Goal: Task Accomplishment & Management: Manage account settings

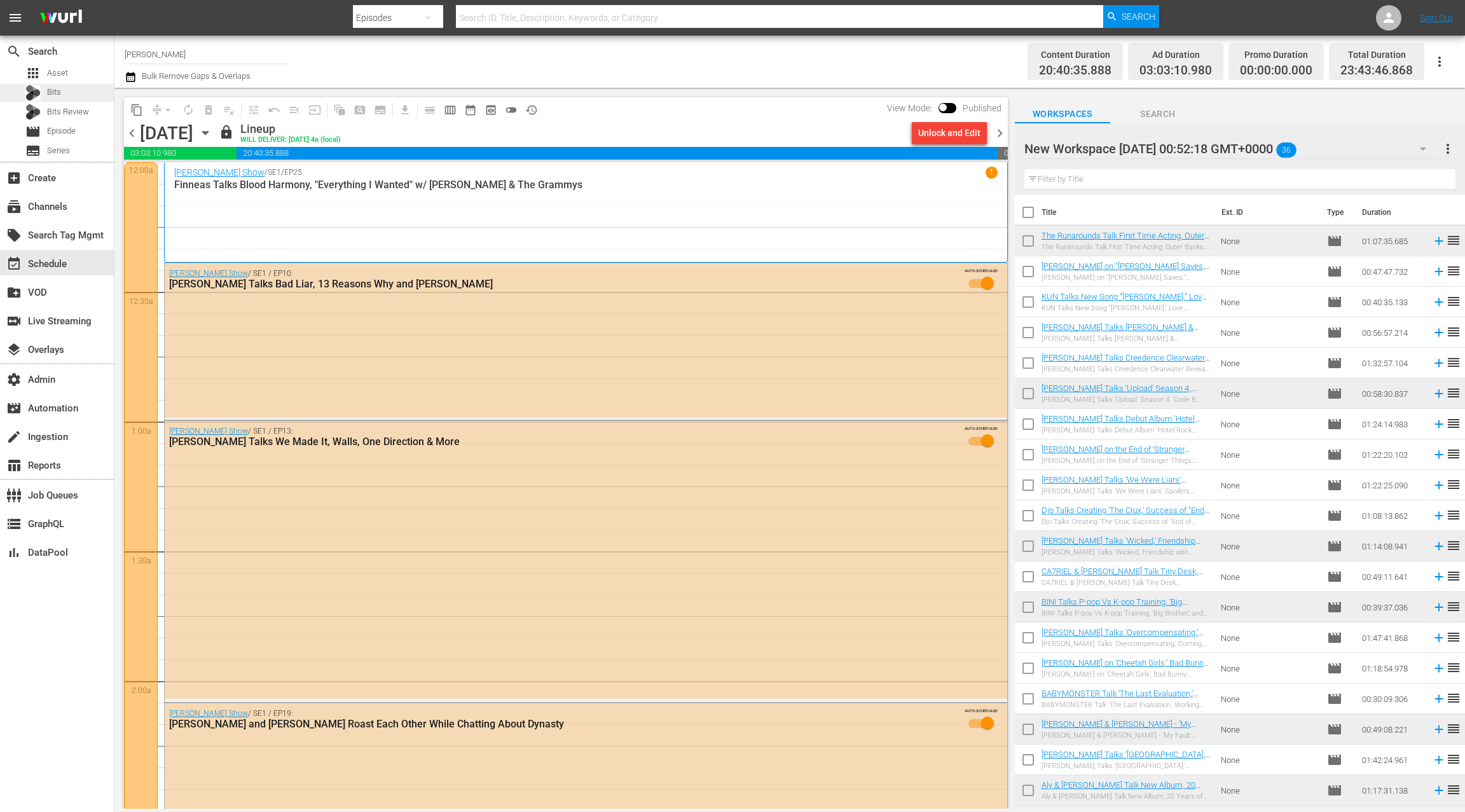
scroll to position [57, 0]
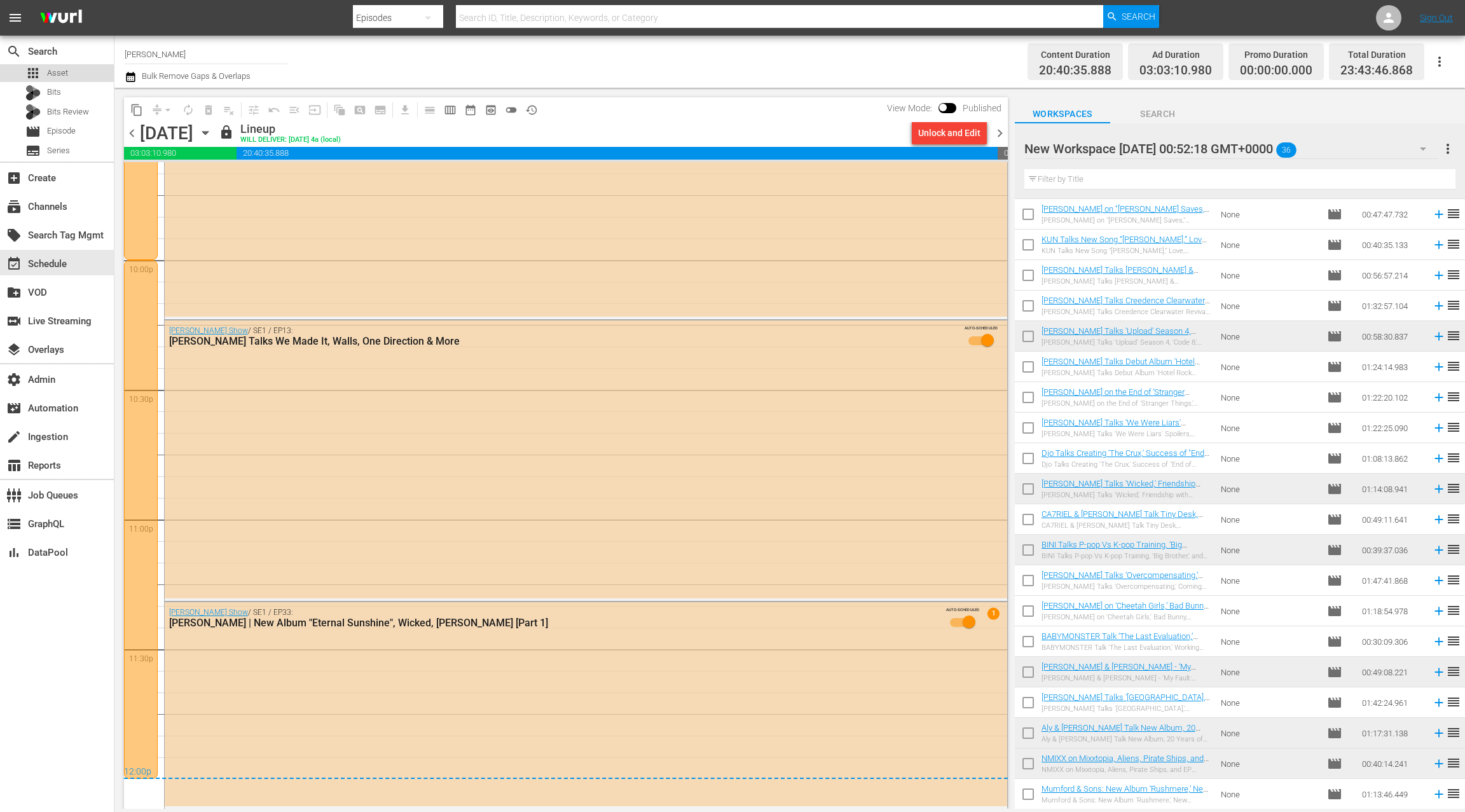
click at [66, 77] on span "Asset" at bounding box center [57, 72] width 21 height 13
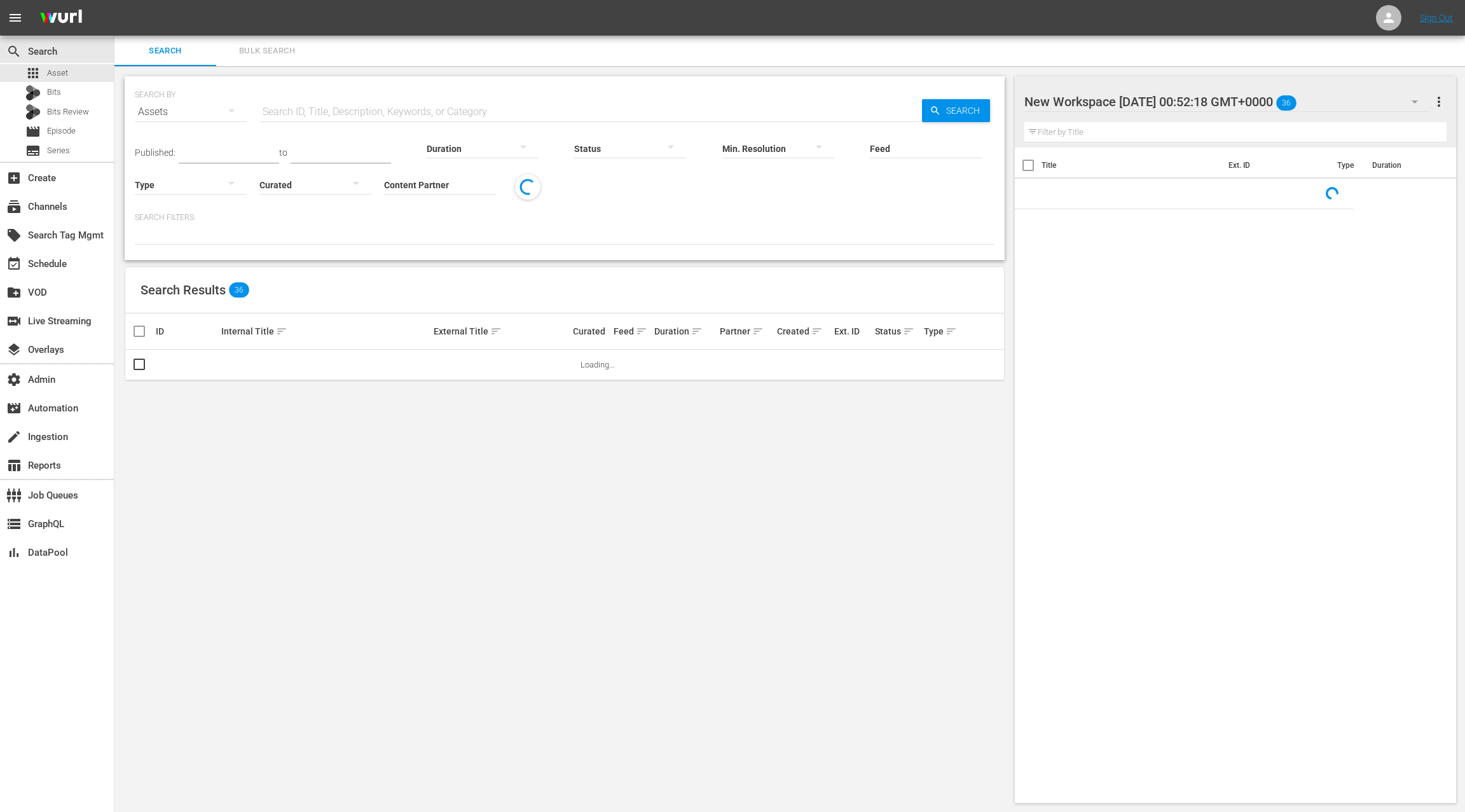
click at [424, 183] on input "Content Partner" at bounding box center [439, 186] width 112 height 46
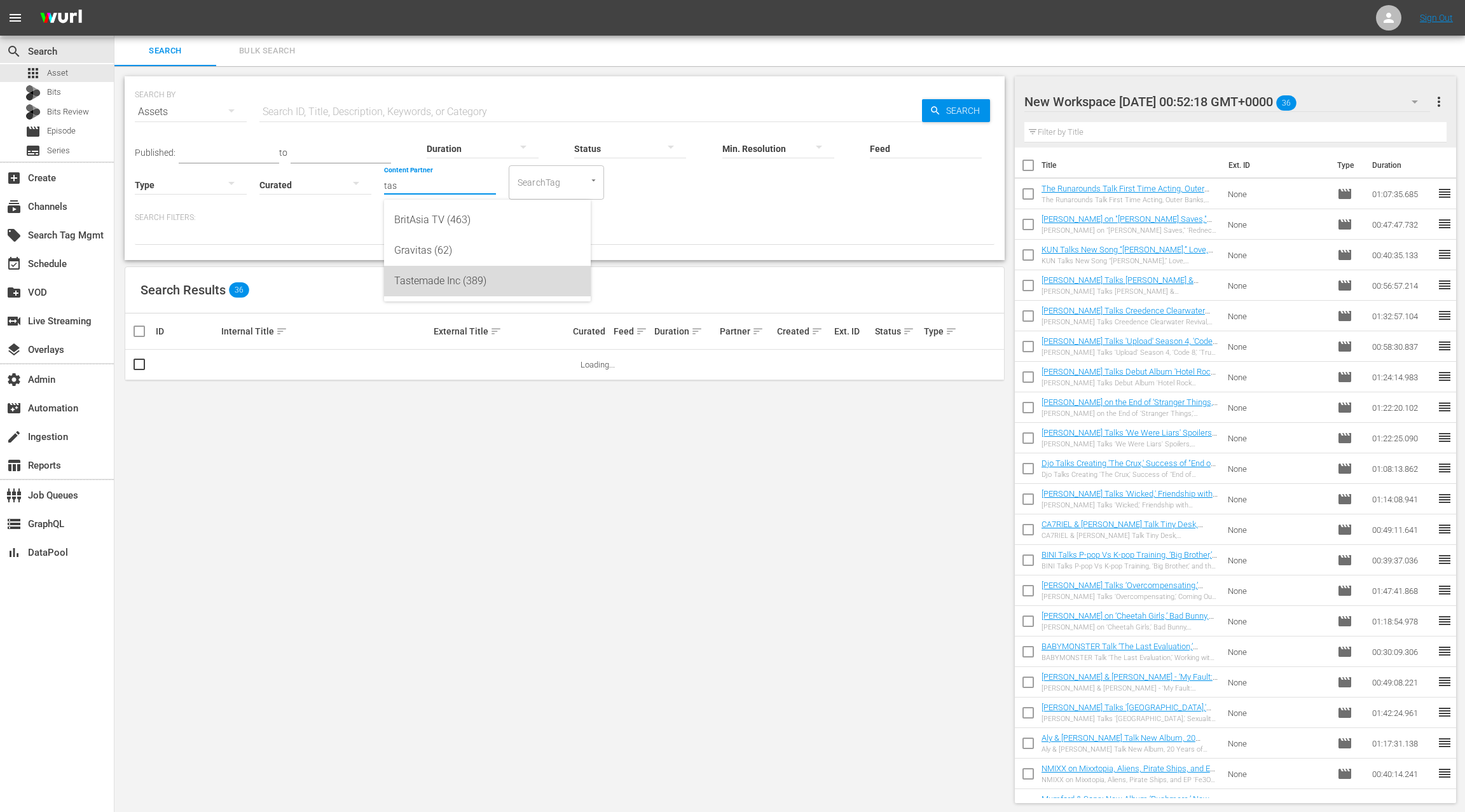
click at [461, 280] on div "Tastemade Inc (389)" at bounding box center [487, 281] width 186 height 31
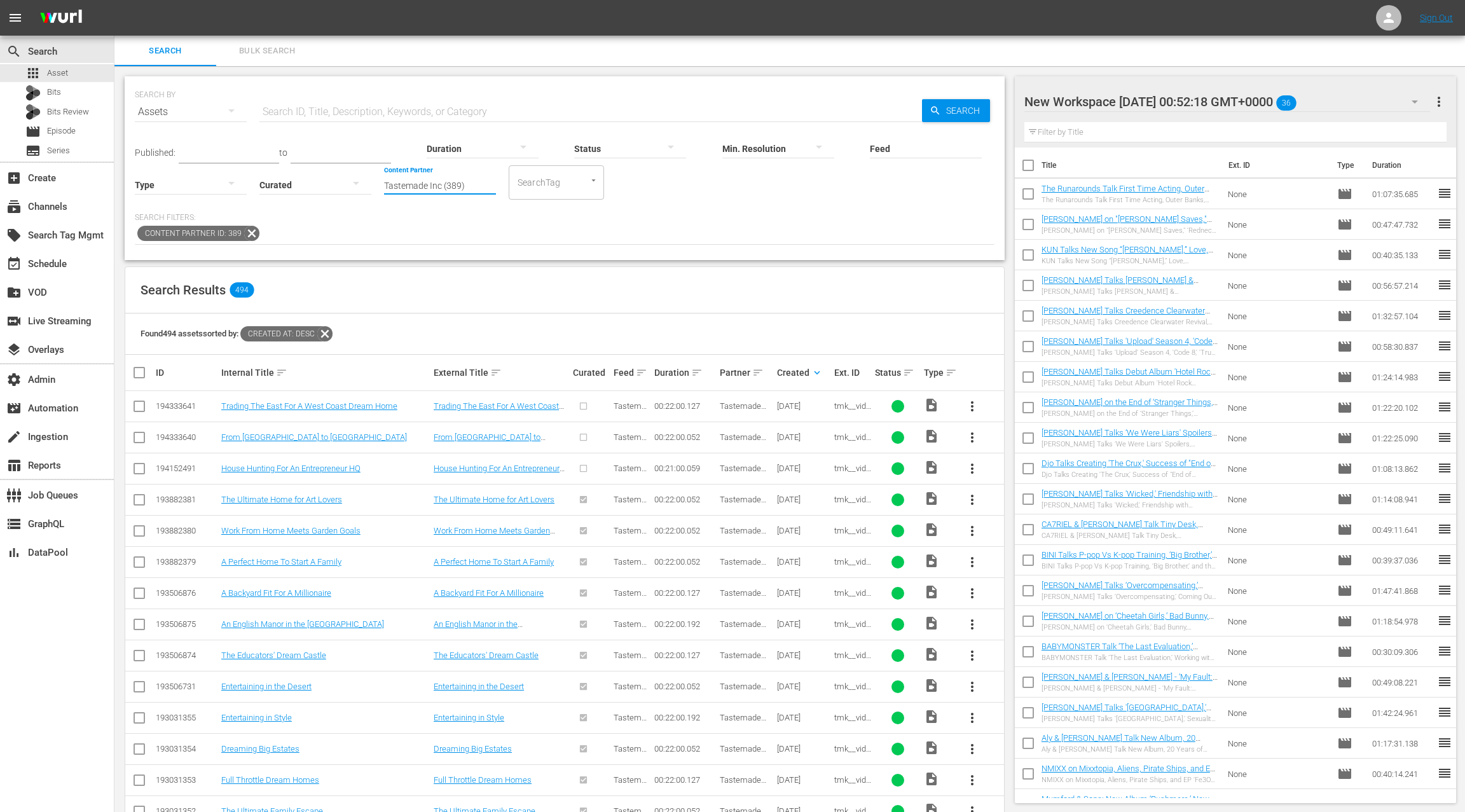
click at [415, 185] on input "Tastemade Inc (389)" at bounding box center [439, 186] width 112 height 46
click at [392, 185] on input "Tastemade Inc (389)" at bounding box center [439, 186] width 112 height 46
drag, startPoint x: 392, startPoint y: 185, endPoint x: 487, endPoint y: 186, distance: 95.0
click at [487, 186] on input "Tastemade Inc (389)" at bounding box center [439, 186] width 112 height 46
drag, startPoint x: 481, startPoint y: 219, endPoint x: 450, endPoint y: 190, distance: 42.4
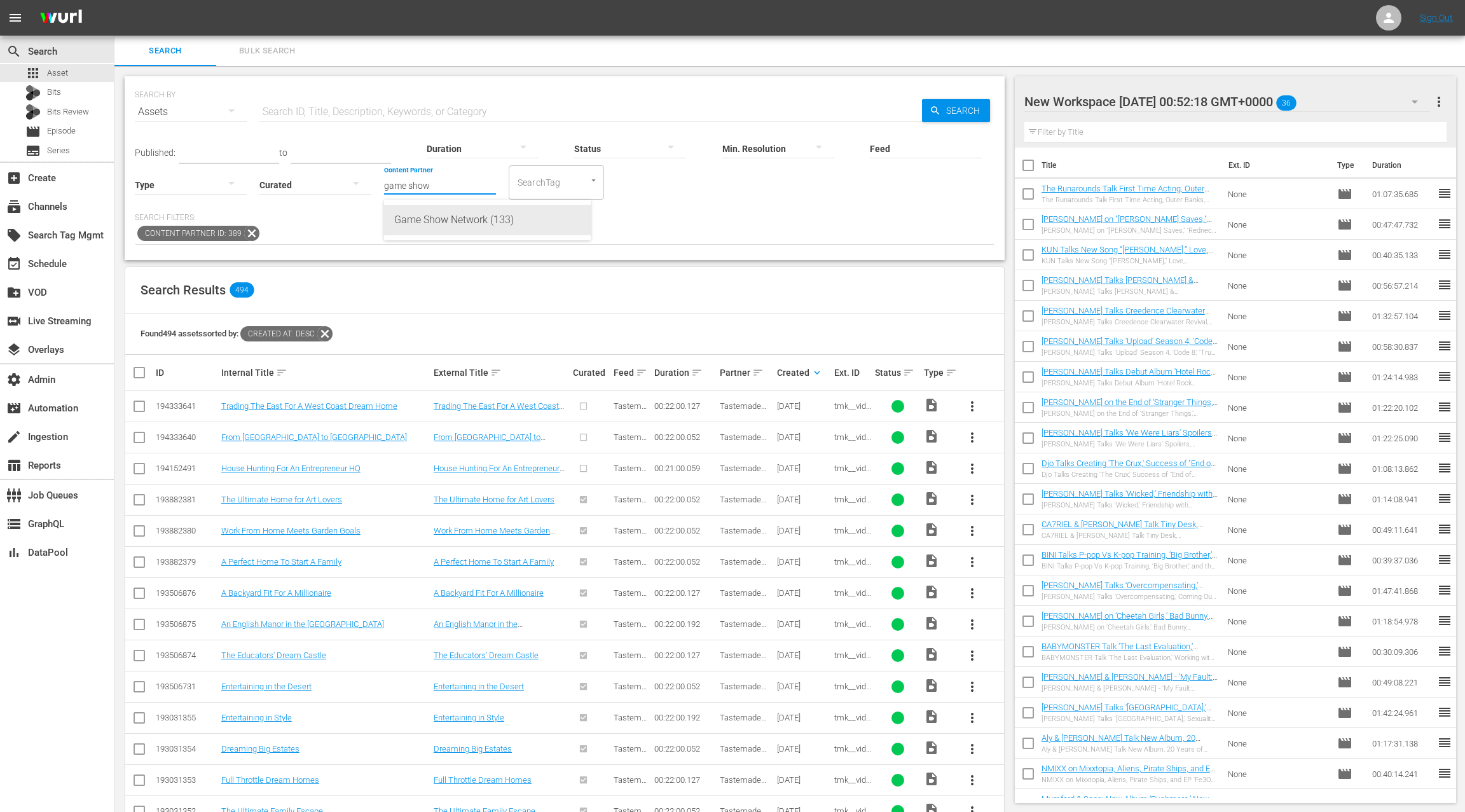
click at [481, 219] on div "Game Show Network (133)" at bounding box center [487, 220] width 186 height 31
type input "Game Show Network (133)"
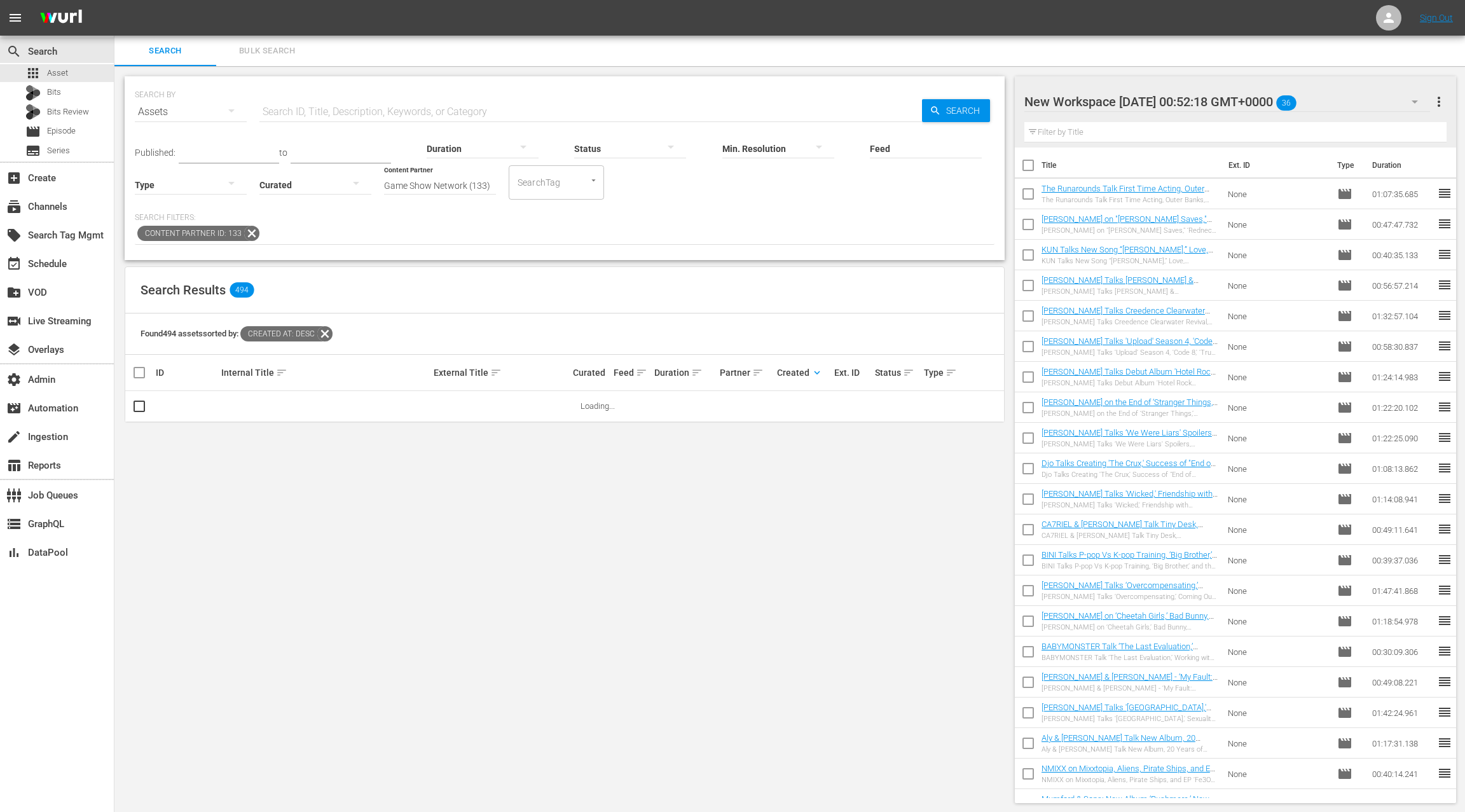
click at [340, 112] on input "text" at bounding box center [591, 112] width 662 height 31
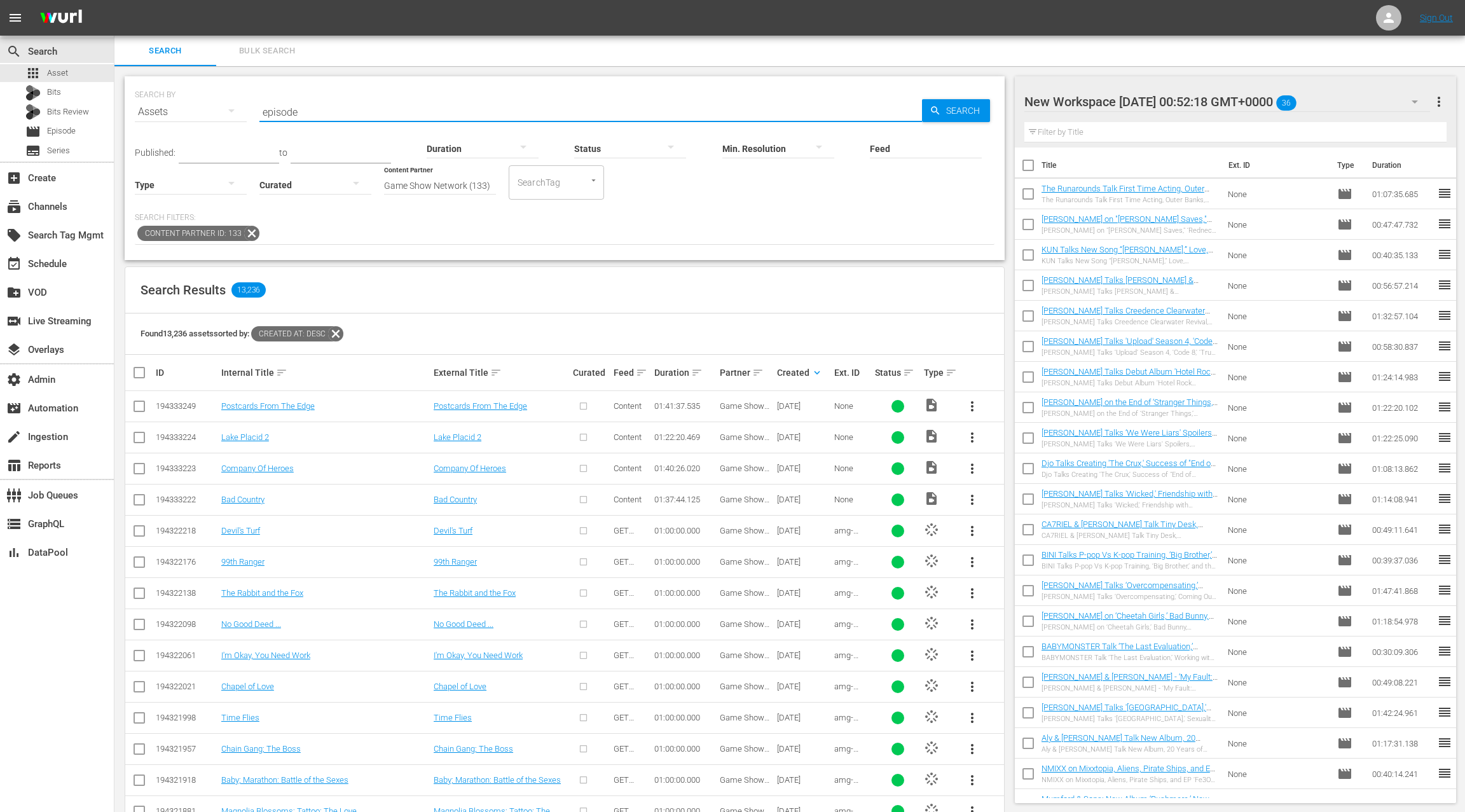
type input "episode"
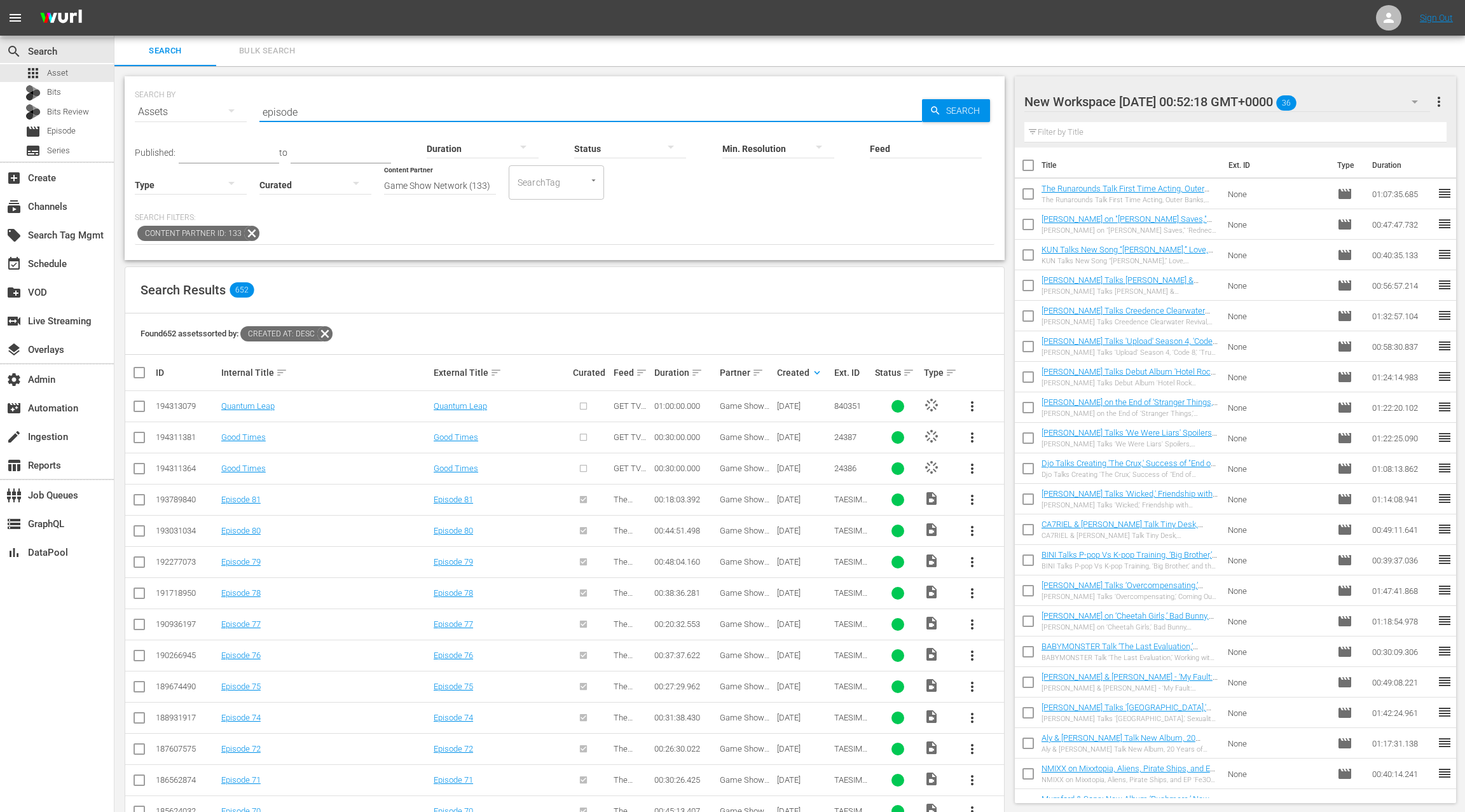
click at [285, 111] on input "episode" at bounding box center [591, 112] width 662 height 31
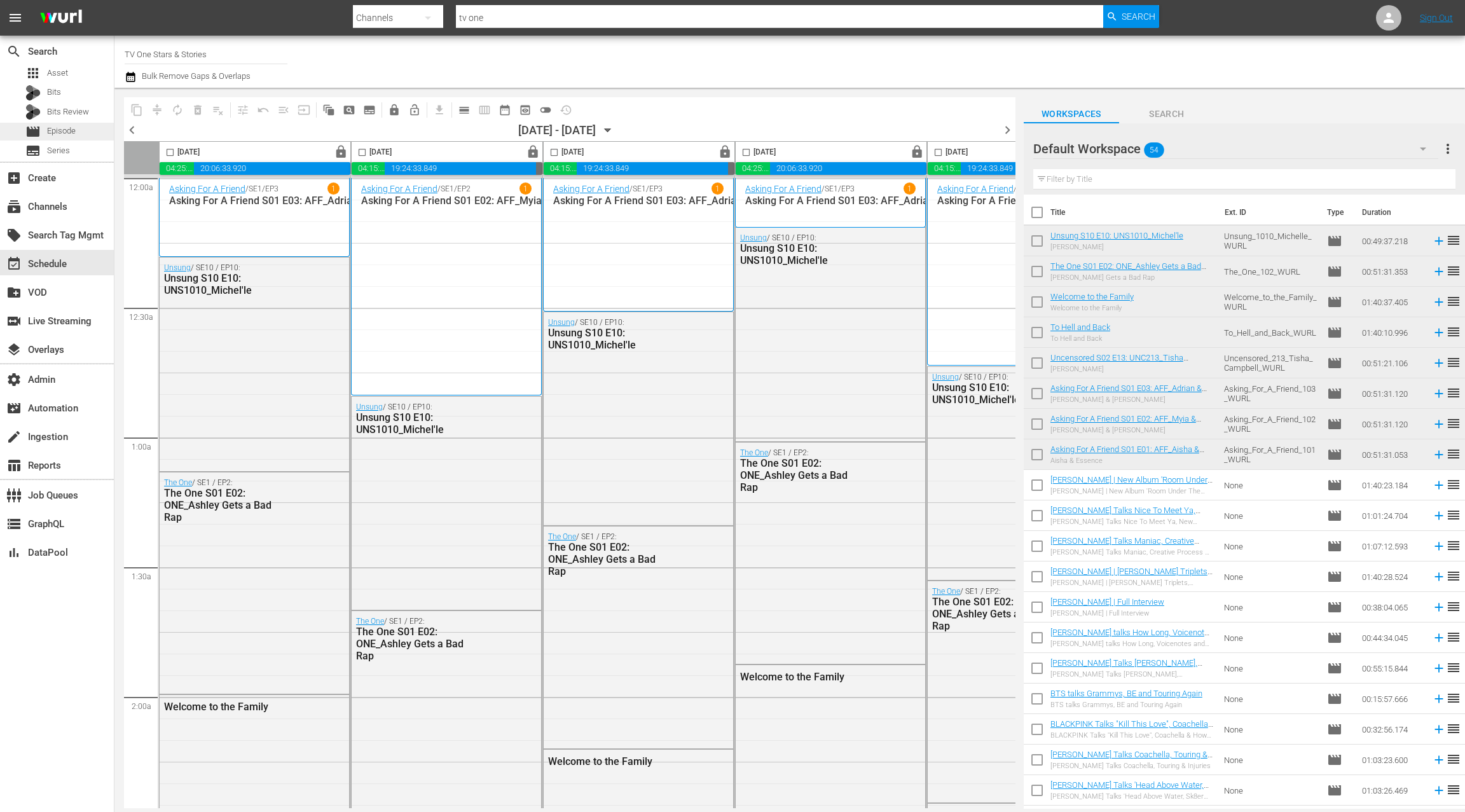
scroll to position [1, 493]
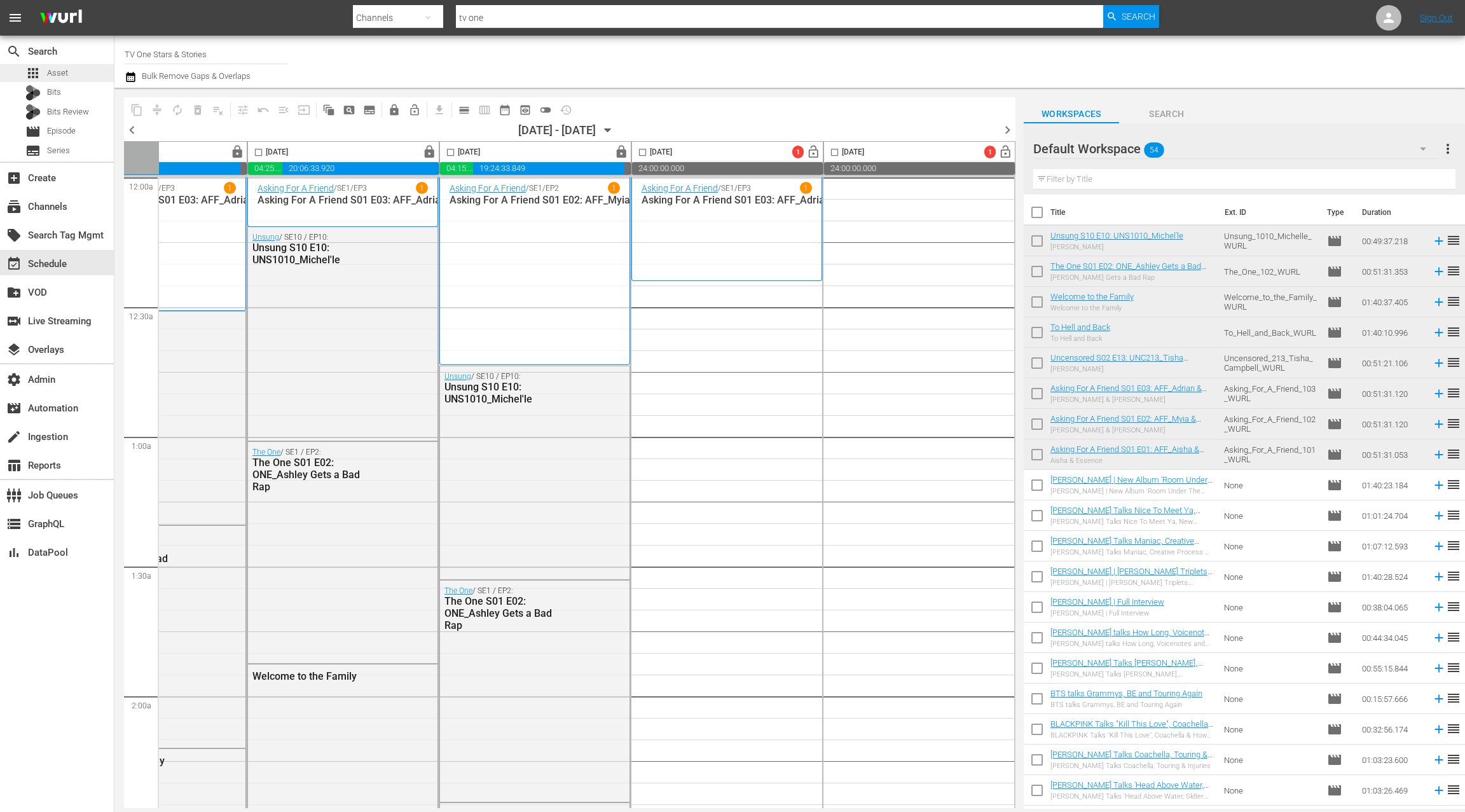
click at [79, 74] on div "apps Asset" at bounding box center [57, 72] width 114 height 18
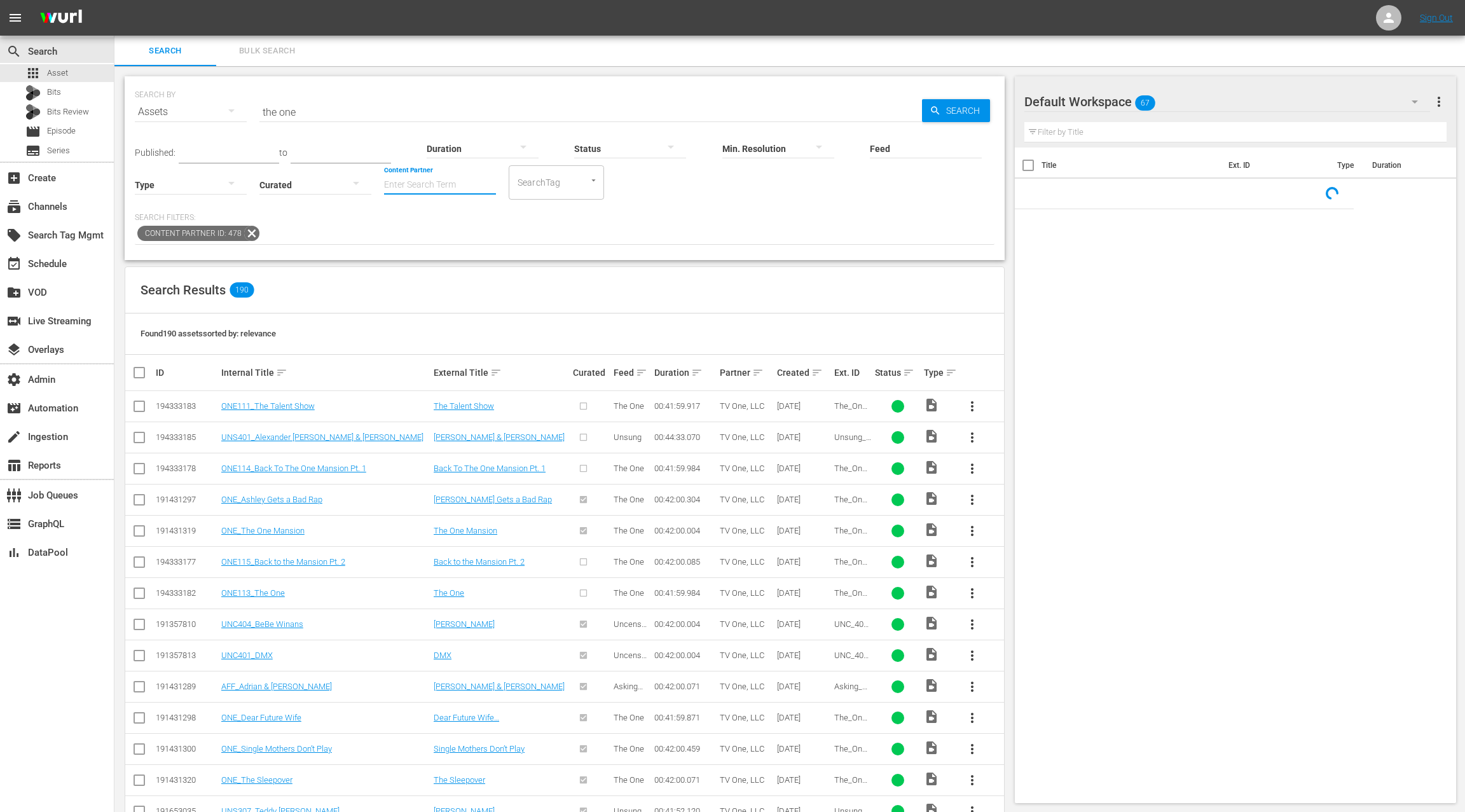
click at [427, 187] on input "Content Partner" at bounding box center [439, 186] width 112 height 46
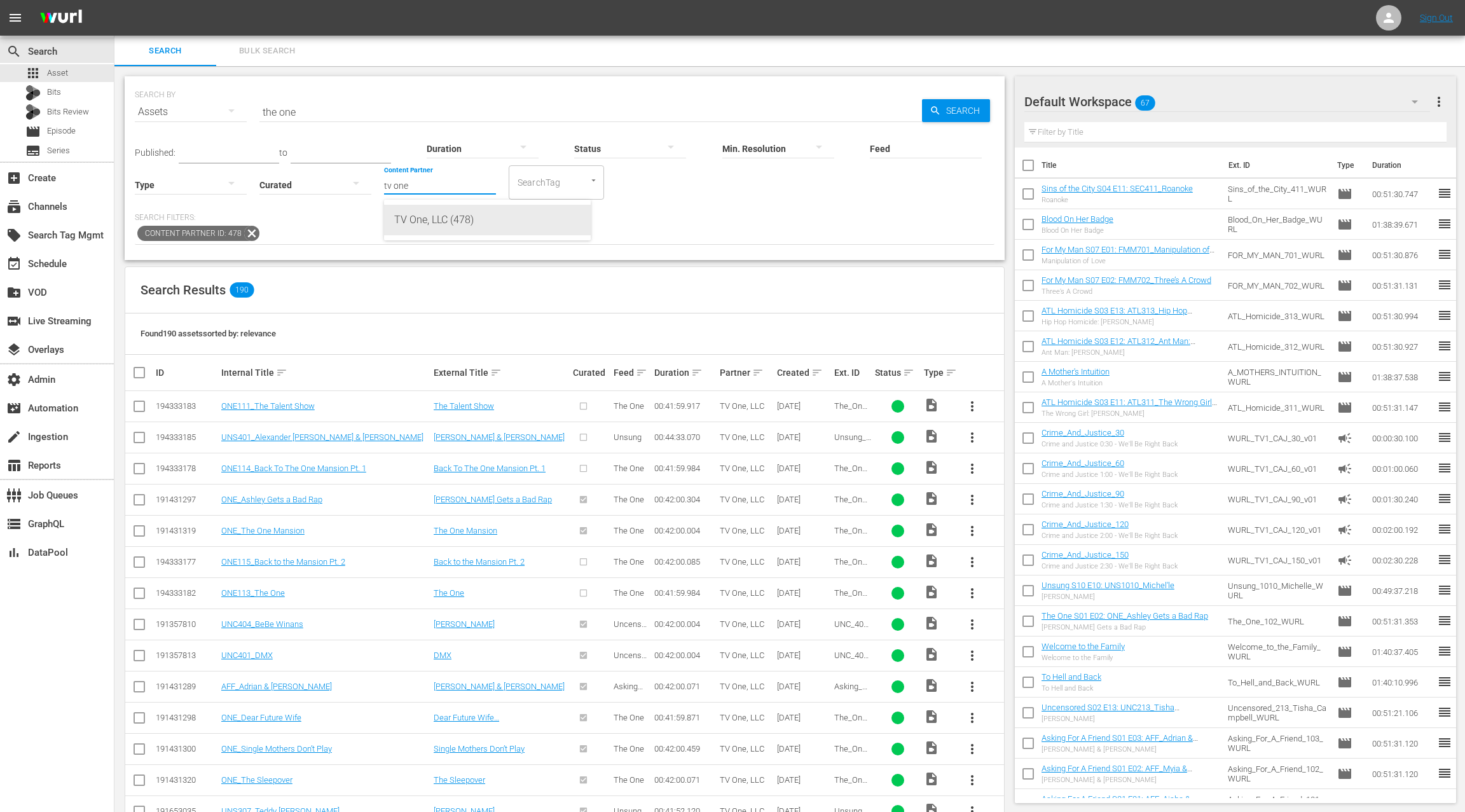
click at [444, 225] on div "TV One, LLC (478)" at bounding box center [487, 220] width 186 height 31
type input "TV One, LLC (478)"
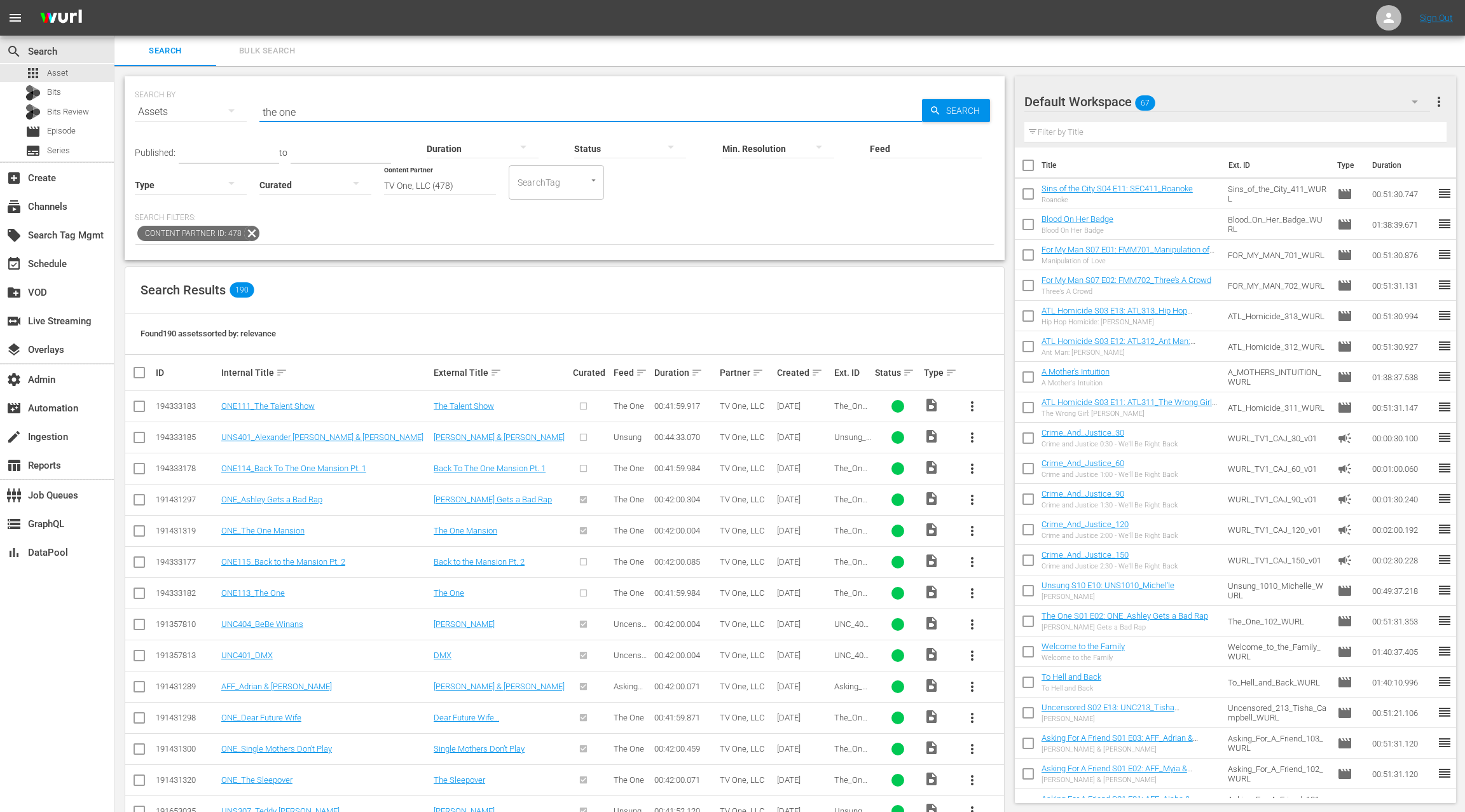
drag, startPoint x: 297, startPoint y: 109, endPoint x: 259, endPoint y: 107, distance: 38.1
click at [260, 107] on input "the one" at bounding box center [591, 112] width 662 height 31
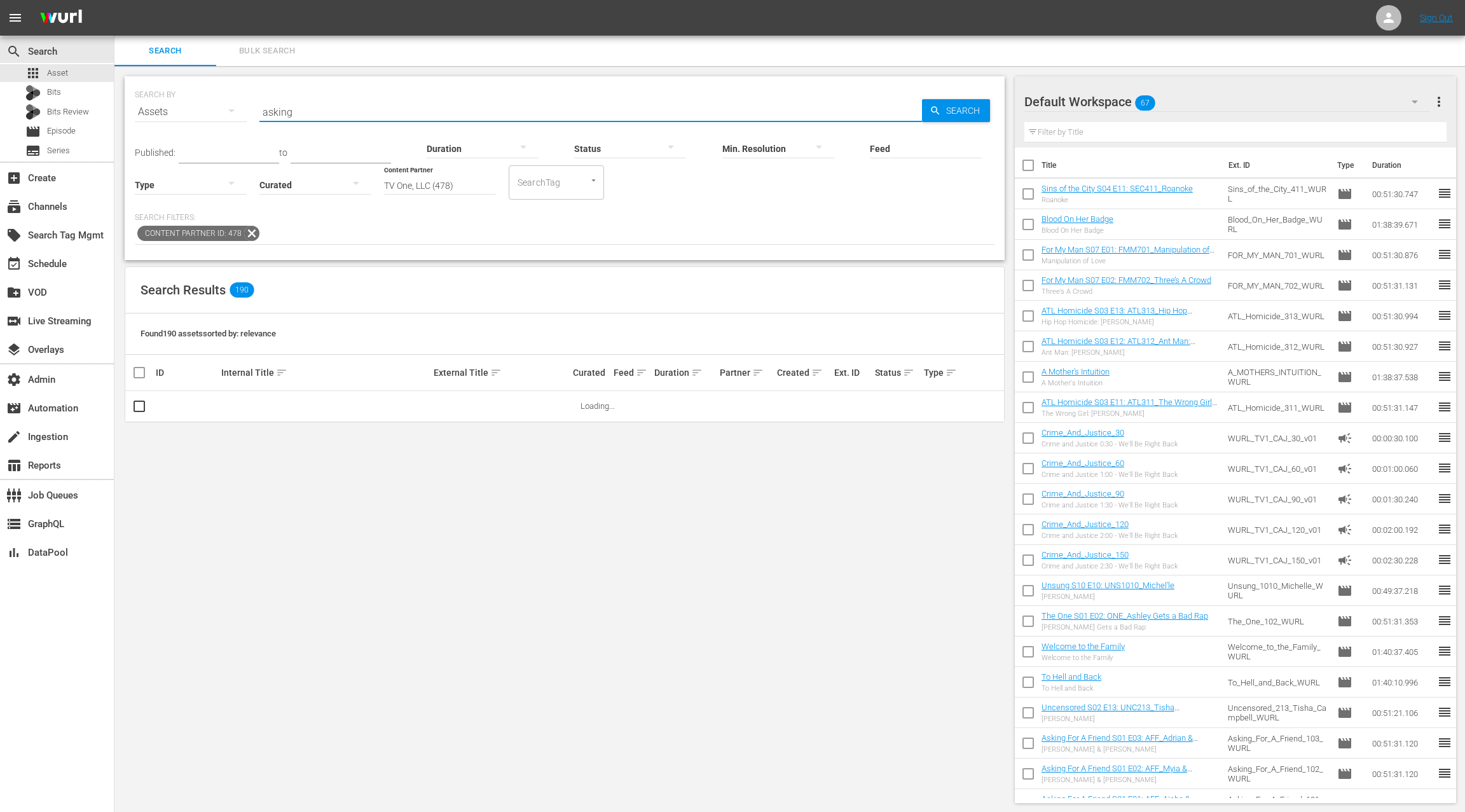
type input "ASKING FOR A FRIEND"
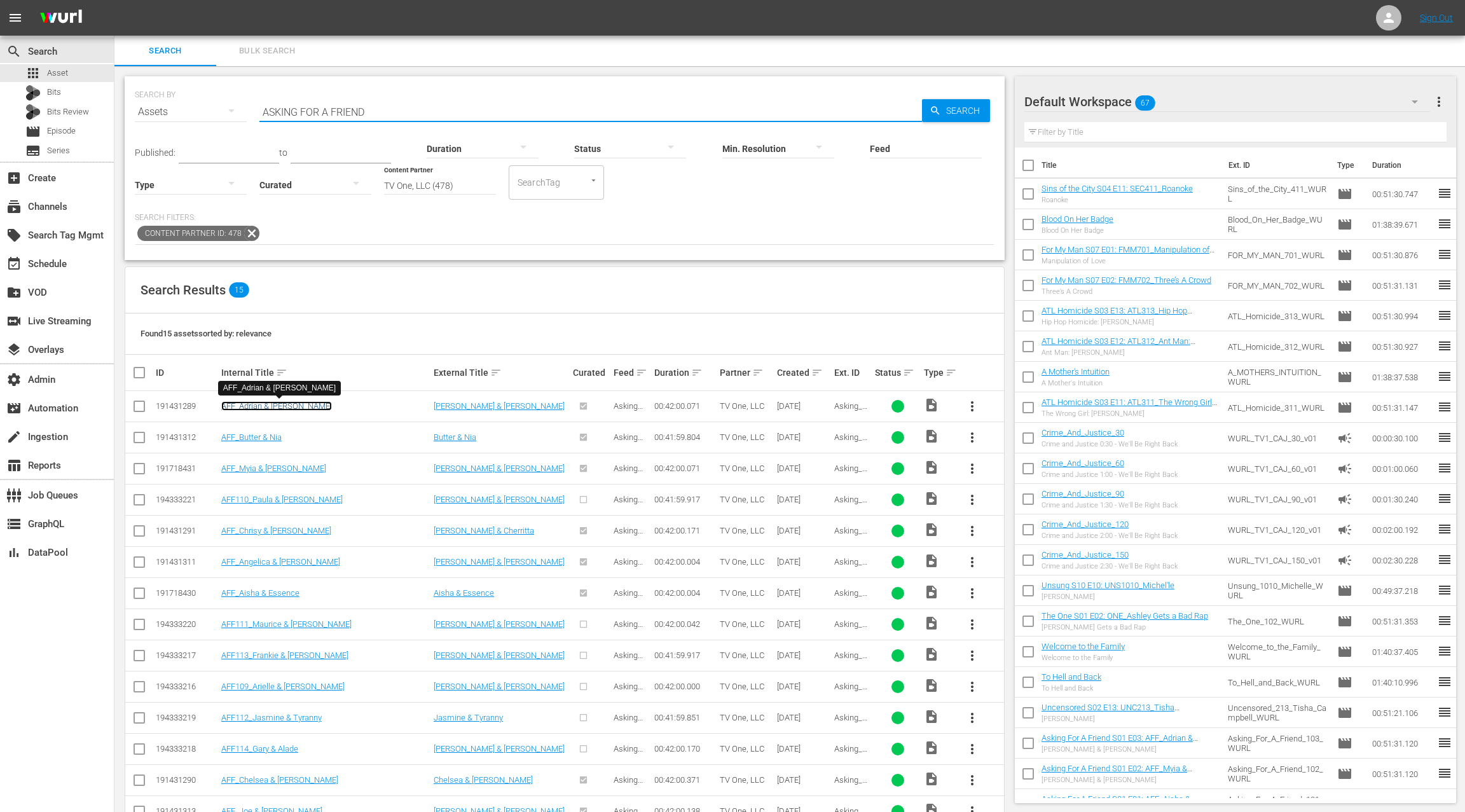
click at [262, 408] on link "AFF_Adrian & Emanuel" at bounding box center [277, 405] width 111 height 9
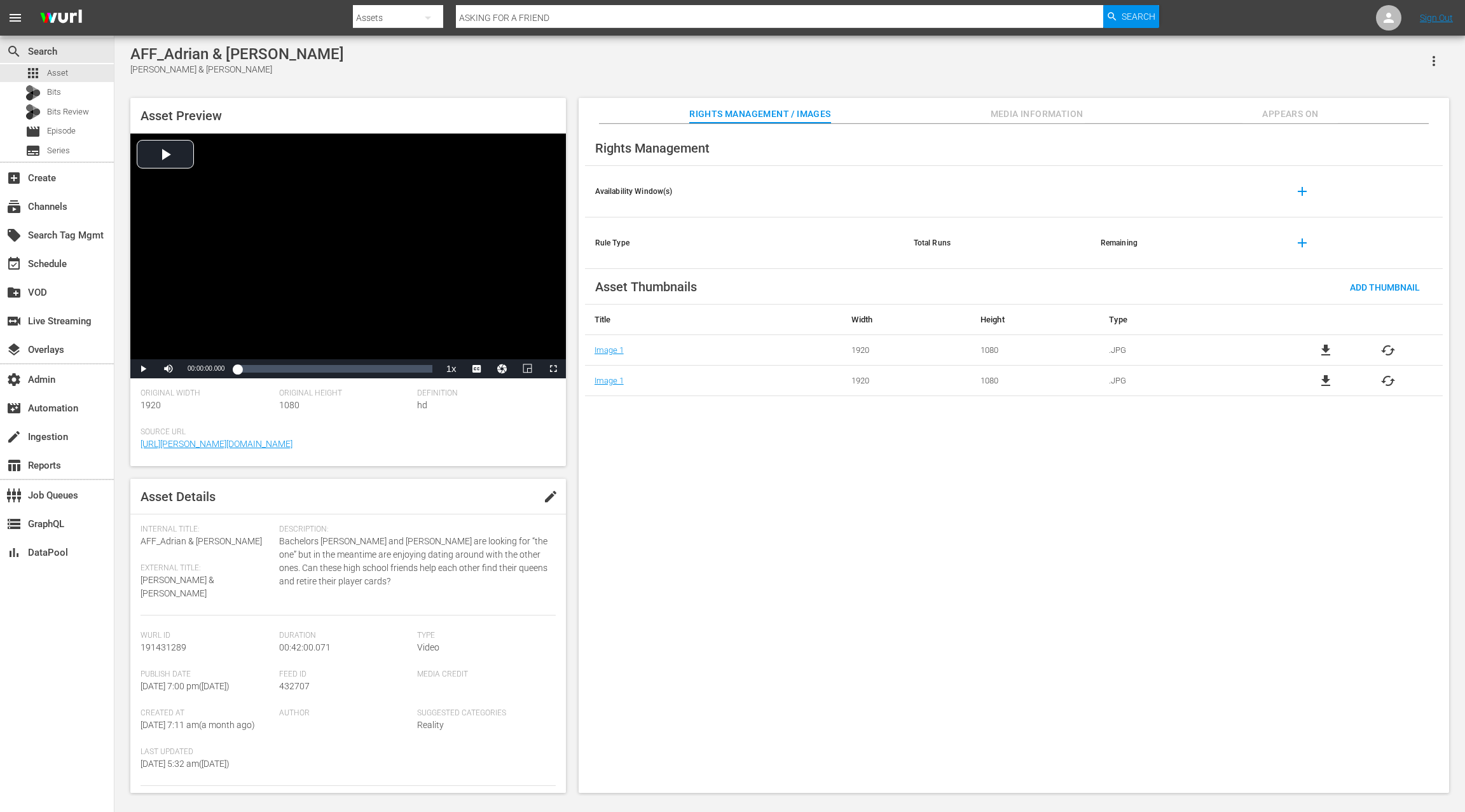
click at [1285, 114] on span "Appears On" at bounding box center [1290, 114] width 95 height 16
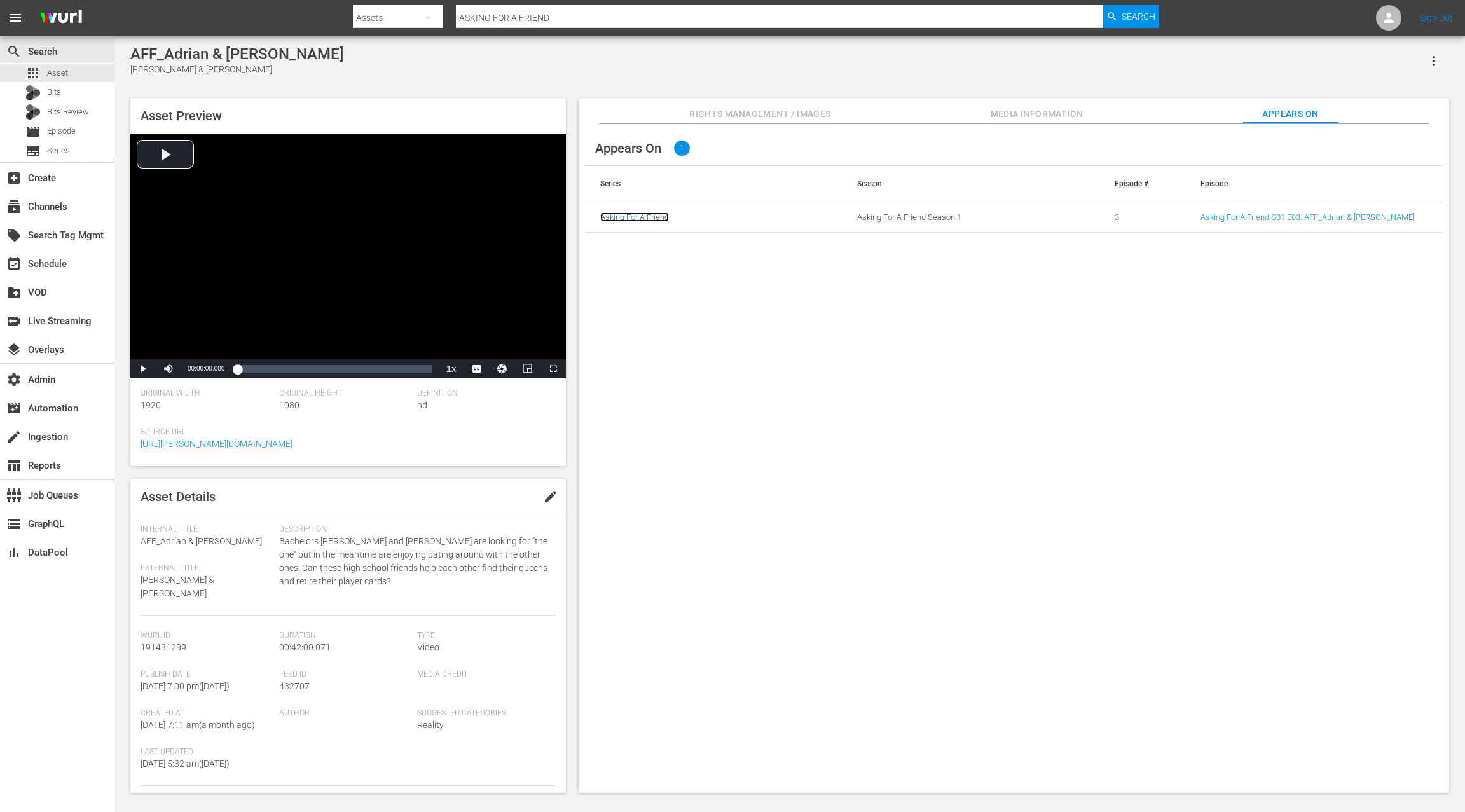
click at [634, 214] on link "Asking For A Friend" at bounding box center [634, 216] width 69 height 9
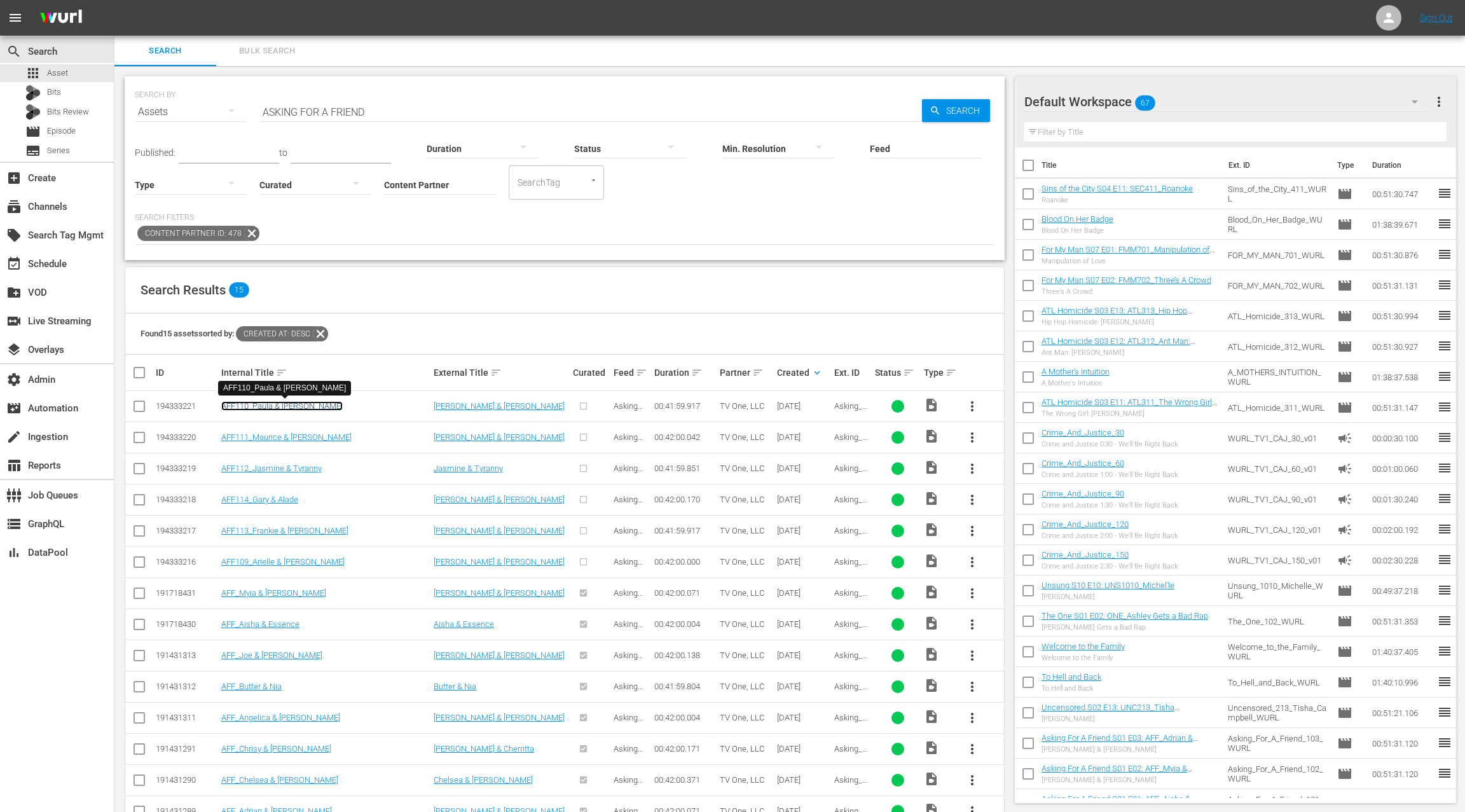
click at [276, 409] on link "AFF110_Paula & Megan" at bounding box center [282, 405] width 122 height 9
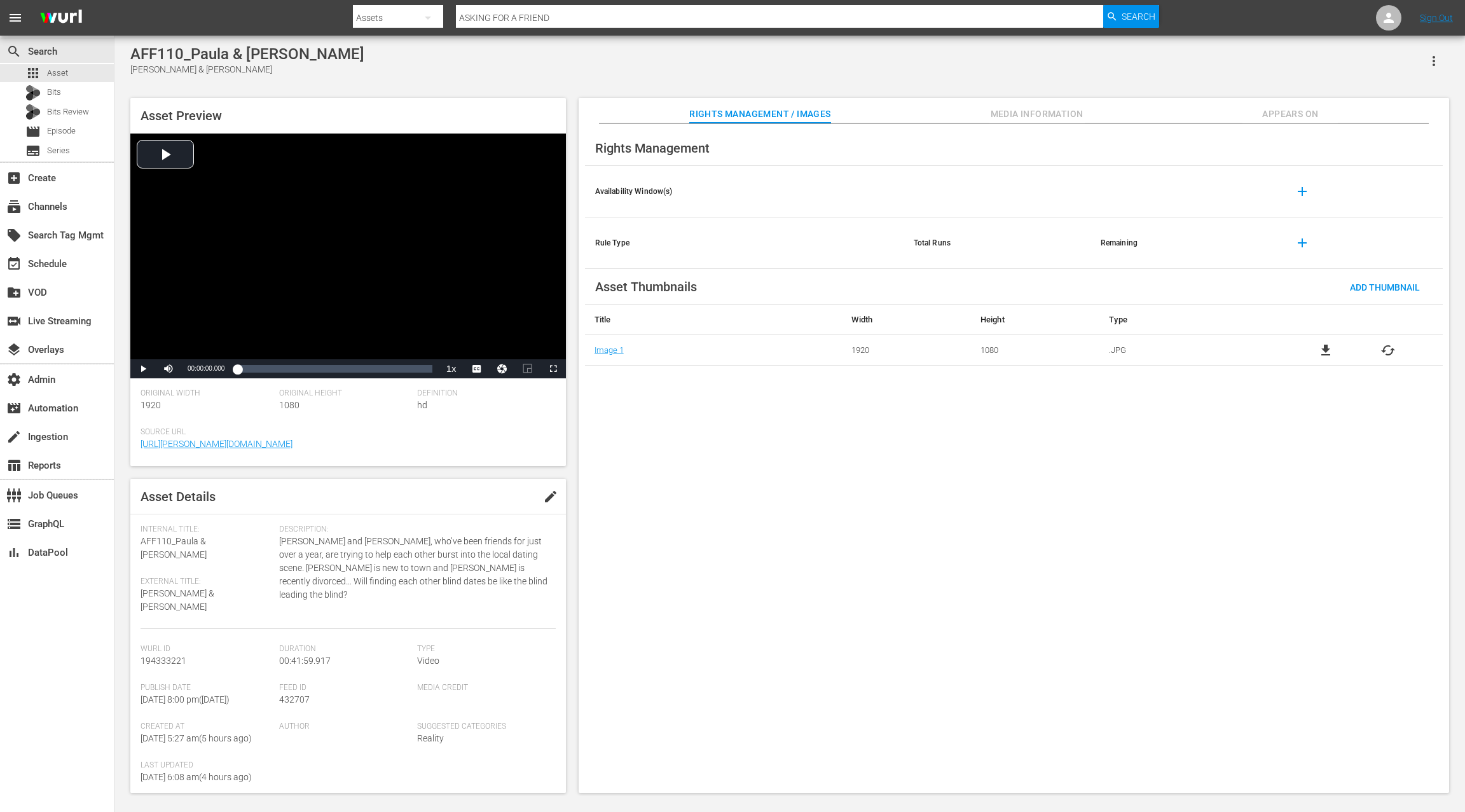
click at [1287, 118] on span "Appears On" at bounding box center [1290, 114] width 95 height 16
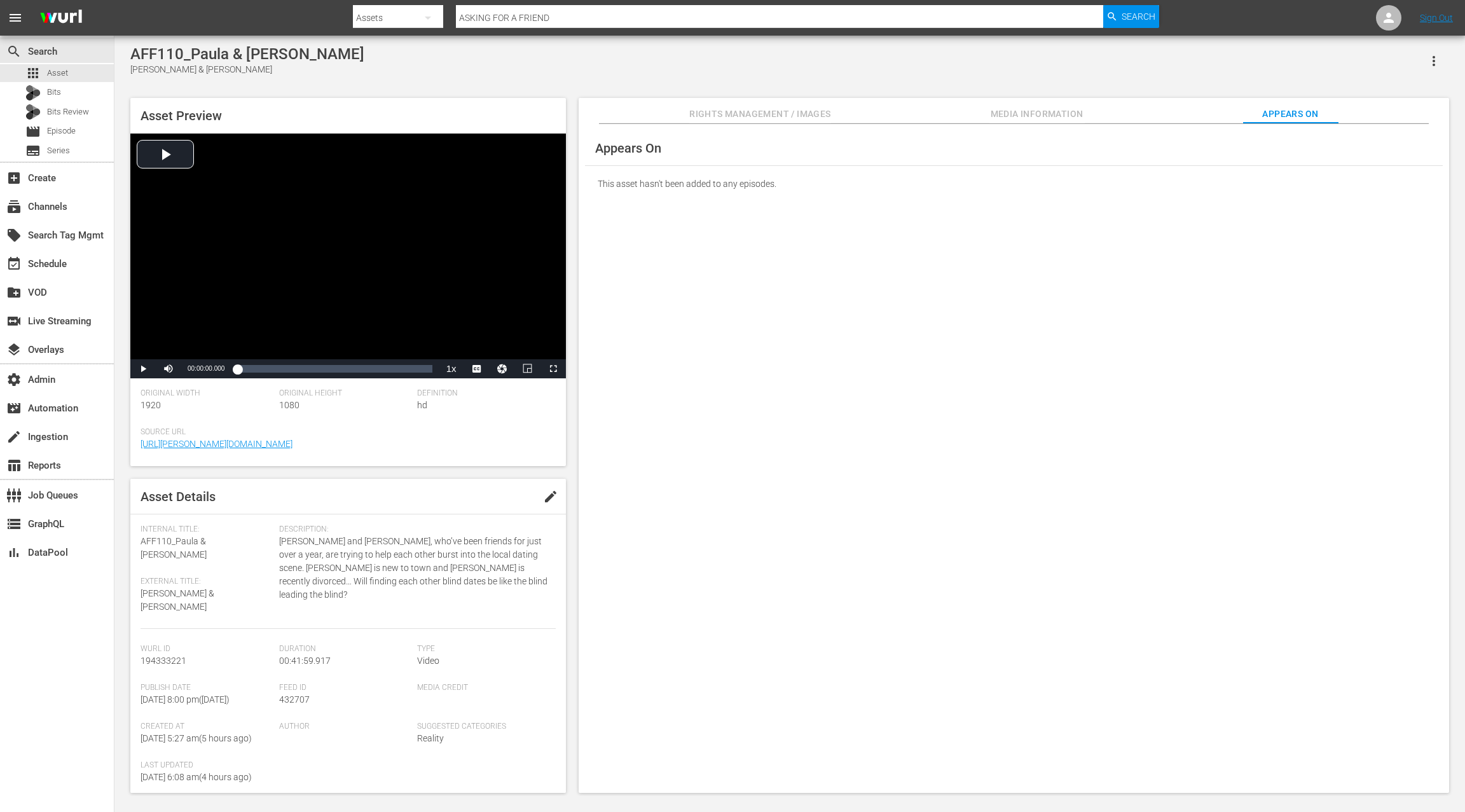
click at [1047, 113] on span "Media Information" at bounding box center [1037, 114] width 95 height 16
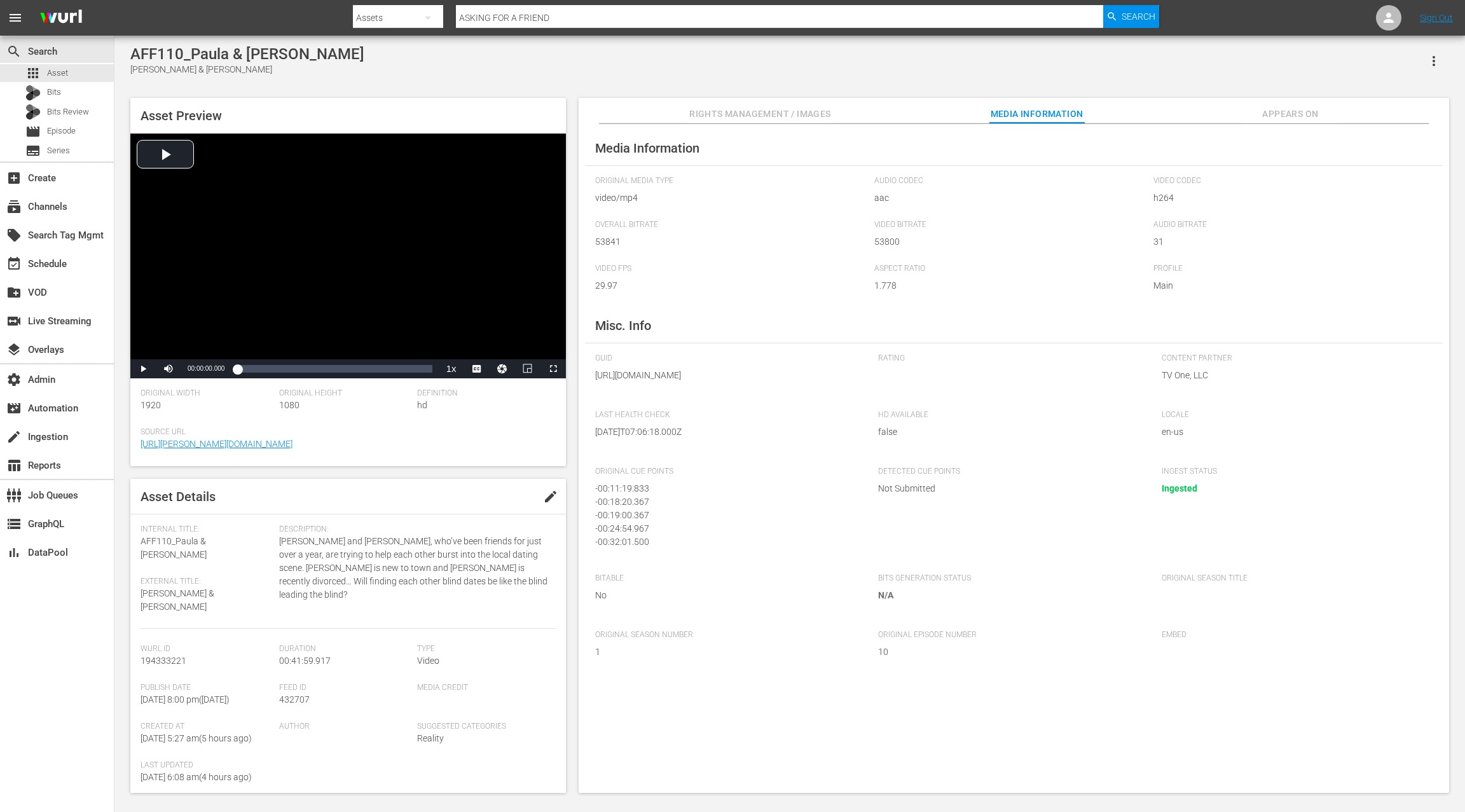
click at [781, 113] on span "Rights Management / Images" at bounding box center [760, 114] width 141 height 16
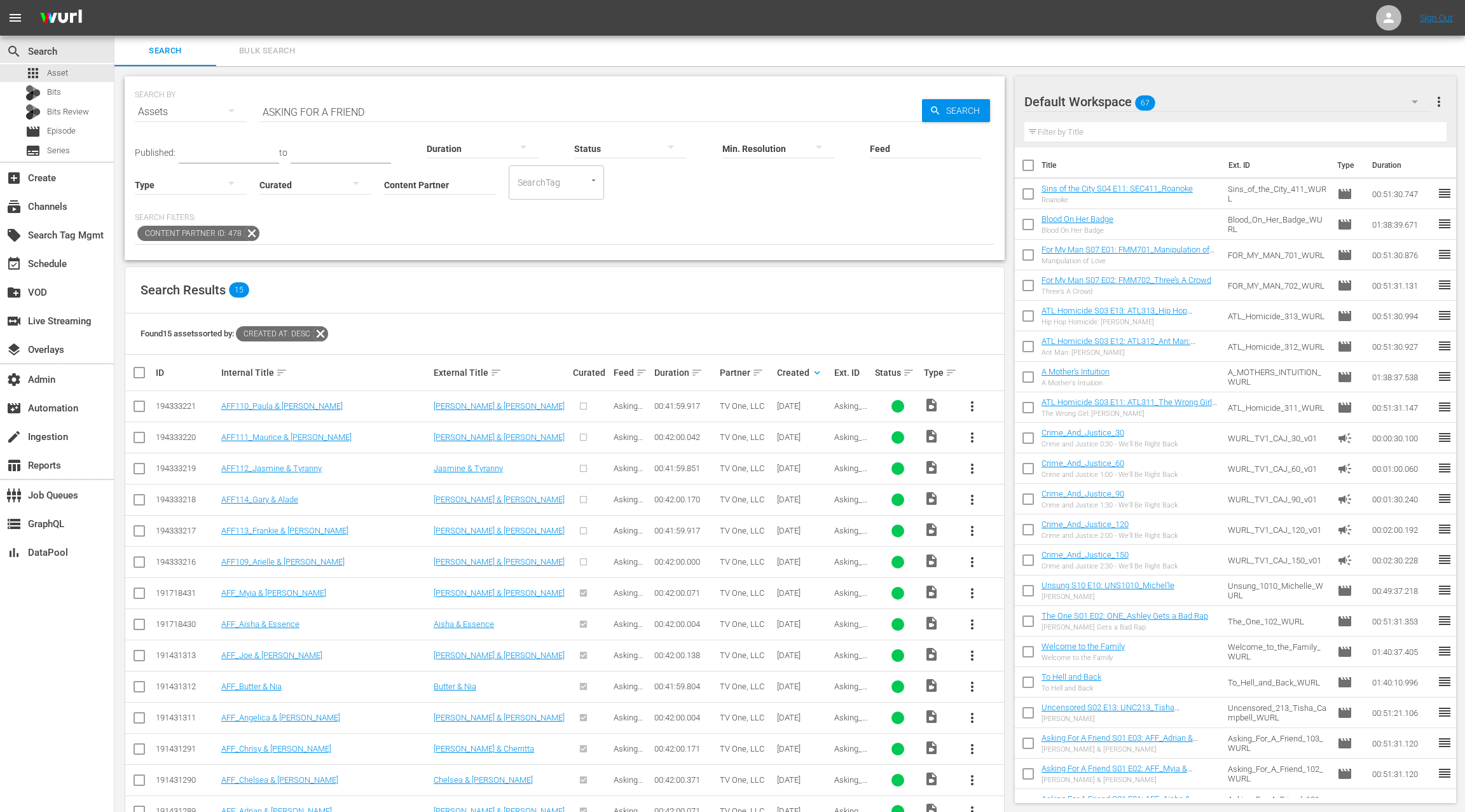
scroll to position [66, 0]
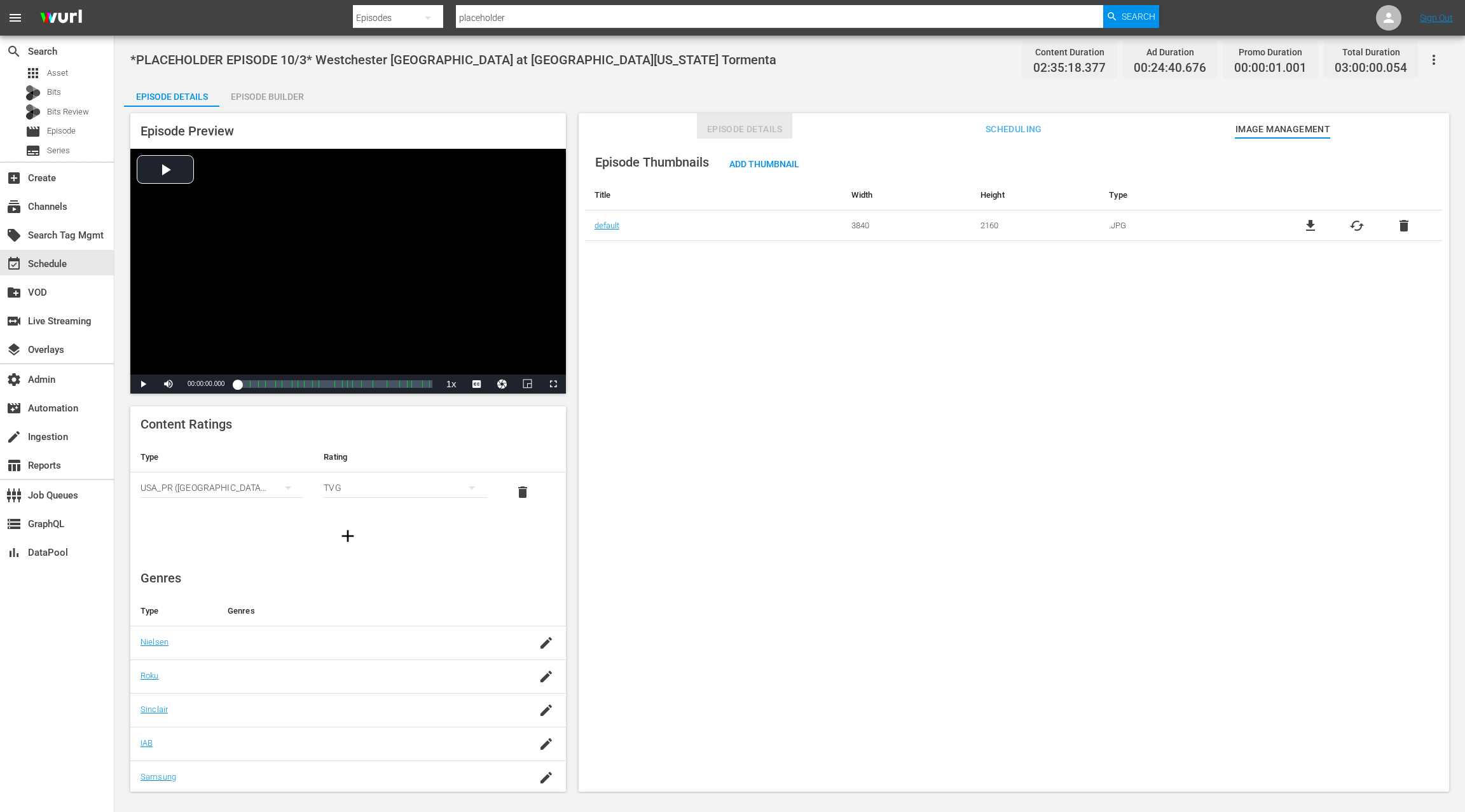
click at [776, 131] on span "Episode Details" at bounding box center [745, 129] width 95 height 16
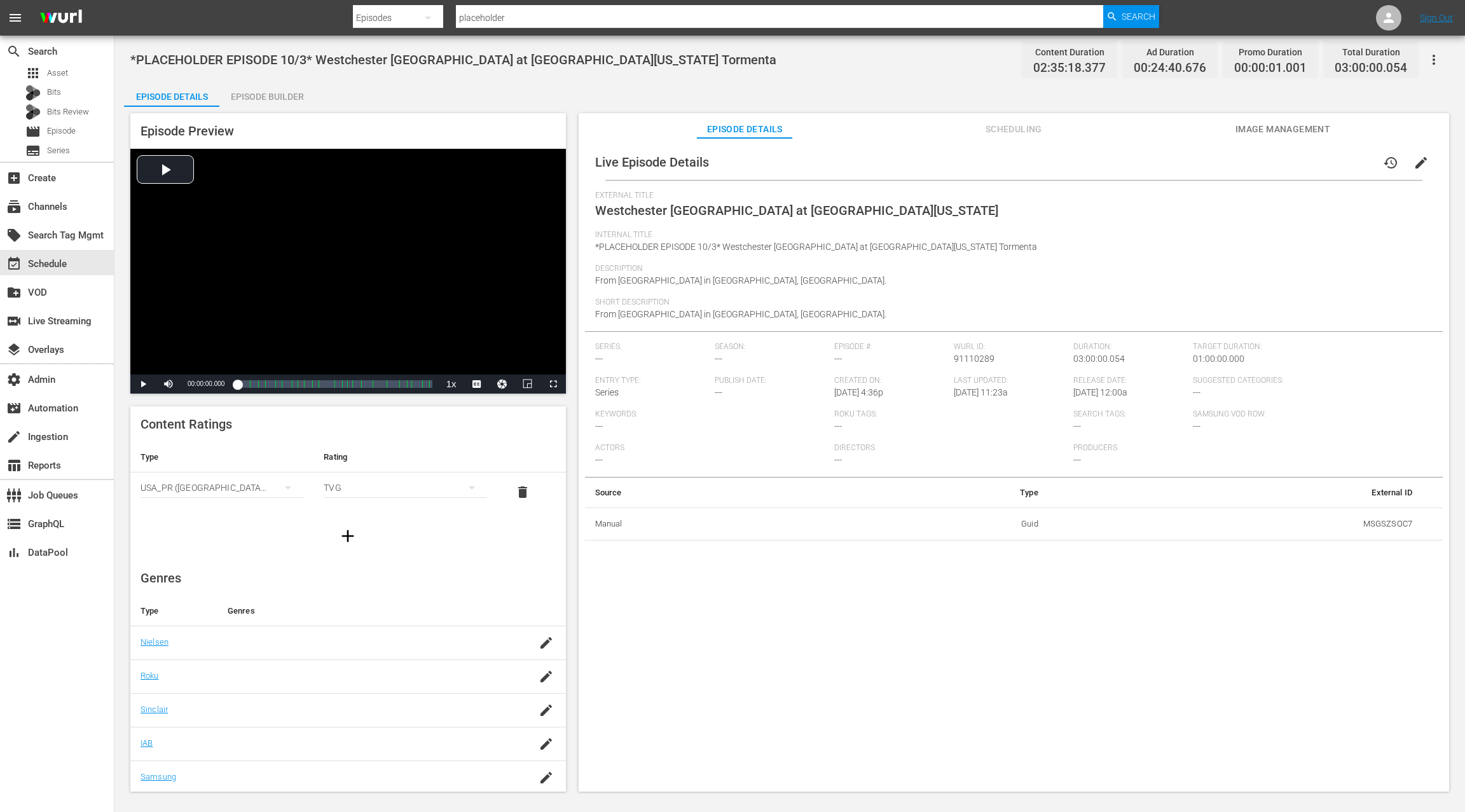
click at [1414, 165] on span "edit" at bounding box center [1422, 163] width 15 height 15
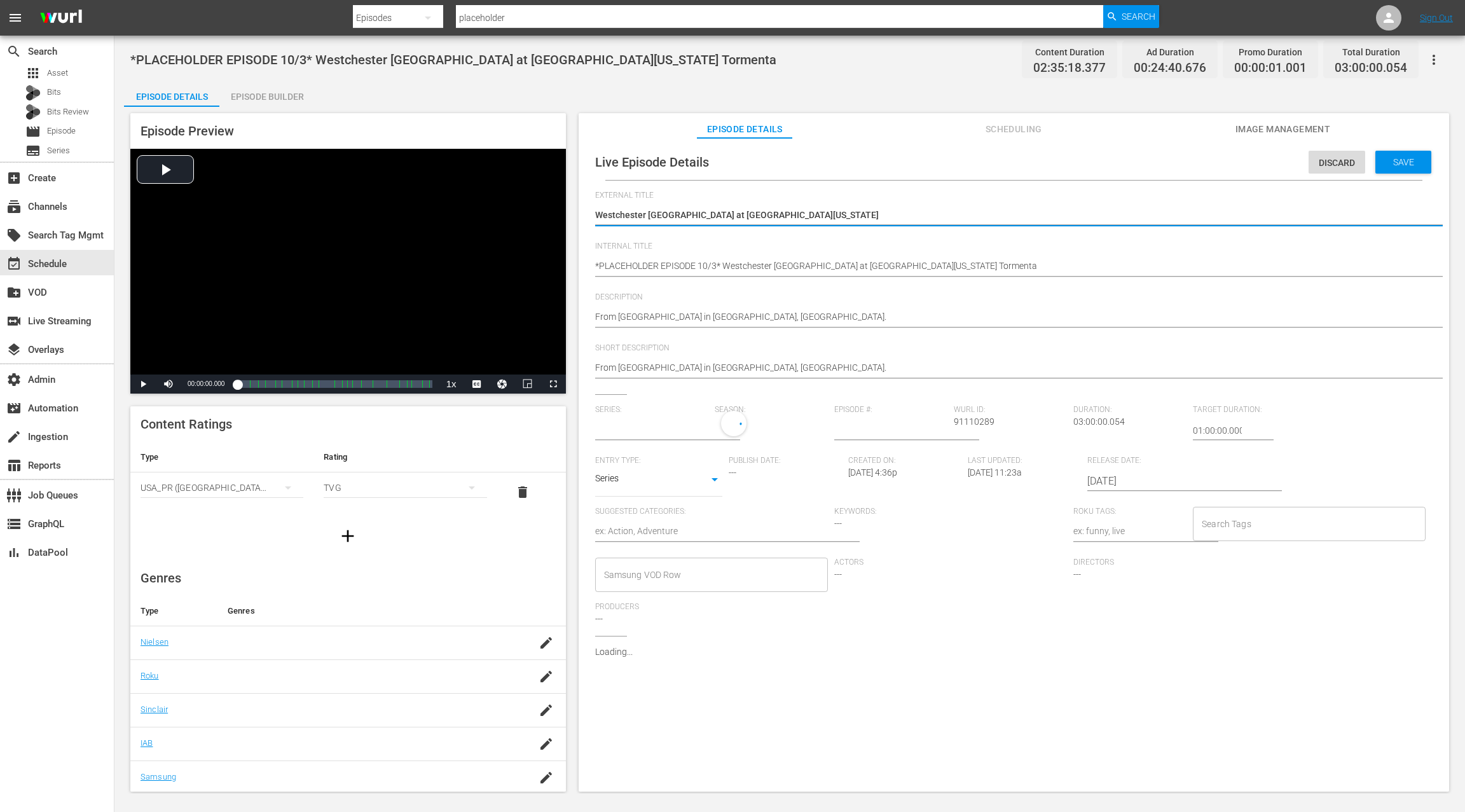
type input "No Series"
click at [1341, 657] on span "Add External Id" at bounding box center [1379, 662] width 94 height 10
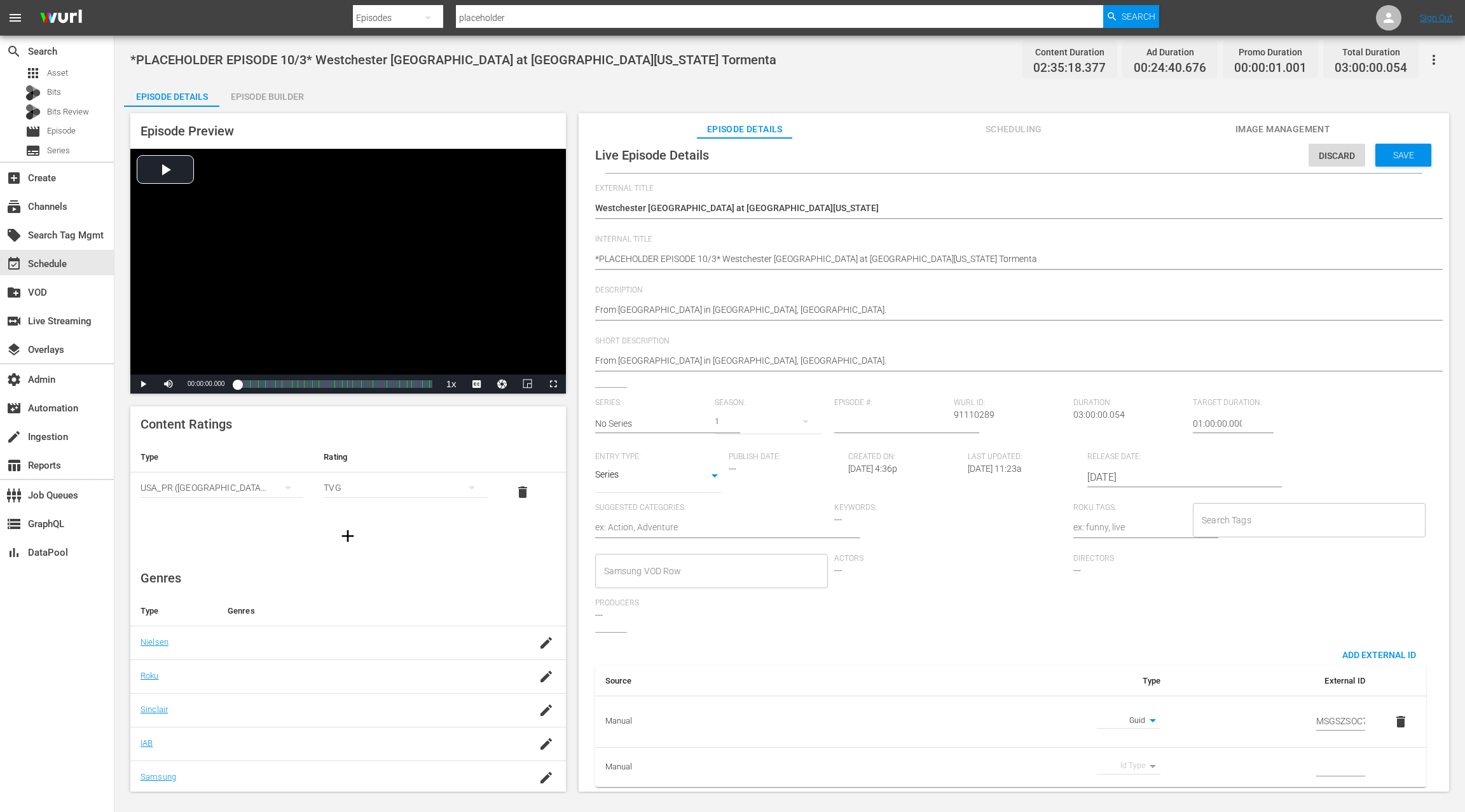
scroll to position [0, 14]
click at [1297, 149] on div "Discard" at bounding box center [1323, 156] width 56 height 24
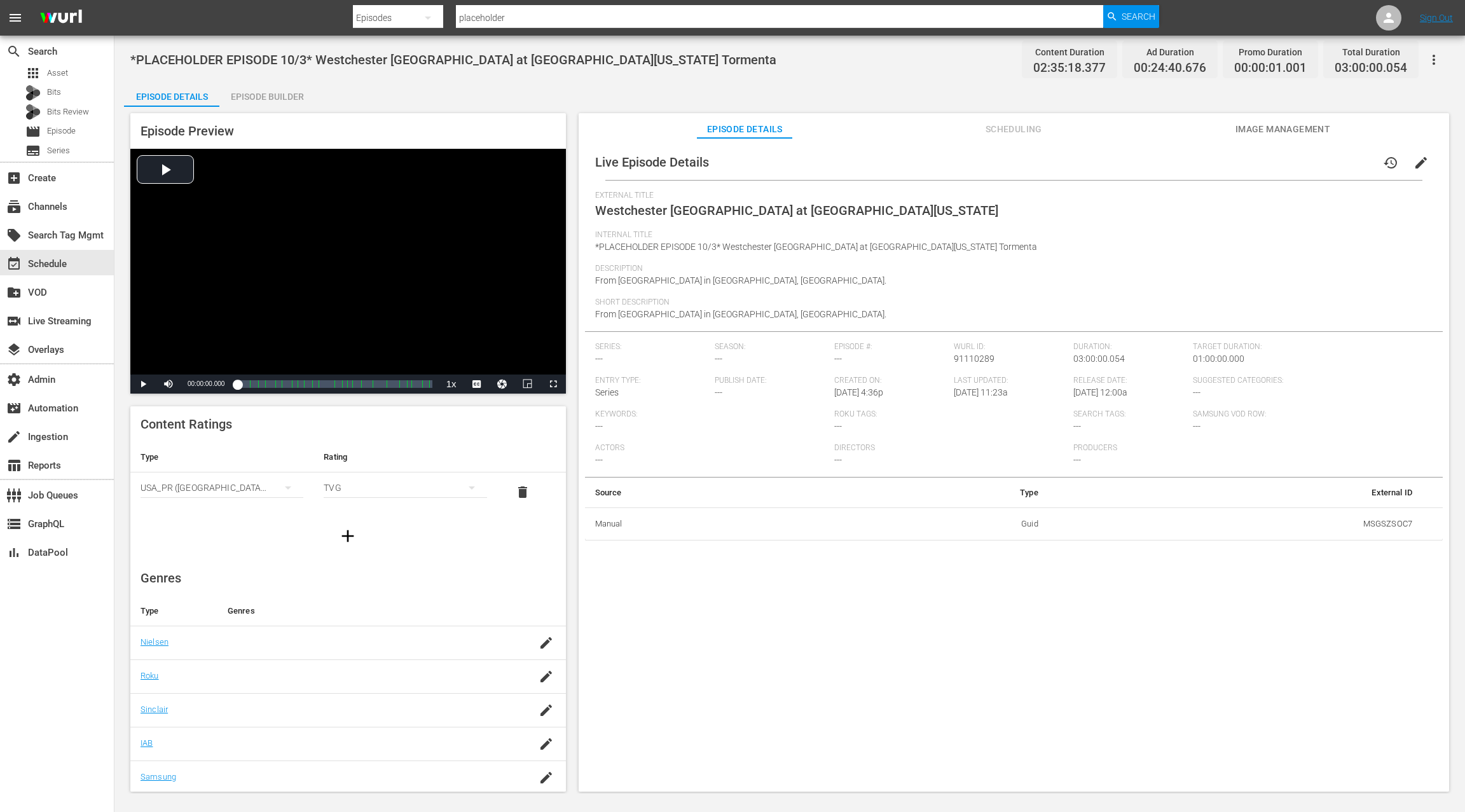
click at [1013, 134] on span "Scheduling" at bounding box center [1014, 129] width 95 height 16
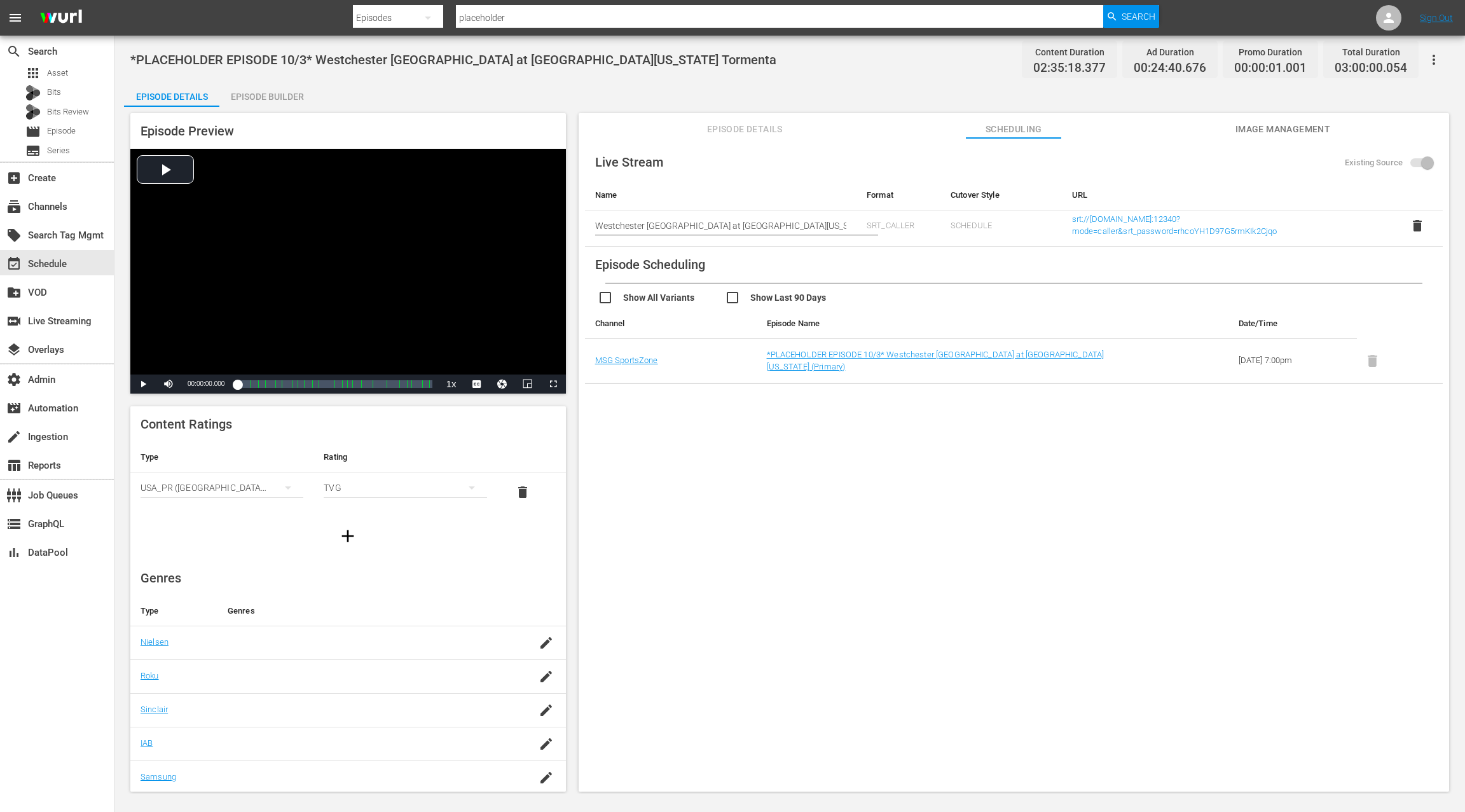
click at [1290, 130] on span "Image Management" at bounding box center [1283, 129] width 95 height 16
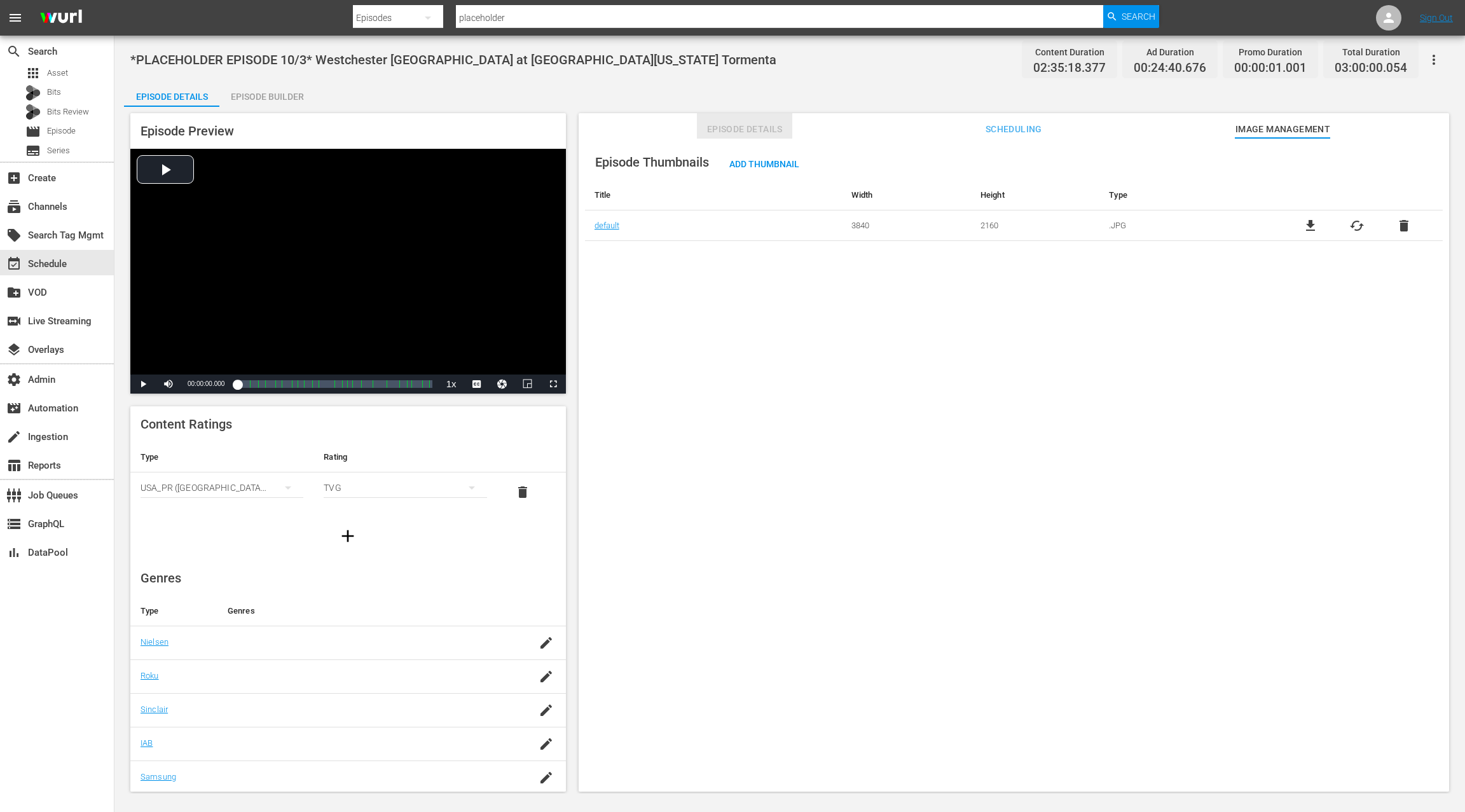
click at [753, 129] on span "Episode Details" at bounding box center [745, 129] width 95 height 16
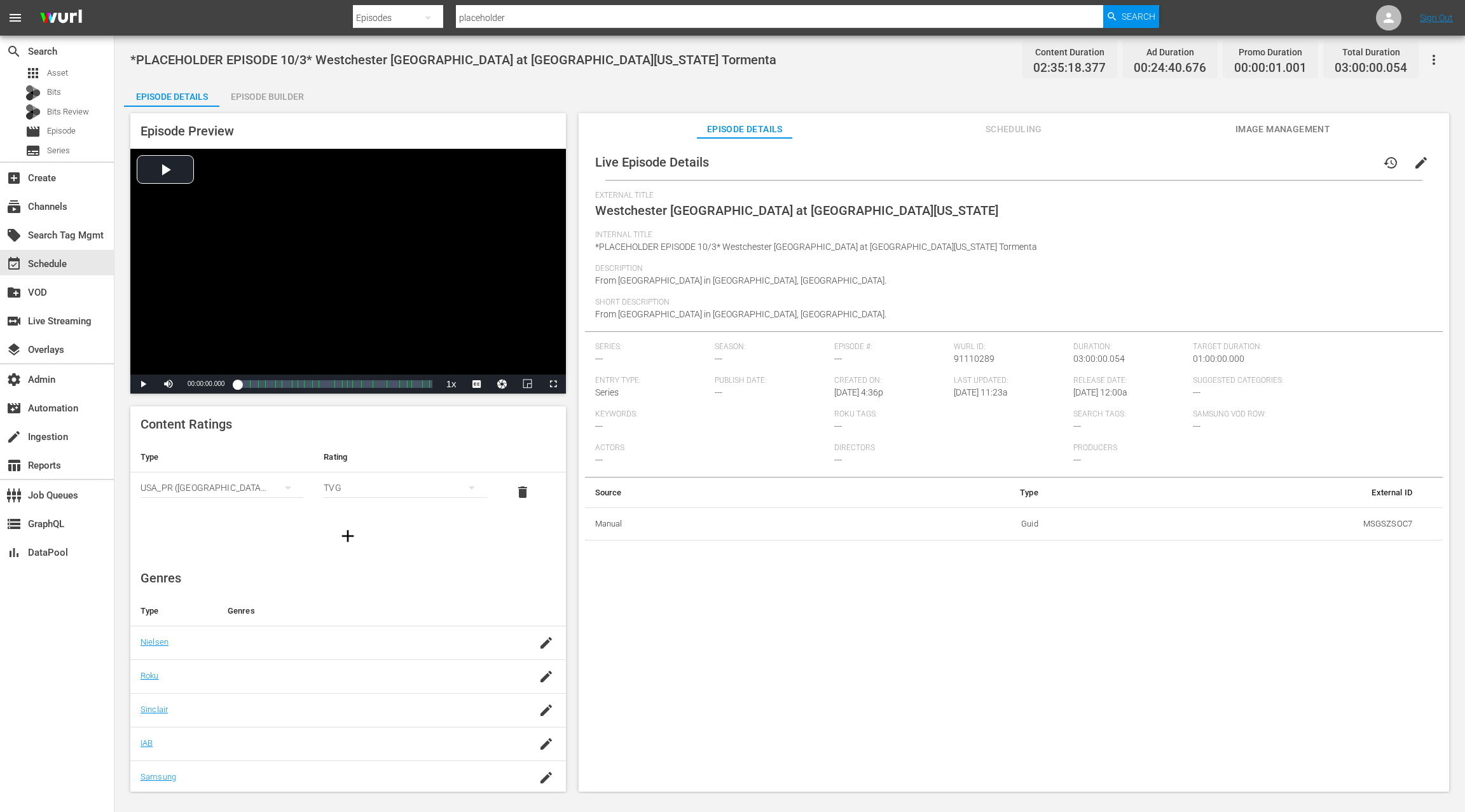
click at [1038, 134] on span "Scheduling" at bounding box center [1014, 129] width 95 height 16
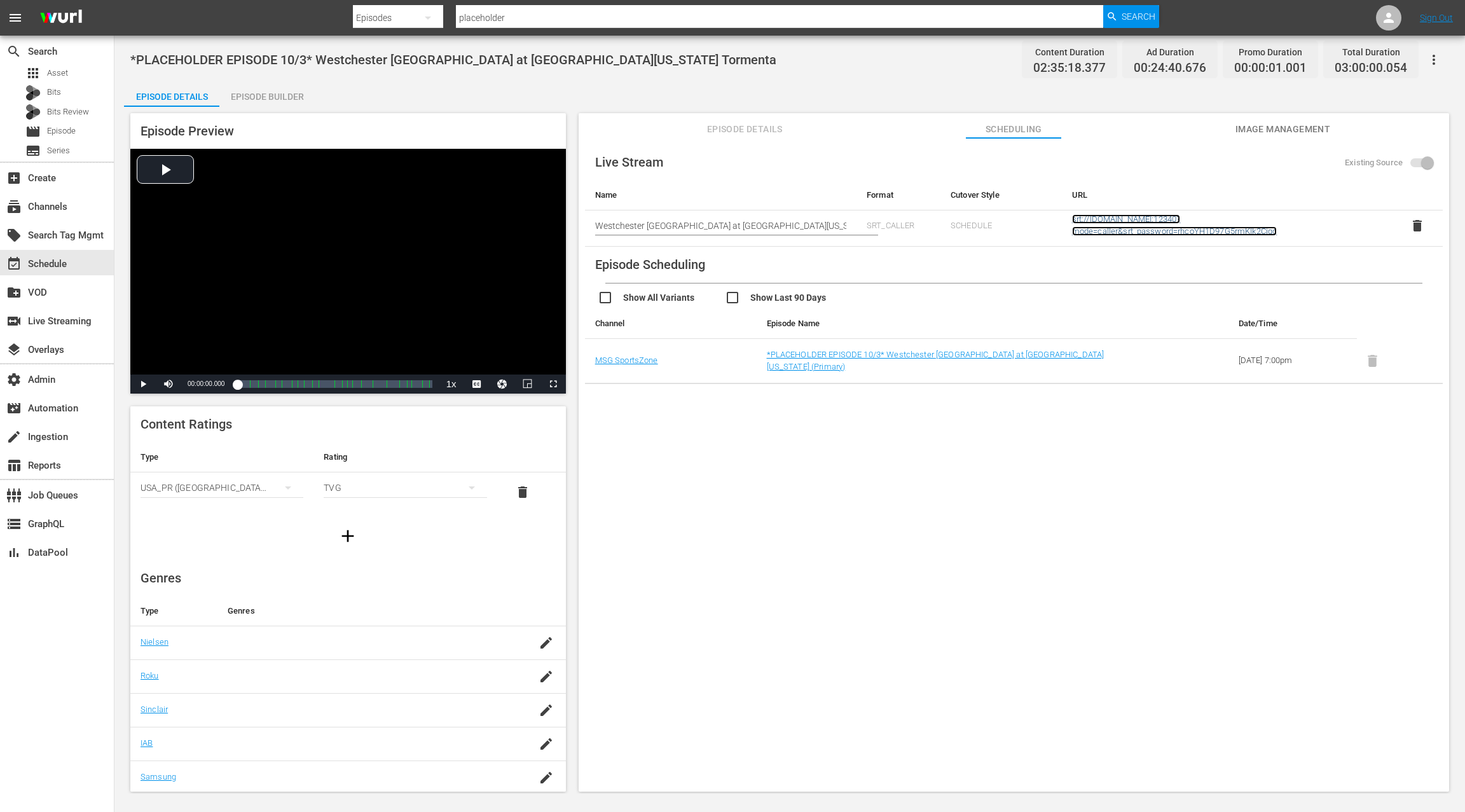
click at [1179, 226] on link "srt://ltnp-nyc-o-server1-cc.ltnglobal.com:12340?mode=caller&srt_password=rhcoYH…" at bounding box center [1174, 225] width 205 height 21
drag, startPoint x: 764, startPoint y: 129, endPoint x: 776, endPoint y: 129, distance: 12.0
click at [763, 129] on span "Episode Details" at bounding box center [745, 129] width 95 height 16
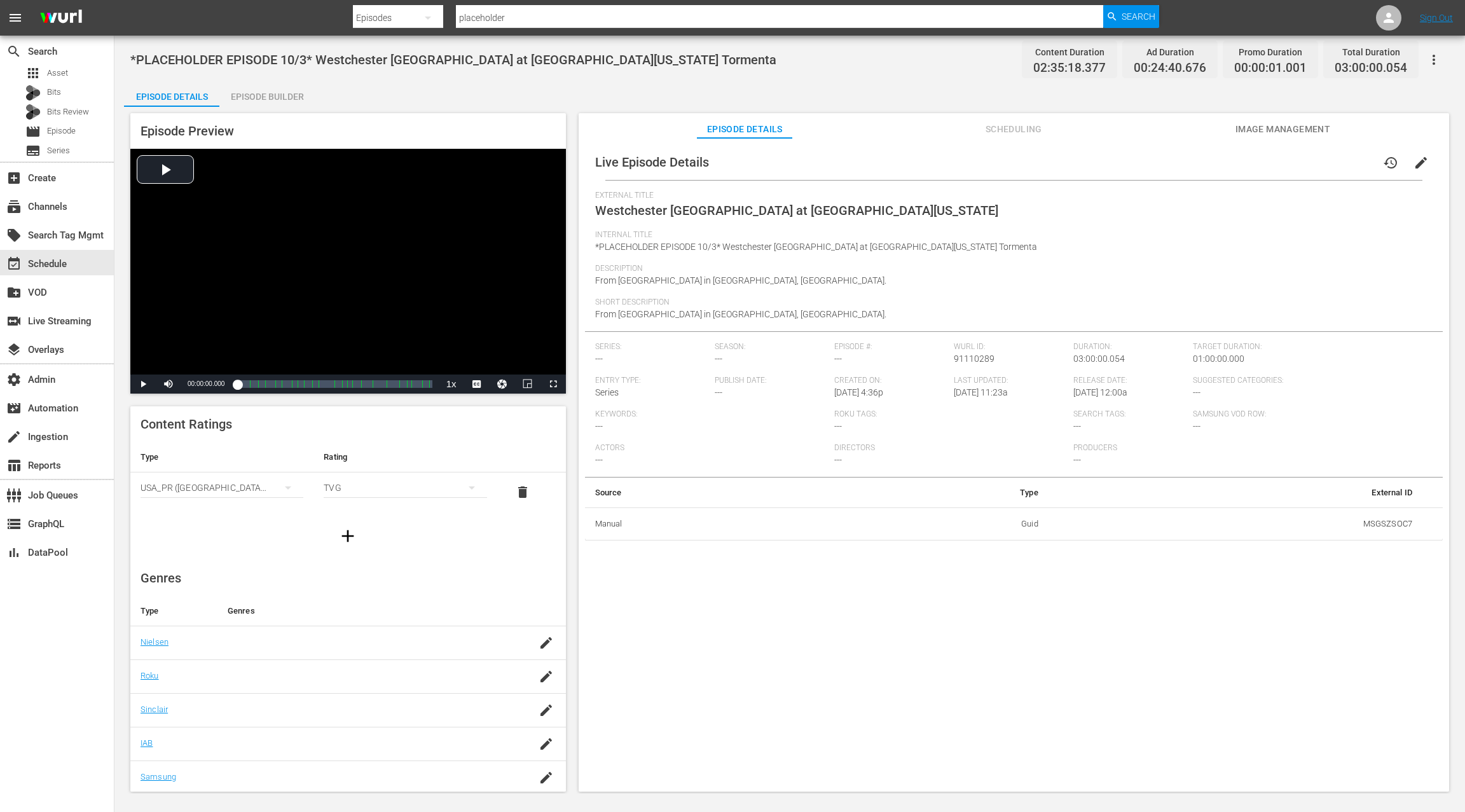
click at [1029, 130] on span "Scheduling" at bounding box center [1014, 129] width 95 height 16
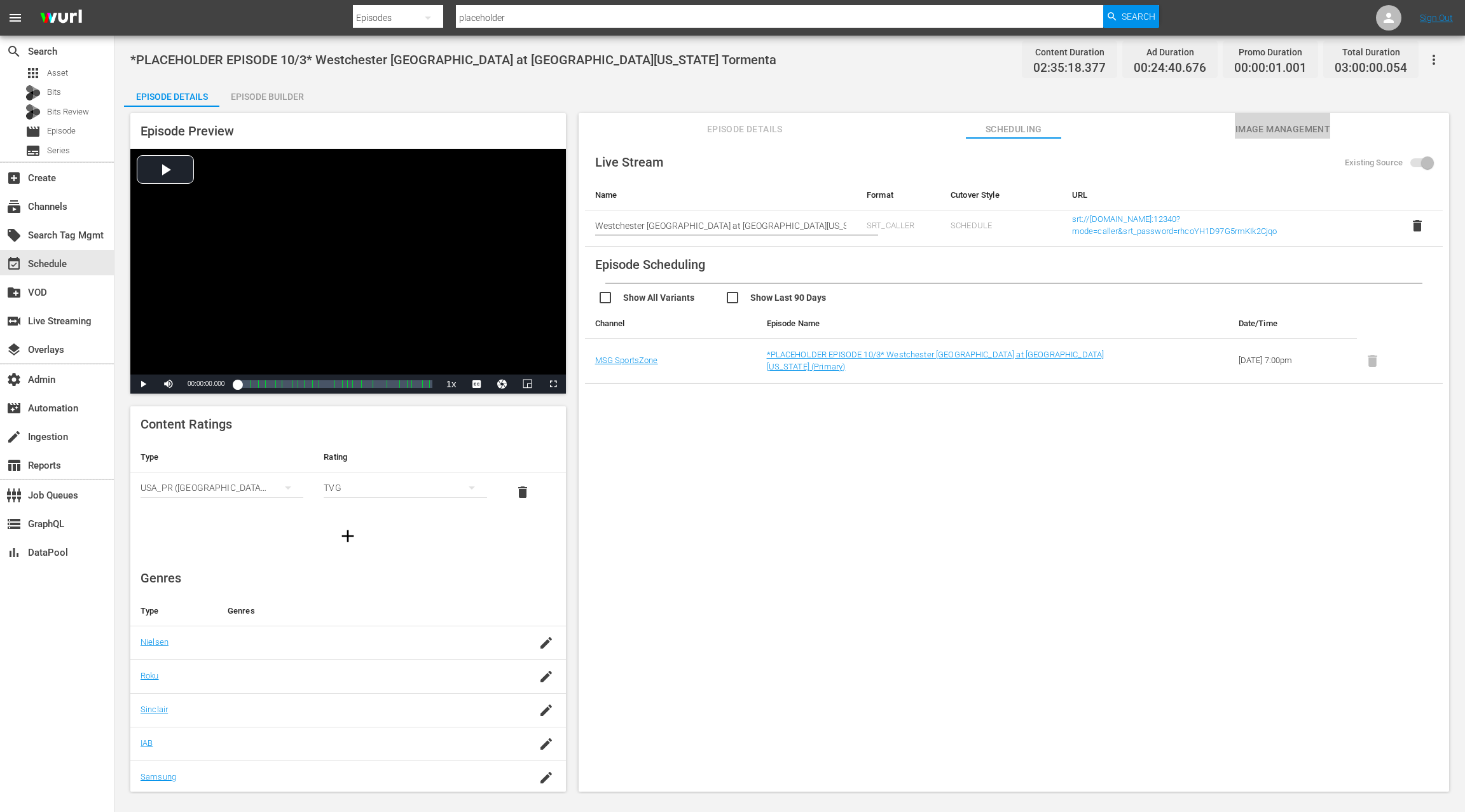
drag, startPoint x: 1285, startPoint y: 130, endPoint x: 1112, endPoint y: 127, distance: 173.0
click at [1285, 130] on span "Image Management" at bounding box center [1283, 129] width 95 height 16
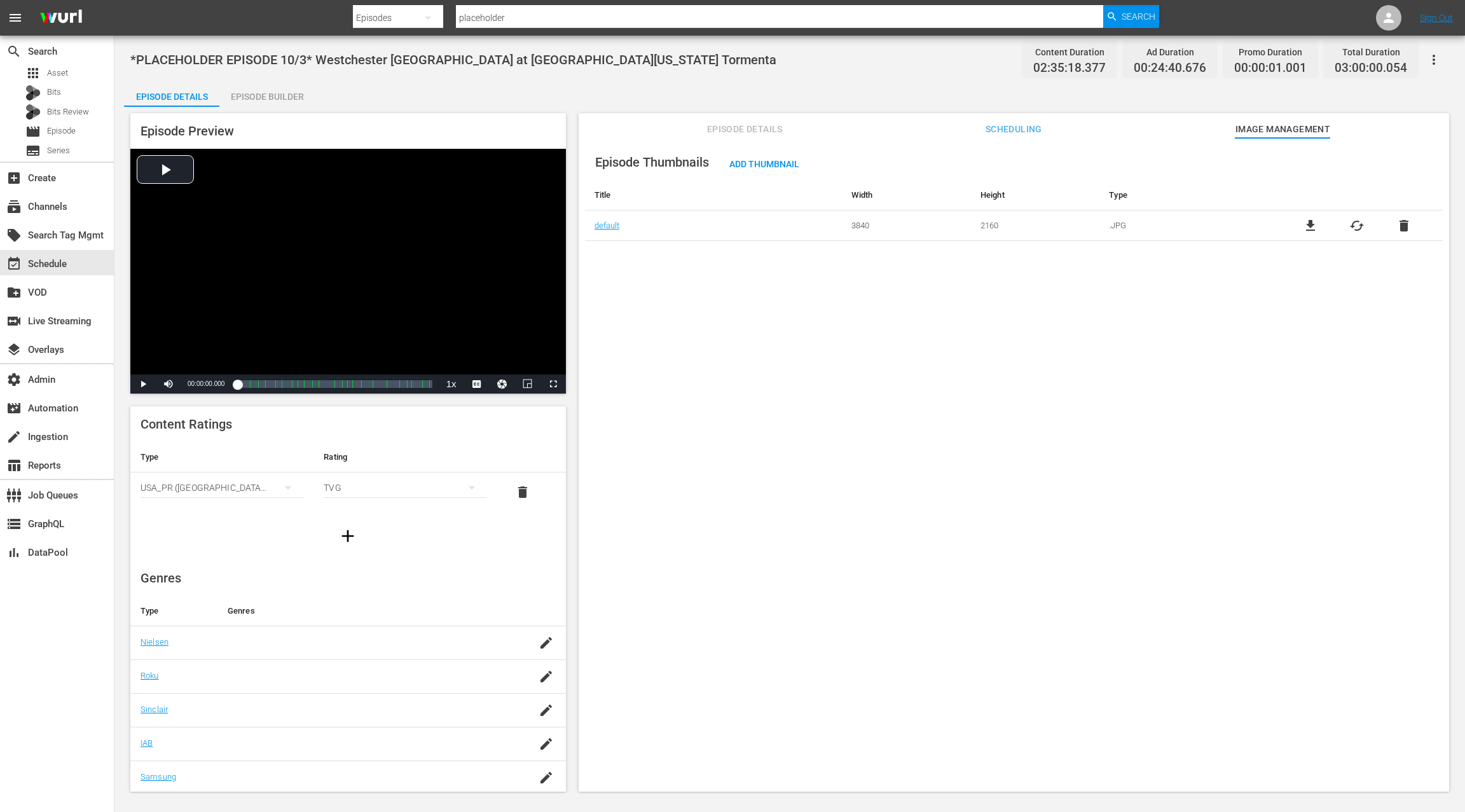
click at [724, 129] on span "Episode Details" at bounding box center [745, 129] width 95 height 16
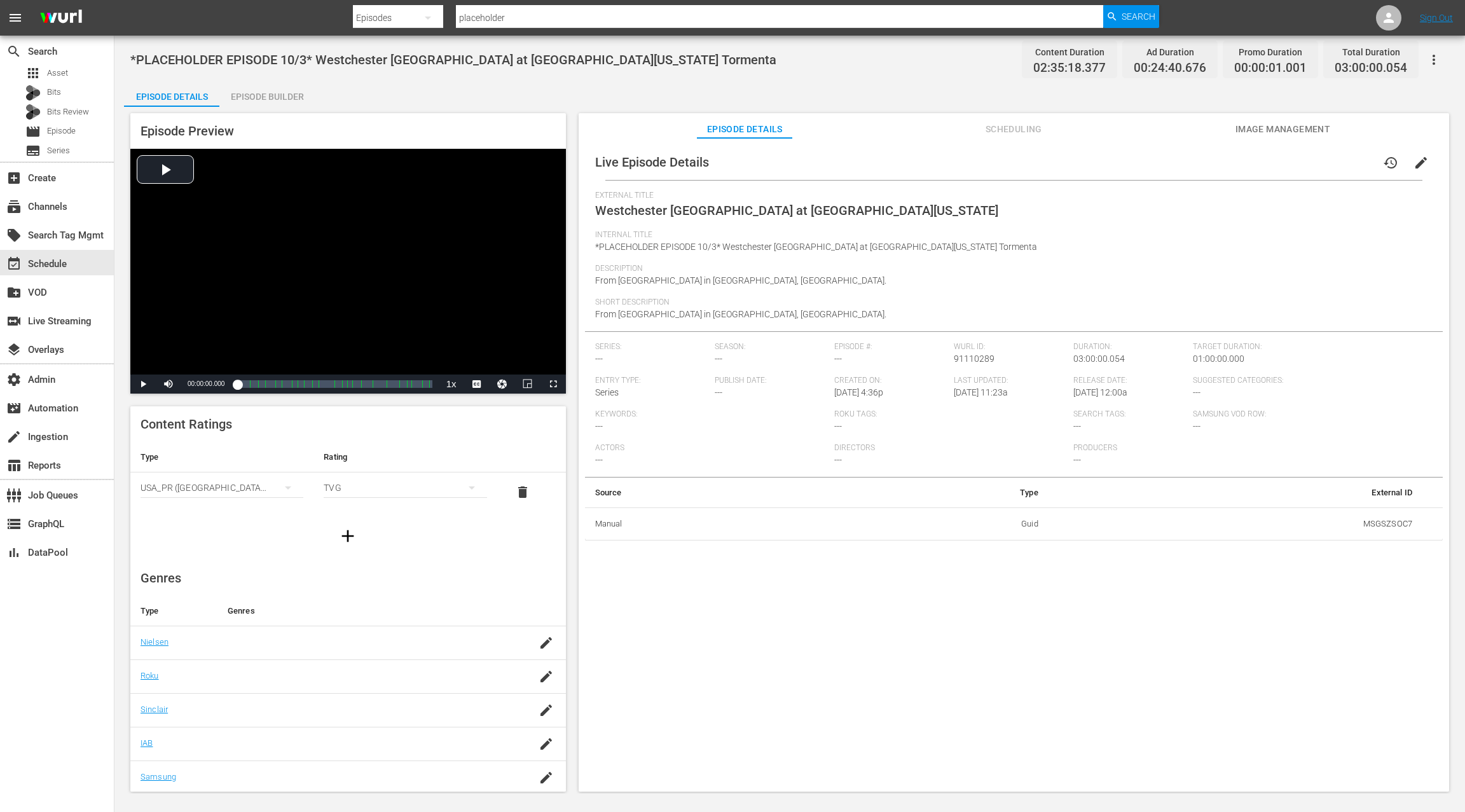
click at [1004, 134] on span "Scheduling" at bounding box center [1014, 129] width 95 height 16
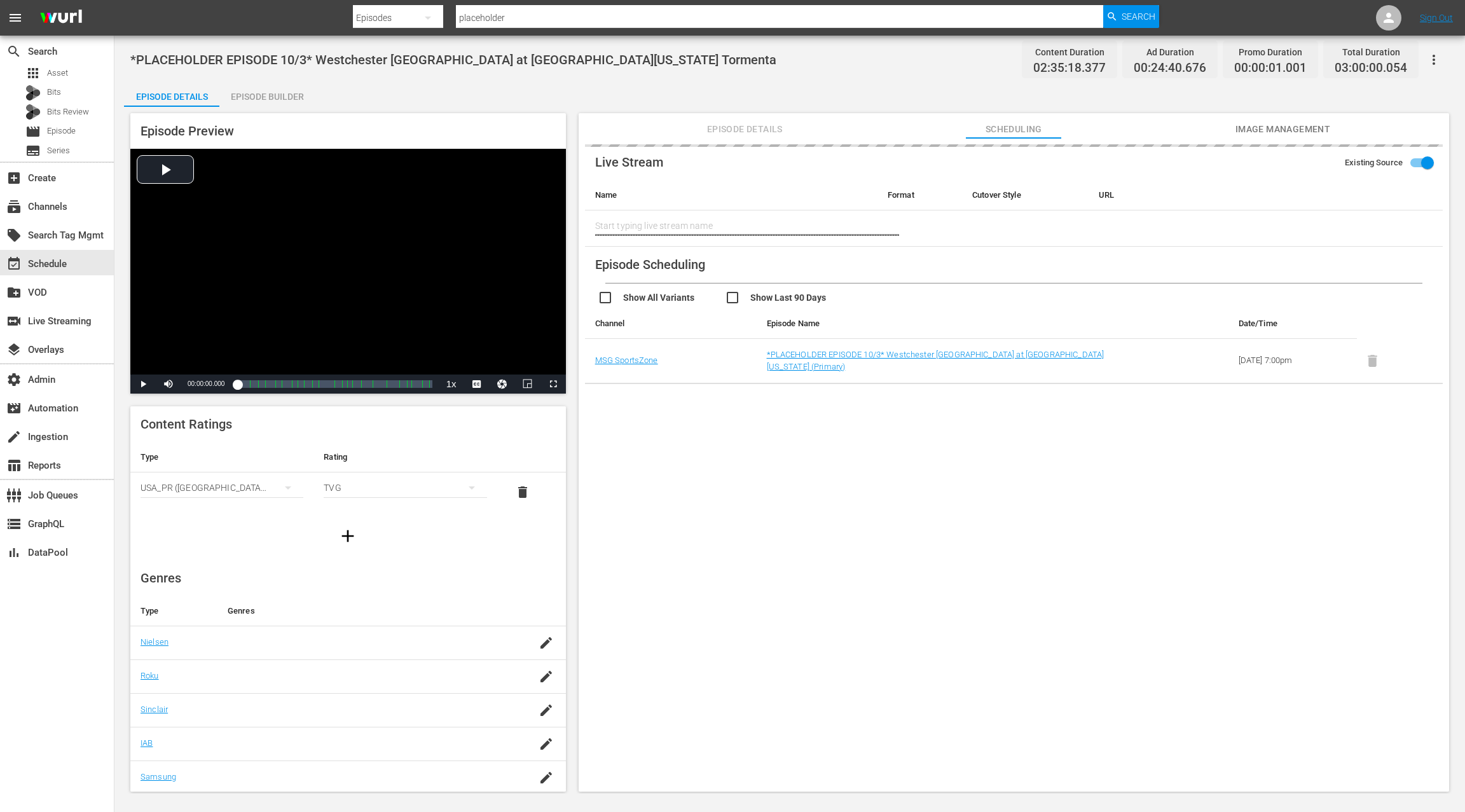
type input "Westchester SC at South Georgia Tormenta"
click at [51, 267] on div "event_available Schedule" at bounding box center [36, 261] width 72 height 11
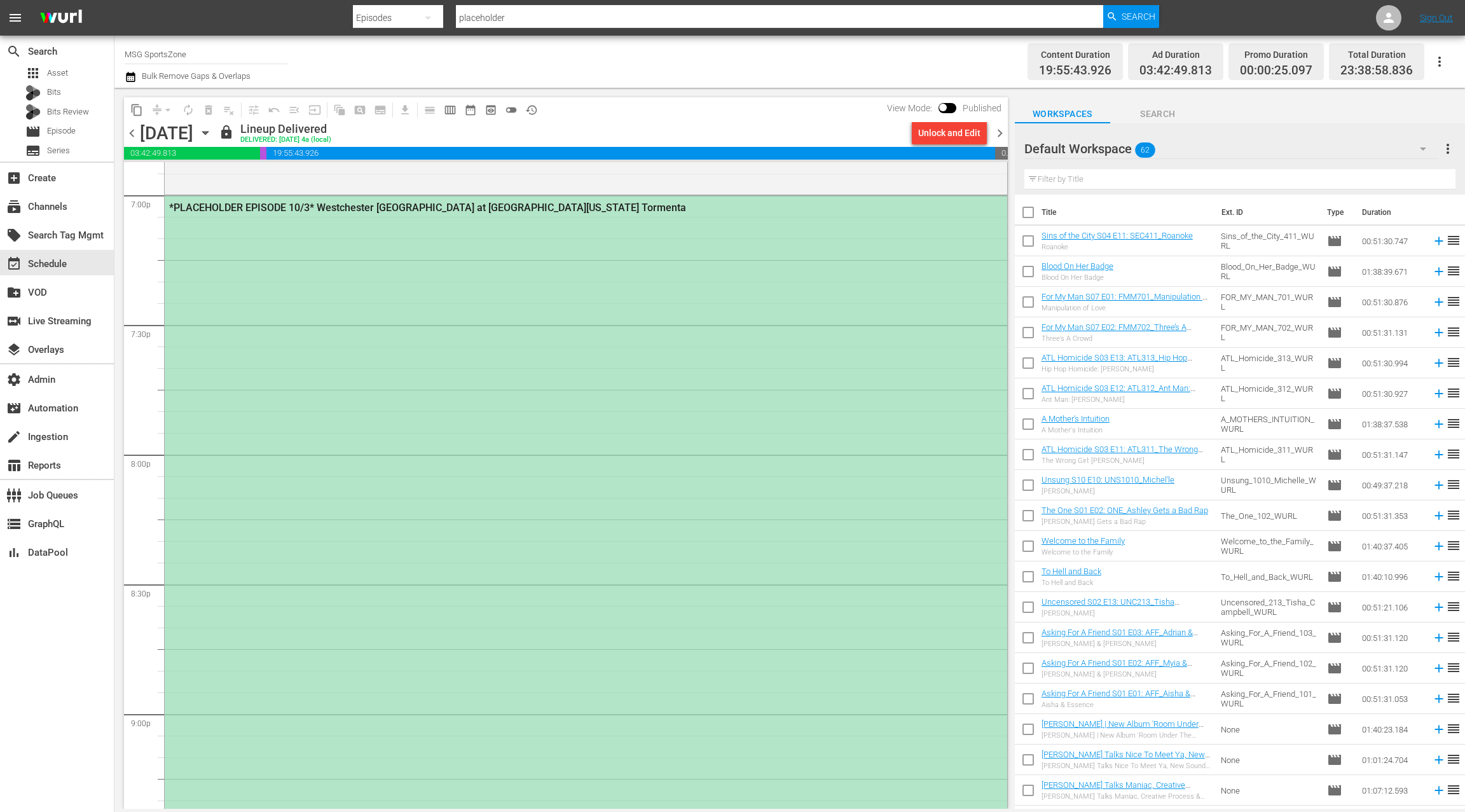
scroll to position [4858, 0]
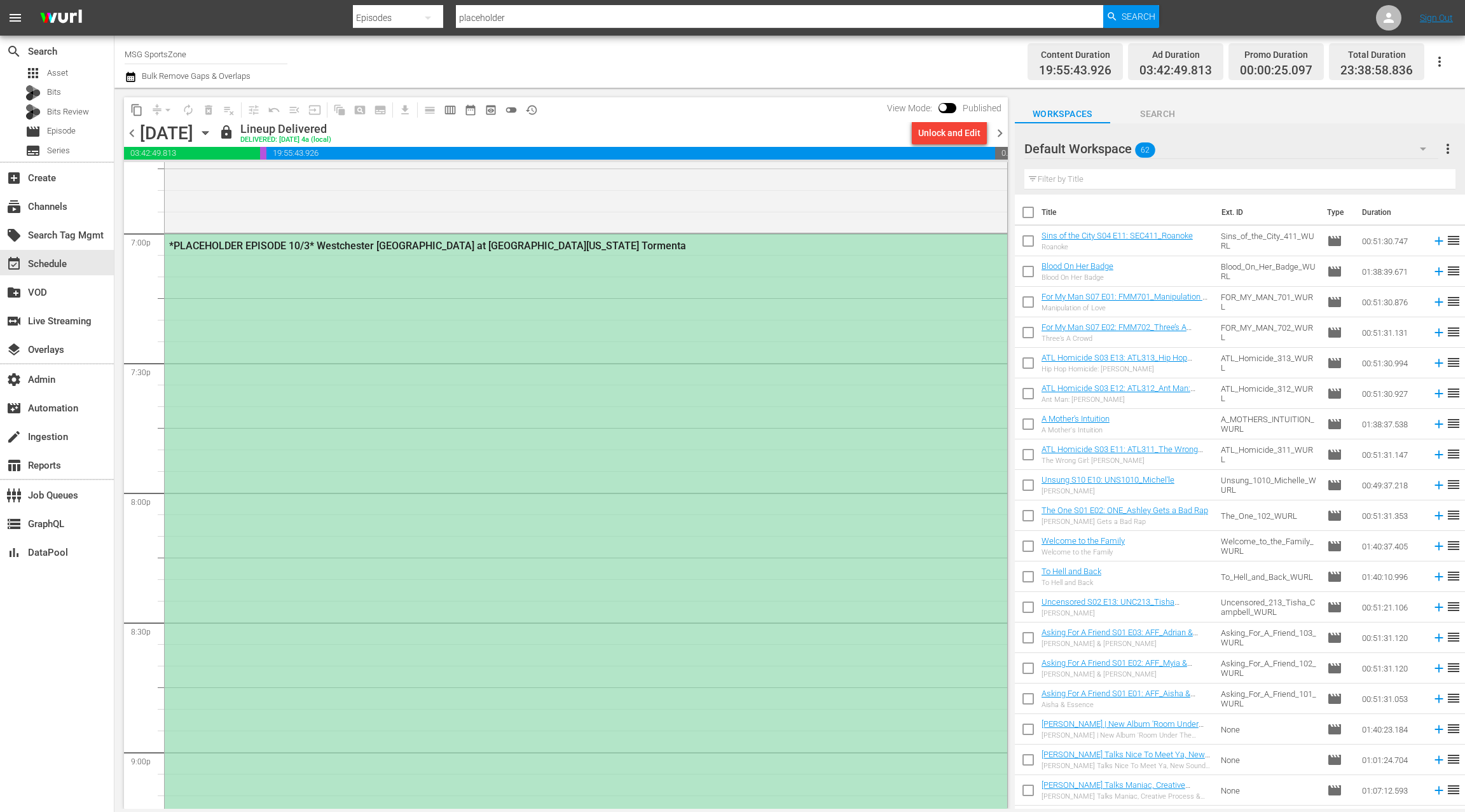
click at [423, 332] on div "*PLACEHOLDER EPISODE 10/3* Westchester SC at South Georgia Tormenta" at bounding box center [586, 621] width 843 height 775
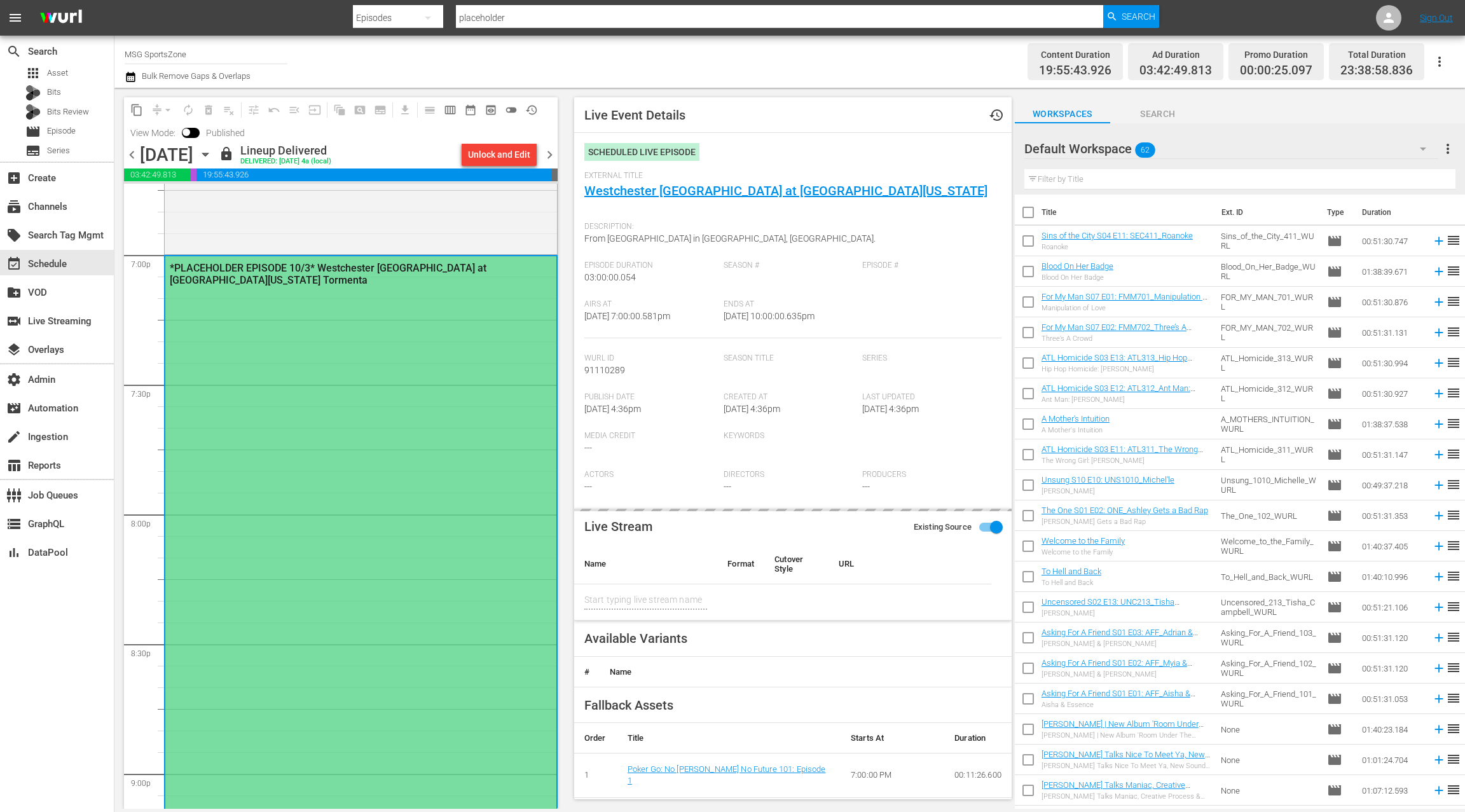
type input "Westchester SC at South Georgia Tormenta"
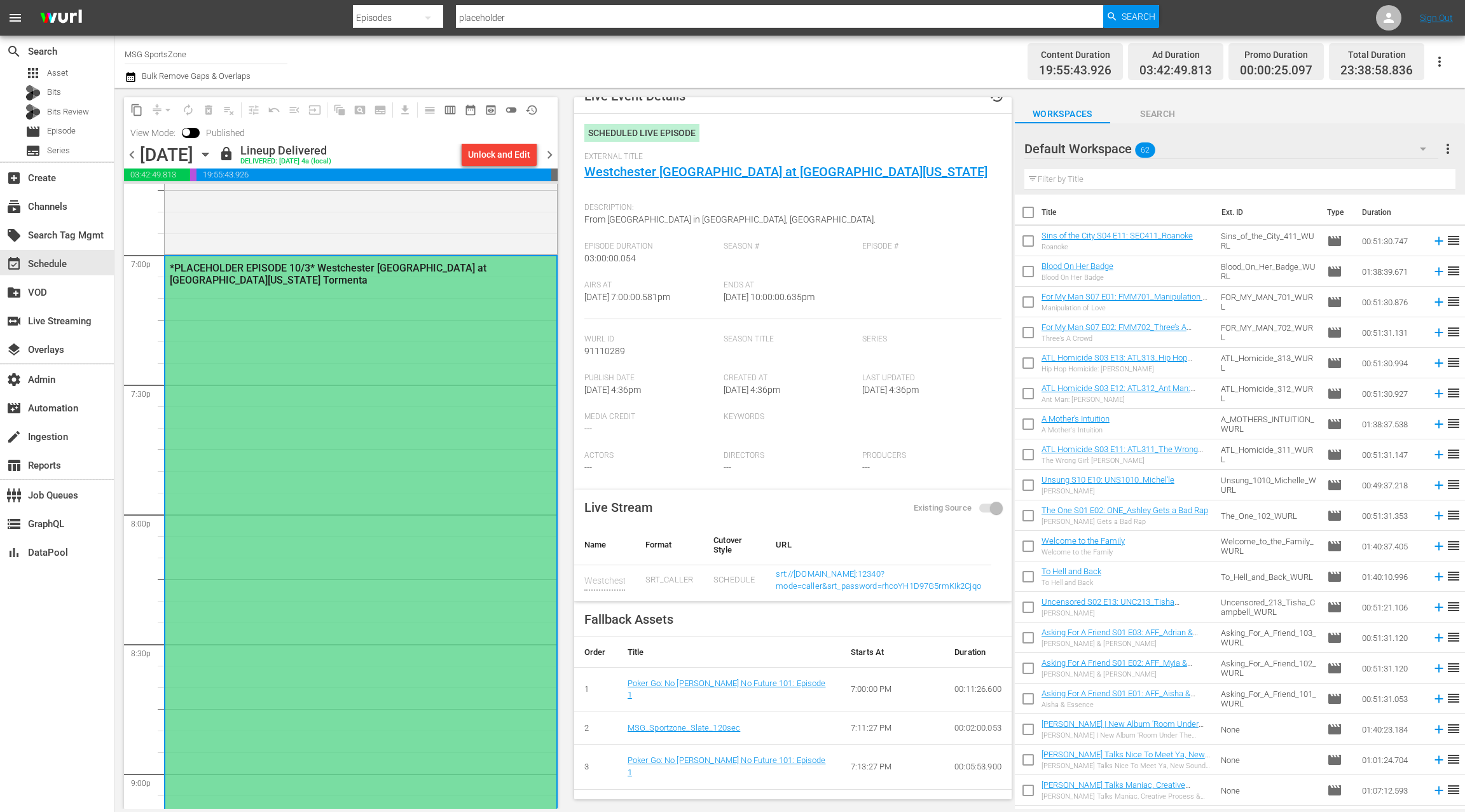
scroll to position [0, 0]
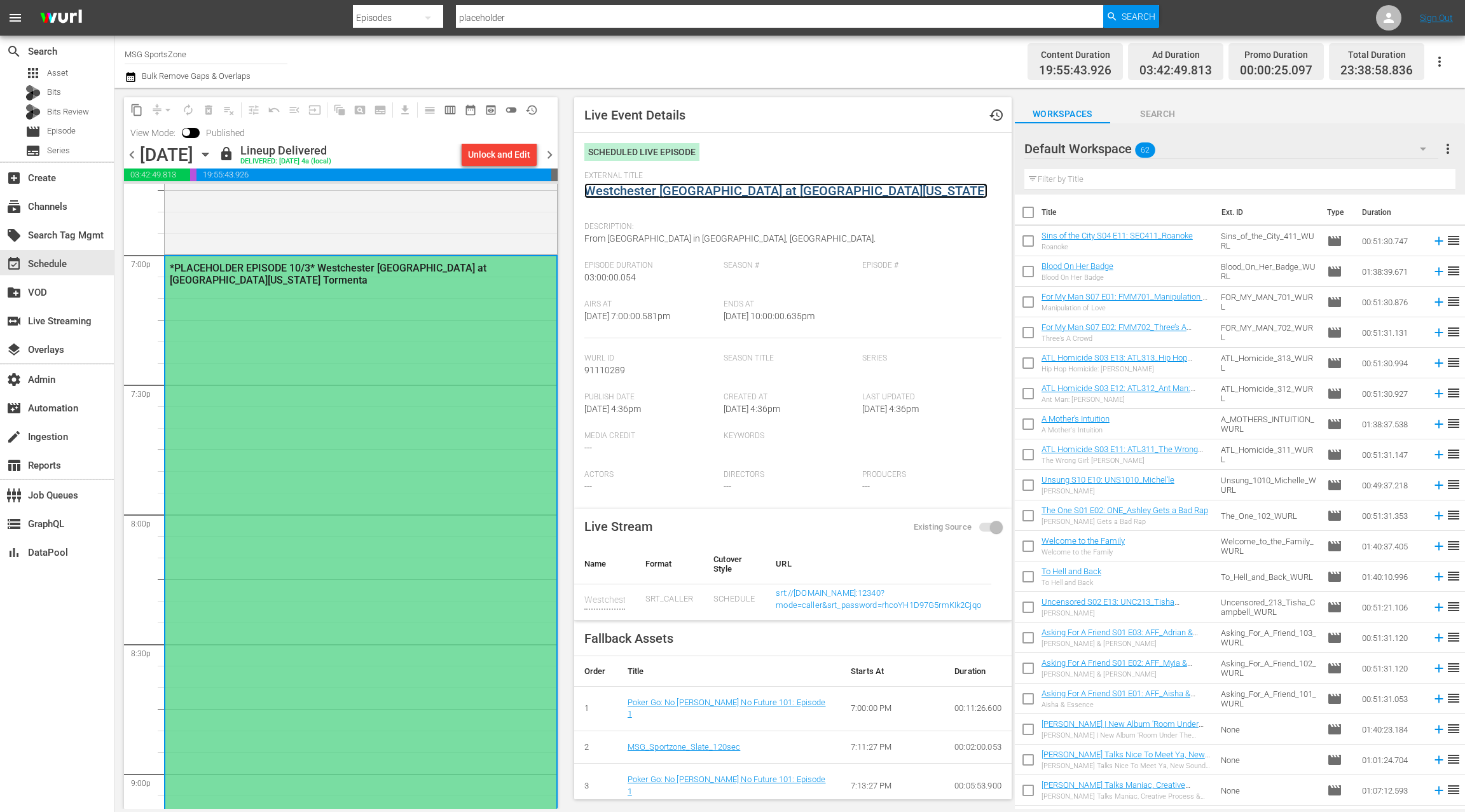
click at [657, 192] on link "Westchester SC at South Georgia Tormenta" at bounding box center [786, 191] width 403 height 15
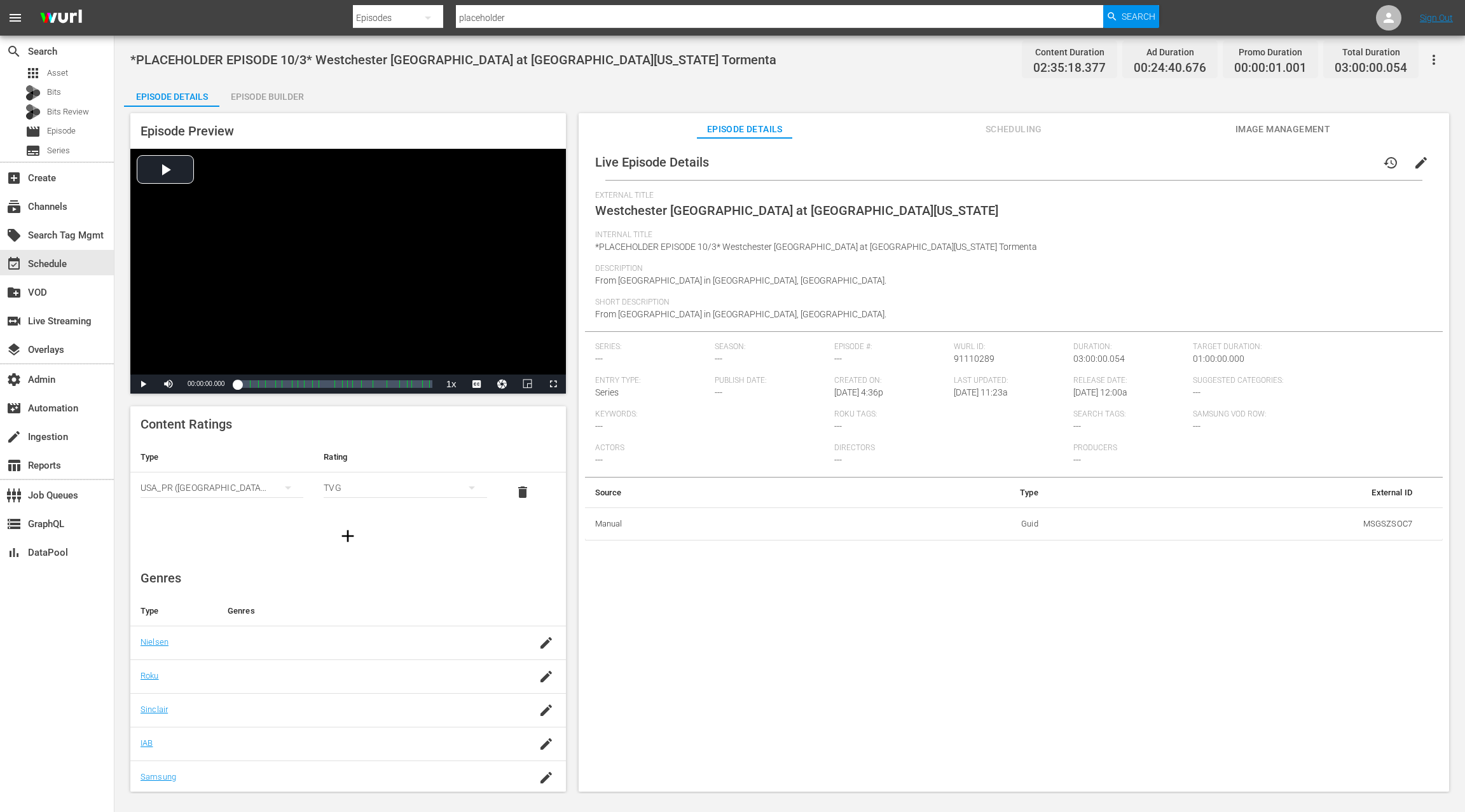
click at [264, 97] on div "Episode Builder" at bounding box center [267, 97] width 95 height 31
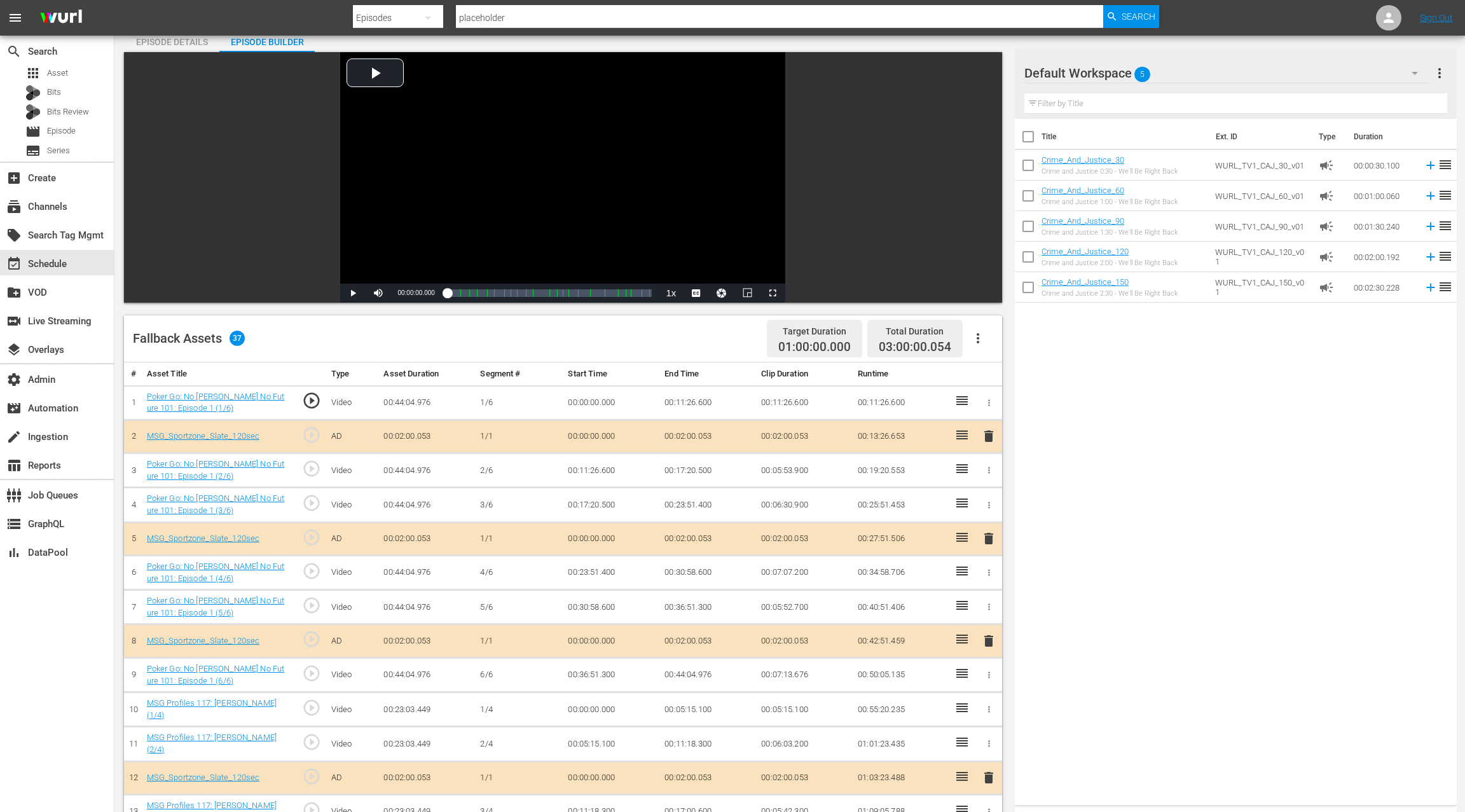
scroll to position [42, 0]
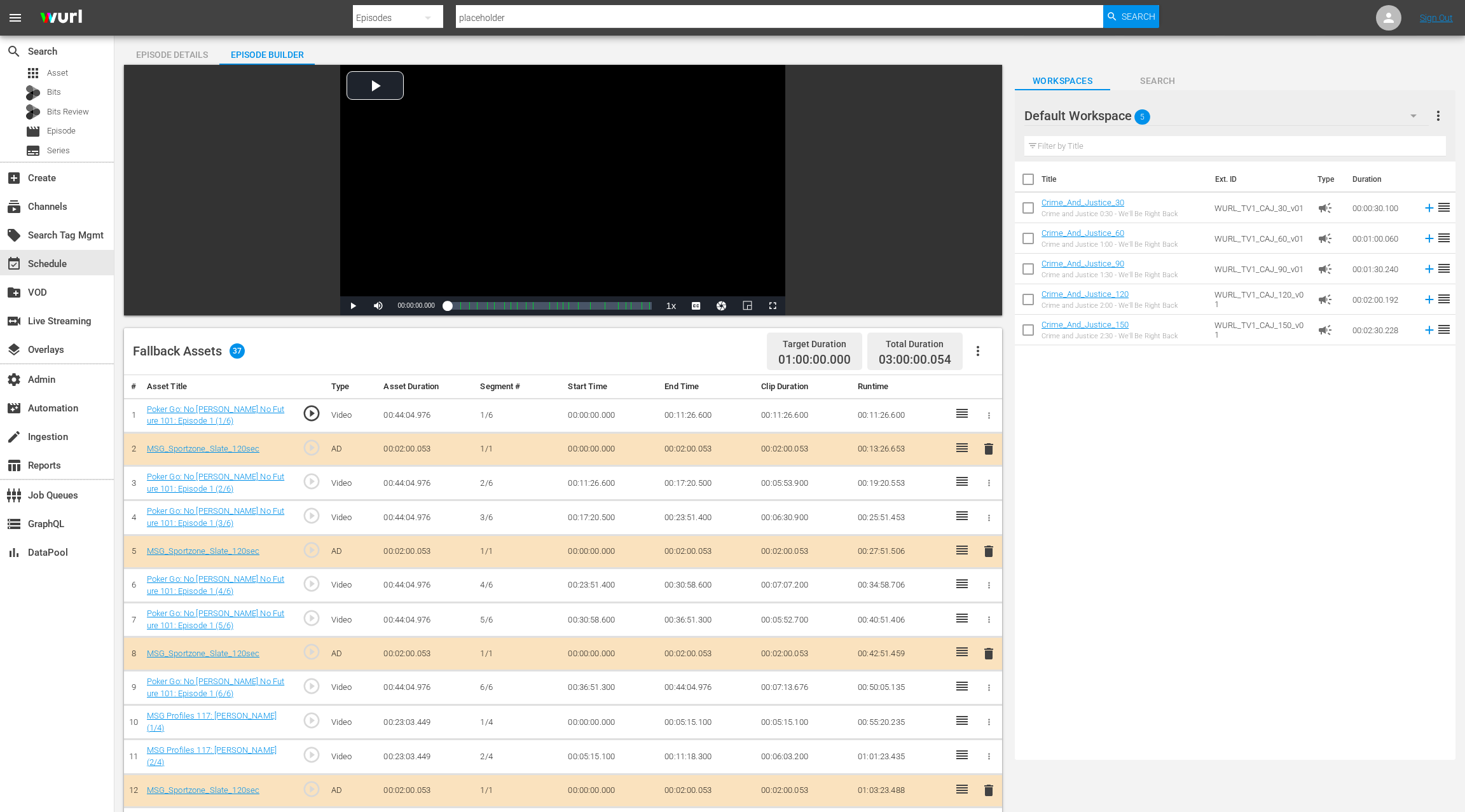
click at [979, 350] on icon "button" at bounding box center [978, 351] width 15 height 15
click at [693, 352] on div "Fallback Assets 37 Target Duration 01:00:00.000 Total Duration 03:00:00.054" at bounding box center [564, 351] width 878 height 47
click at [988, 413] on icon "button" at bounding box center [988, 415] width 9 height 9
click at [1059, 427] on div at bounding box center [732, 406] width 1465 height 812
click at [1058, 427] on div "Title Ext. ID Type Duration Crime_And_Justice_30 Crime and Justice 0:30 - We'll…" at bounding box center [1235, 458] width 441 height 593
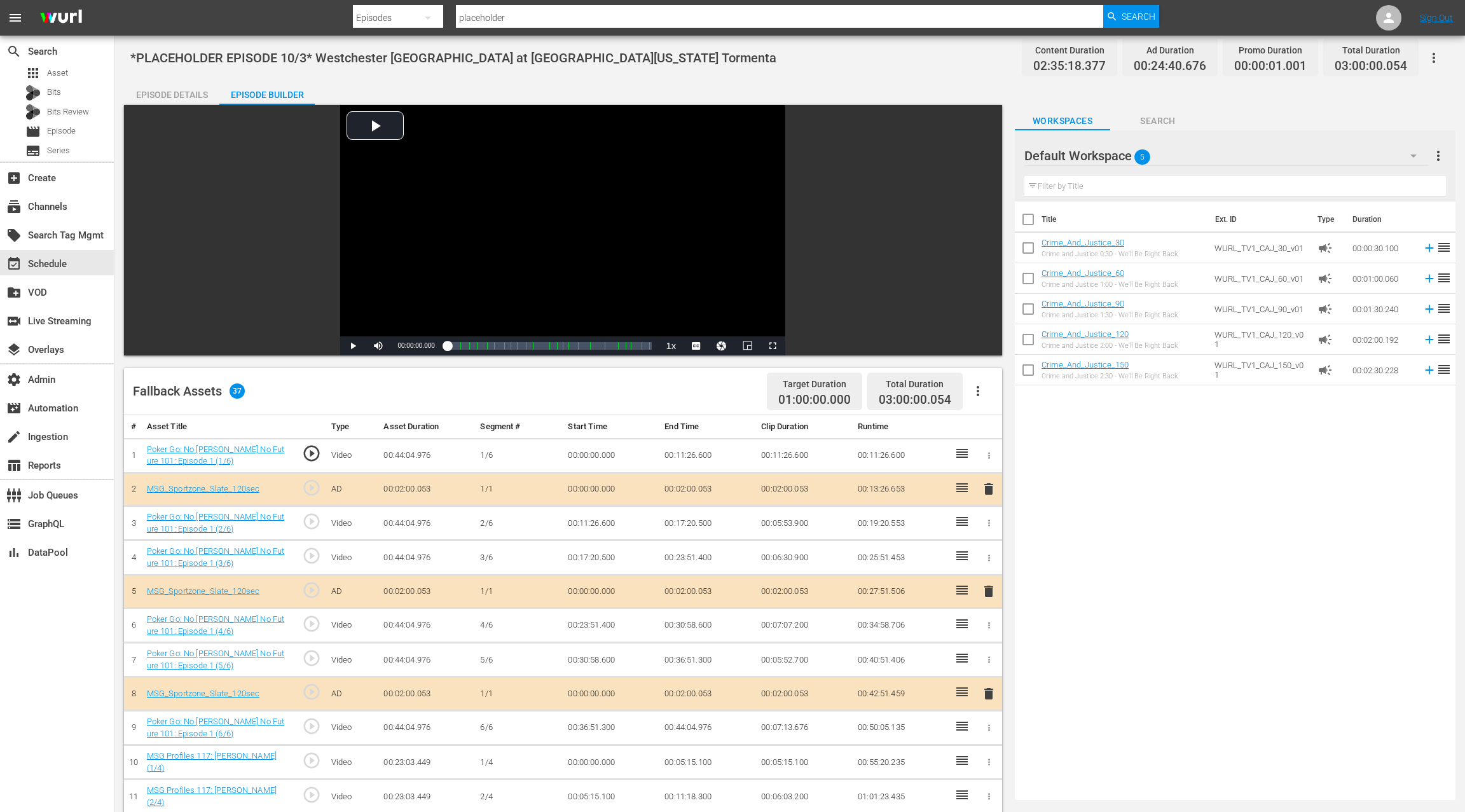
scroll to position [0, 0]
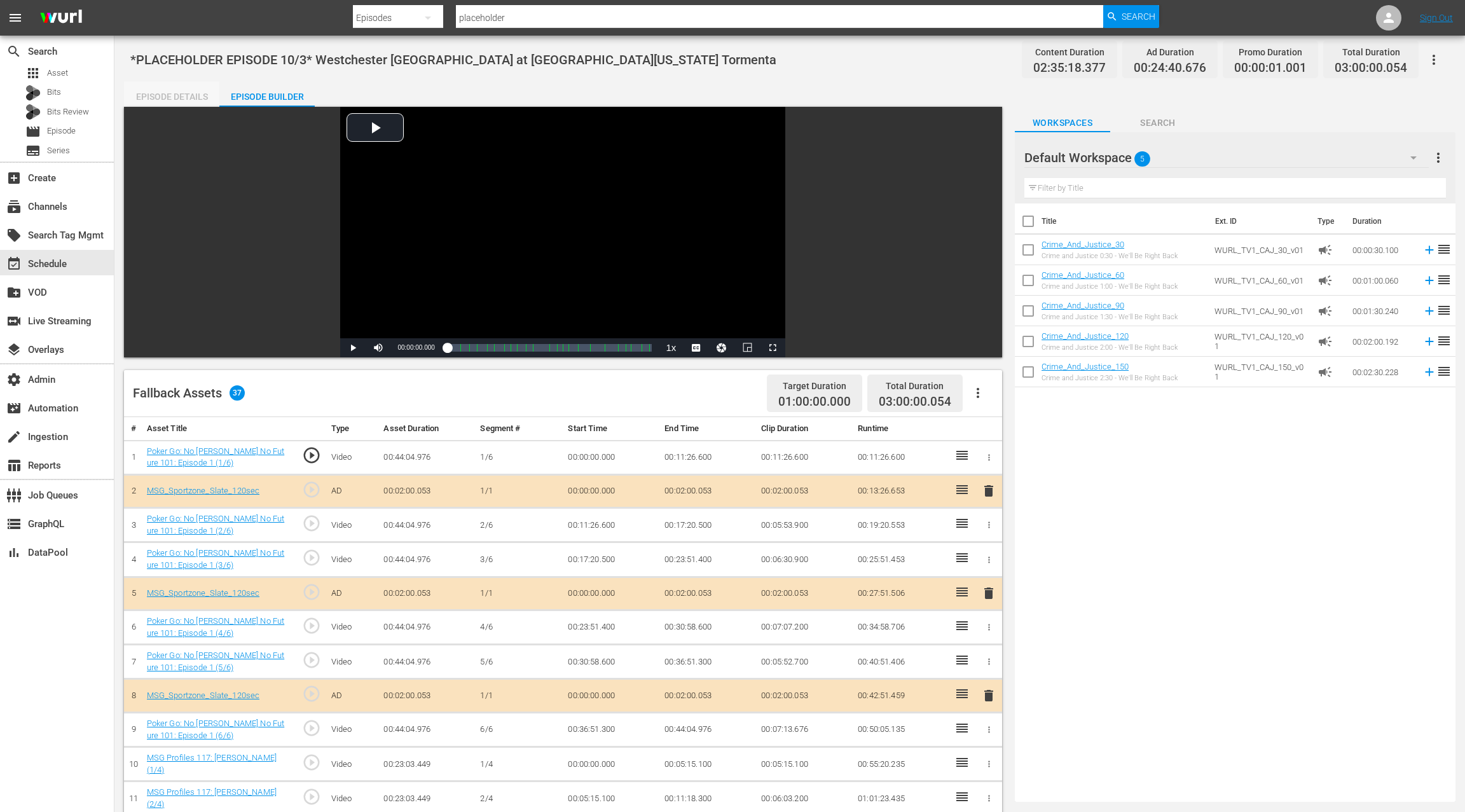
click at [177, 99] on div "Episode Details" at bounding box center [172, 97] width 95 height 31
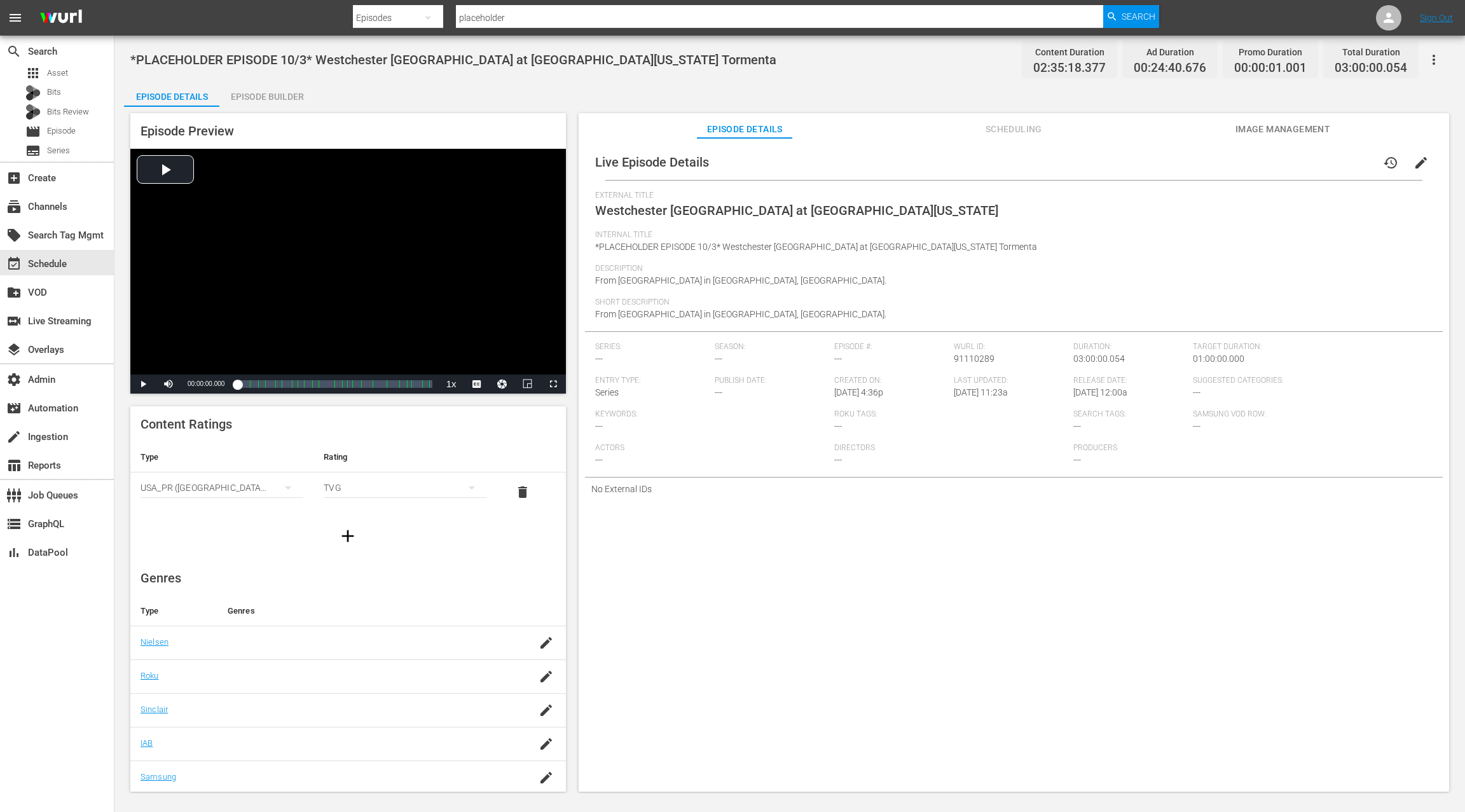
click at [1416, 162] on span "edit" at bounding box center [1422, 163] width 15 height 15
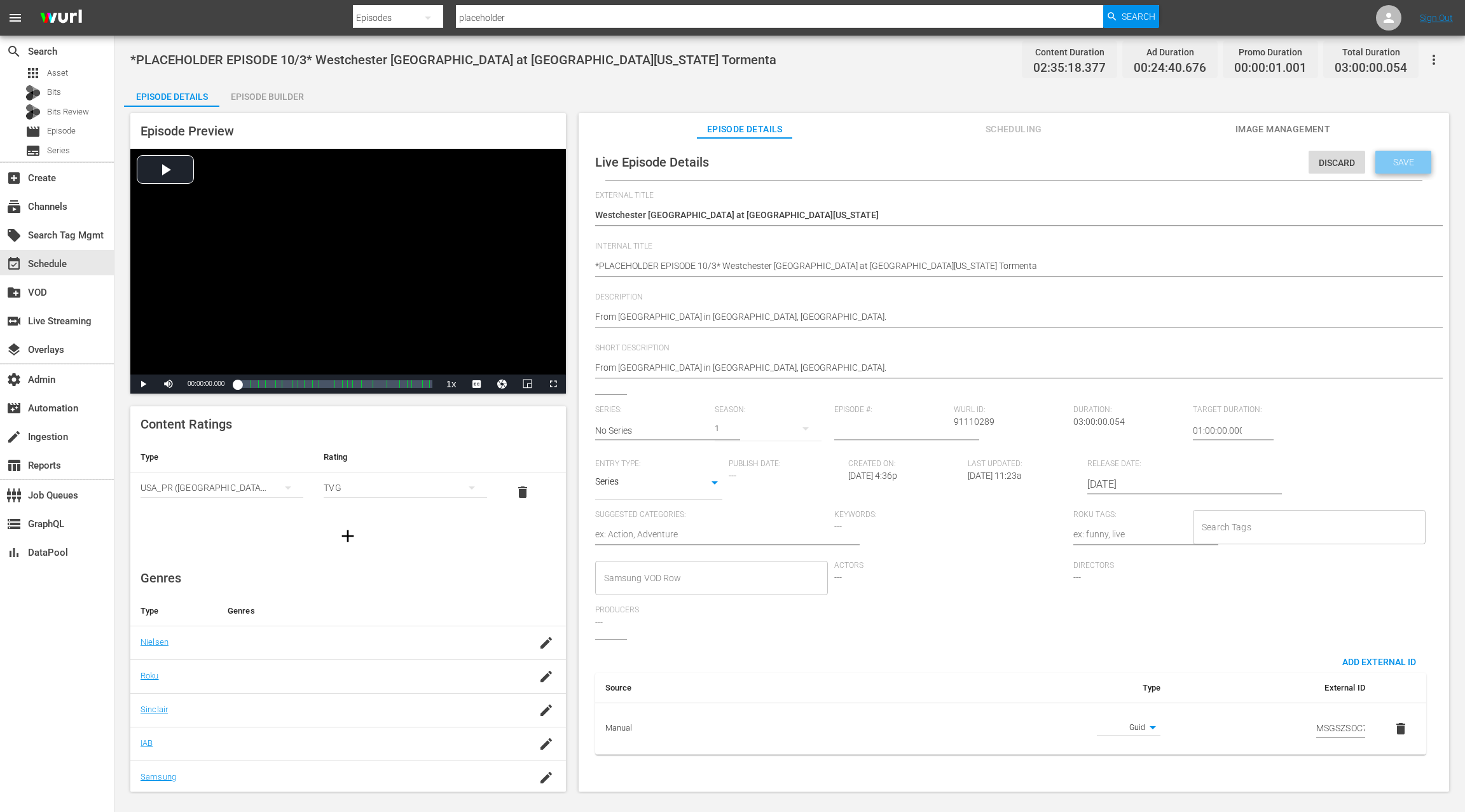
click at [1388, 163] on span "Save" at bounding box center [1404, 163] width 42 height 10
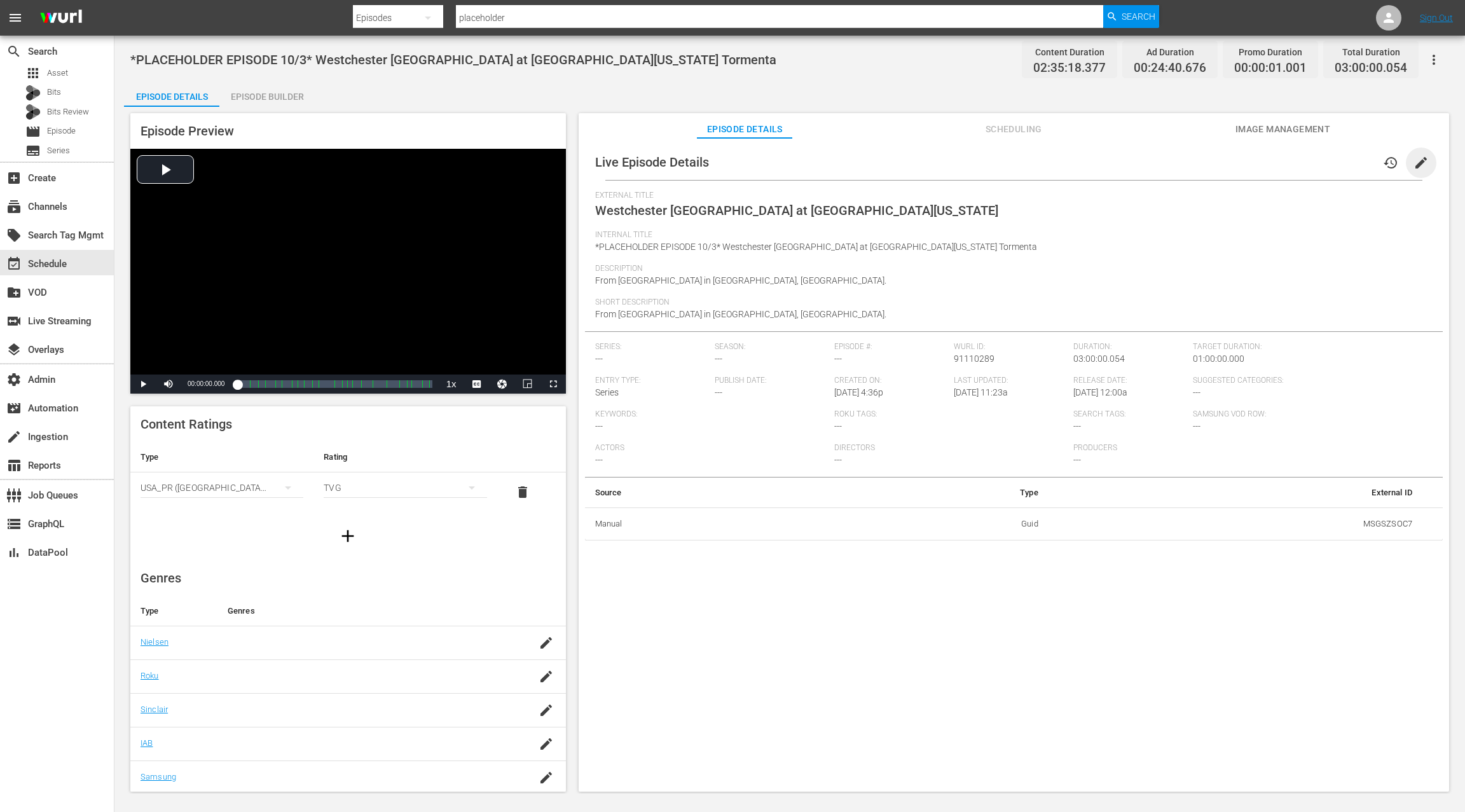
click at [1417, 166] on span "edit" at bounding box center [1422, 163] width 15 height 15
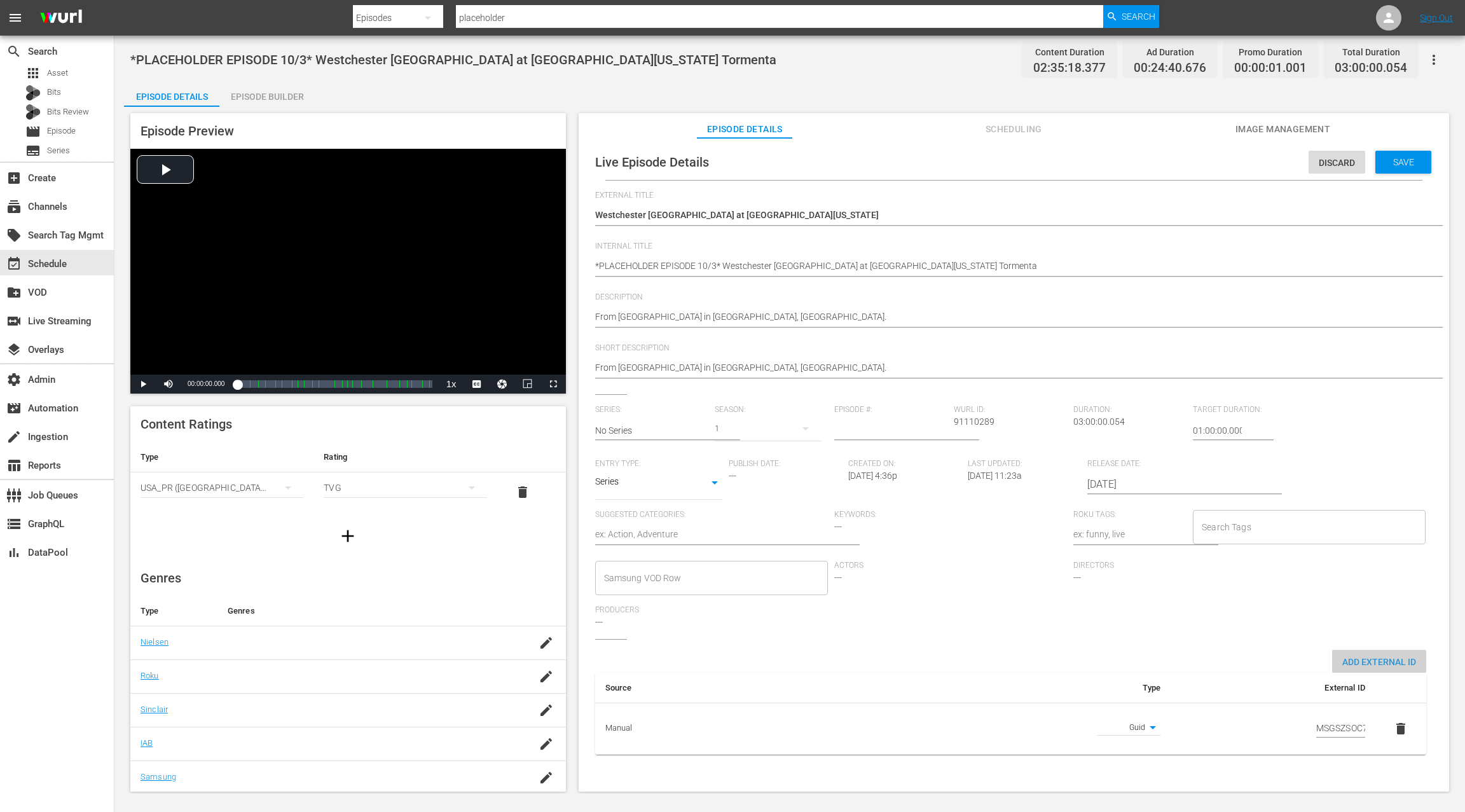
click at [1365, 660] on span "Add External Id" at bounding box center [1379, 662] width 94 height 10
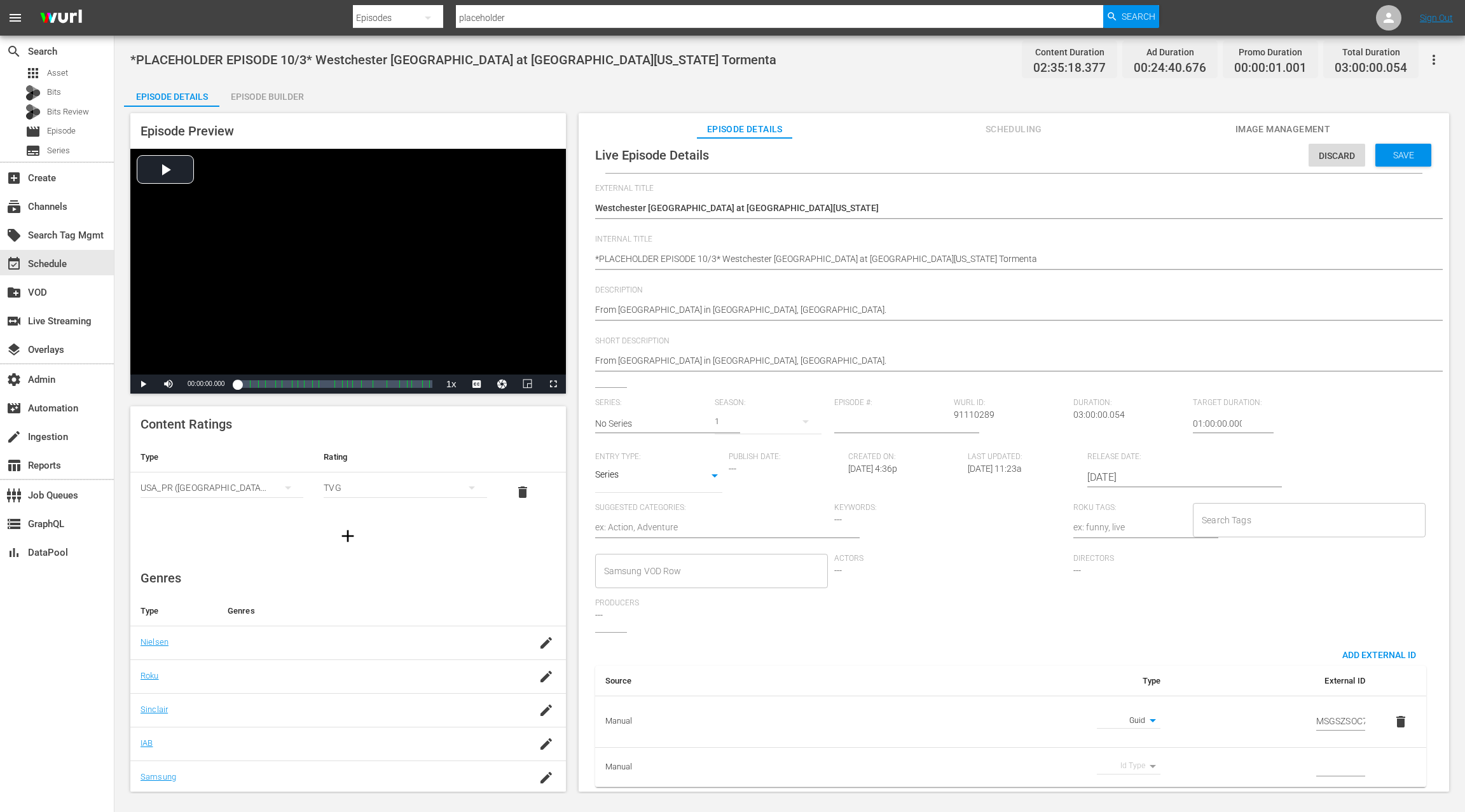
click at [1129, 750] on body "menu Search By Episodes Search ID, Title, Description, Keywords, or Category pl…" at bounding box center [732, 406] width 1465 height 812
click at [1122, 786] on li "Guid" at bounding box center [1124, 786] width 64 height 21
type input "guid"
click at [1322, 150] on div "Discard" at bounding box center [1336, 156] width 56 height 24
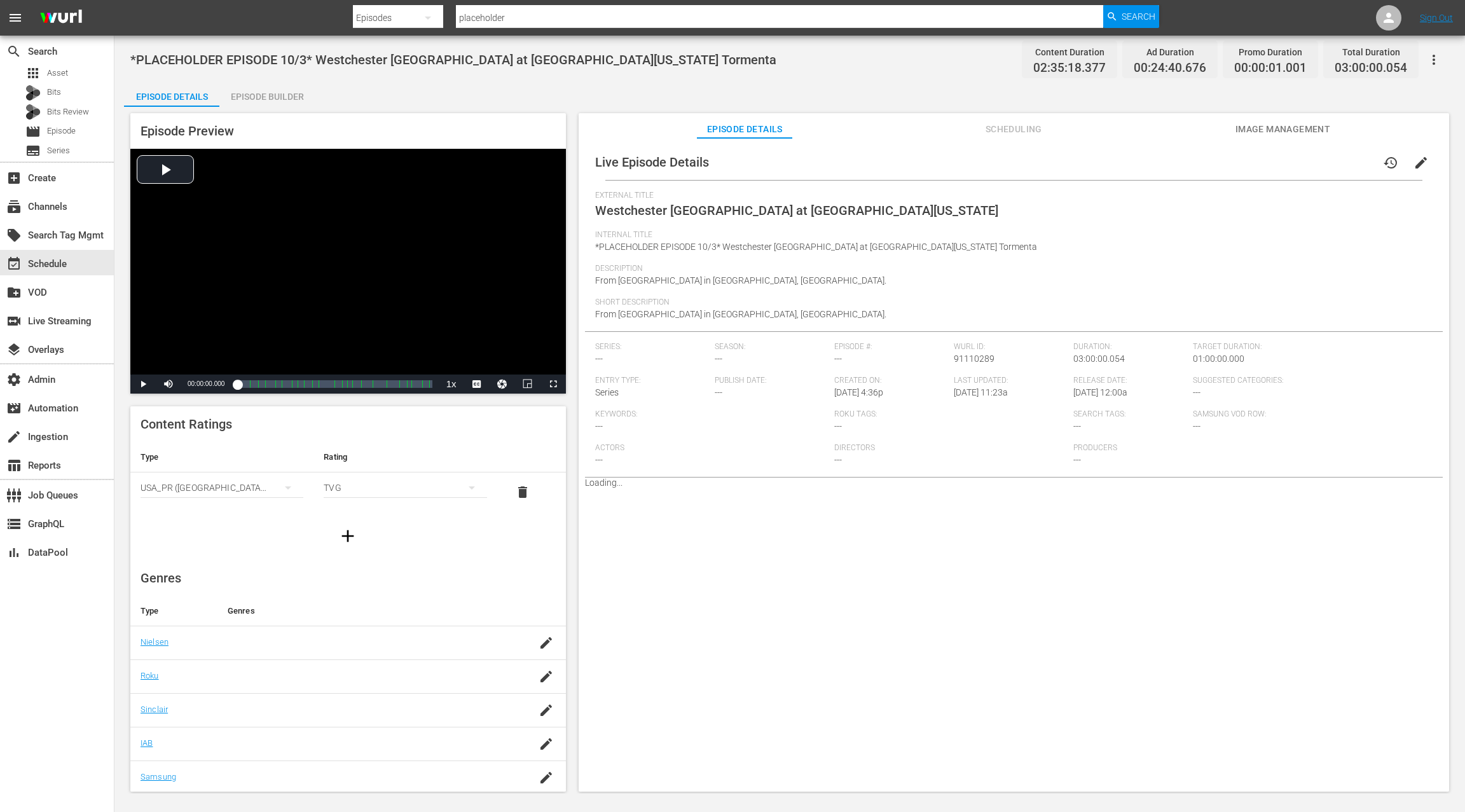
scroll to position [0, 0]
click at [275, 97] on div "Episode Builder" at bounding box center [267, 97] width 95 height 31
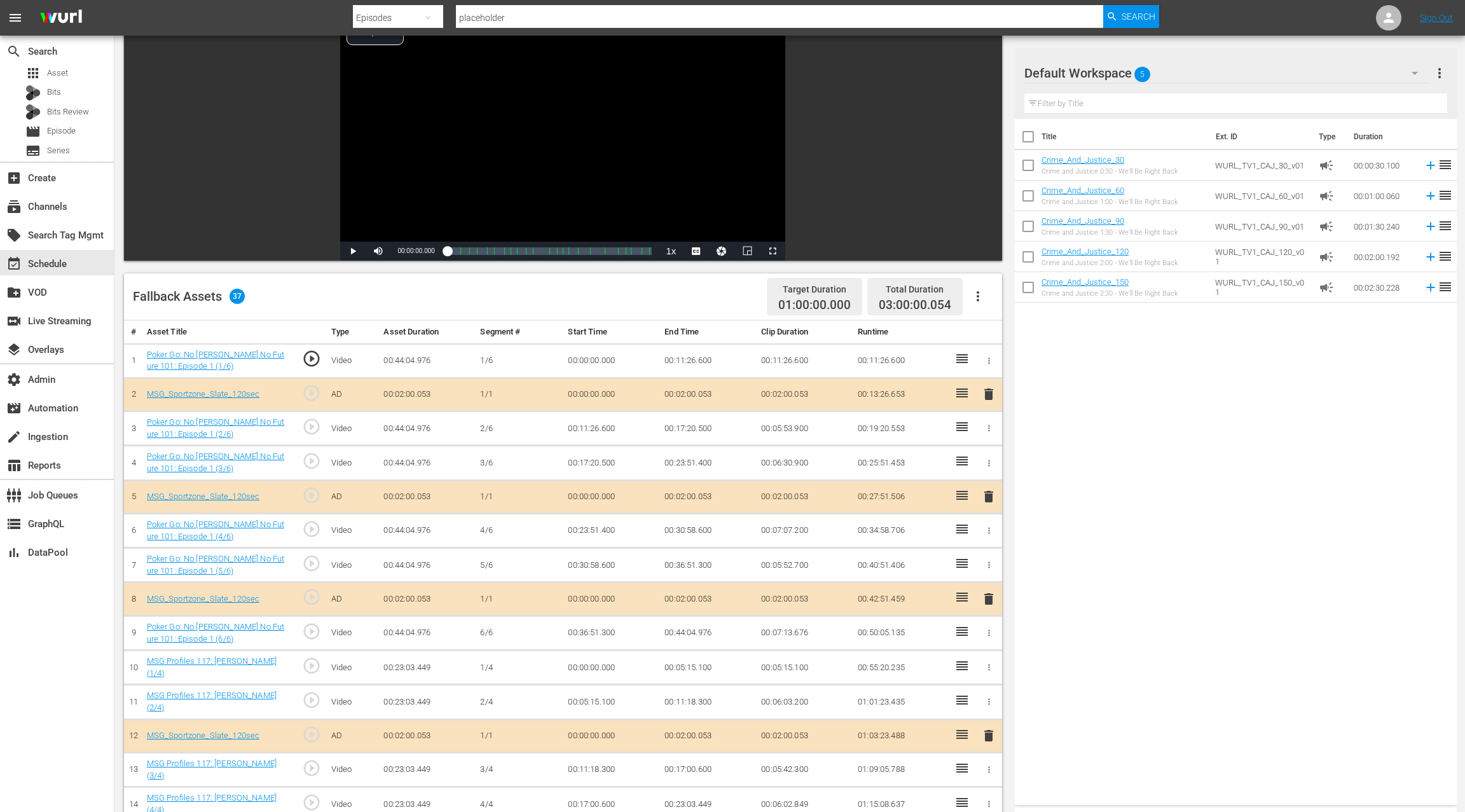
scroll to position [85, 0]
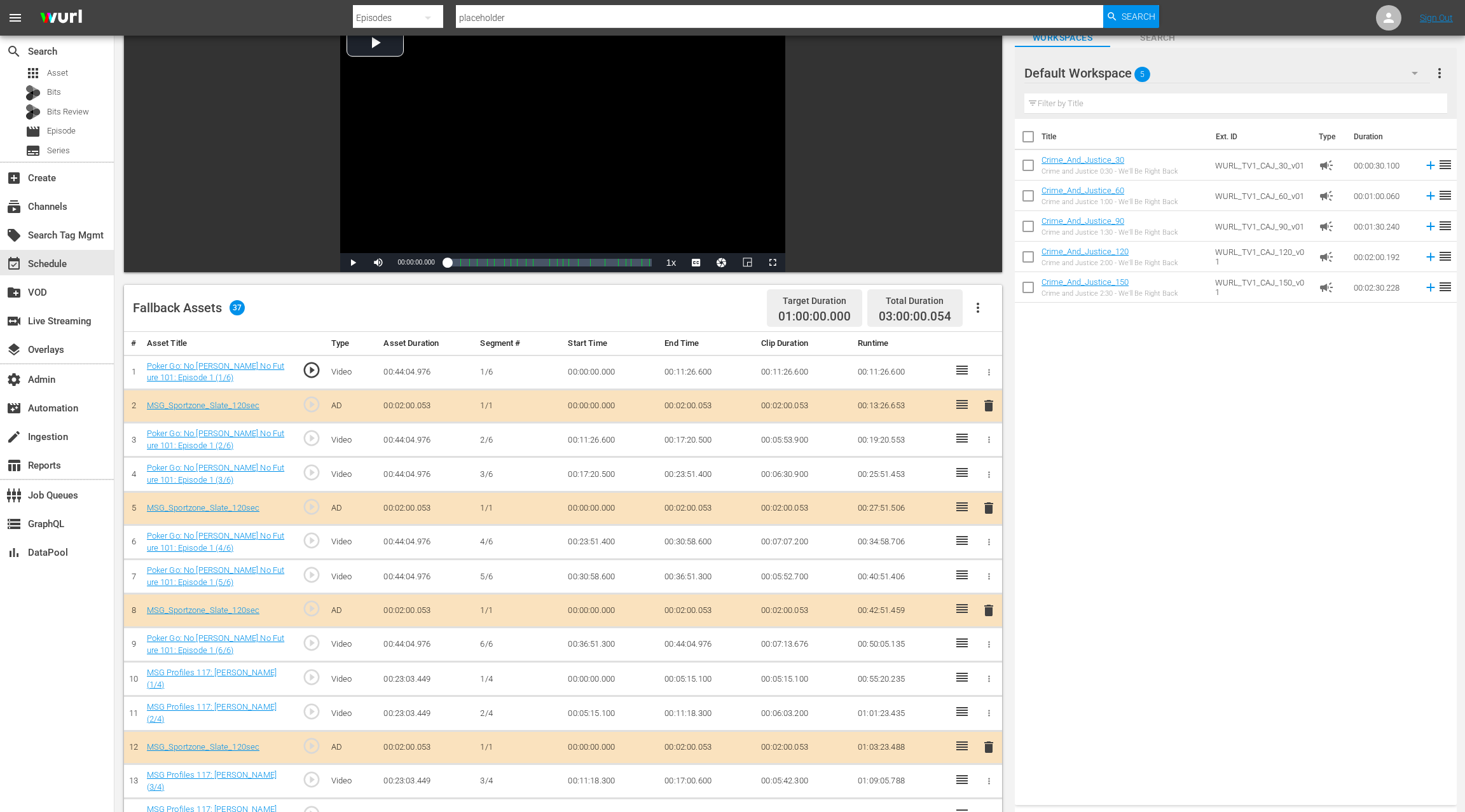
click at [975, 311] on icon "button" at bounding box center [978, 308] width 15 height 15
click at [1056, 372] on div "Clear Ads" at bounding box center [1016, 374] width 87 height 31
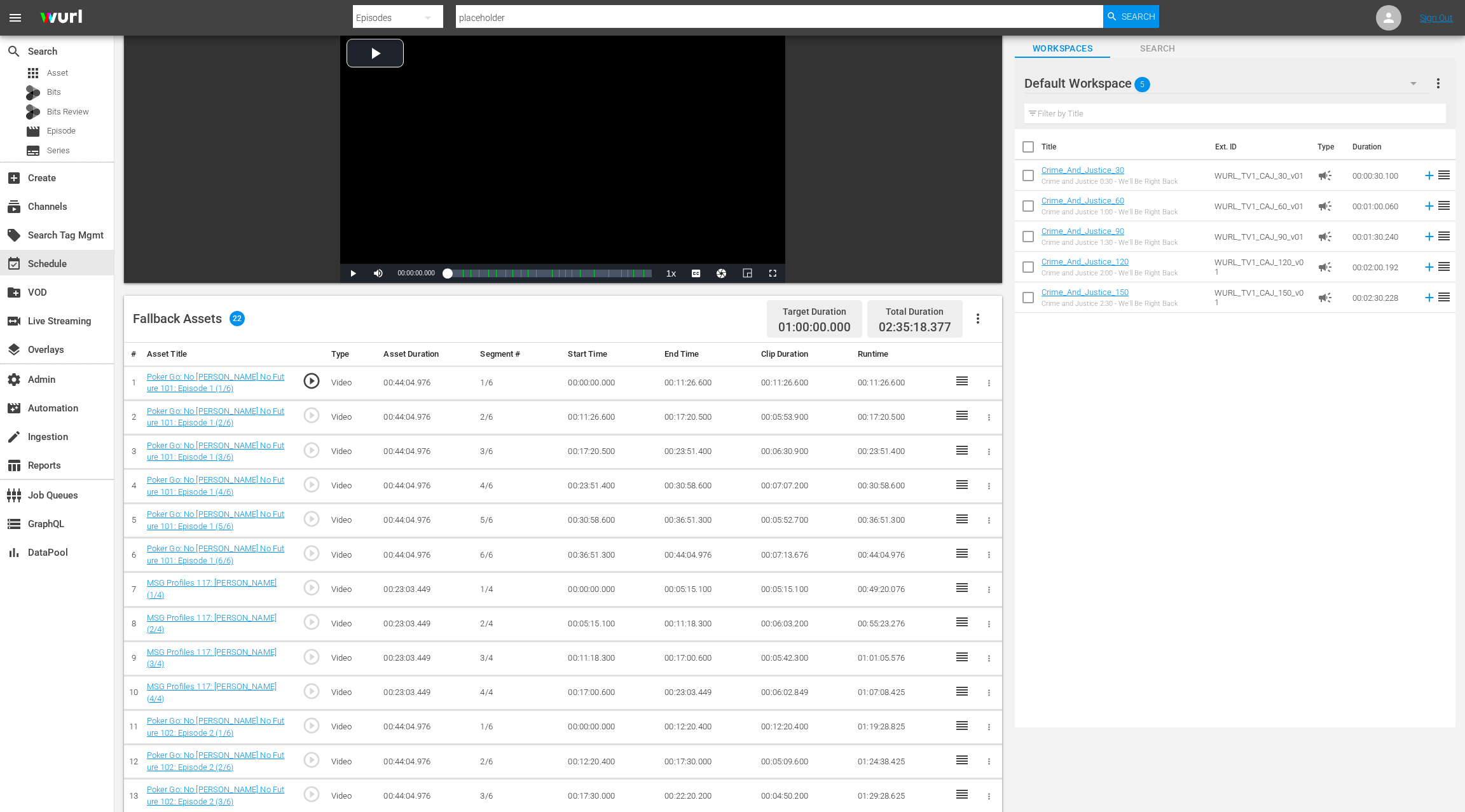
scroll to position [82, 0]
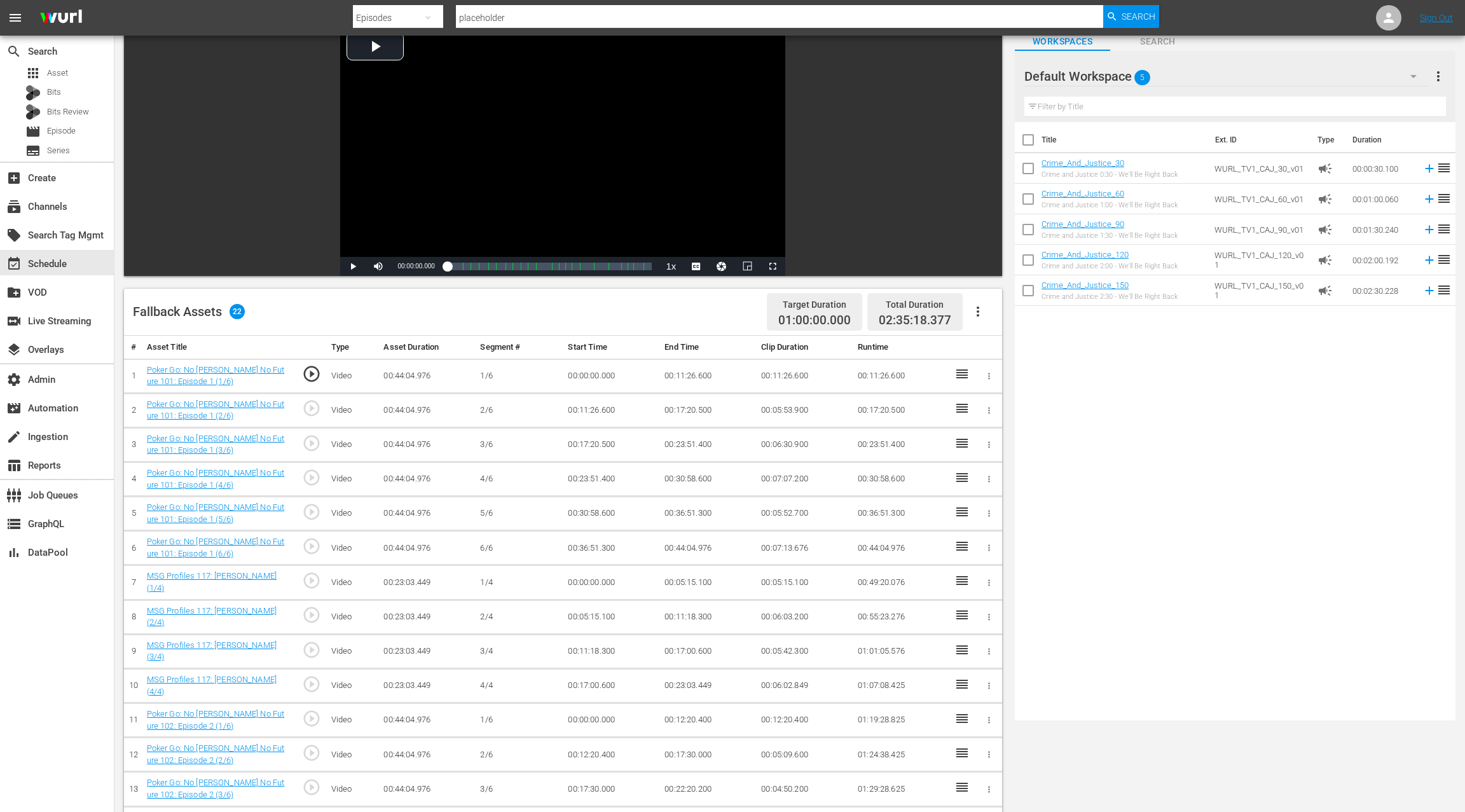
click at [989, 377] on icon "button" at bounding box center [988, 375] width 9 height 9
click at [1108, 405] on div at bounding box center [732, 406] width 1465 height 812
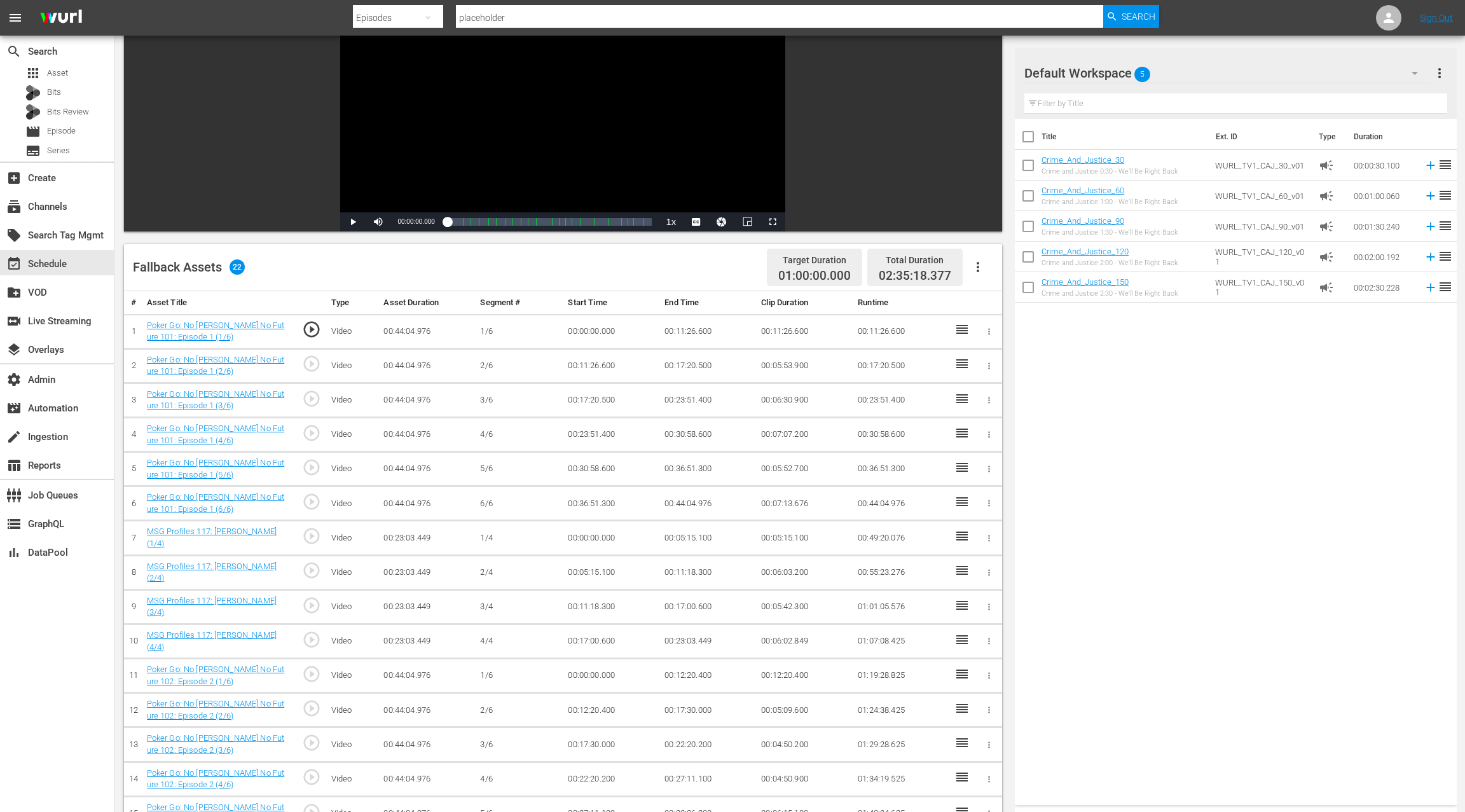
scroll to position [0, 0]
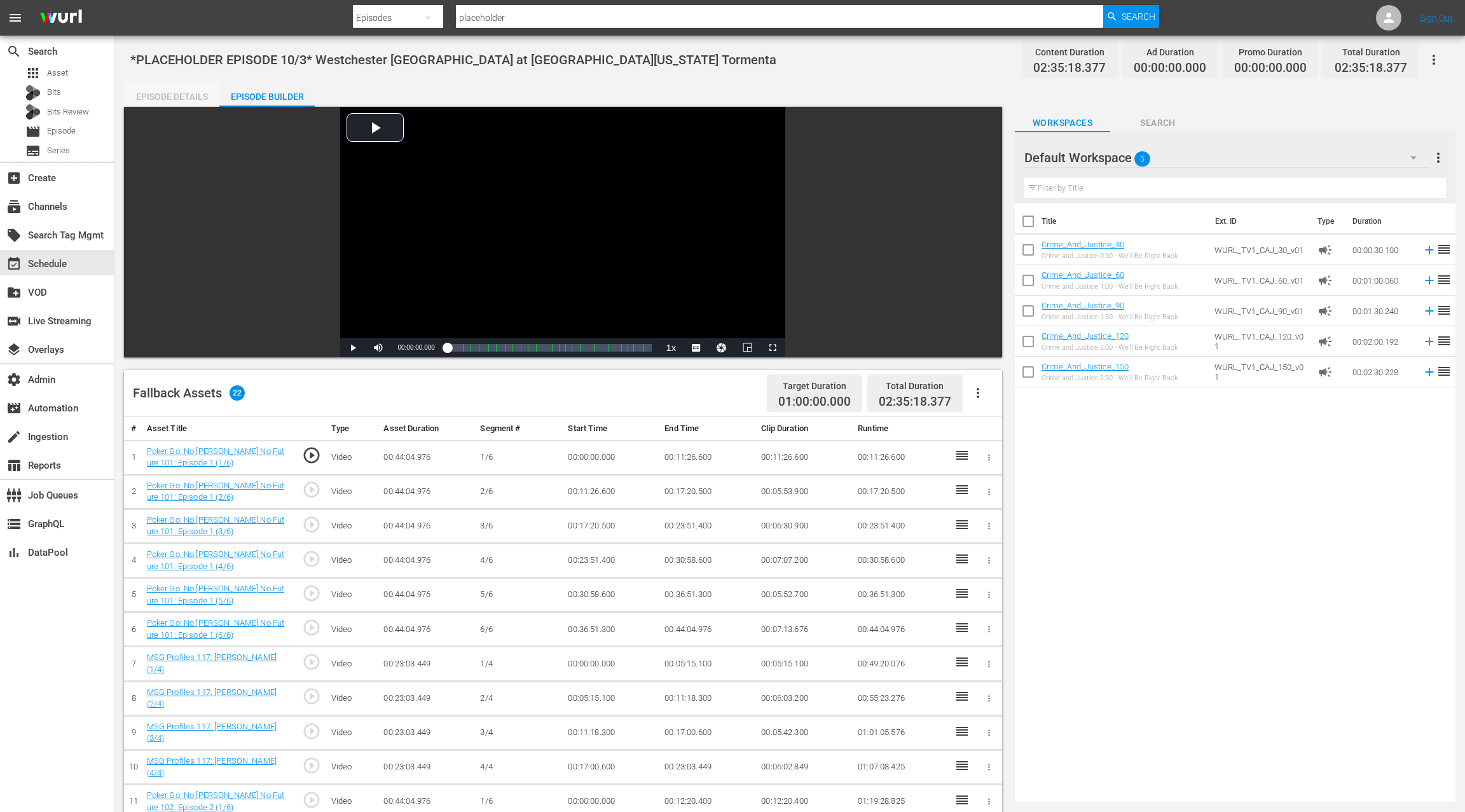
click at [187, 99] on div "Episode Details" at bounding box center [172, 97] width 95 height 31
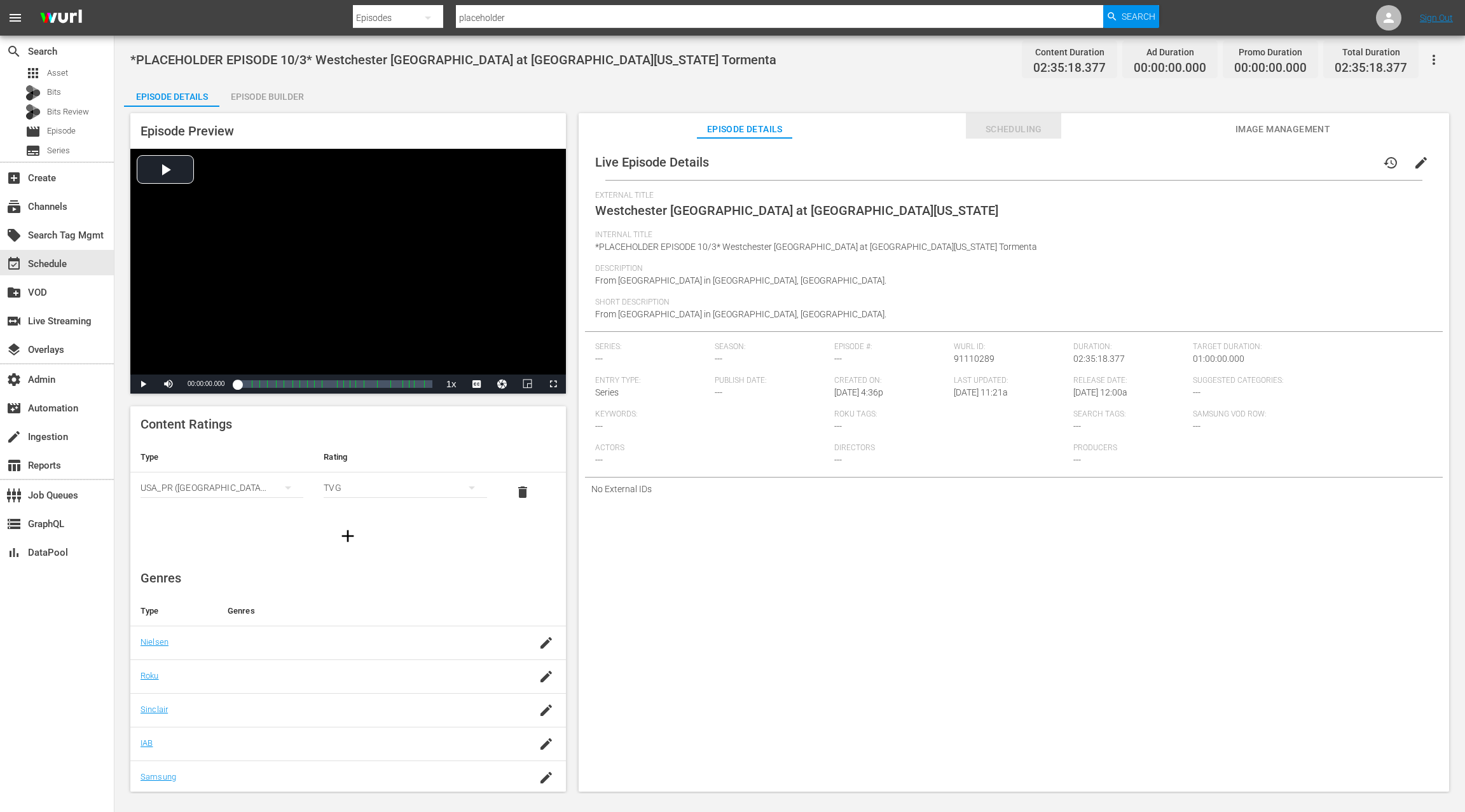
click at [1016, 134] on span "Scheduling" at bounding box center [1014, 129] width 95 height 16
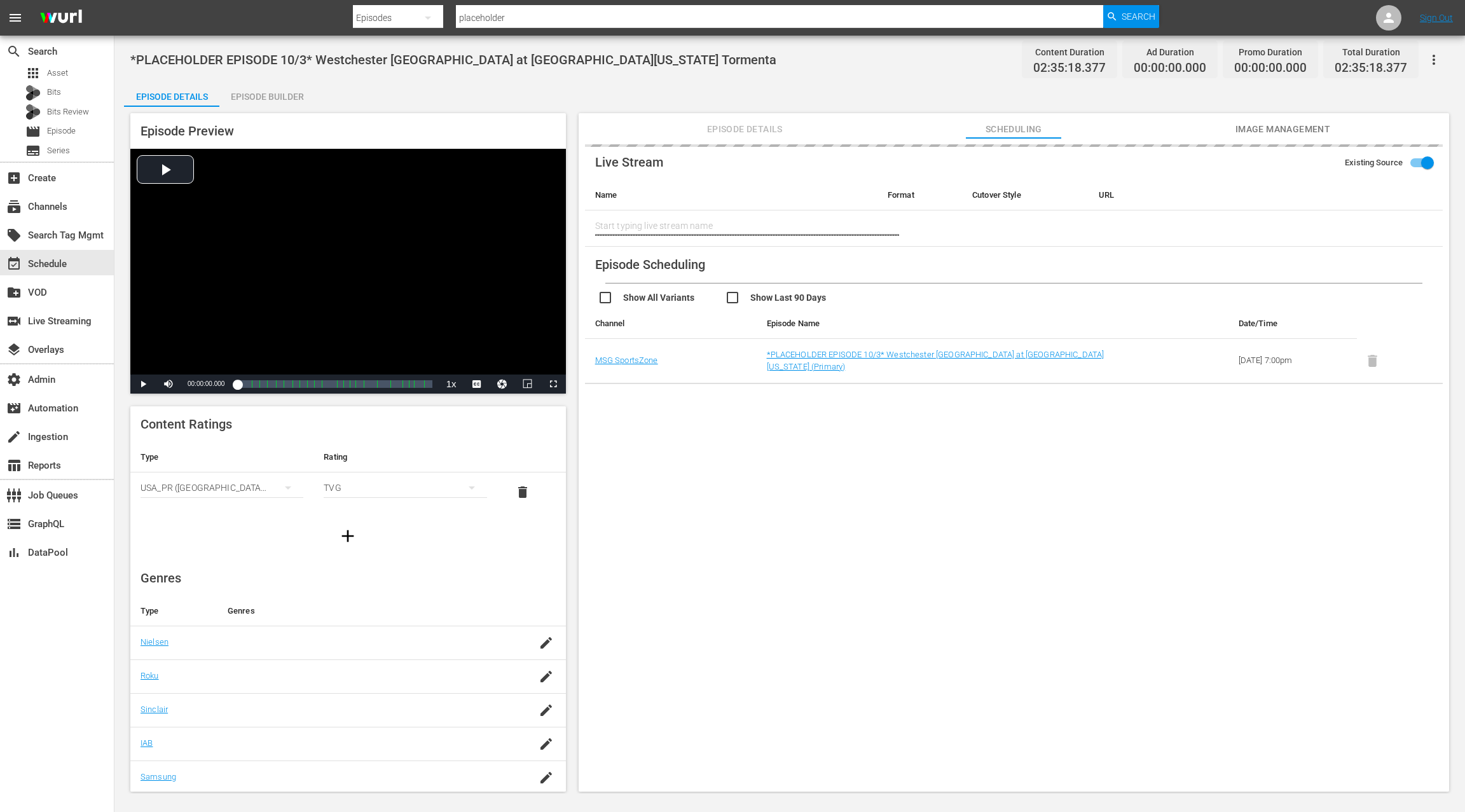
type input "Westchester [GEOGRAPHIC_DATA] at [GEOGRAPHIC_DATA][US_STATE]"
click at [732, 125] on span "Episode Details" at bounding box center [745, 129] width 95 height 16
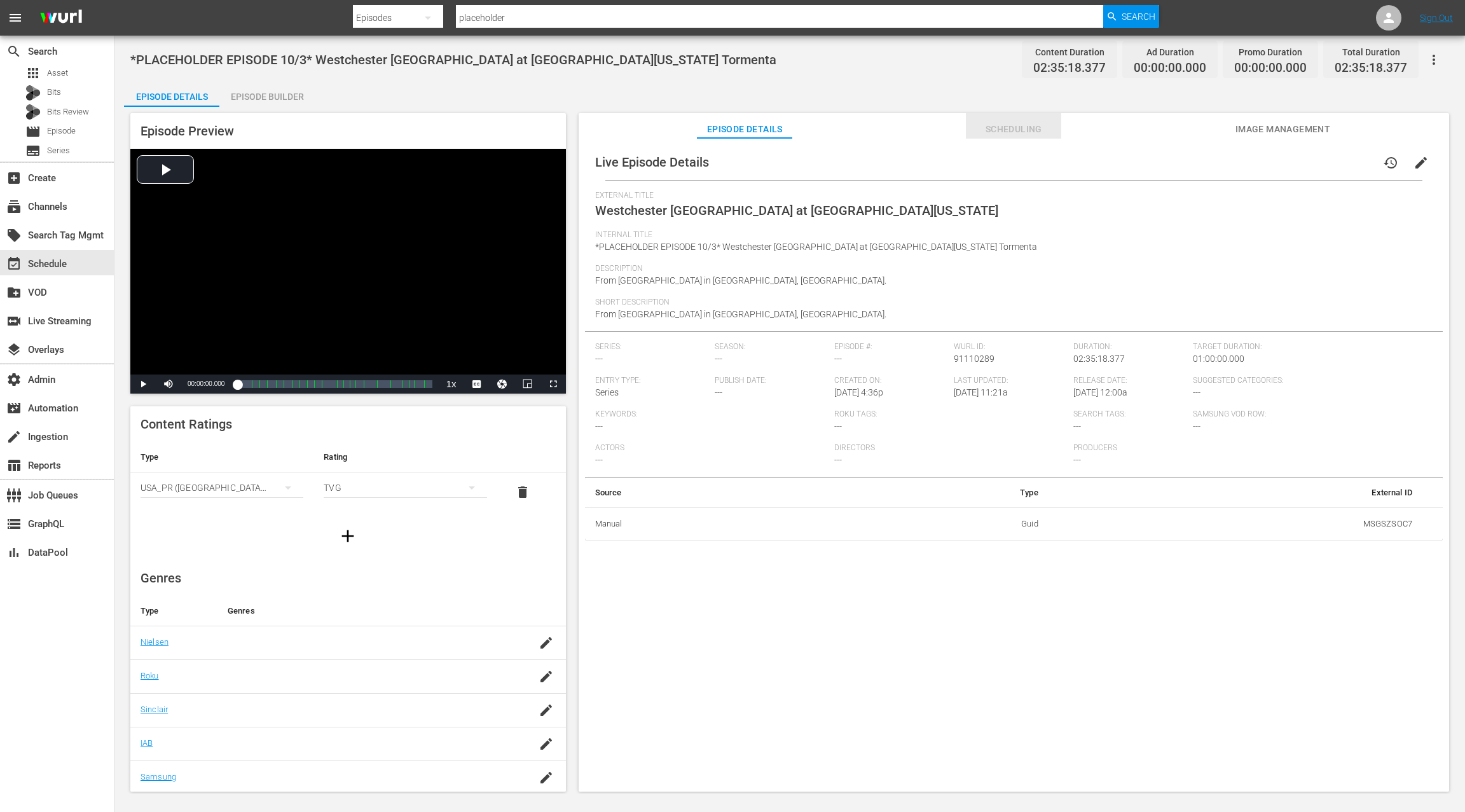
click at [1033, 134] on span "Scheduling" at bounding box center [1014, 129] width 95 height 16
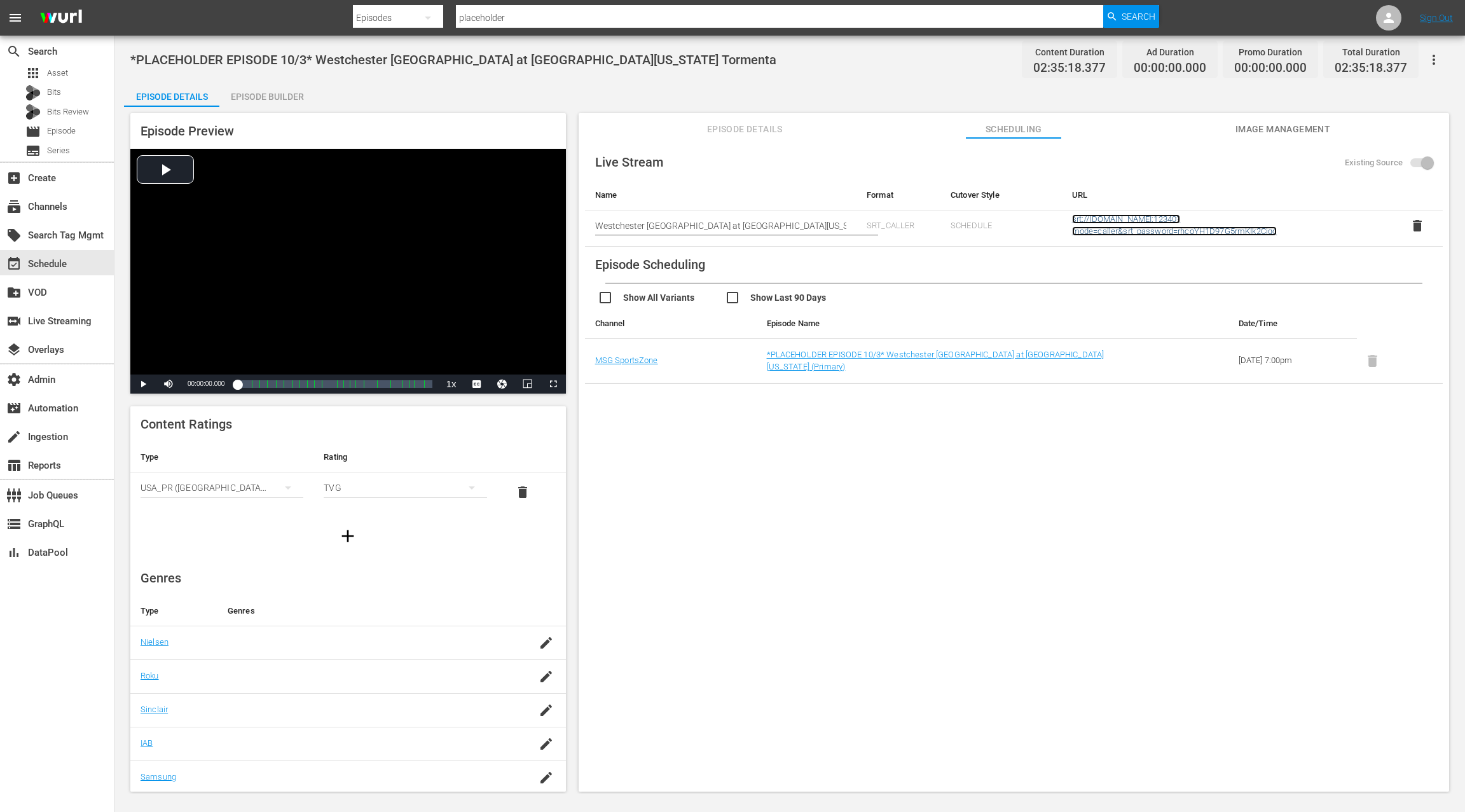
click at [1115, 221] on link "srt://ltnp-nyc-o-server1-cc.ltnglobal.com:12340?mode=caller&srt_password=rhcoYH…" at bounding box center [1174, 225] width 205 height 21
click at [1286, 132] on span "Image Management" at bounding box center [1283, 129] width 95 height 16
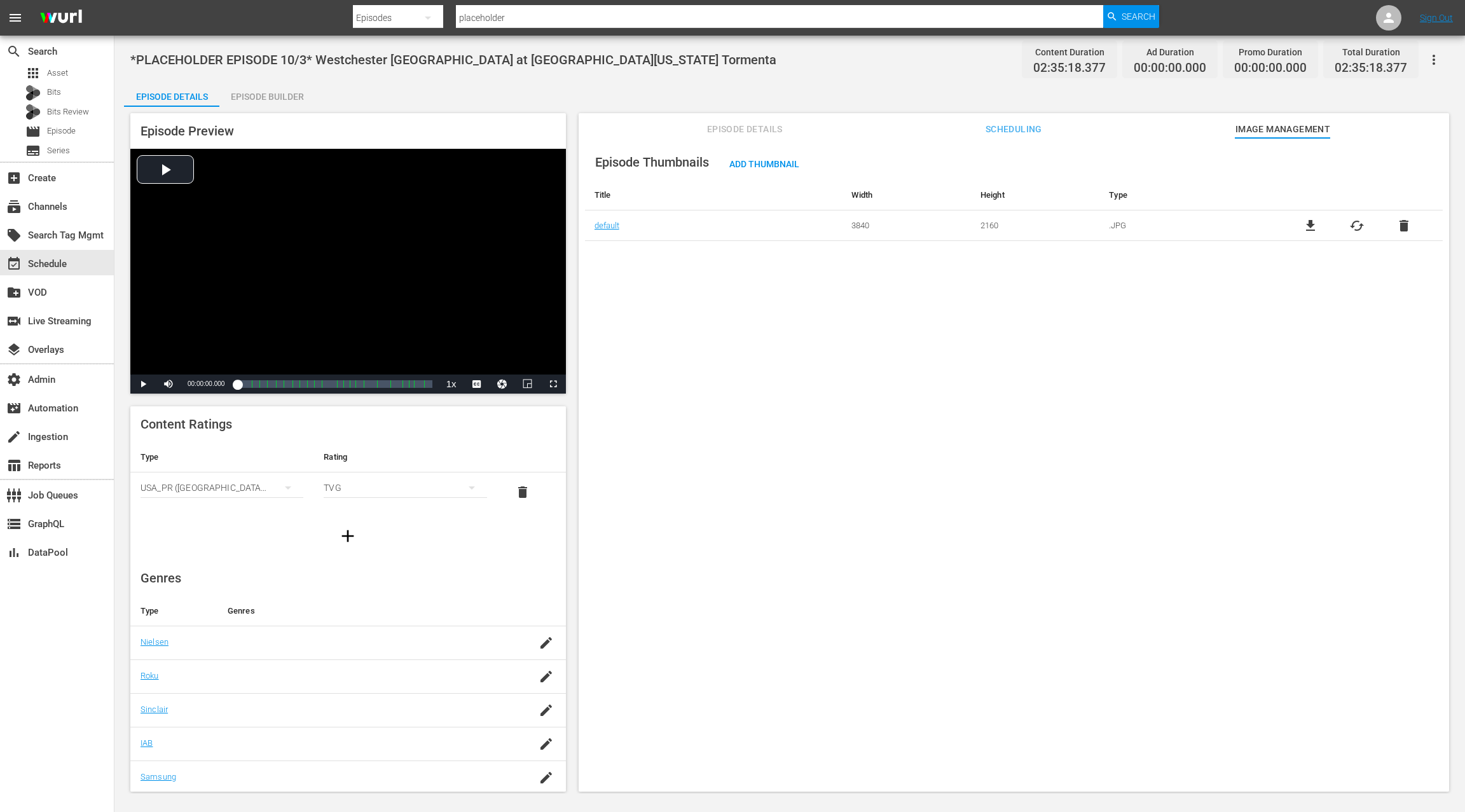
click at [732, 123] on span "Episode Details" at bounding box center [745, 129] width 95 height 16
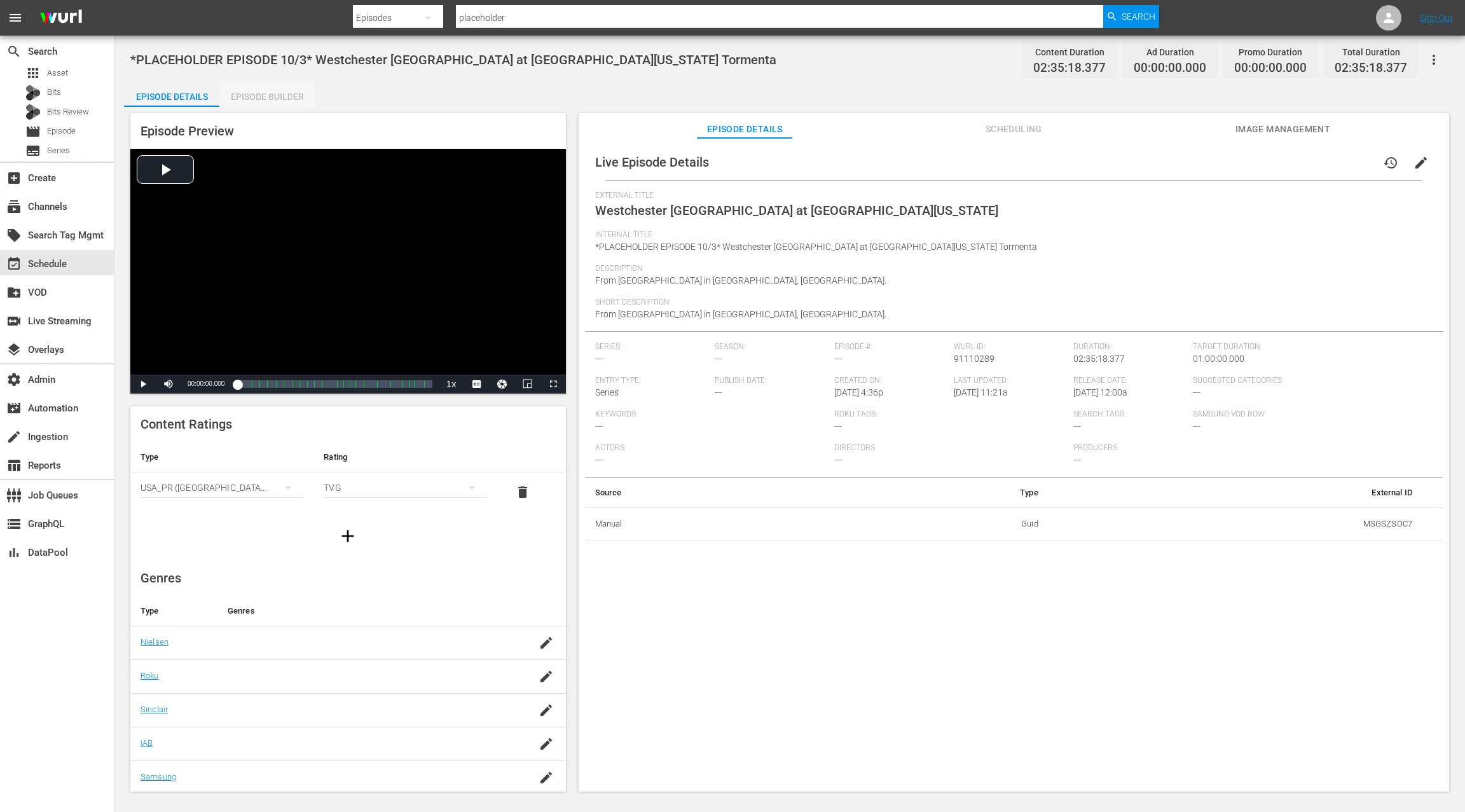
drag, startPoint x: 285, startPoint y: 97, endPoint x: 299, endPoint y: 93, distance: 14.6
click at [286, 97] on div "Episode Builder" at bounding box center [267, 97] width 95 height 31
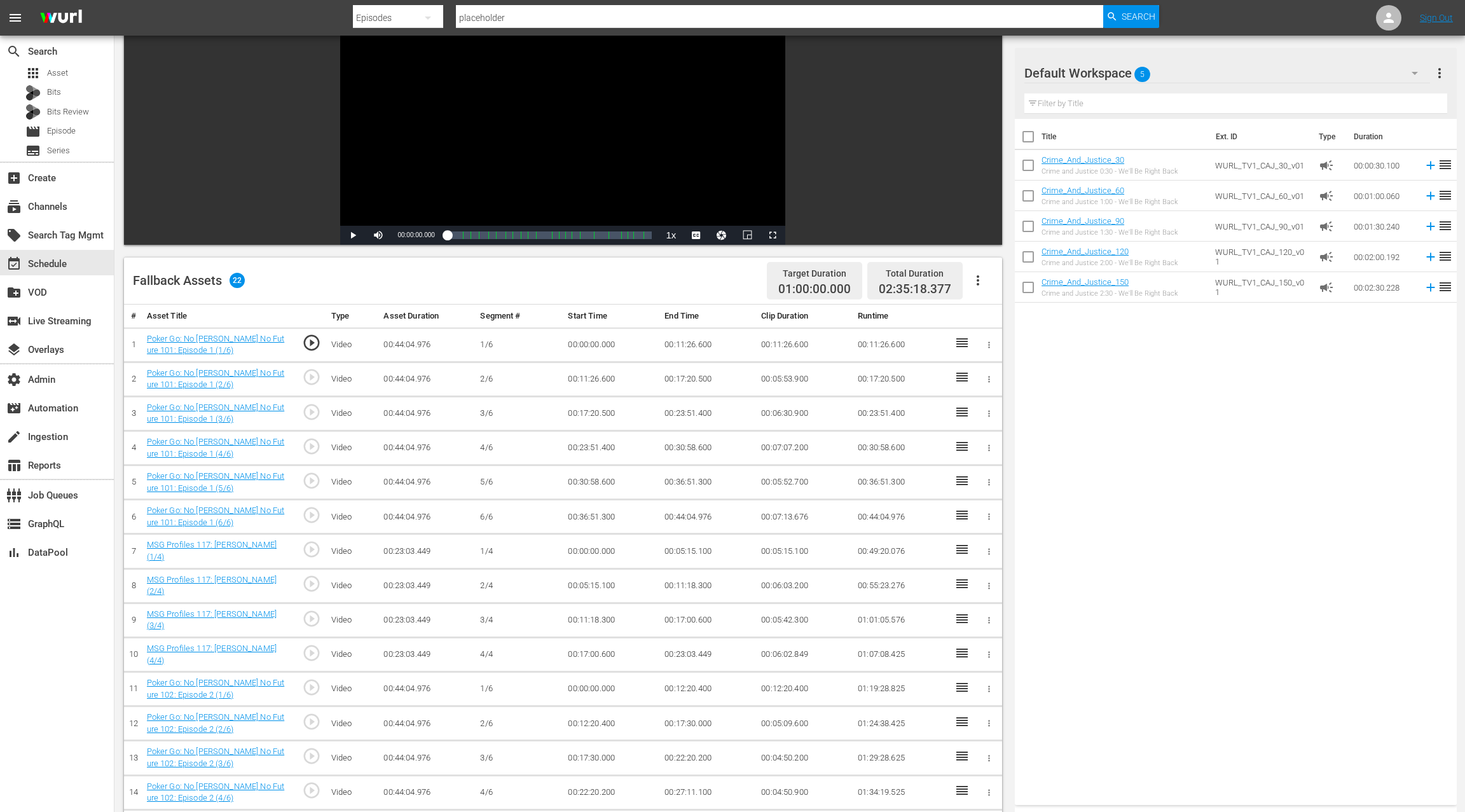
scroll to position [131, 0]
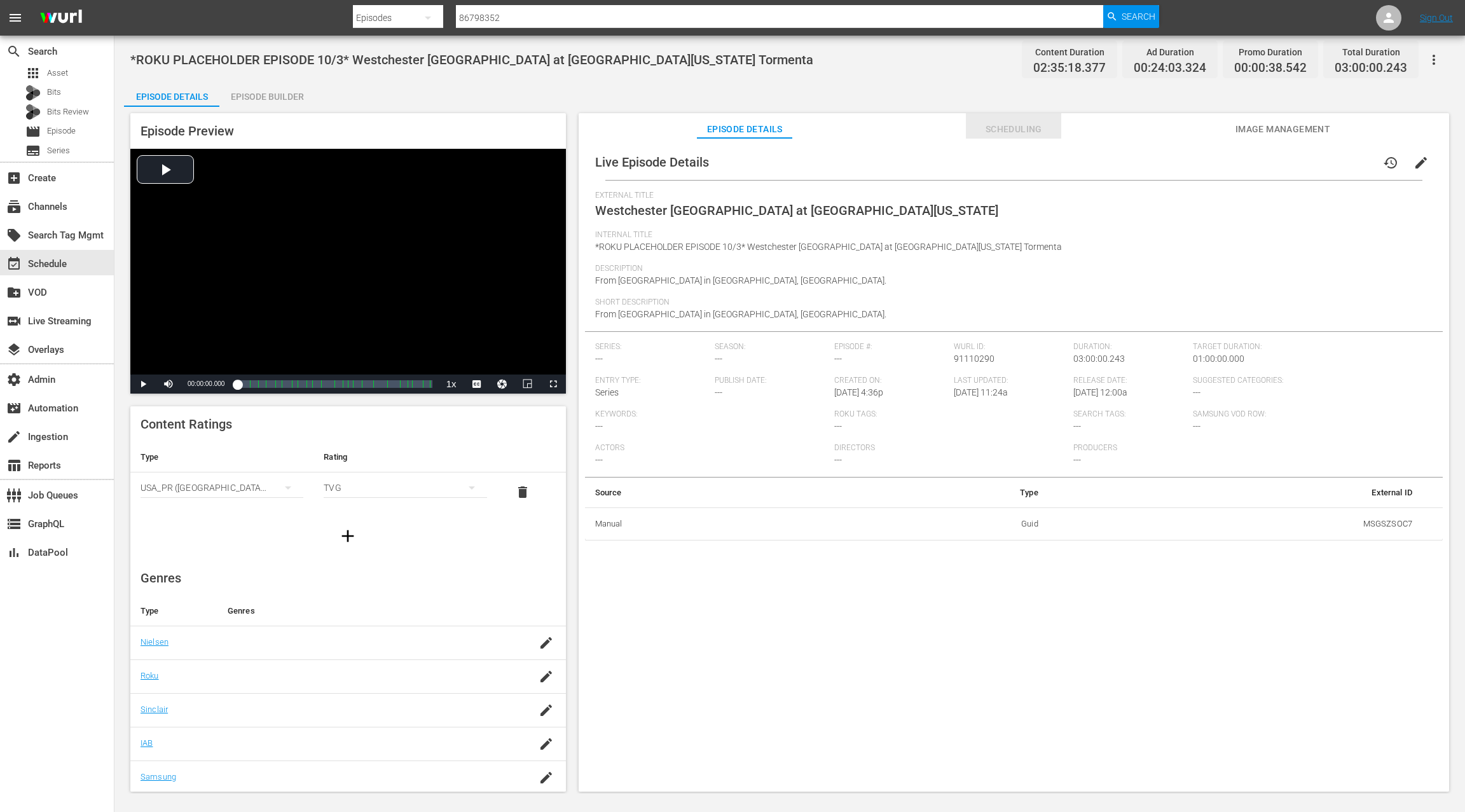
click at [1004, 128] on span "Scheduling" at bounding box center [1014, 129] width 95 height 16
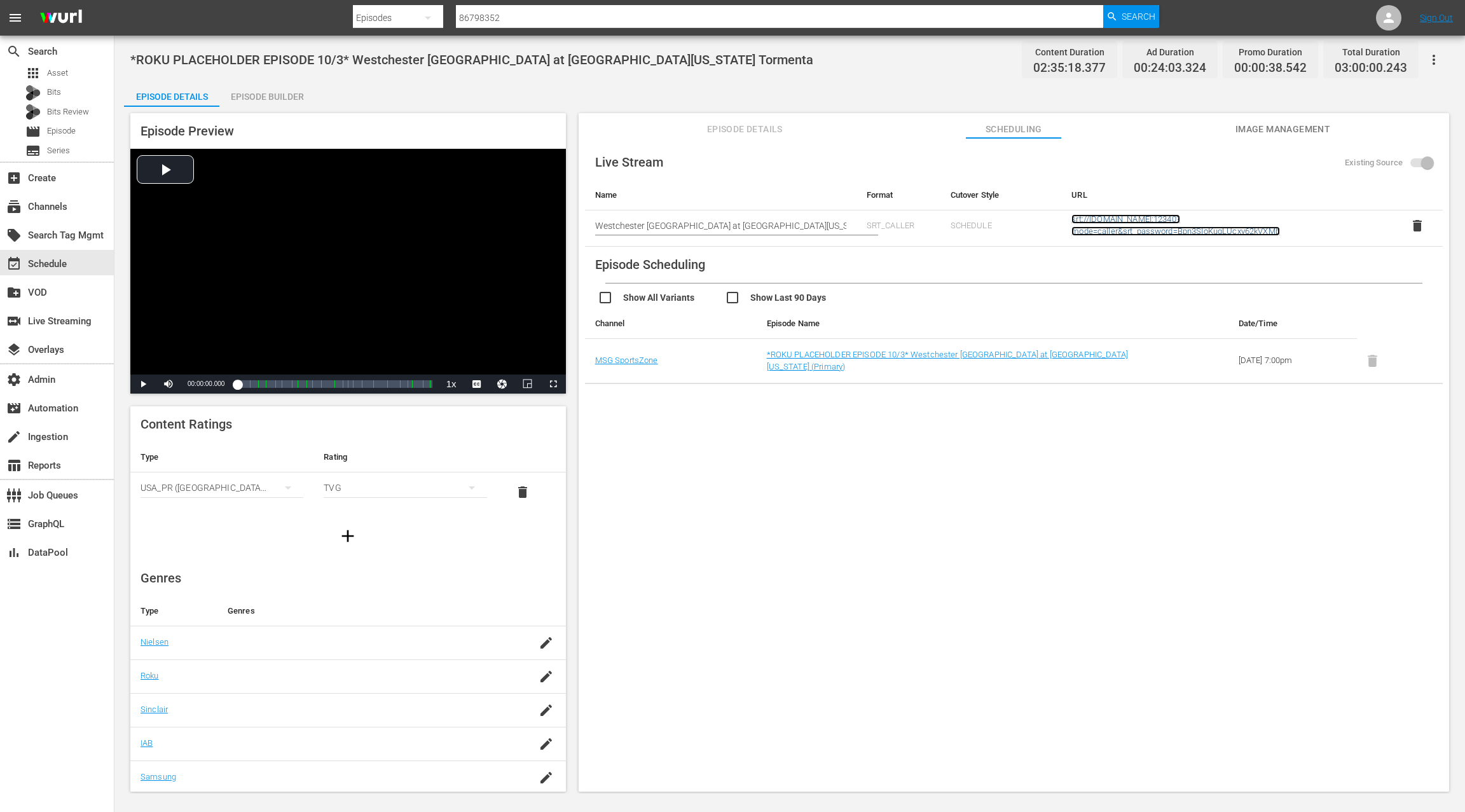
click at [1112, 219] on link "srt://ltnp-sjc-a-server1-pw.ltnglobal.com:12340?mode=caller&srt_password=Bpn3SI…" at bounding box center [1176, 225] width 209 height 21
click at [759, 130] on span "Episode Details" at bounding box center [745, 129] width 95 height 16
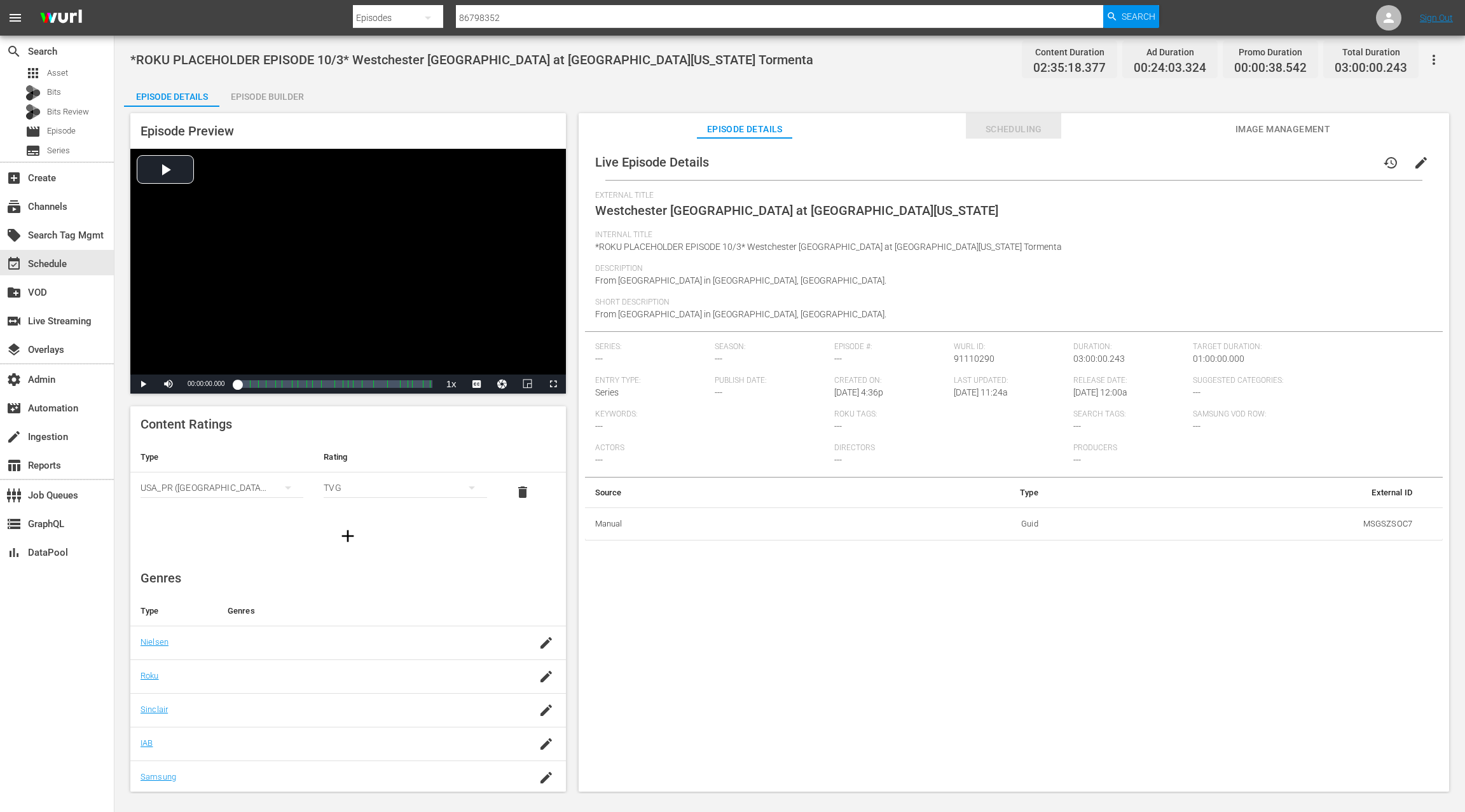
click at [1022, 132] on span "Scheduling" at bounding box center [1014, 129] width 95 height 16
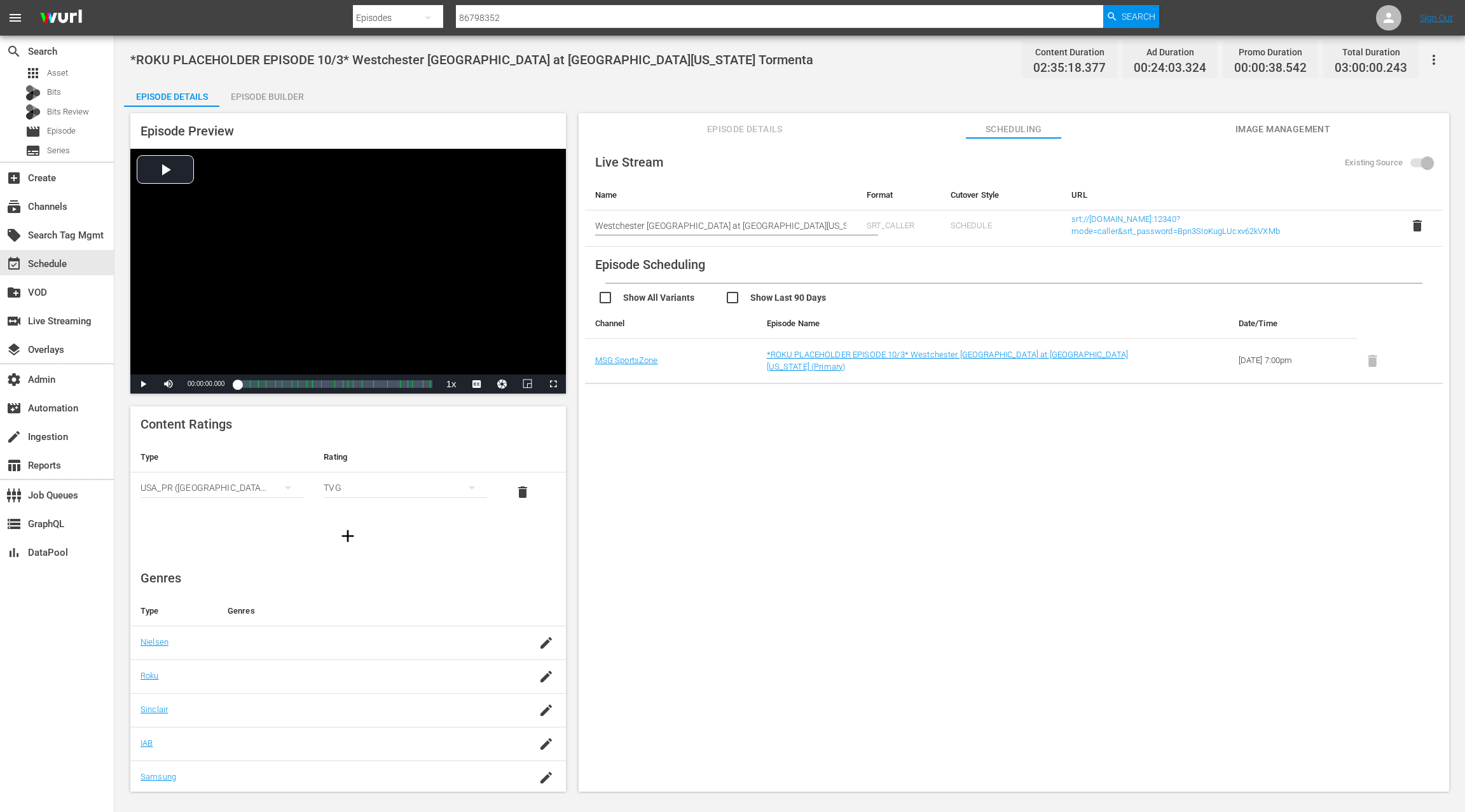
click at [1275, 130] on span "Image Management" at bounding box center [1283, 129] width 95 height 16
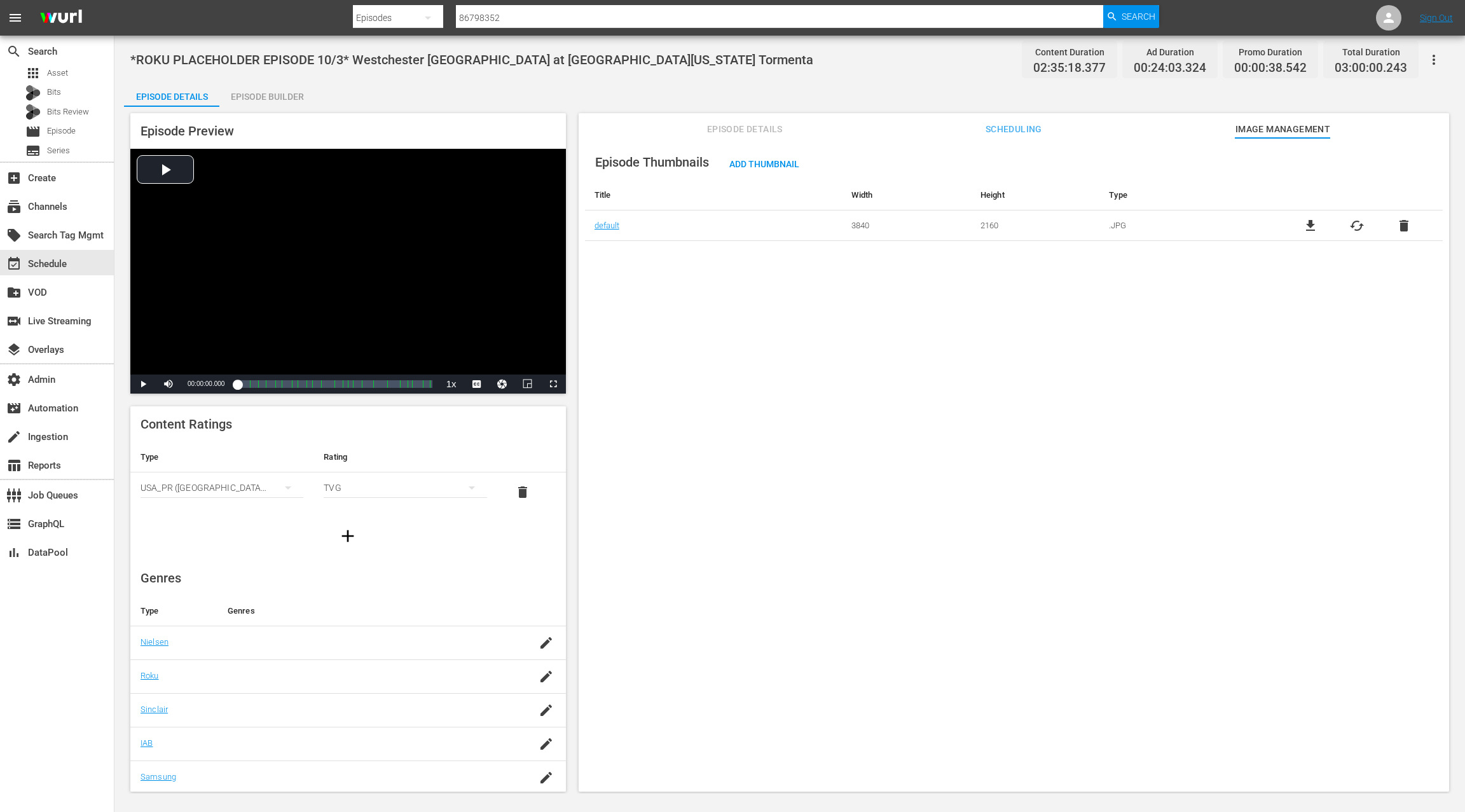
click at [758, 128] on span "Episode Details" at bounding box center [745, 129] width 95 height 16
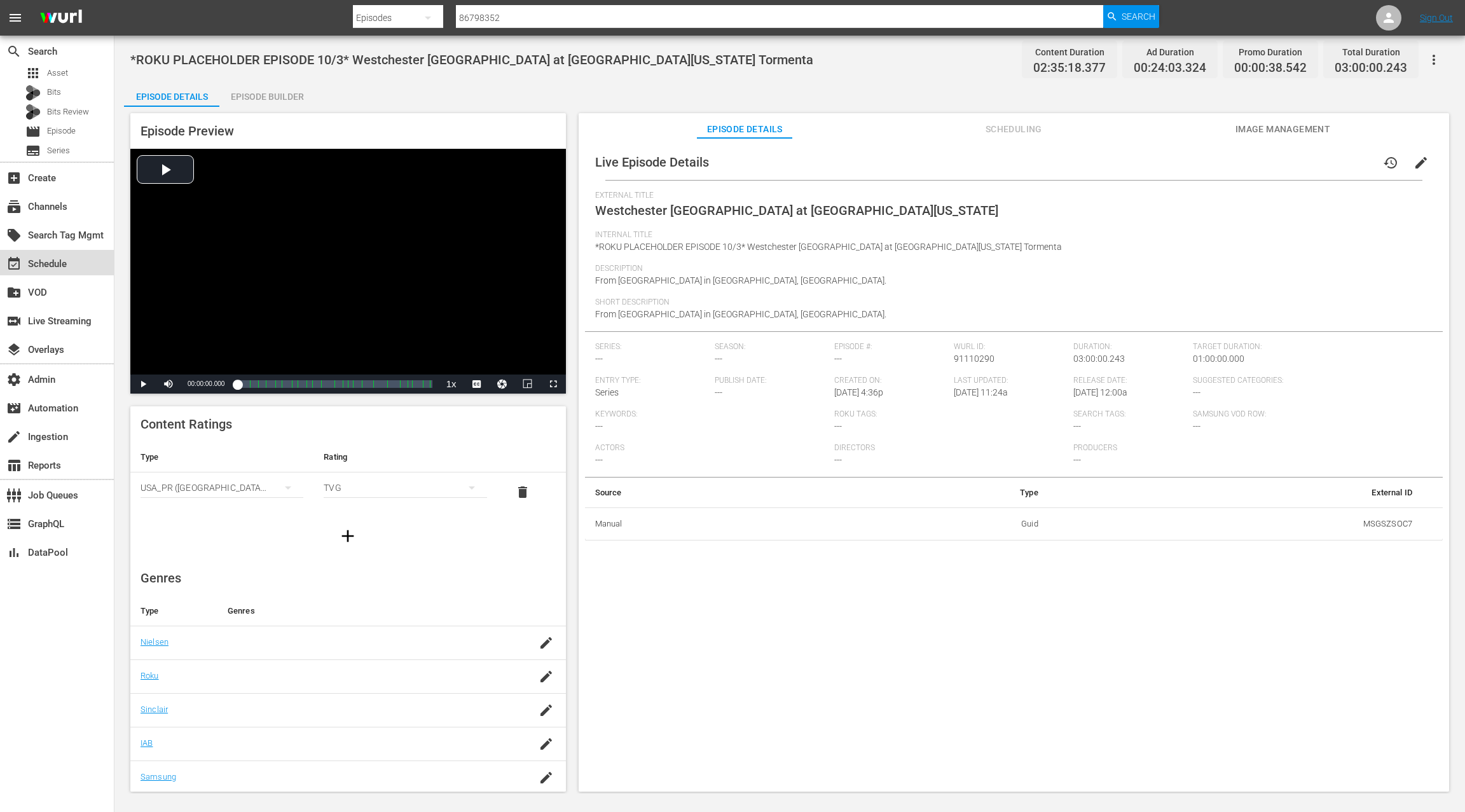
click at [46, 266] on div "event_available Schedule" at bounding box center [36, 261] width 72 height 11
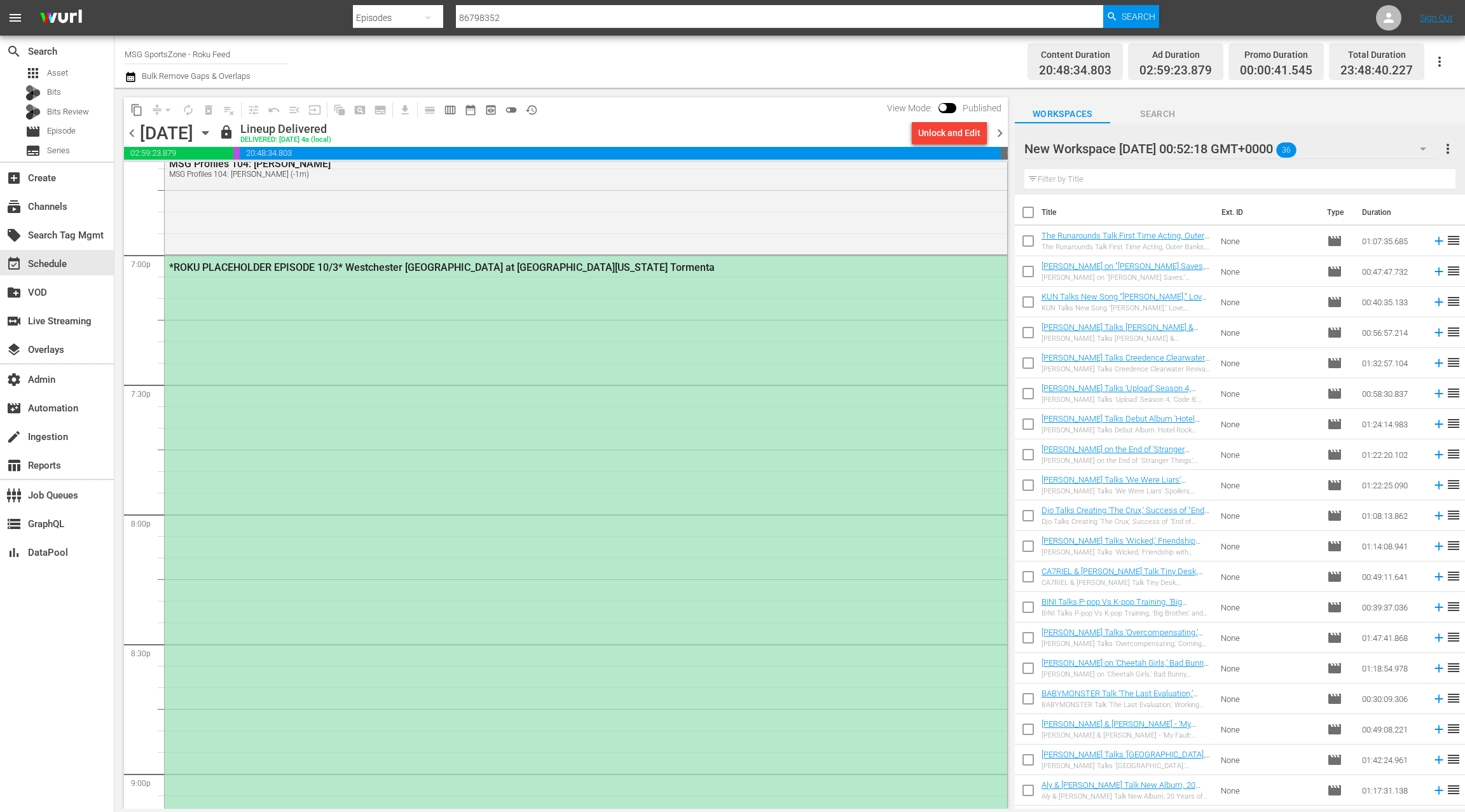
scroll to position [4838, 0]
click at [473, 327] on div "*ROKU PLACEHOLDER EPISODE 10/3* Westchester SC at South Georgia Tormenta" at bounding box center [586, 641] width 843 height 775
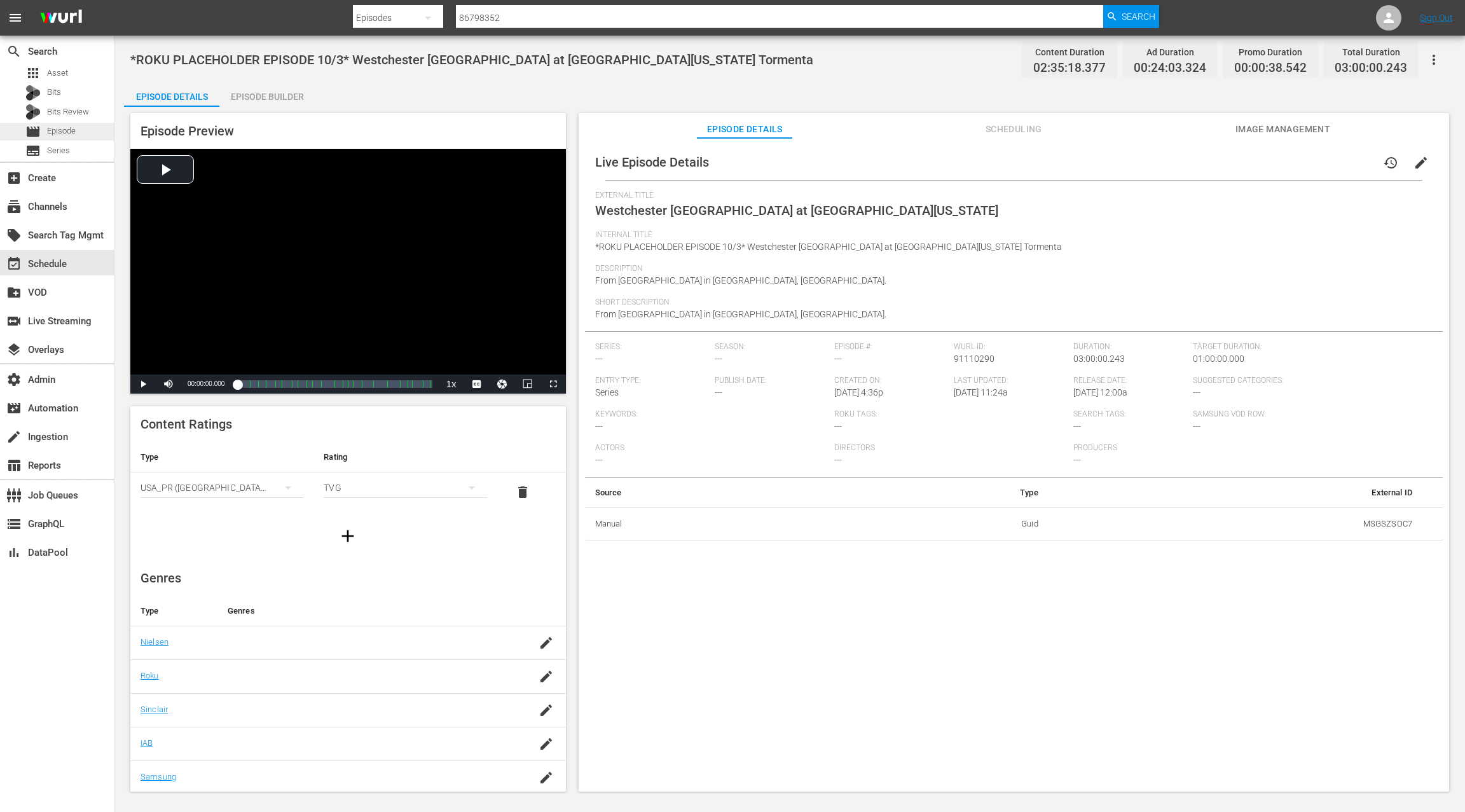
click at [74, 134] on span "Episode" at bounding box center [61, 130] width 29 height 13
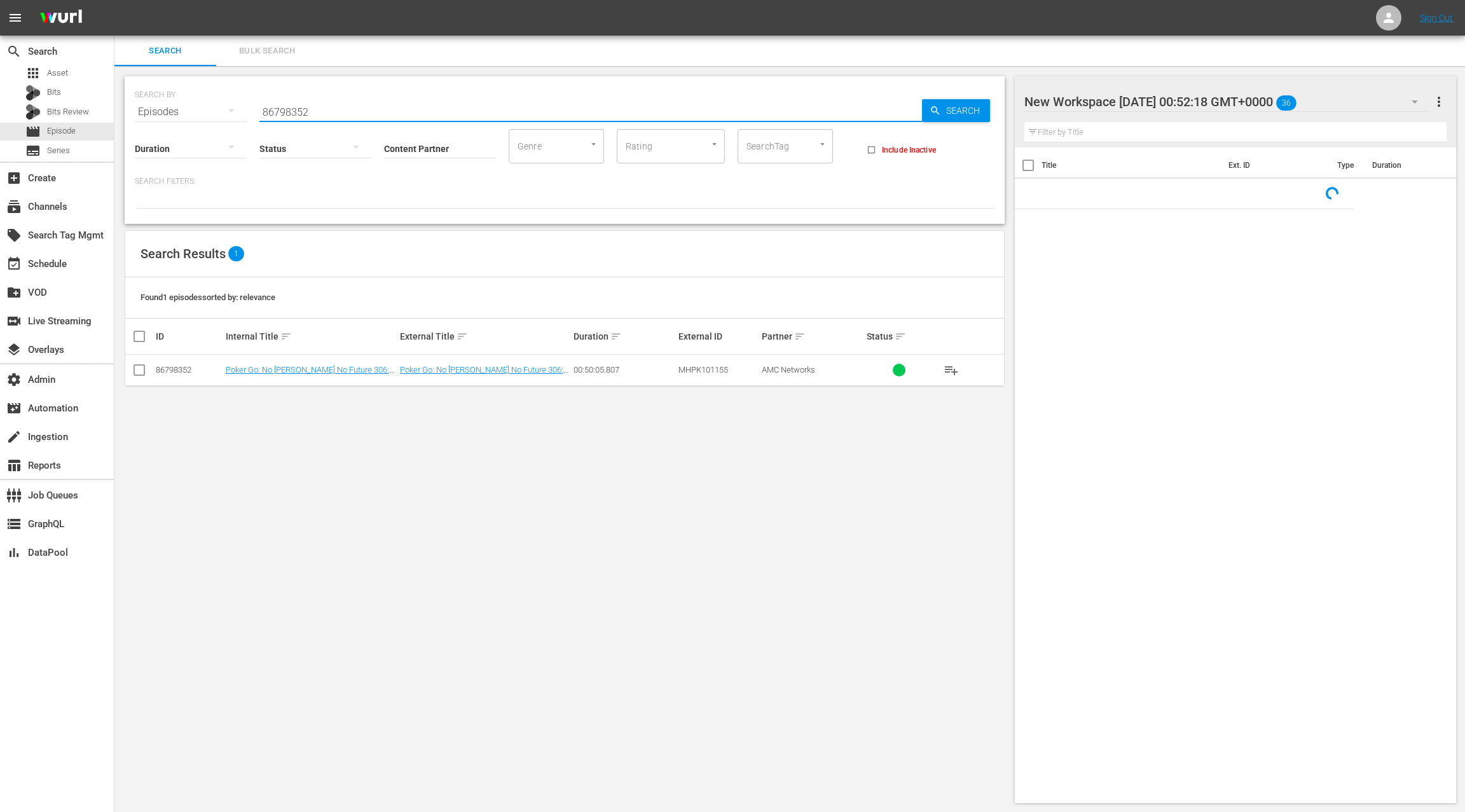
click at [283, 109] on input "86798352" at bounding box center [591, 112] width 662 height 31
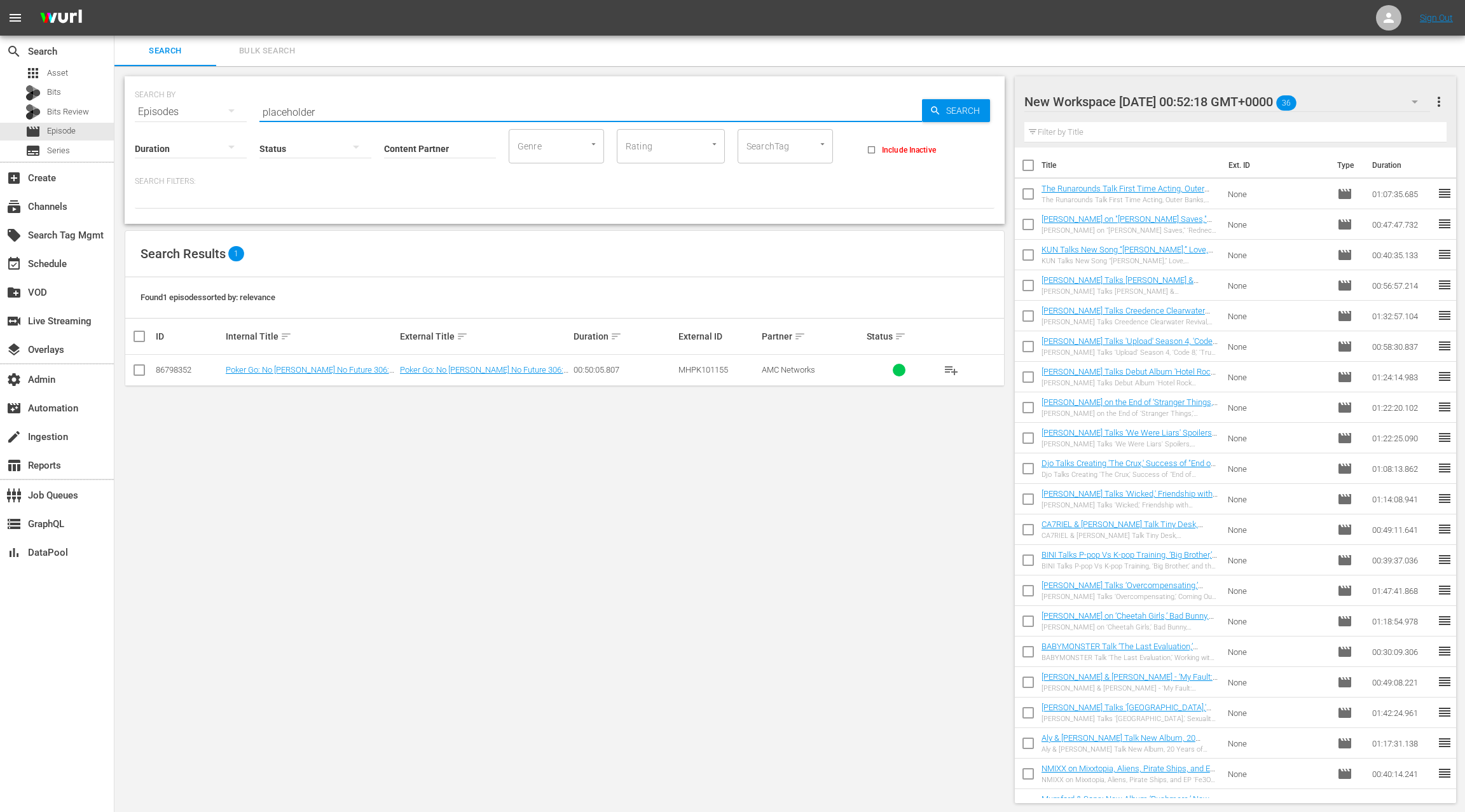
type input "placeholder"
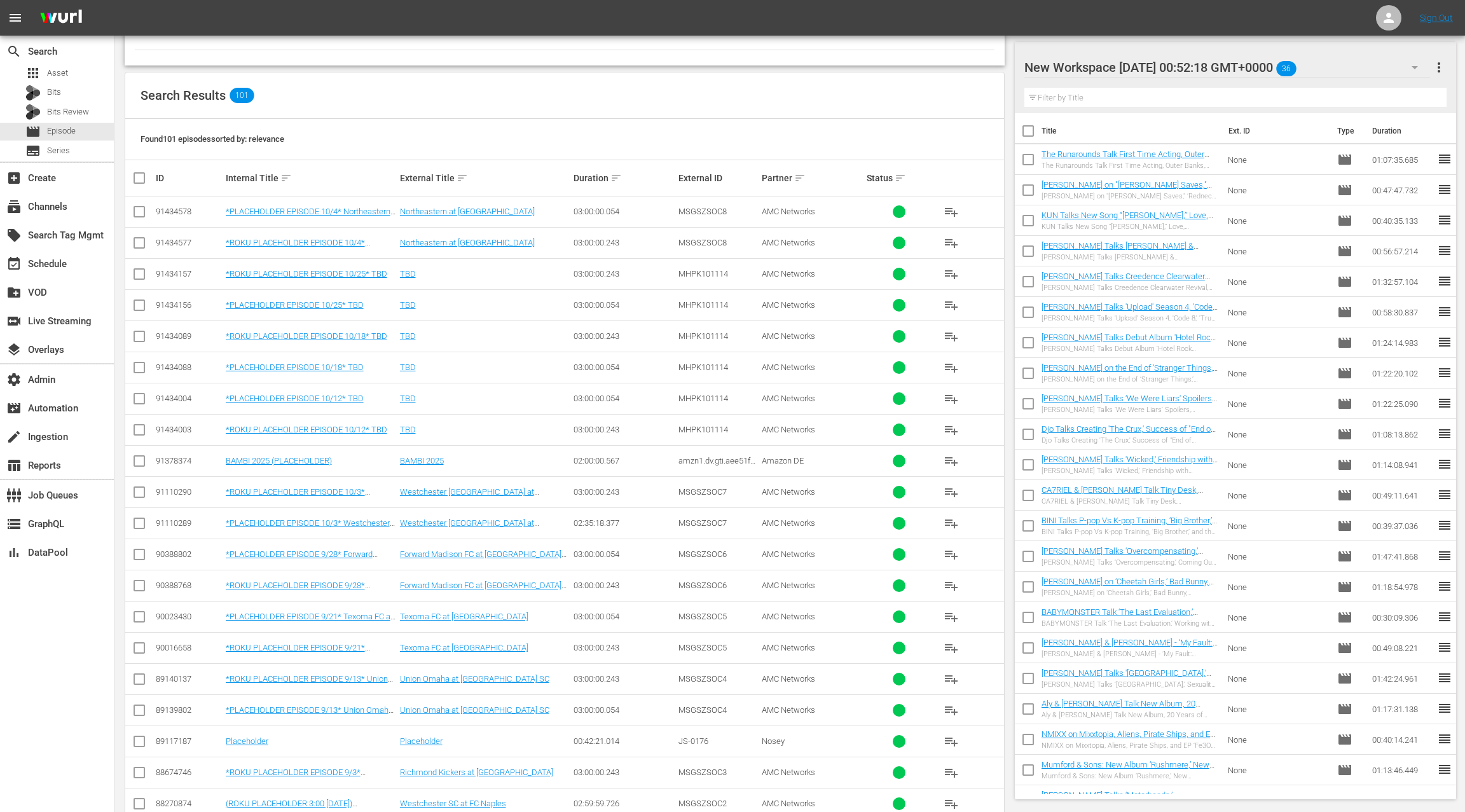
scroll to position [184, 0]
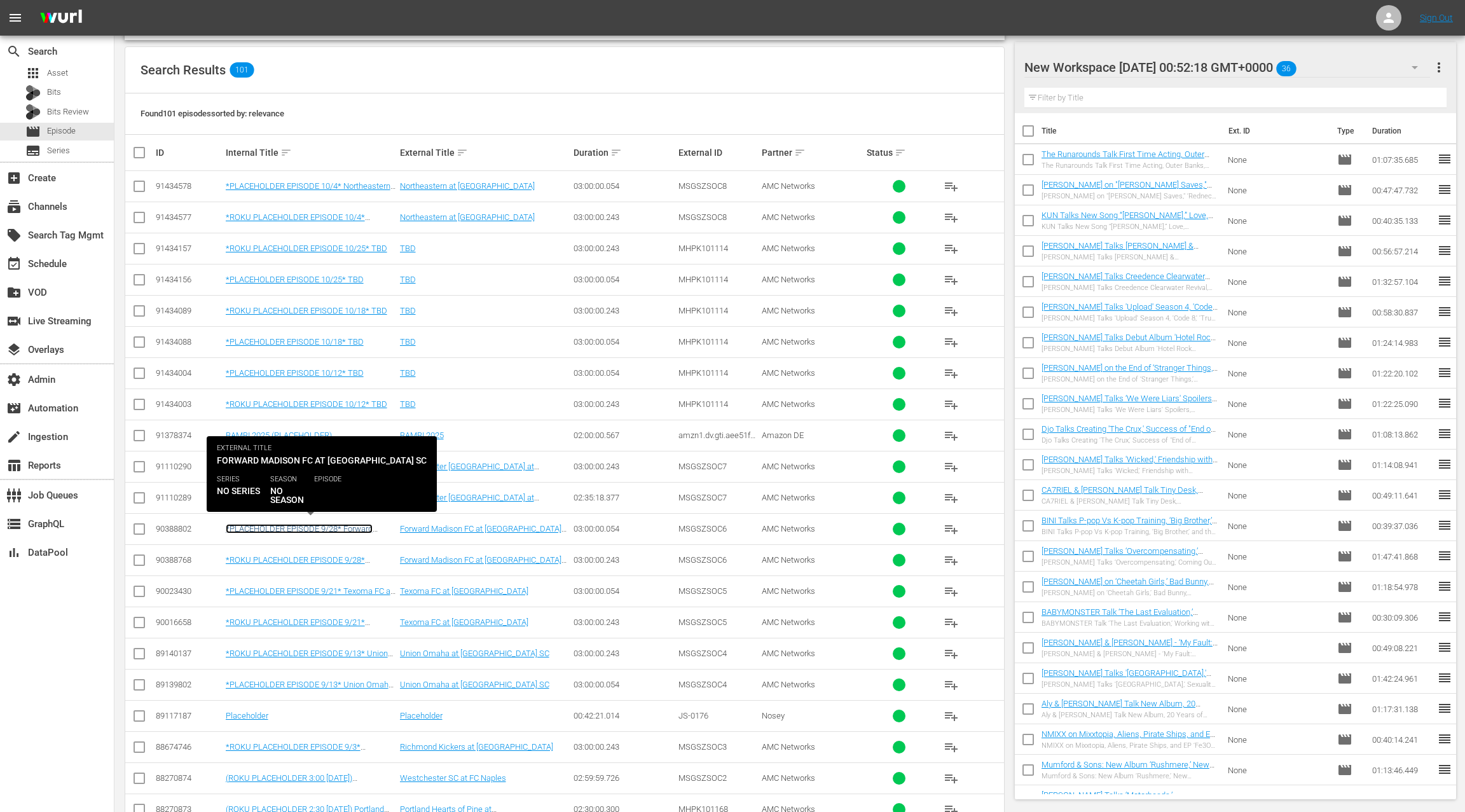
click at [340, 524] on link "*PLACEHOLDER EPISODE 9/28* Forward Madison FC at Westchester SC" at bounding box center [299, 534] width 147 height 19
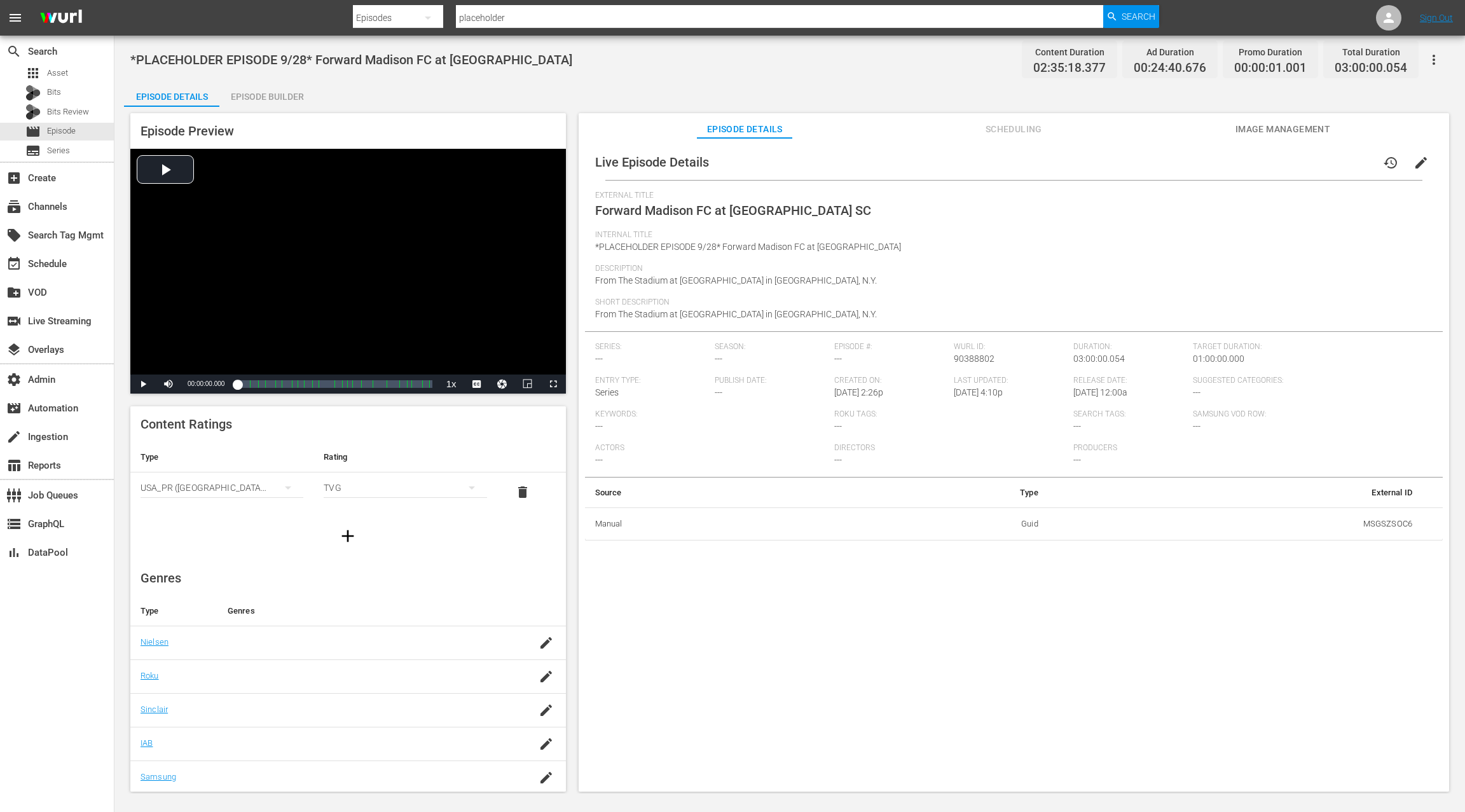
click at [285, 94] on div "Episode Builder" at bounding box center [267, 97] width 95 height 31
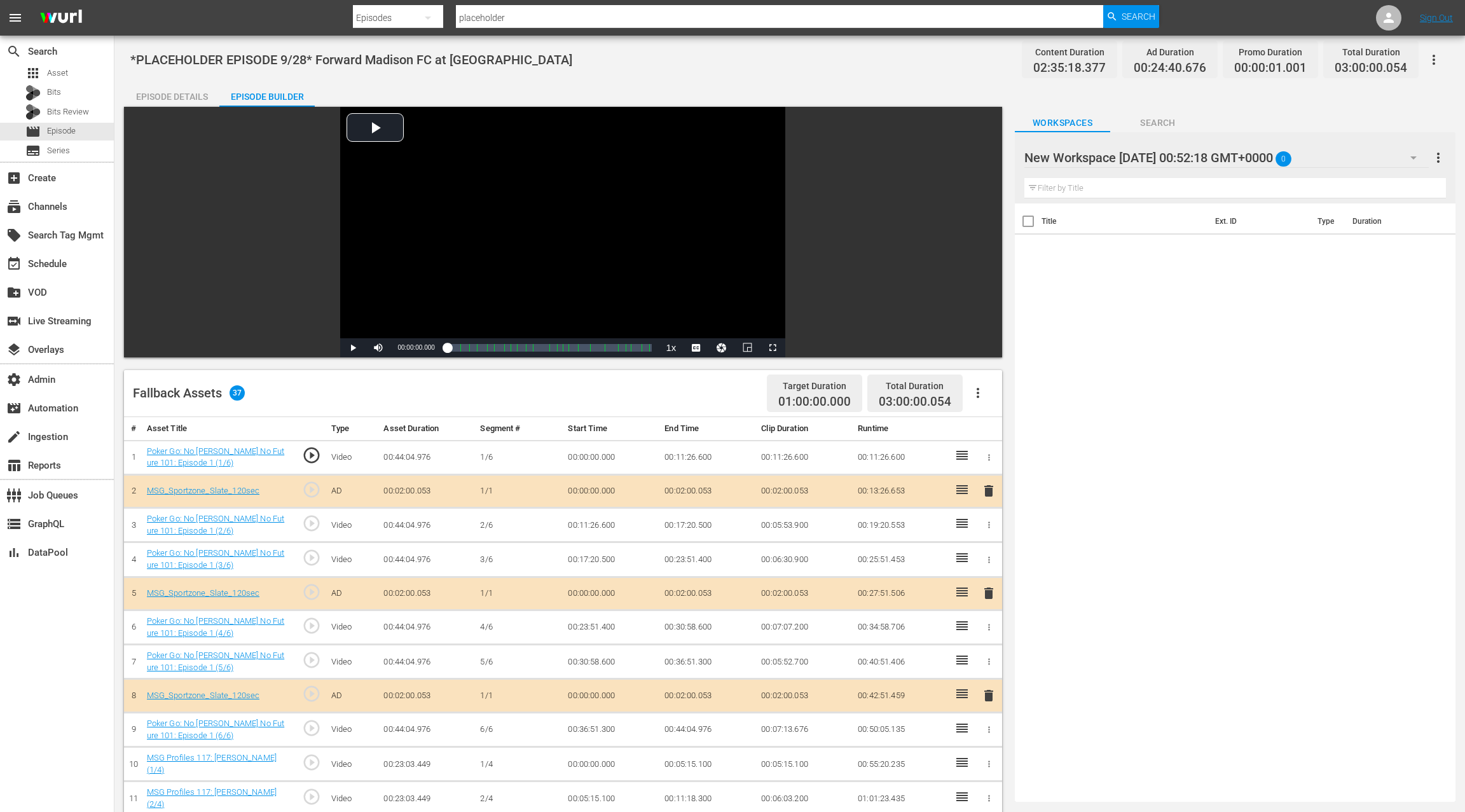
click at [1381, 157] on div "New Workspace [DATE] 00:52:18 GMT+0000 0" at bounding box center [1226, 157] width 404 height 36
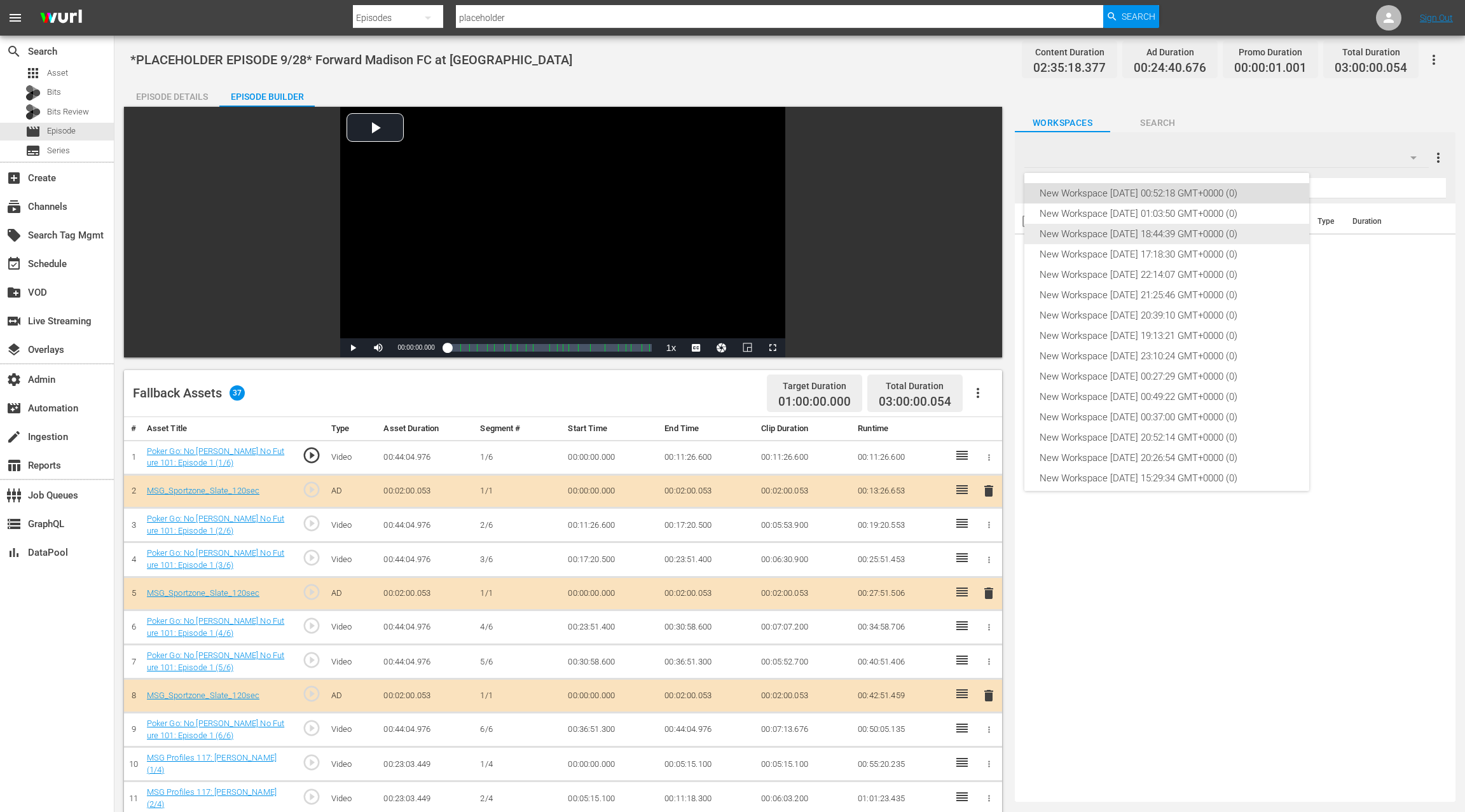
drag, startPoint x: 1199, startPoint y: 232, endPoint x: 1208, endPoint y: 227, distance: 10.3
click at [1199, 232] on div "New Workspace [DATE] 18:44:39 GMT+0000 (0)" at bounding box center [1166, 234] width 255 height 20
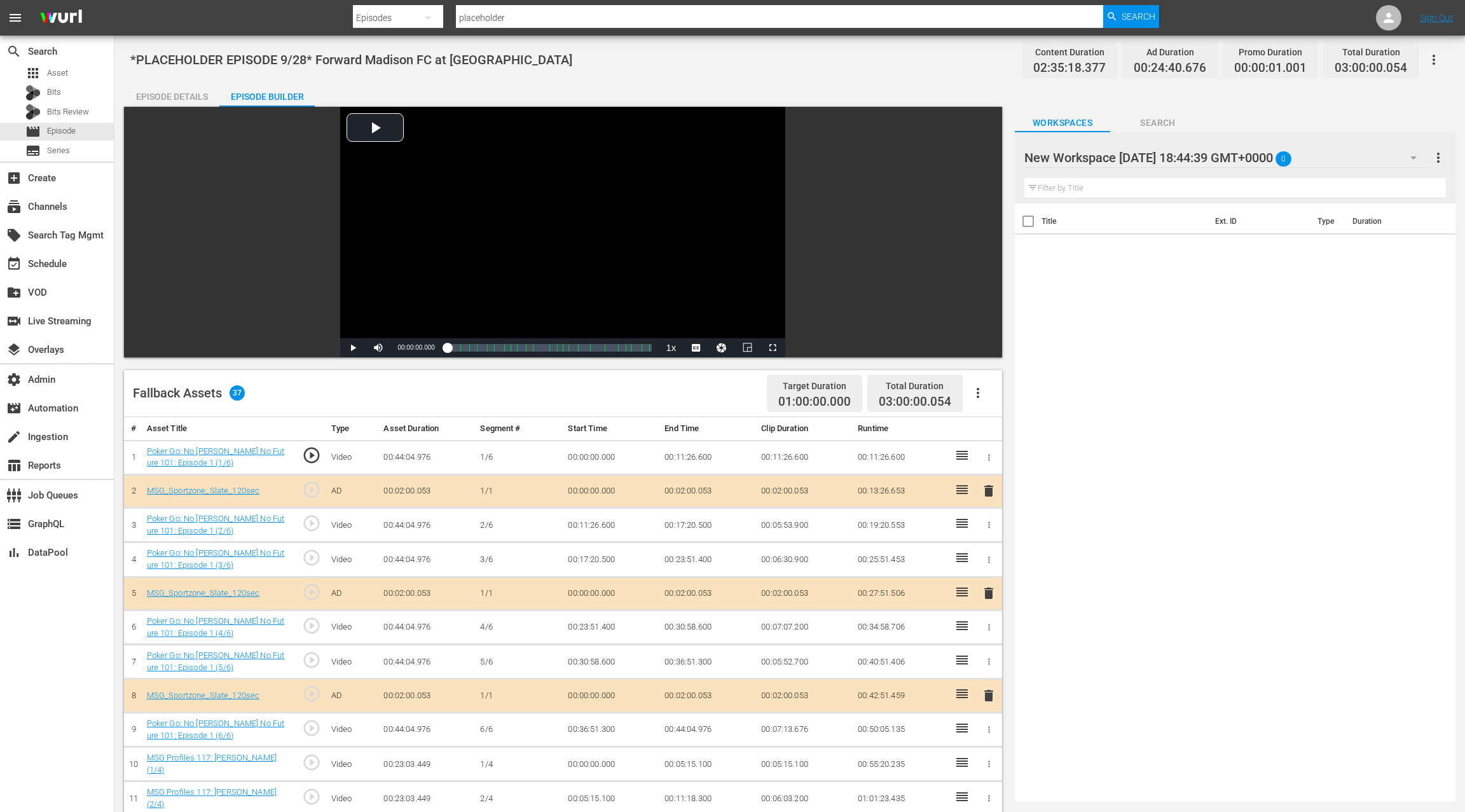
click at [1382, 161] on div "New Workspace [DATE] 18:44:39 GMT+0000 0" at bounding box center [1226, 157] width 404 height 36
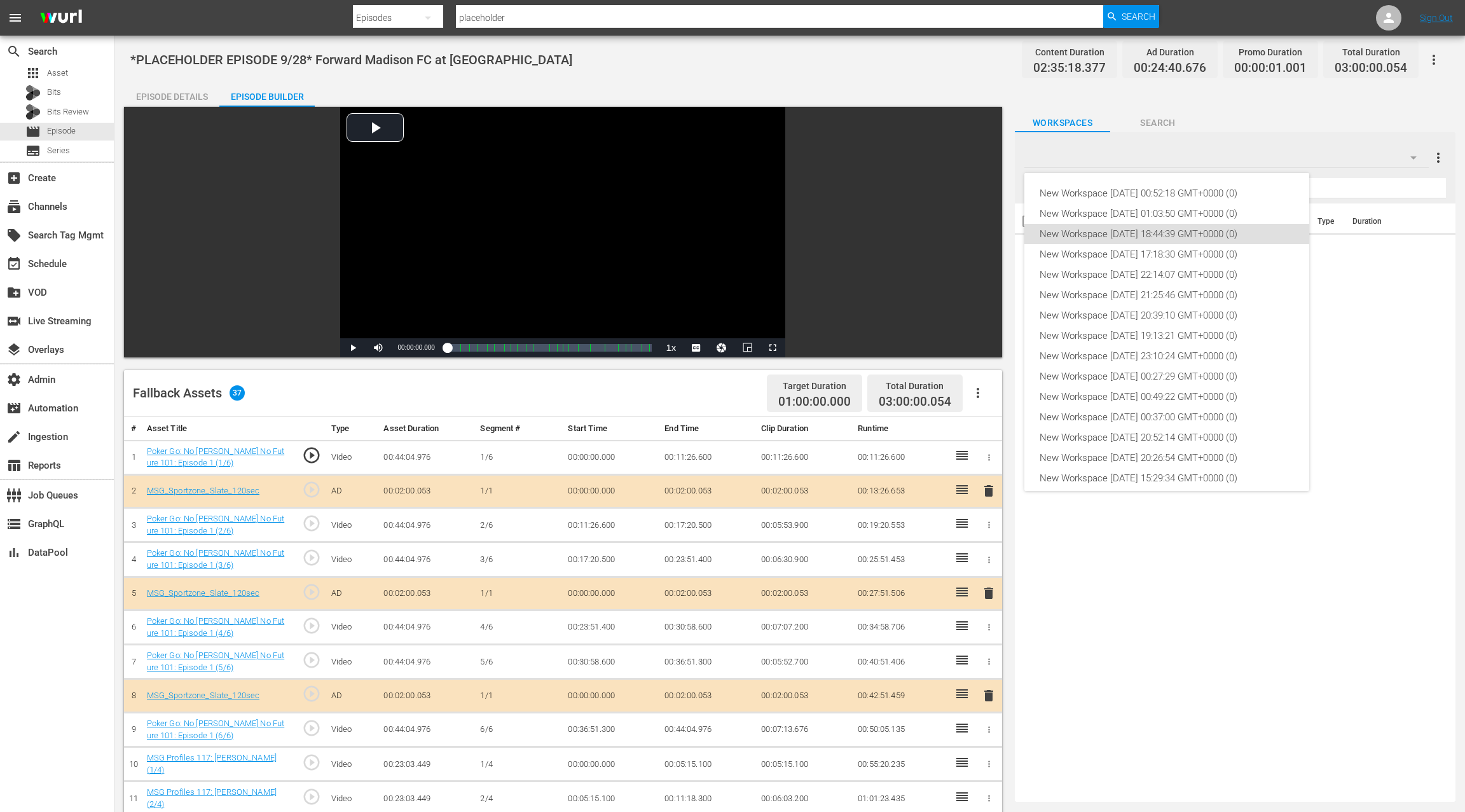
scroll to position [28, 0]
click at [1212, 227] on div "New Workspace [DATE] 17:18:30 GMT+0000 (0)" at bounding box center [1166, 226] width 255 height 20
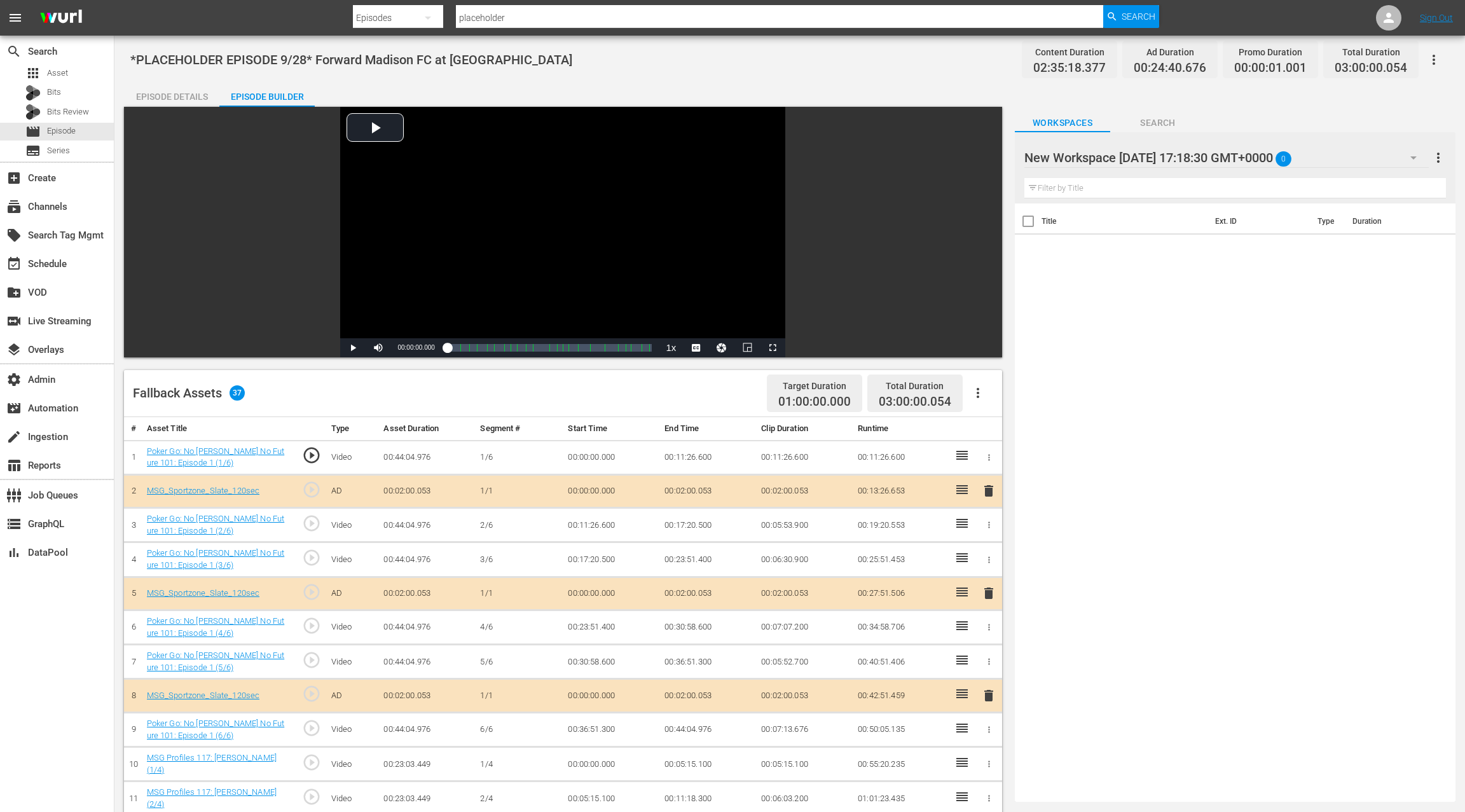
click at [1374, 157] on div "New Workspace Tue Aug 19 2025 17:18:30 GMT+0000 0" at bounding box center [1226, 157] width 404 height 36
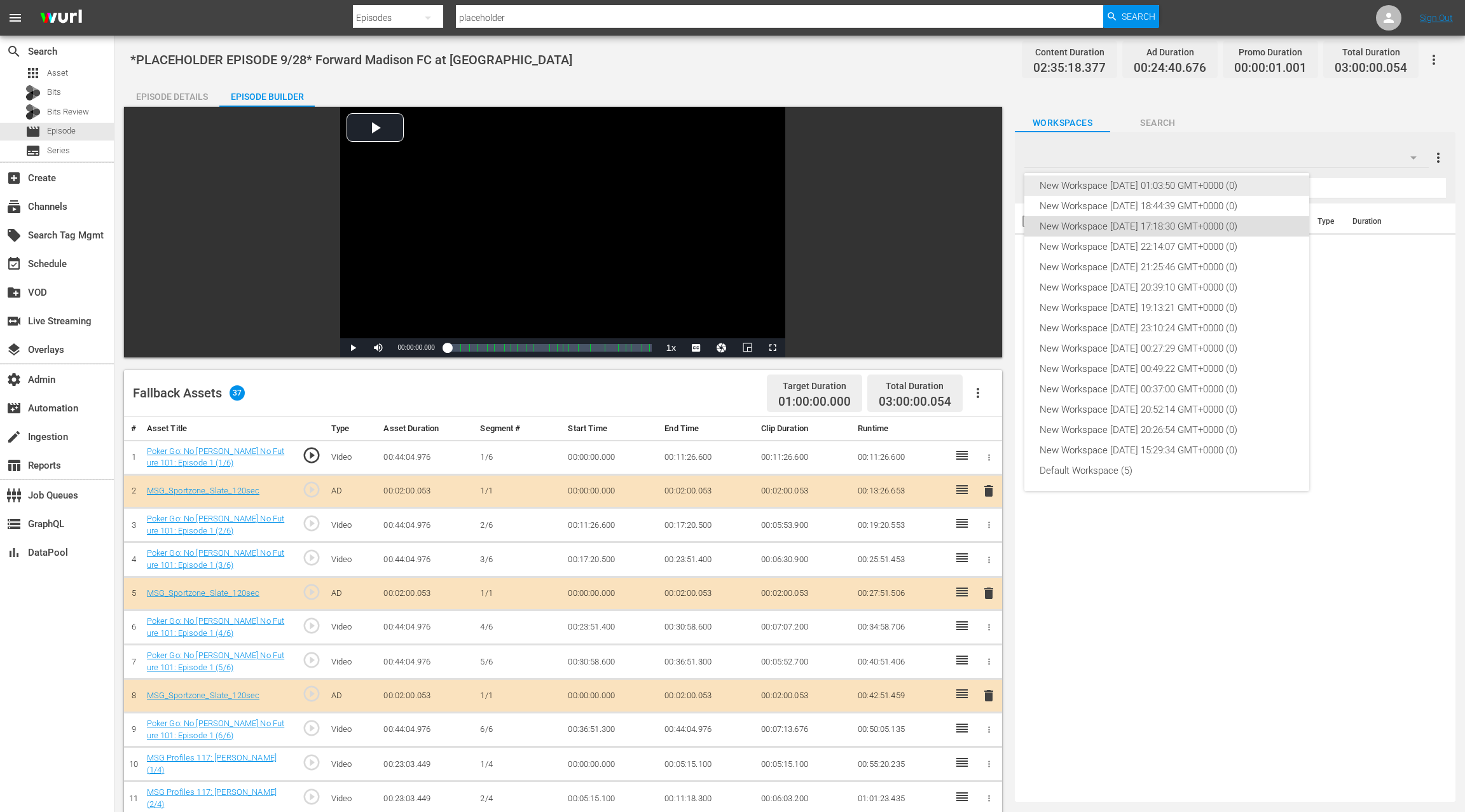
click at [1158, 185] on div "New Workspace [DATE] 01:03:50 GMT+0000 (0)" at bounding box center [1166, 186] width 255 height 20
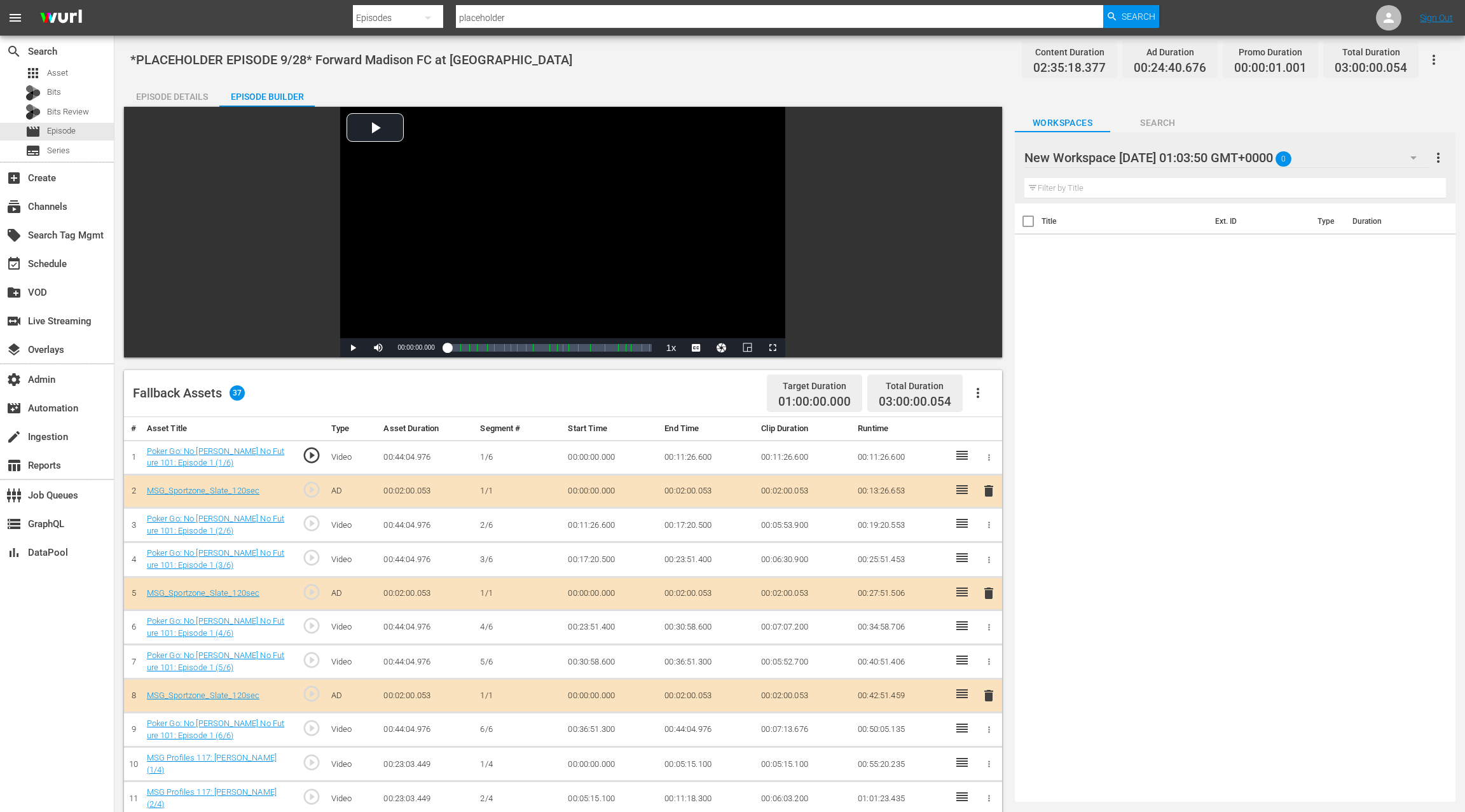
click at [1378, 161] on div "New Workspace [DATE] 01:03:50 GMT+0000 0" at bounding box center [1226, 157] width 404 height 36
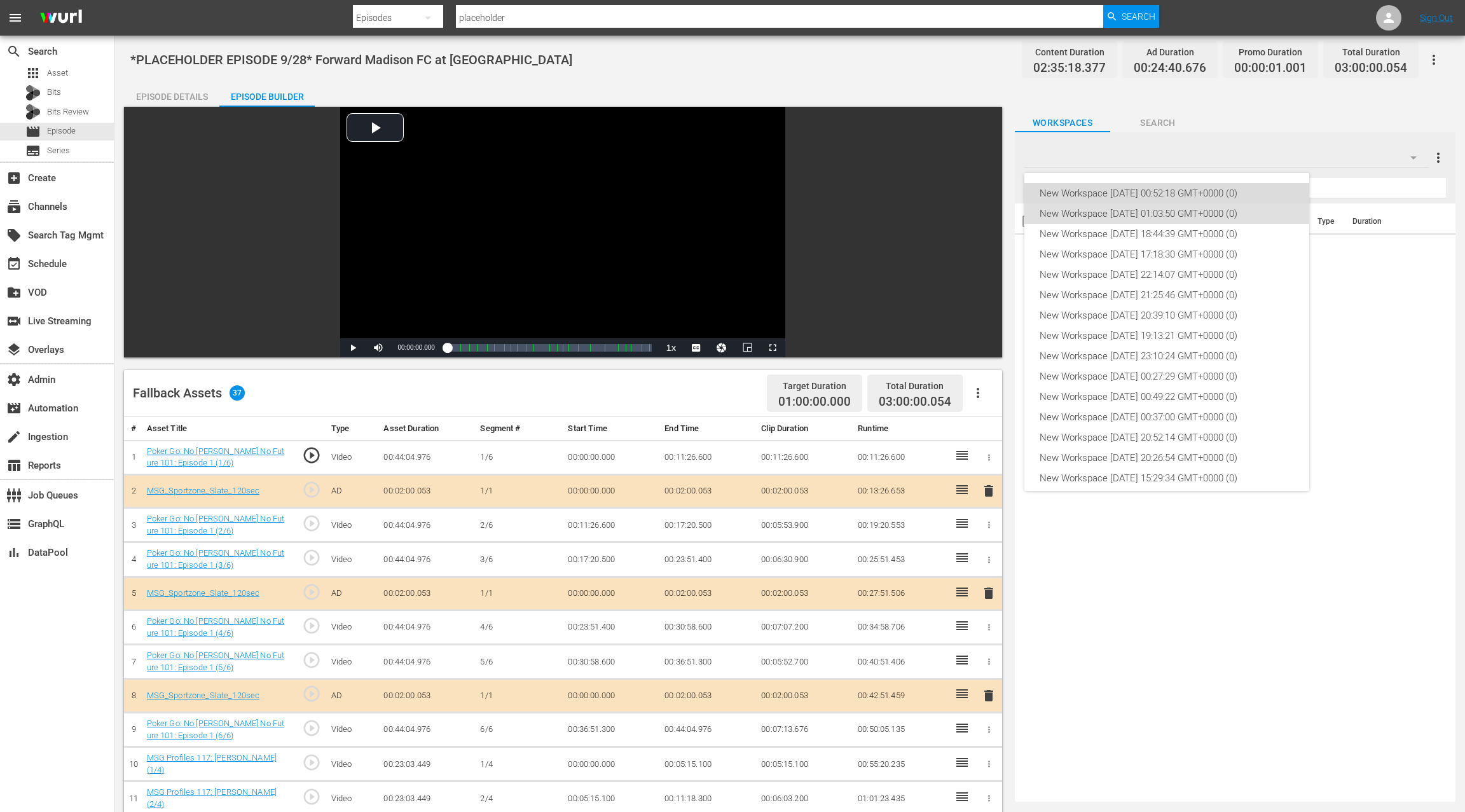
click at [1216, 193] on div "New Workspace [DATE] 00:52:18 GMT+0000 (0)" at bounding box center [1166, 193] width 255 height 20
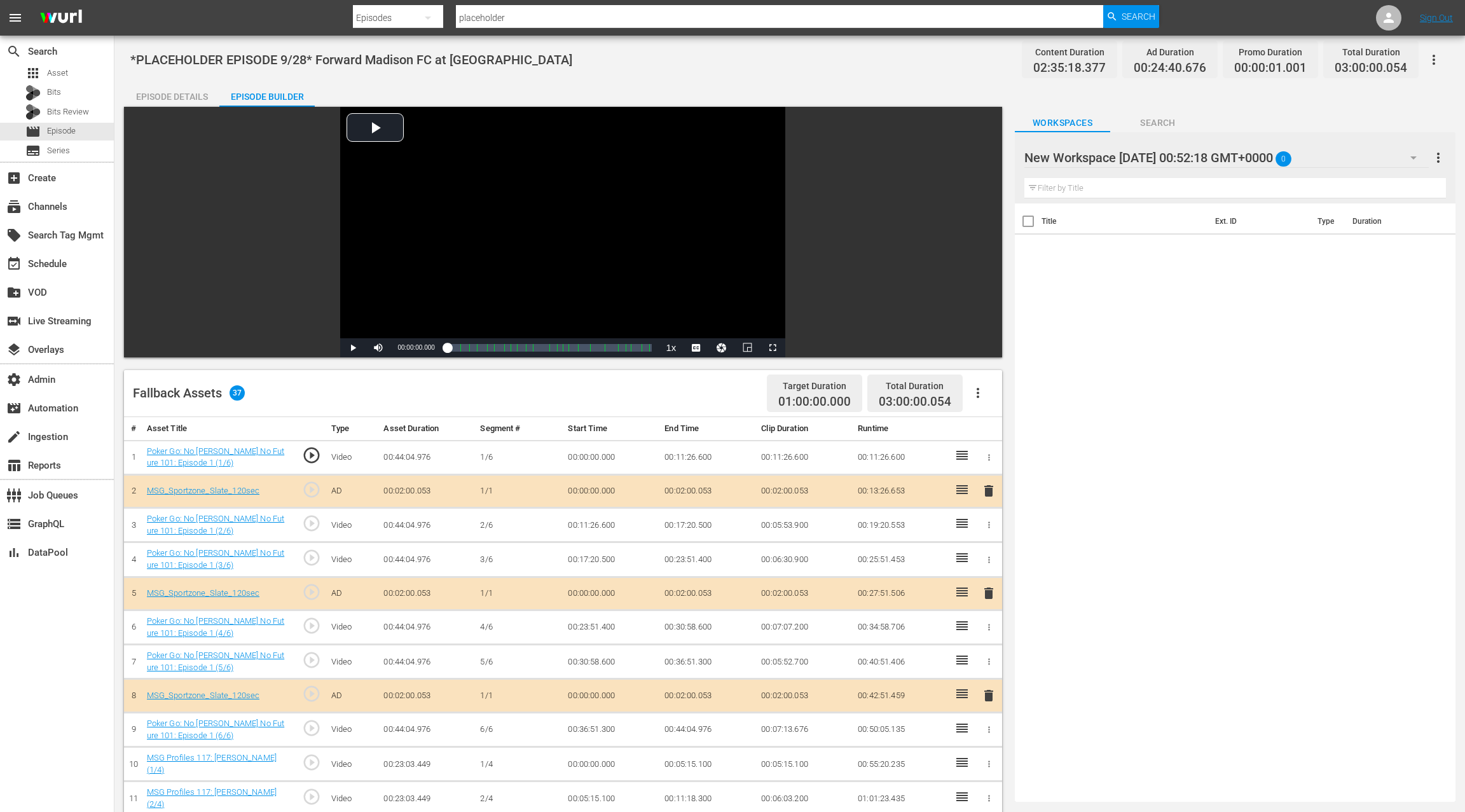
click at [1383, 159] on div "New Workspace [DATE] 00:52:18 GMT+0000 0" at bounding box center [1226, 157] width 404 height 36
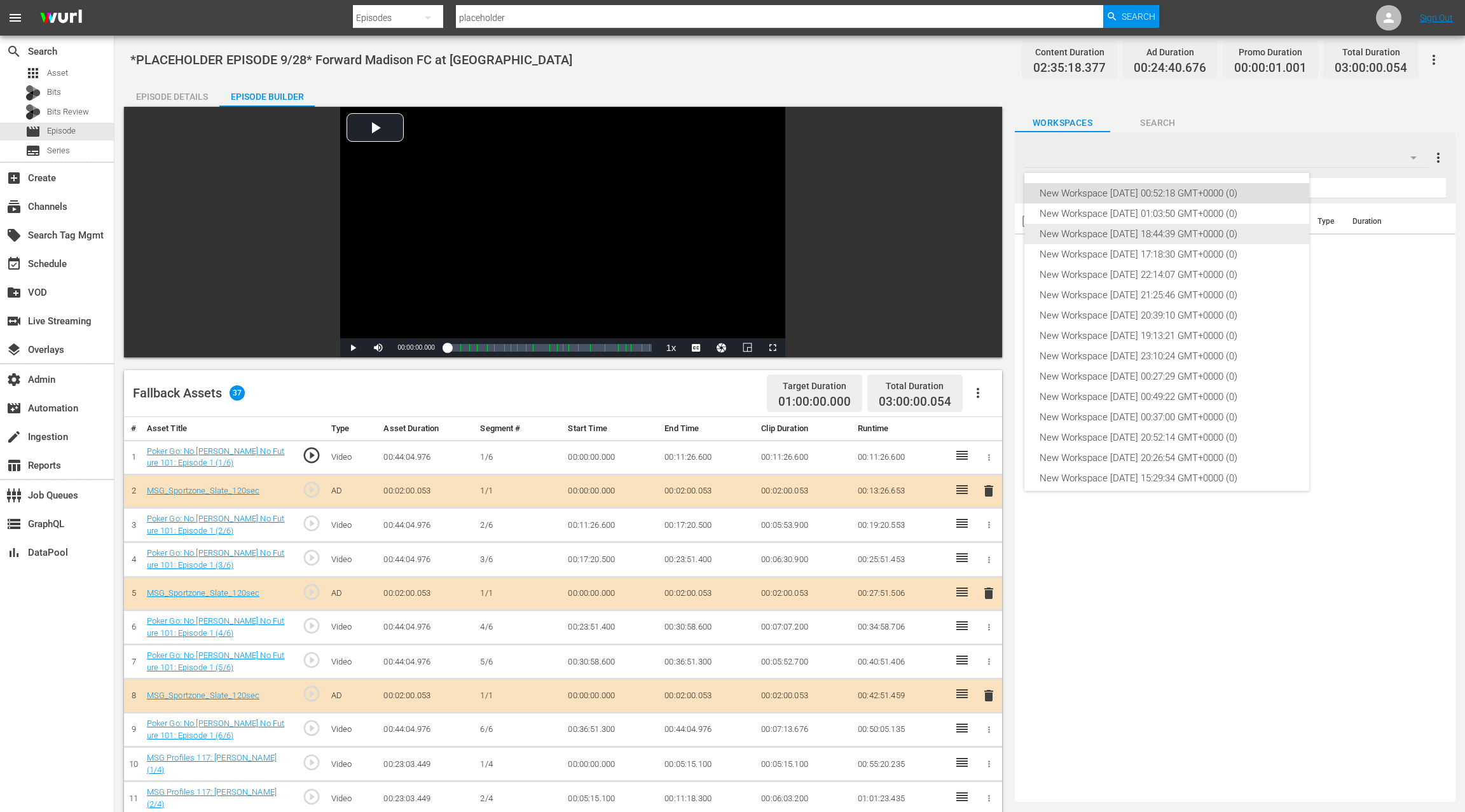
click at [1165, 236] on div "New Workspace [DATE] 18:44:39 GMT+0000 (0)" at bounding box center [1166, 234] width 255 height 20
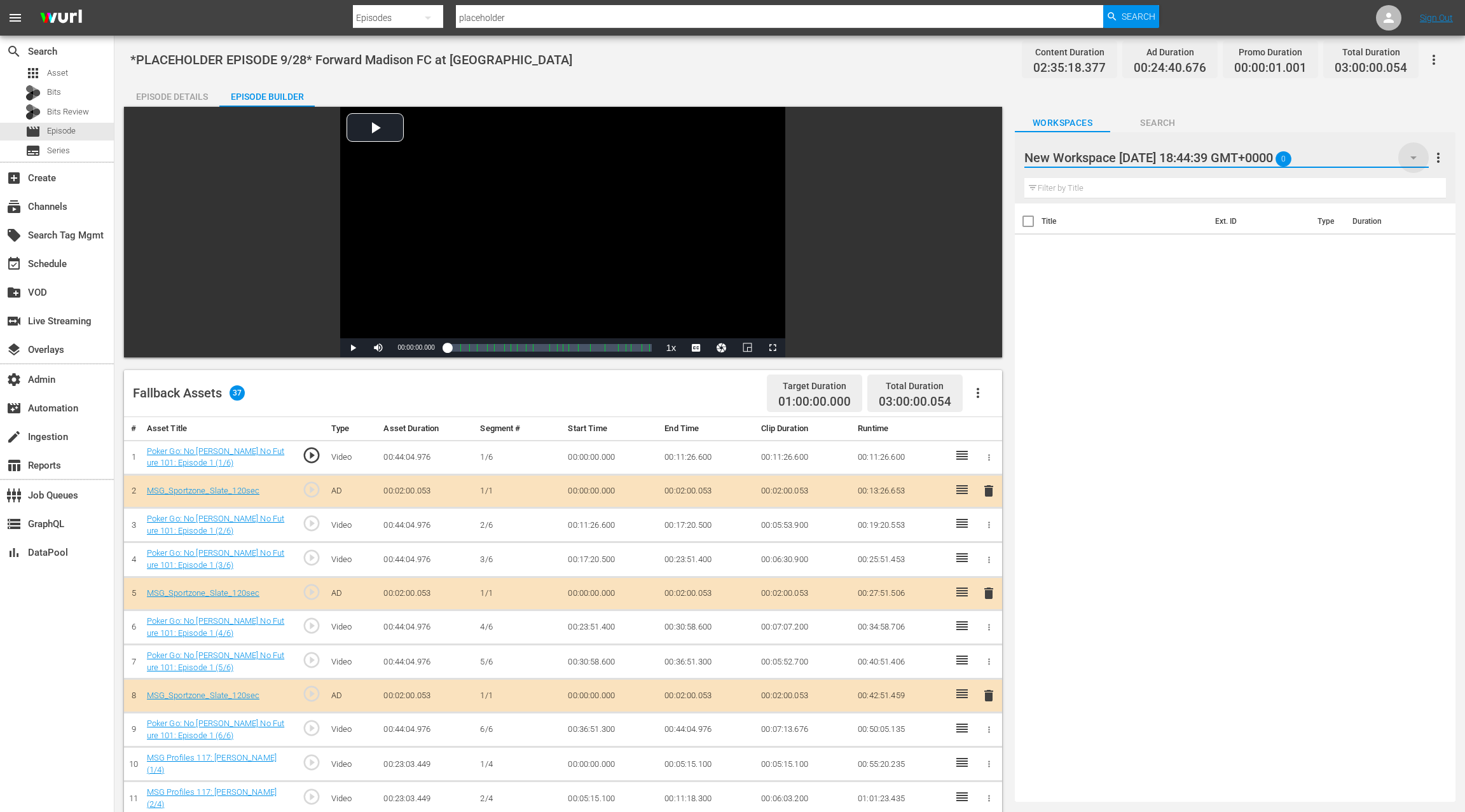
click at [1411, 158] on icon "button" at bounding box center [1414, 157] width 15 height 15
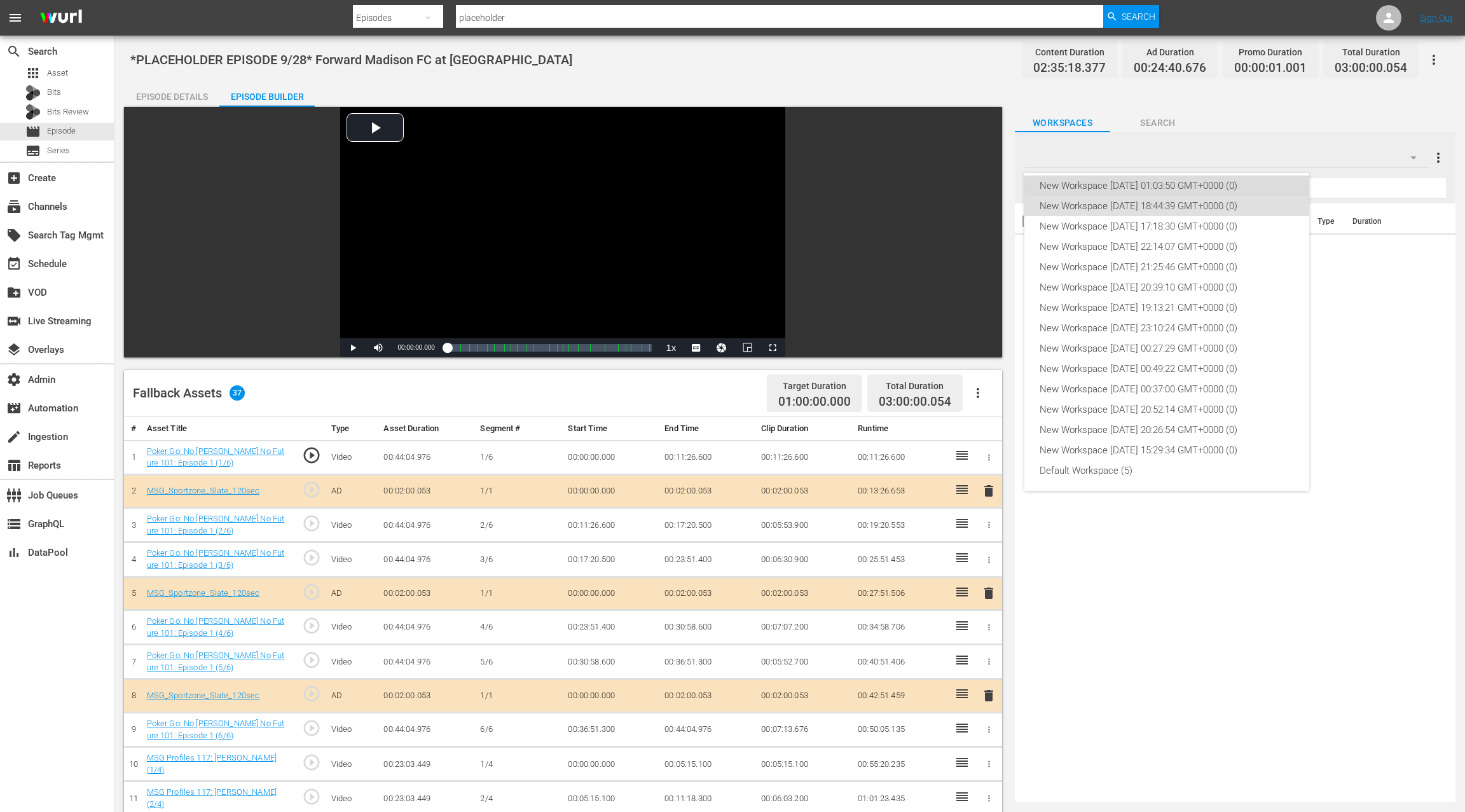
click at [1233, 187] on div "New Workspace [DATE] 01:03:50 GMT+0000 (0)" at bounding box center [1166, 186] width 255 height 20
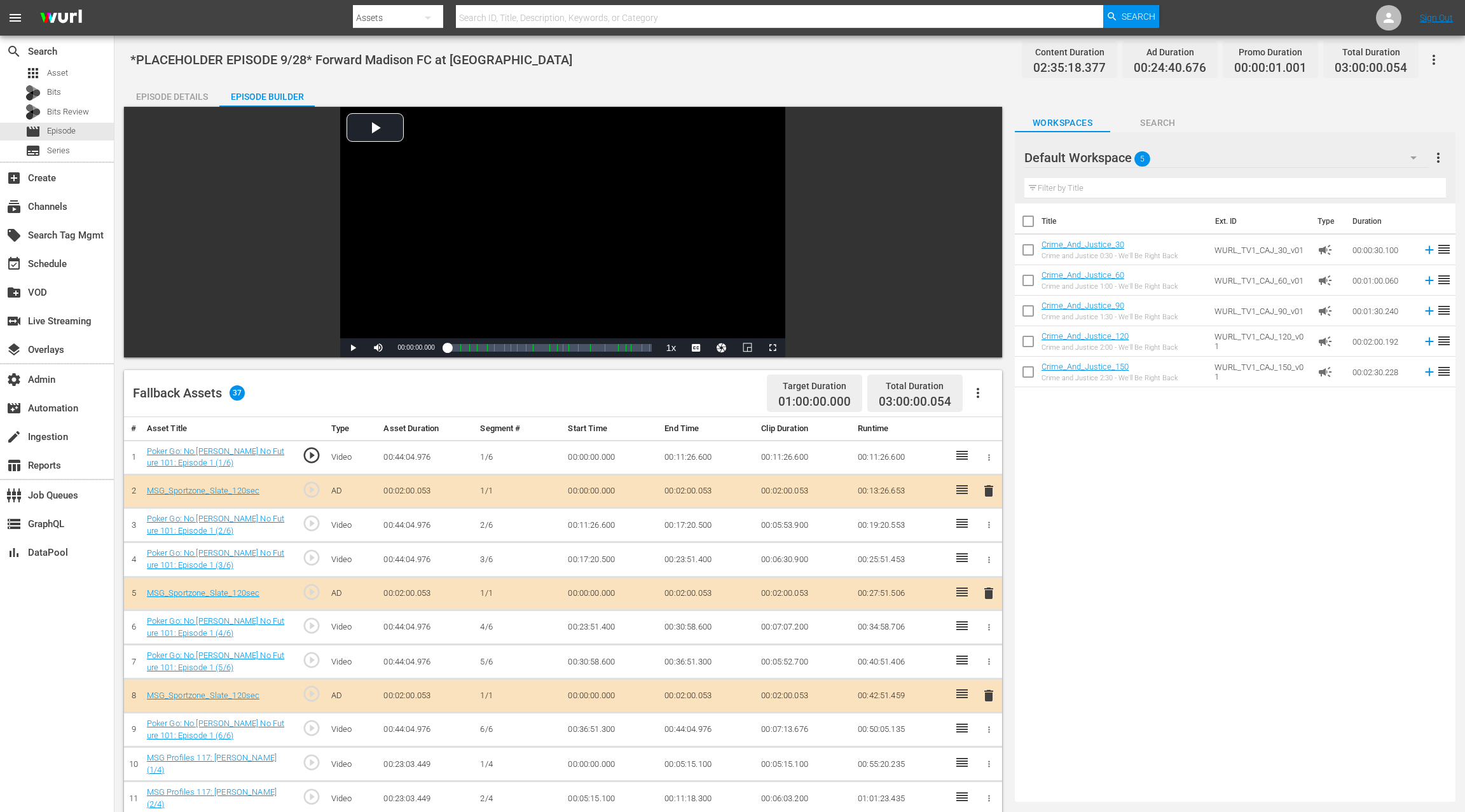
click at [1323, 152] on div "Default Workspace 5" at bounding box center [1226, 157] width 404 height 36
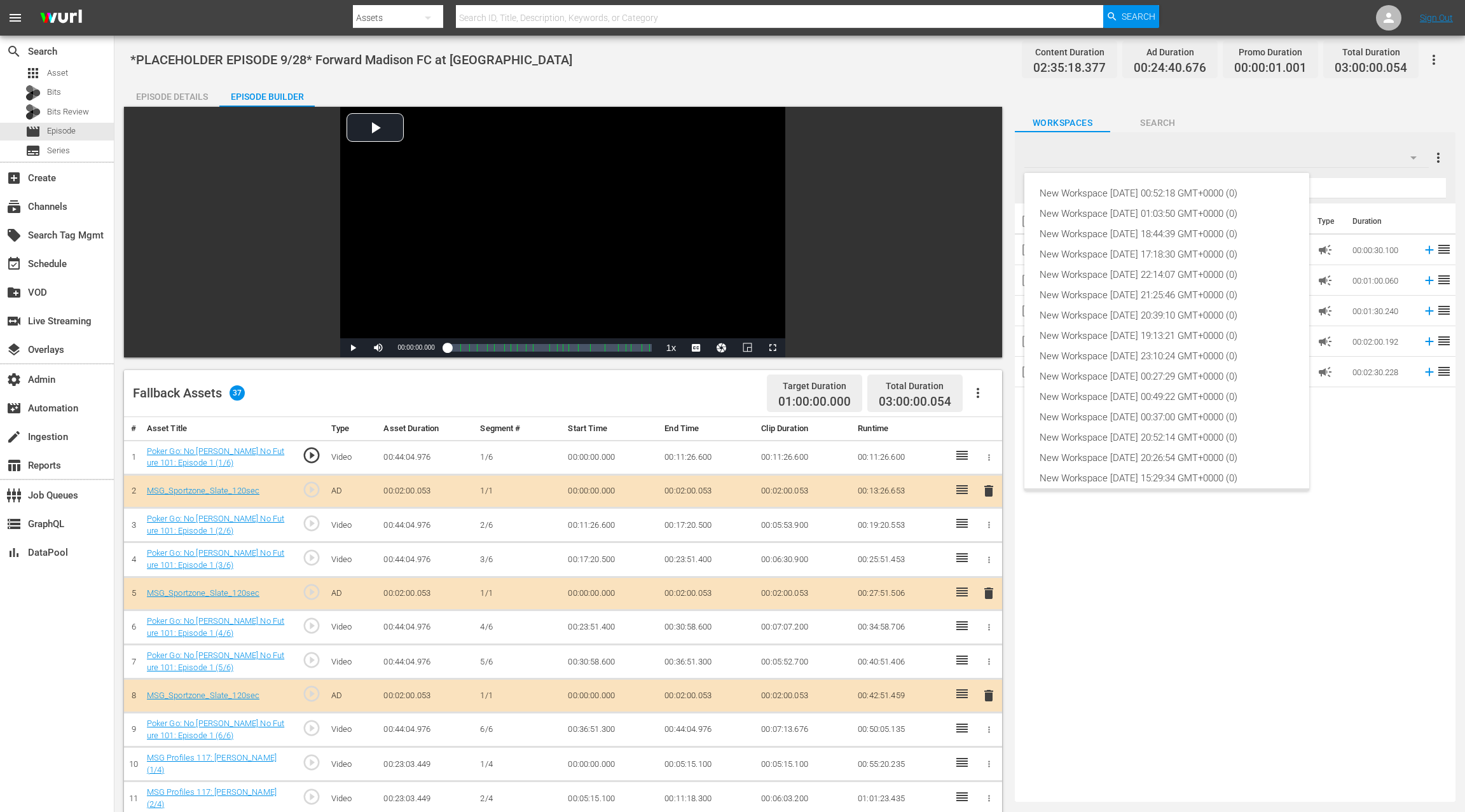
scroll to position [28, 0]
click at [1195, 208] on div "New Workspace [DATE] 18:44:39 GMT+0000 (0)" at bounding box center [1166, 206] width 255 height 20
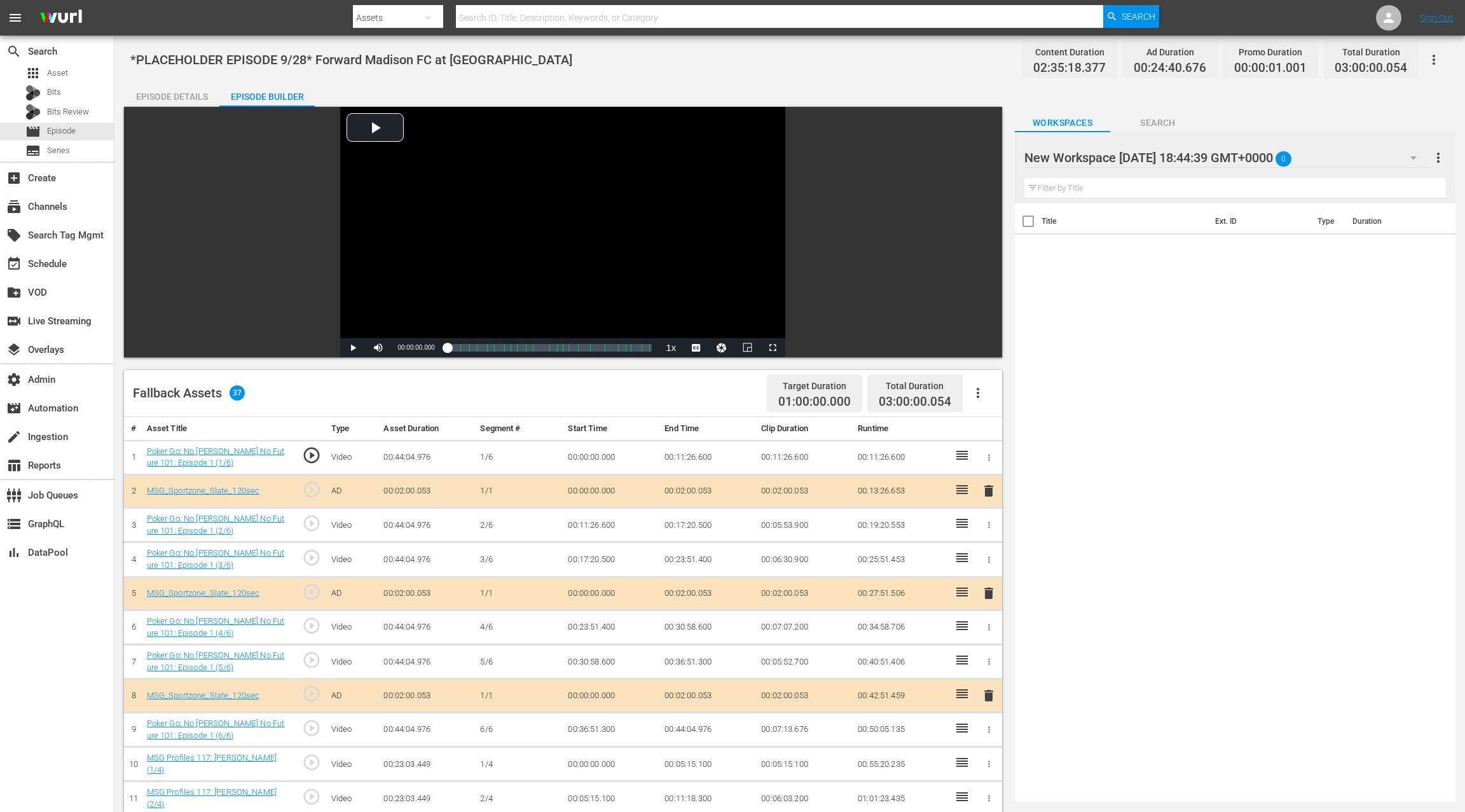
click at [1386, 157] on div "New Workspace Sat Sep 06 2025 18:44:39 GMT+0000 0" at bounding box center [1226, 157] width 404 height 36
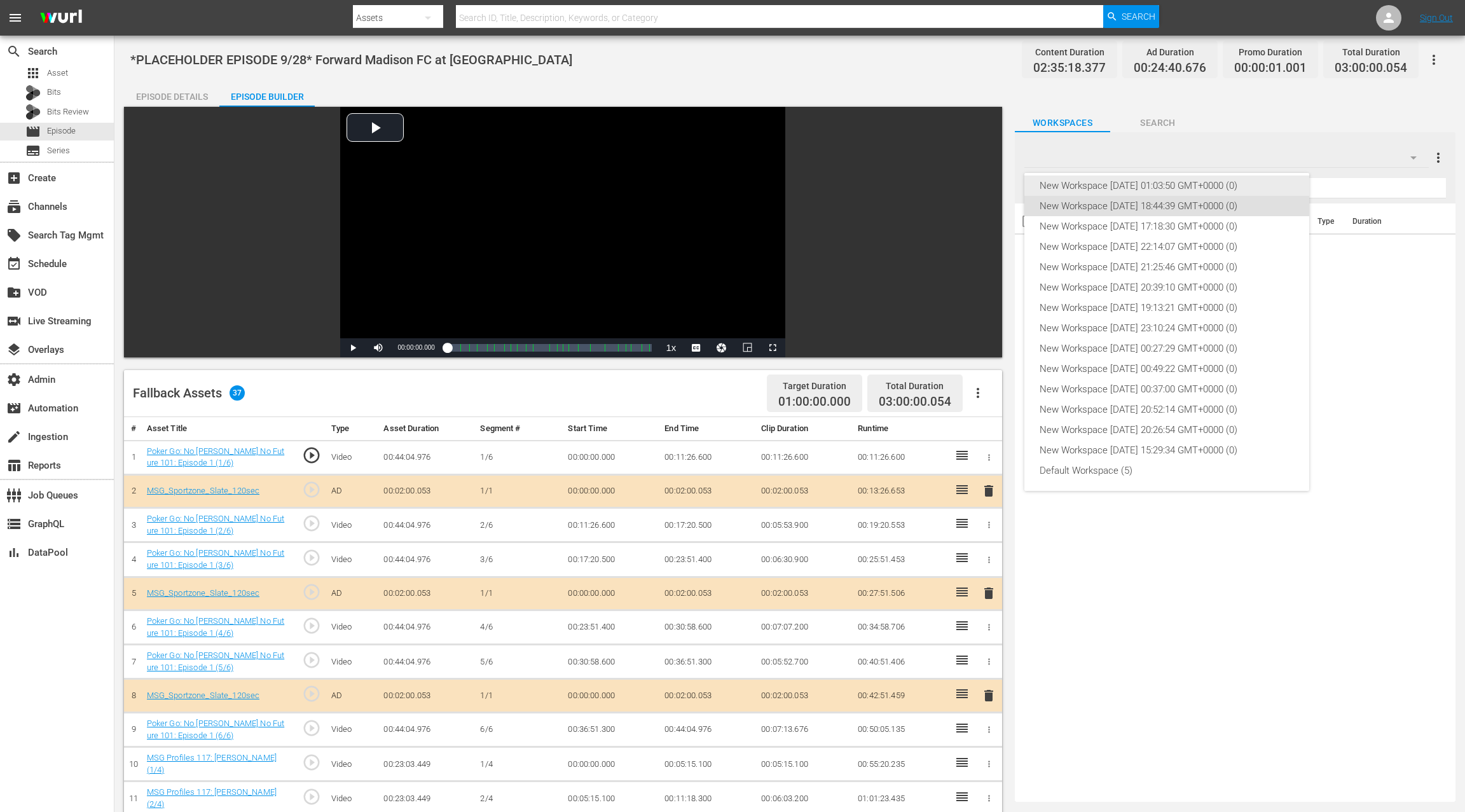
click at [1203, 186] on div "New Workspace Mon Sep 22 2025 01:03:50 GMT+0000 (0)" at bounding box center [1166, 186] width 255 height 20
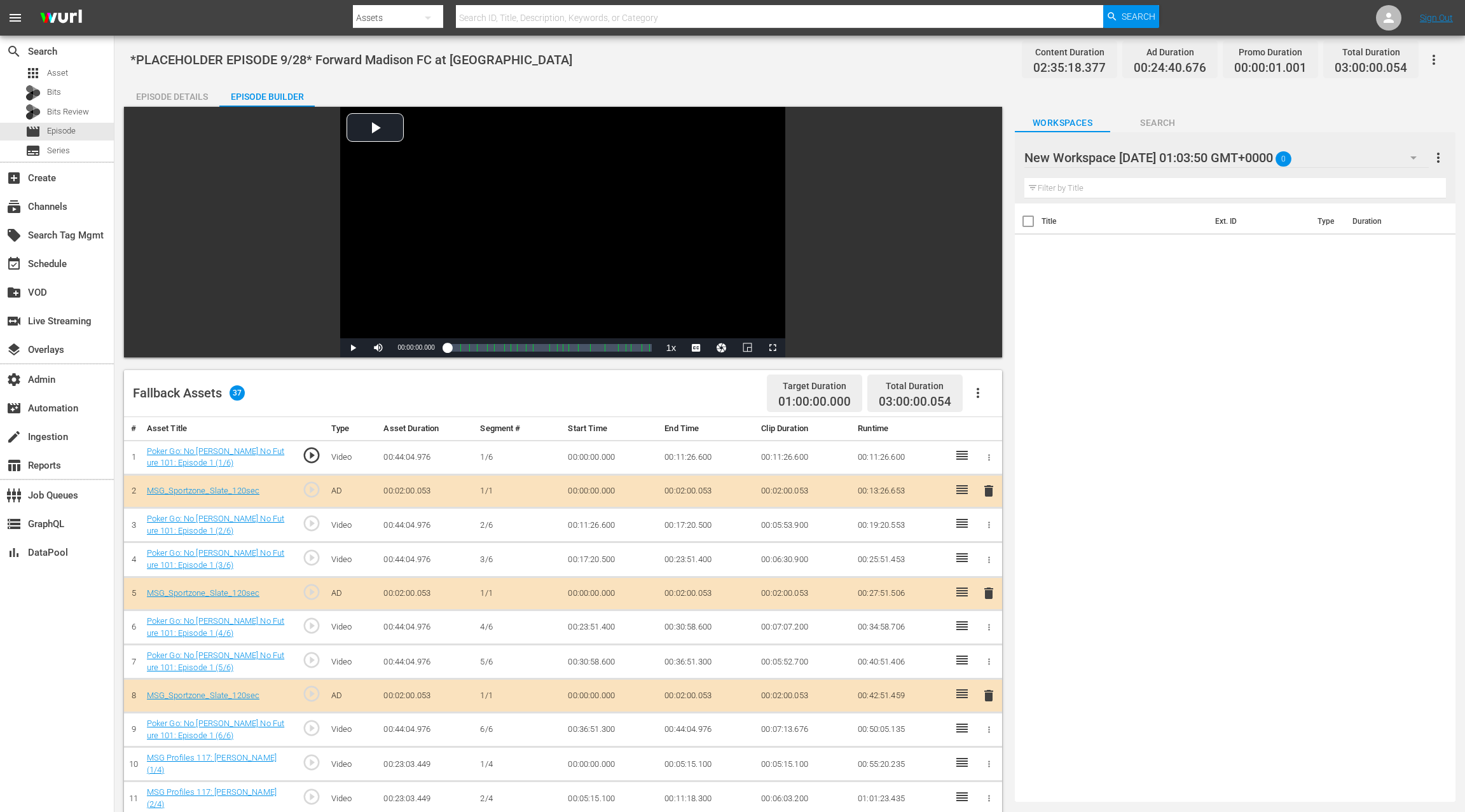
click at [1394, 157] on div "New Workspace Mon Sep 22 2025 01:03:50 GMT+0000 0" at bounding box center [1226, 157] width 404 height 36
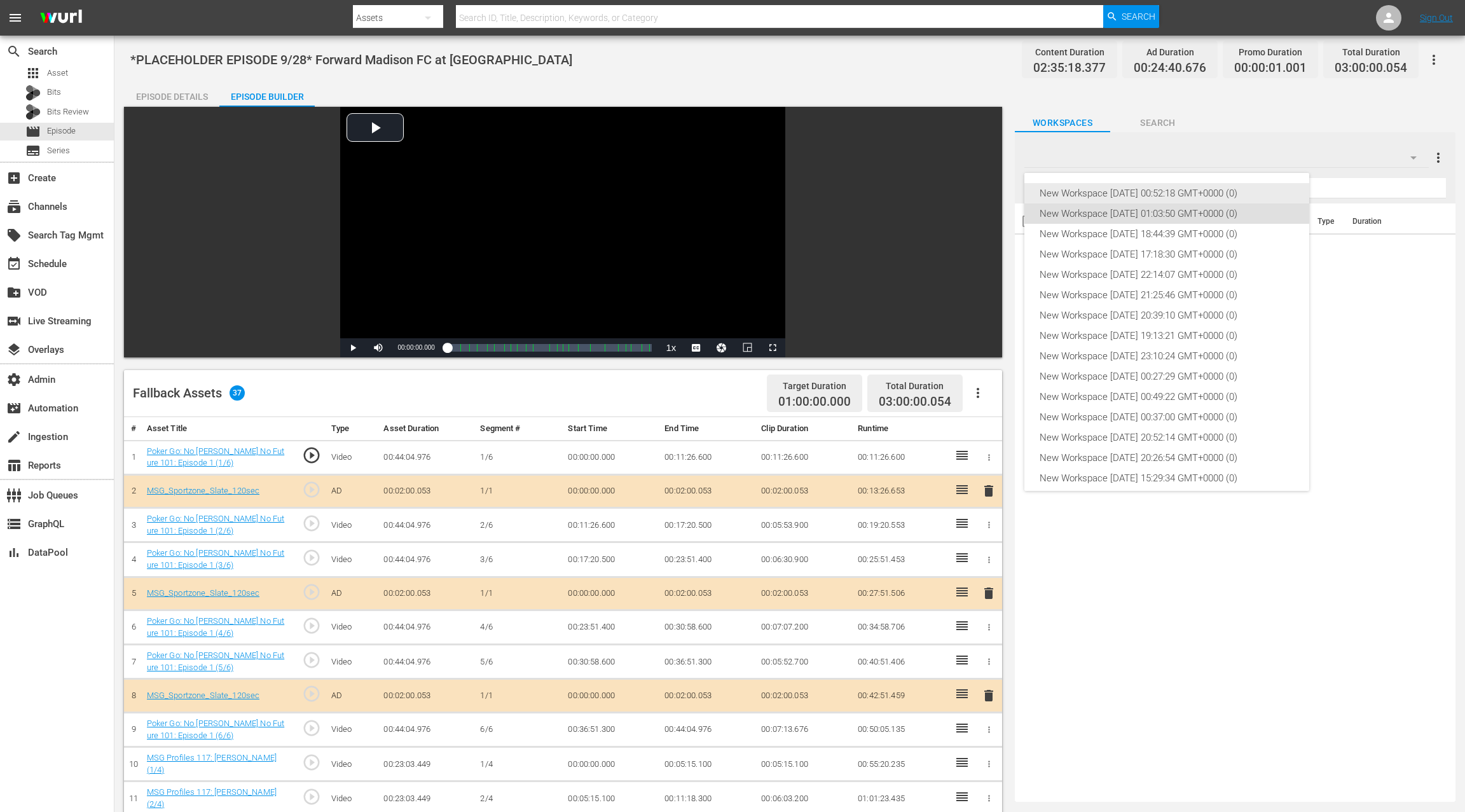
click at [1171, 190] on div "New Workspace Wed Sep 24 2025 00:52:18 GMT+0000 (0)" at bounding box center [1166, 193] width 255 height 20
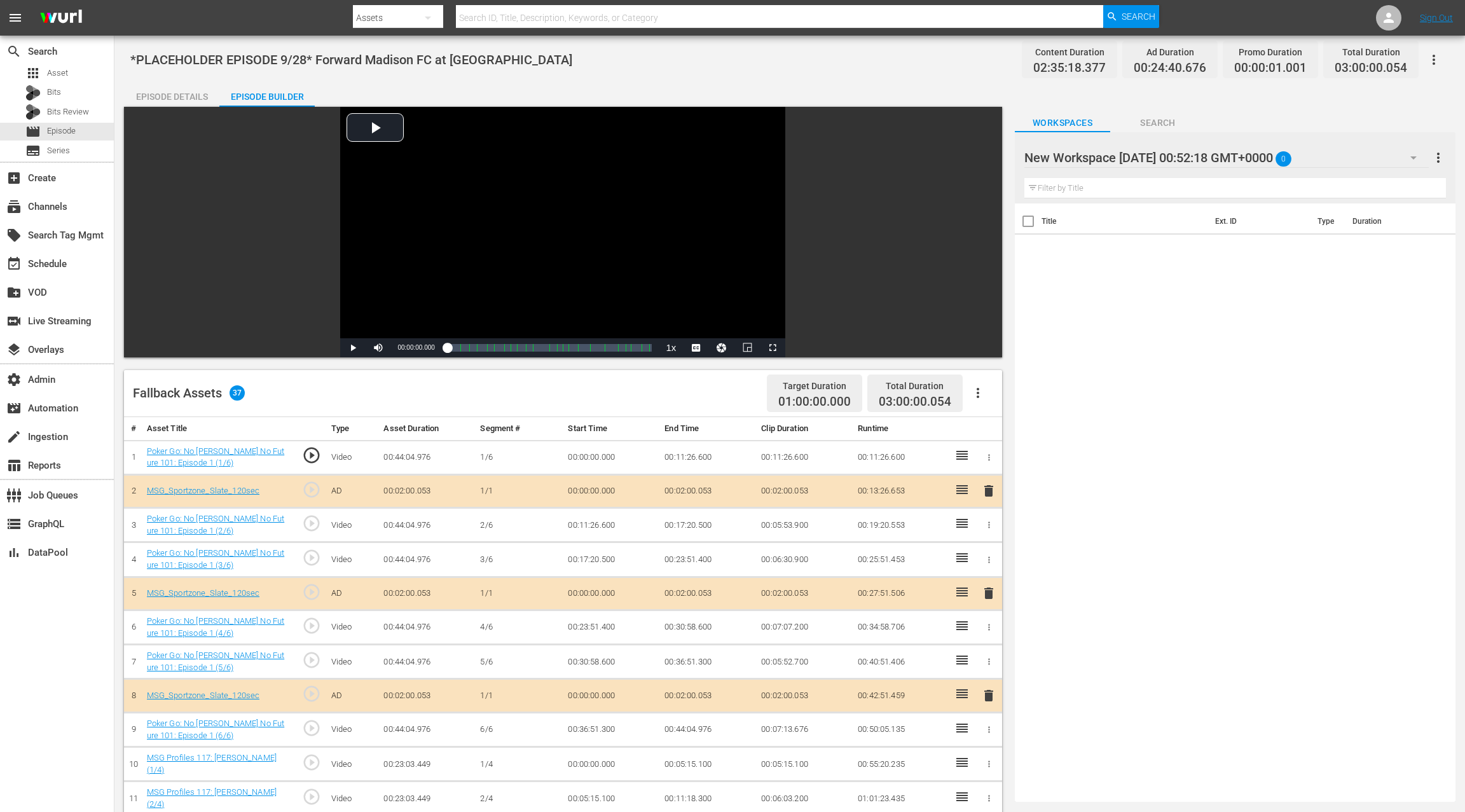
click at [1381, 153] on div "New Workspace Wed Sep 24 2025 00:52:18 GMT+0000 0" at bounding box center [1226, 157] width 404 height 36
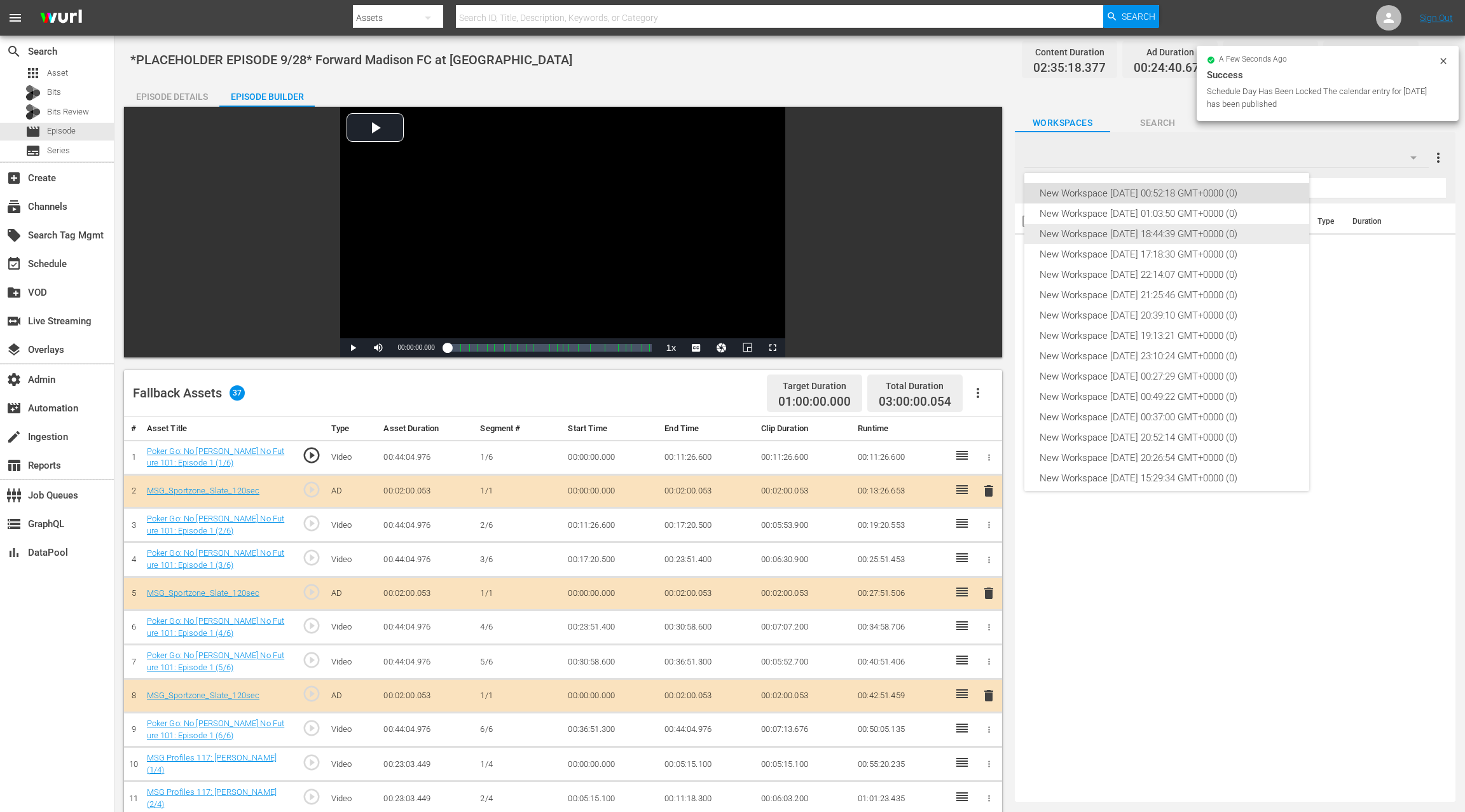
click at [1202, 232] on div "New Workspace Sat Sep 06 2025 18:44:39 GMT+0000 (0)" at bounding box center [1166, 234] width 255 height 20
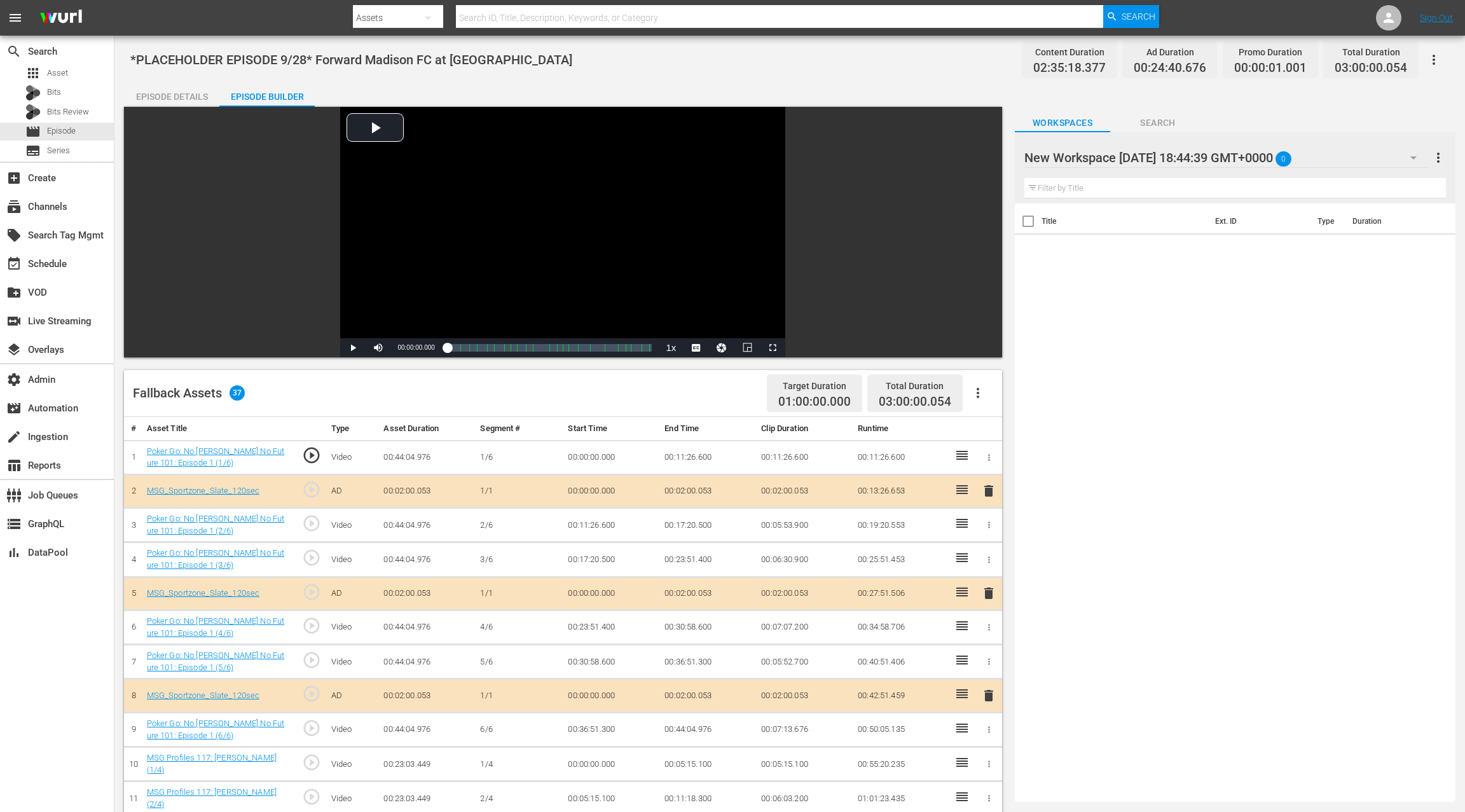
click at [1371, 159] on div "New Workspace Sat Sep 06 2025 18:44:39 GMT+0000 0" at bounding box center [1226, 157] width 404 height 36
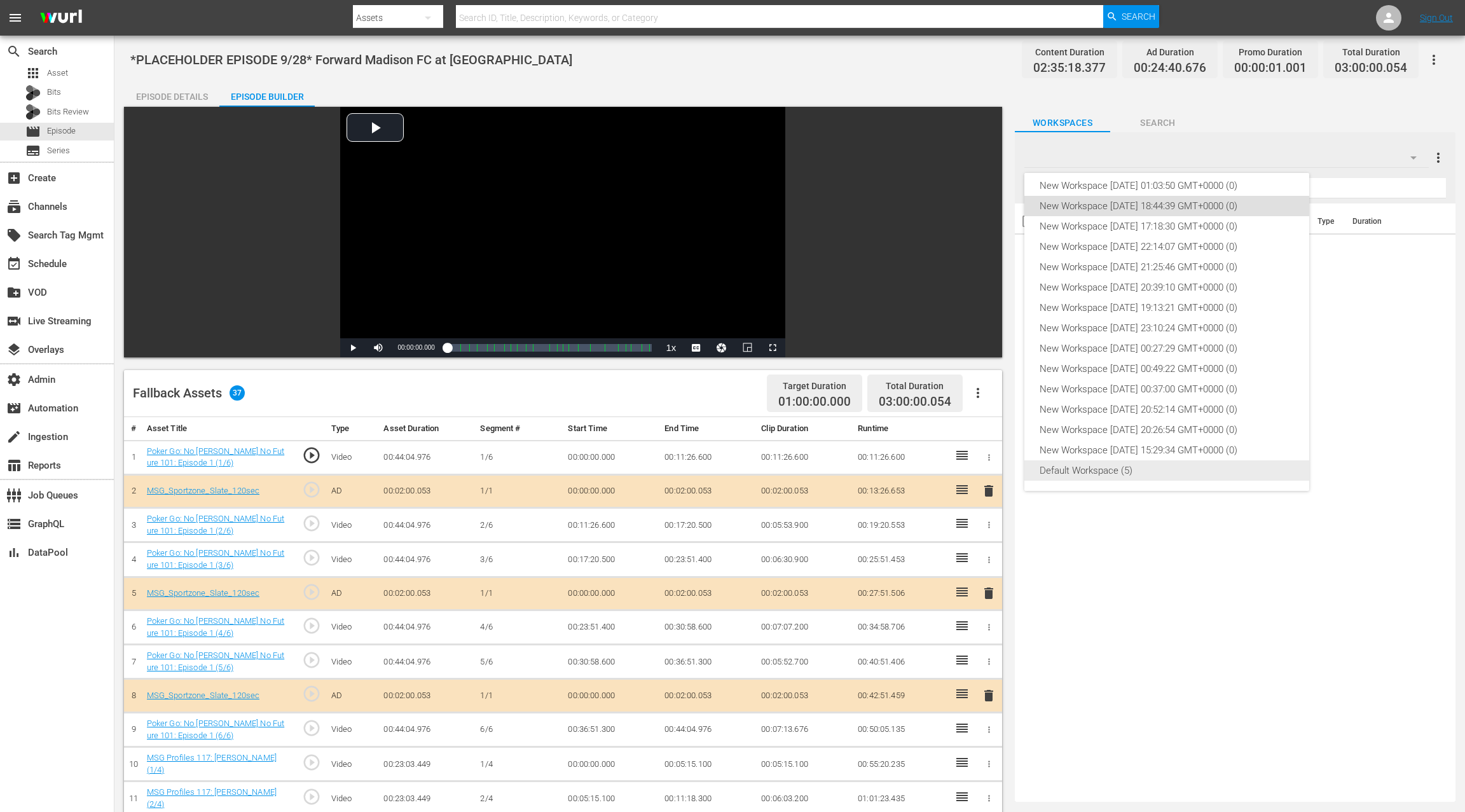
click at [1147, 476] on div "Default Workspace (5)" at bounding box center [1166, 471] width 255 height 20
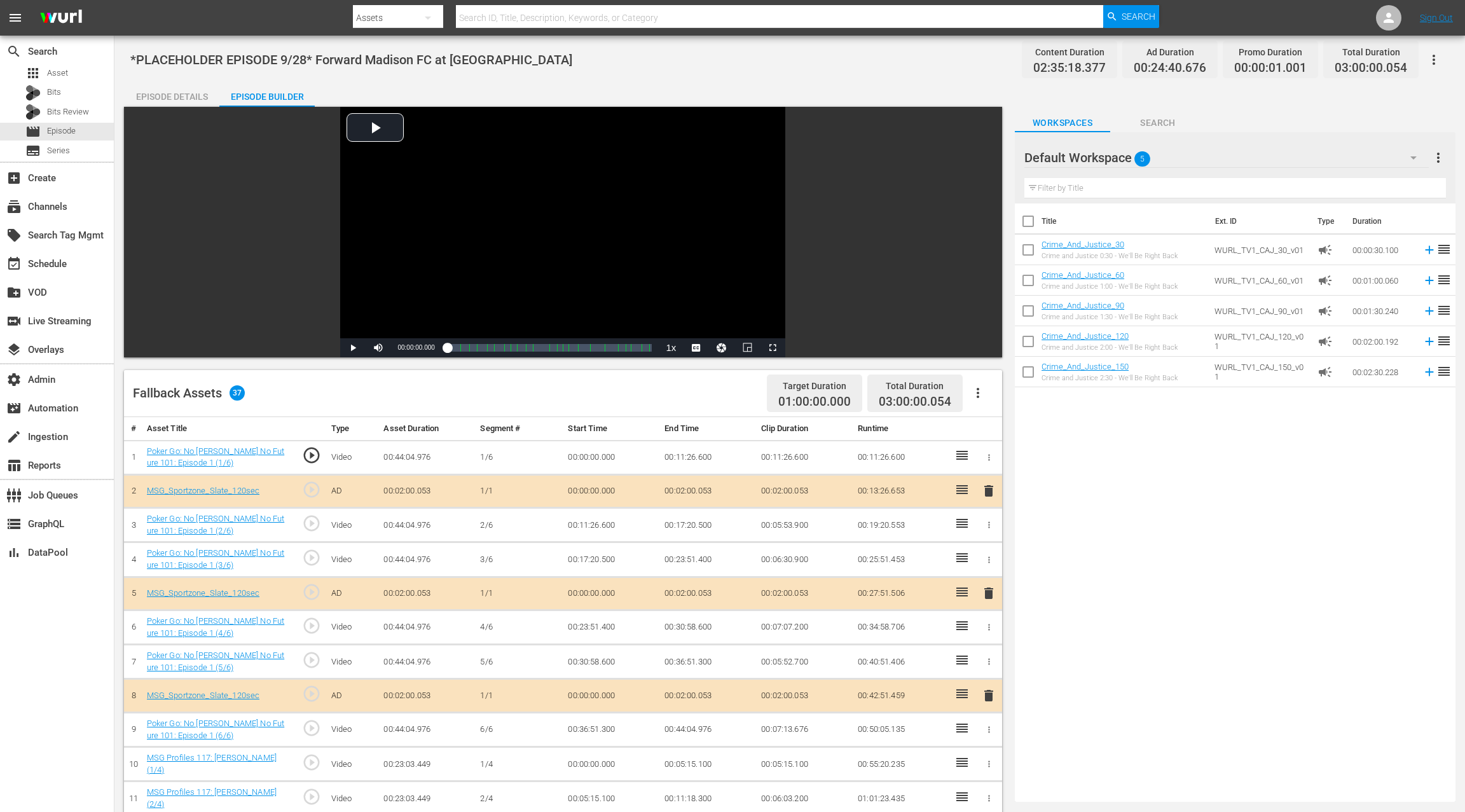
click at [1296, 161] on div "Default Workspace 5" at bounding box center [1226, 157] width 404 height 36
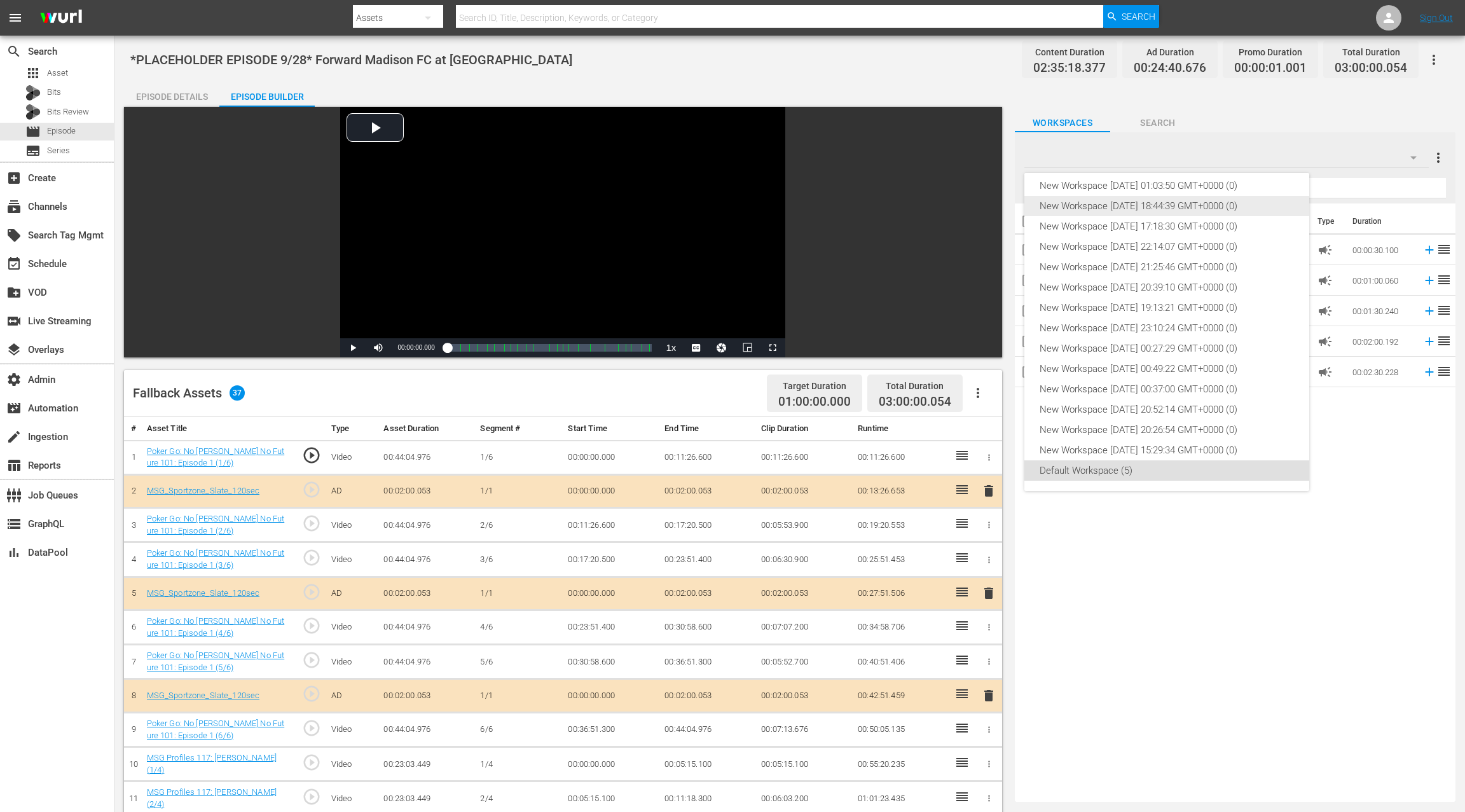
click at [1182, 205] on div "New Workspace Sat Sep 06 2025 18:44:39 GMT+0000 (0)" at bounding box center [1166, 206] width 255 height 20
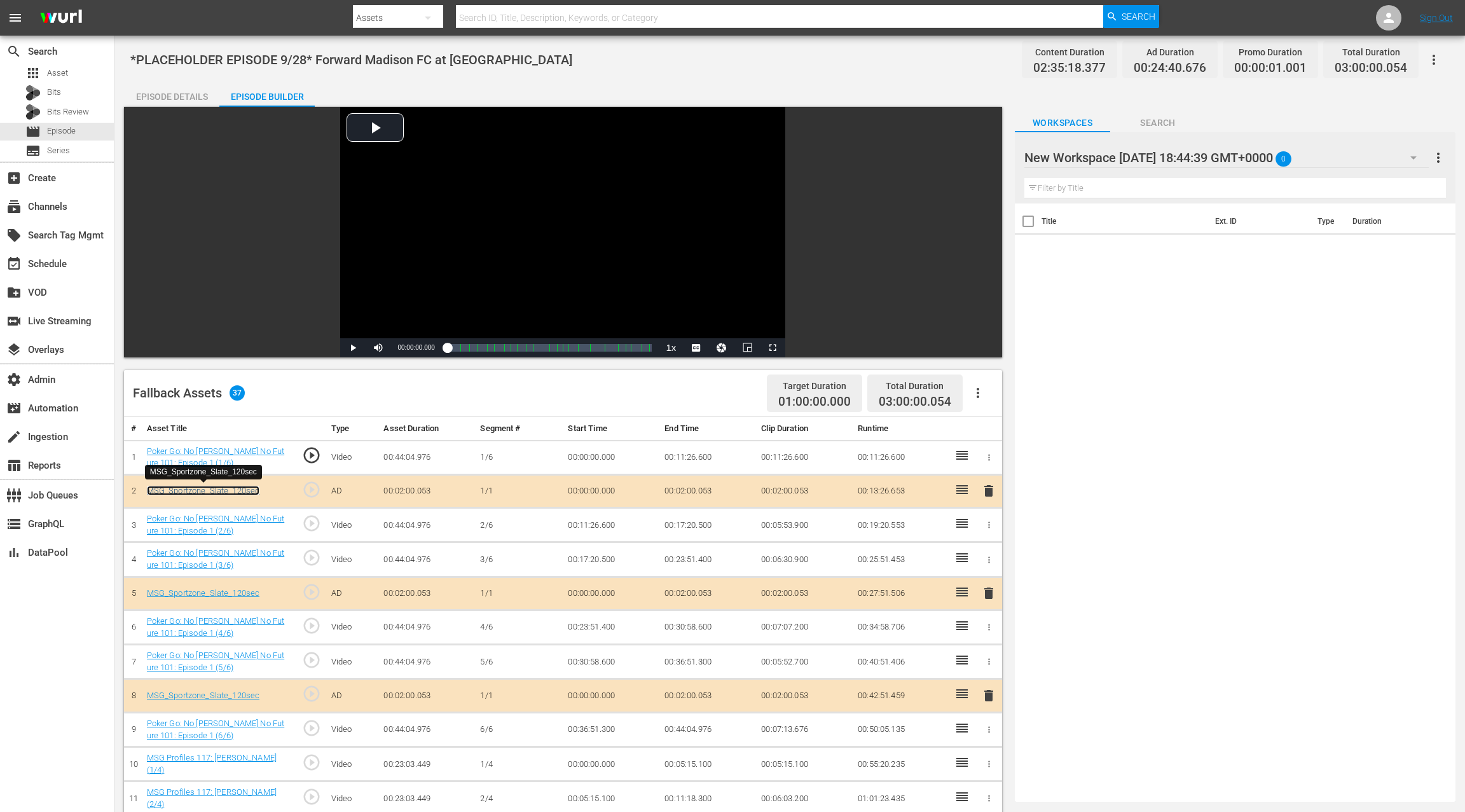
click at [212, 490] on link "MSG_Sportzone_Slate_120sec" at bounding box center [203, 490] width 113 height 9
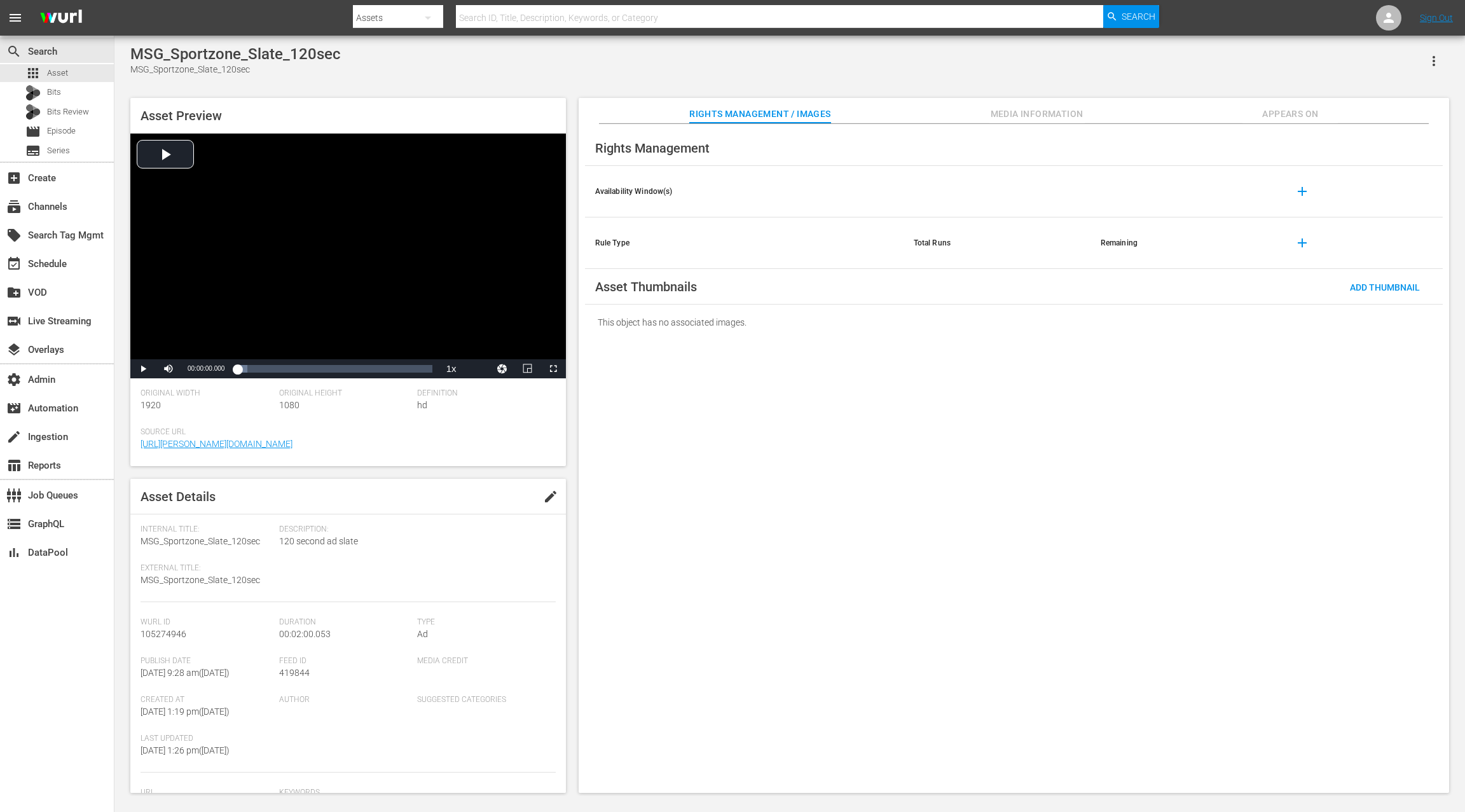
click at [1438, 61] on icon "button" at bounding box center [1434, 61] width 15 height 15
click at [1399, 66] on div "Add To Workspace" at bounding box center [1377, 66] width 122 height 31
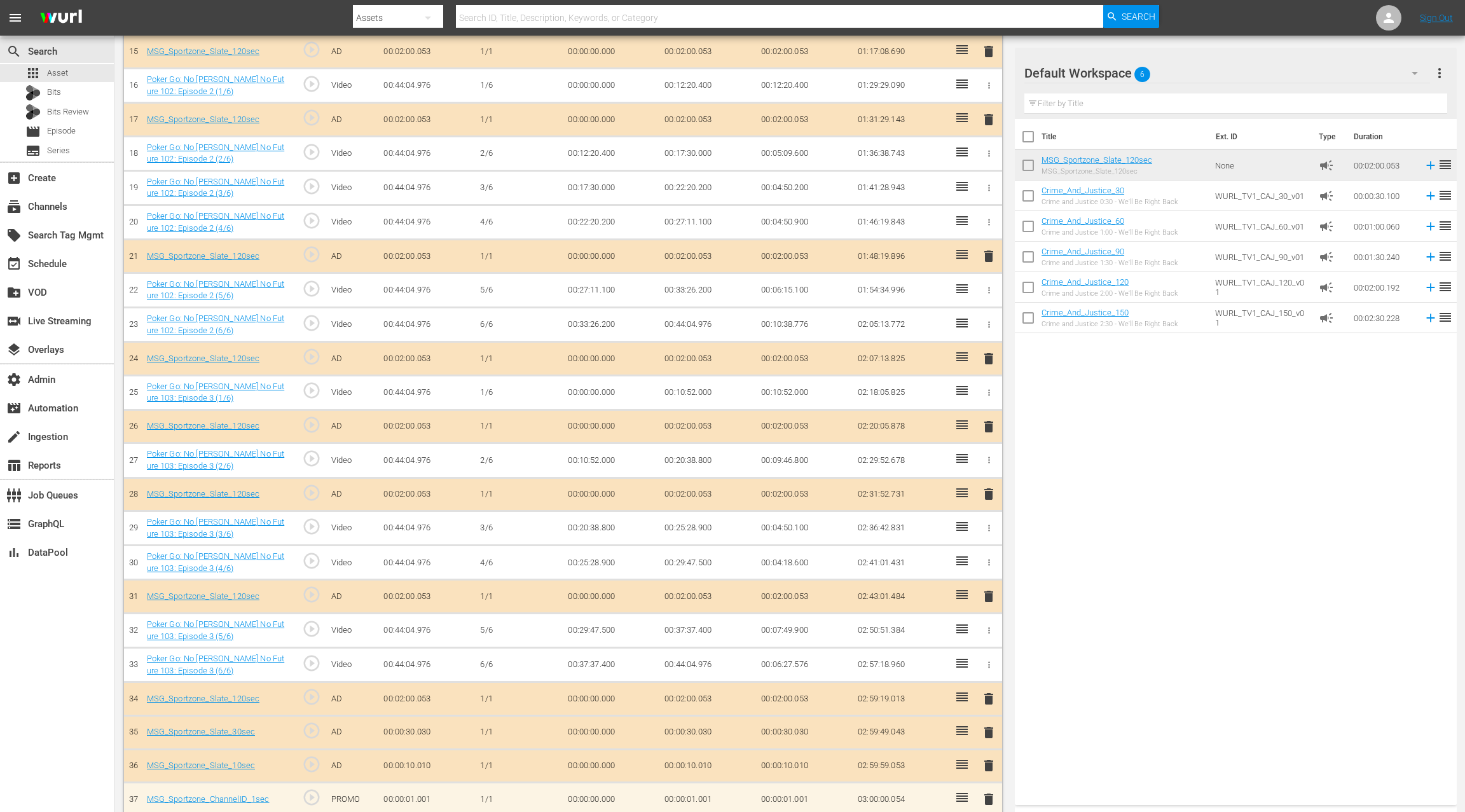
scroll to position [885, 0]
click at [63, 76] on span "Asset" at bounding box center [57, 72] width 21 height 13
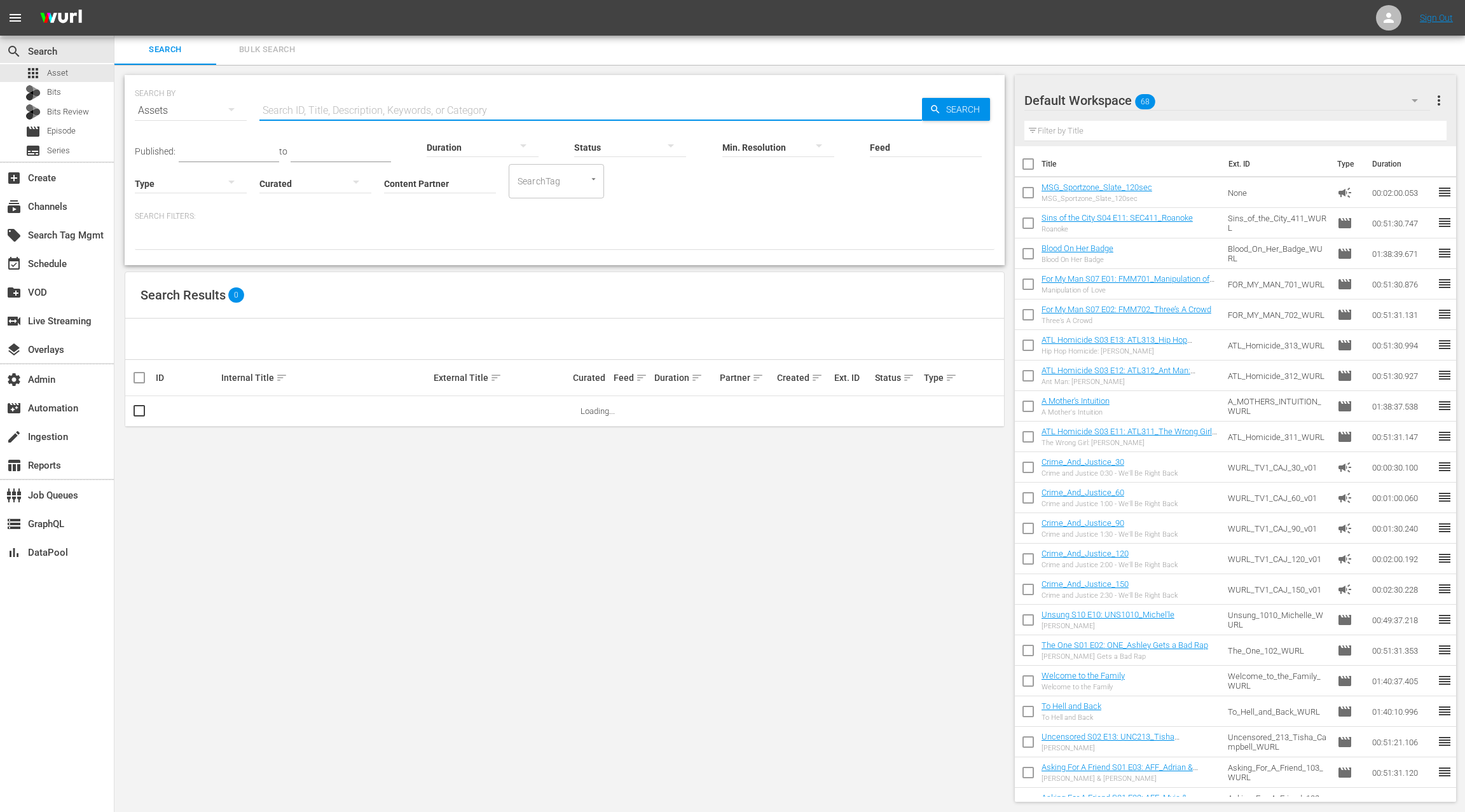
click at [301, 104] on input "text" at bounding box center [591, 111] width 662 height 31
type input "msg"
click at [186, 185] on div at bounding box center [190, 183] width 112 height 36
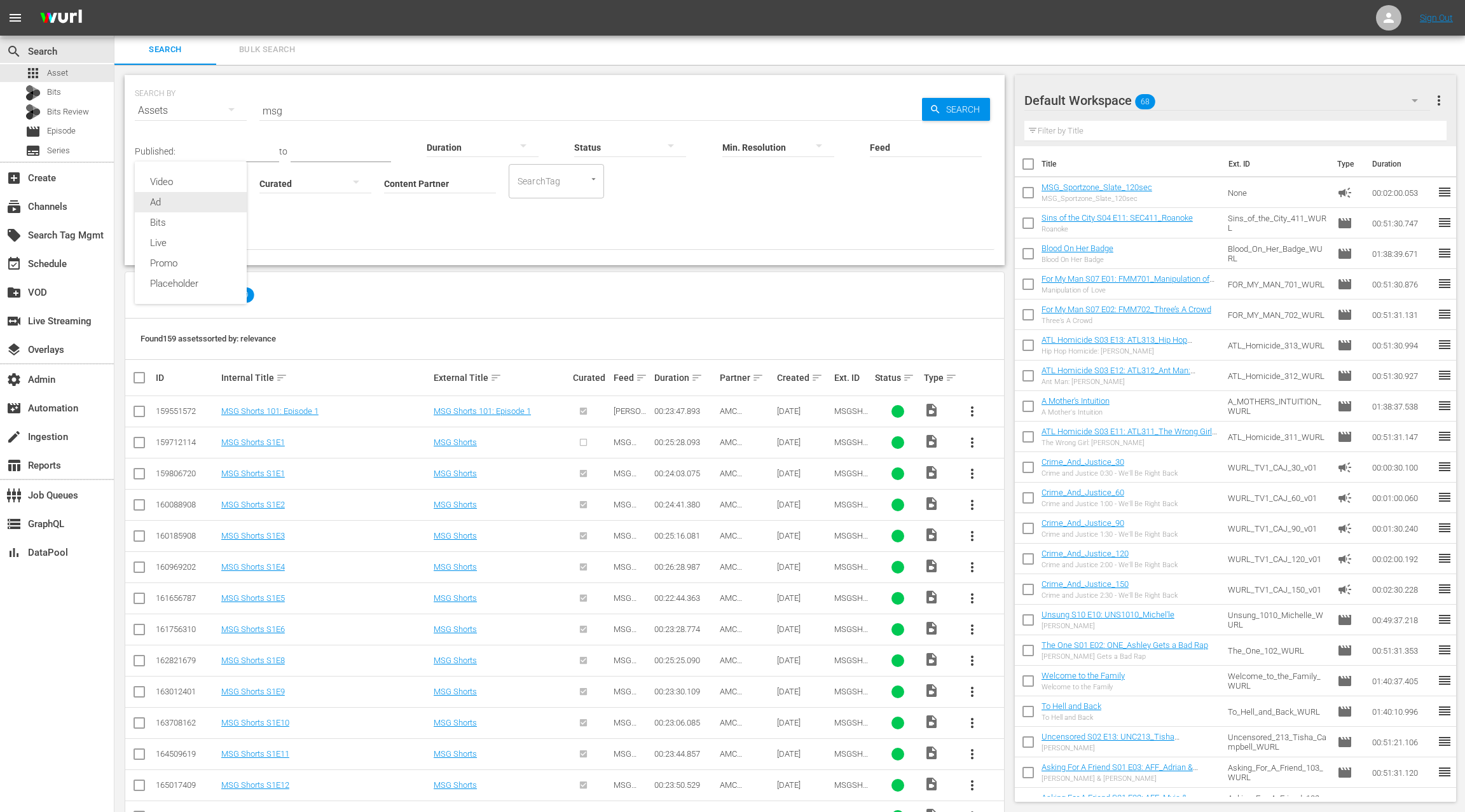
click at [186, 203] on div "Ad" at bounding box center [190, 203] width 112 height 20
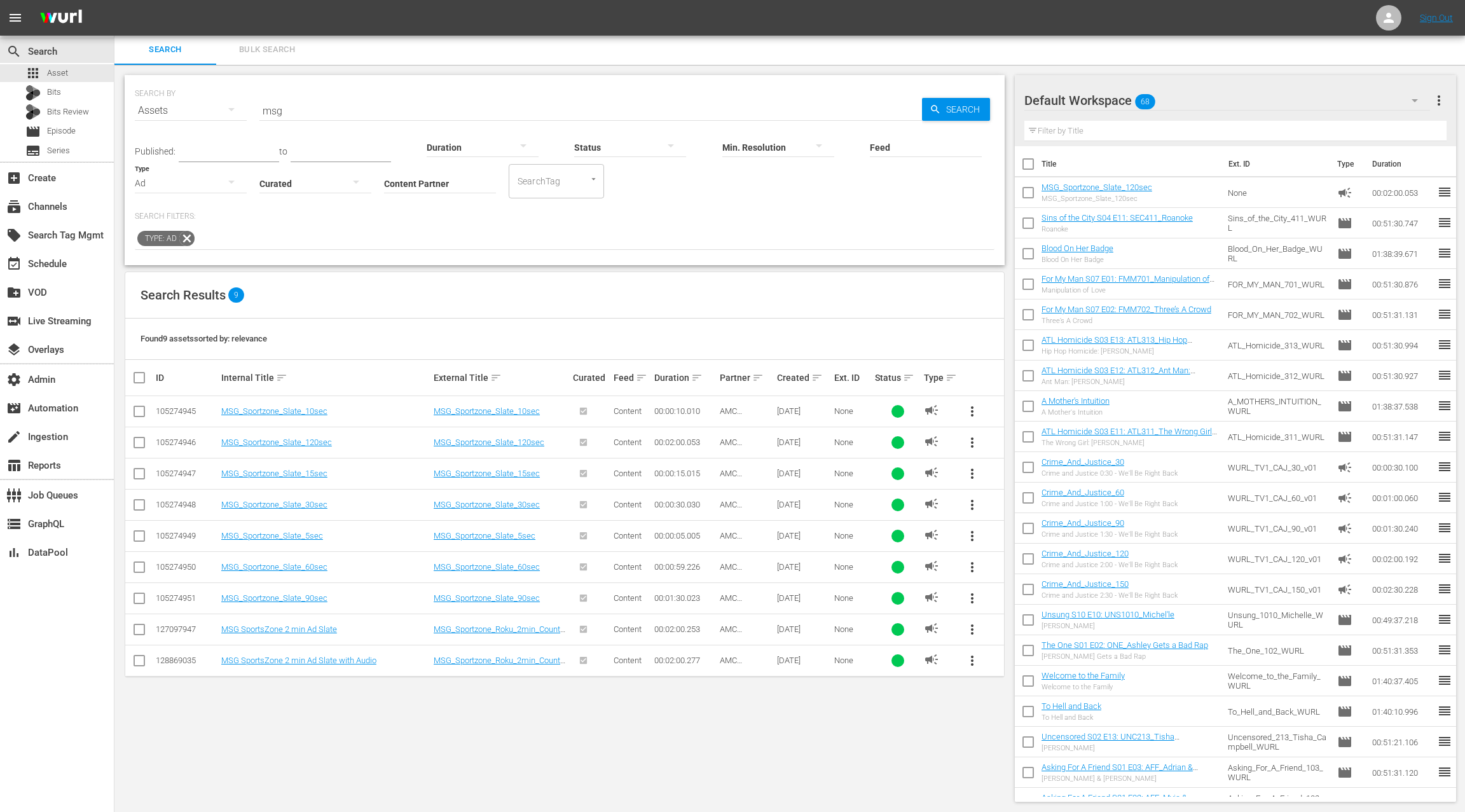
click at [143, 378] on input "checkbox" at bounding box center [145, 378] width 26 height 15
checkbox input "true"
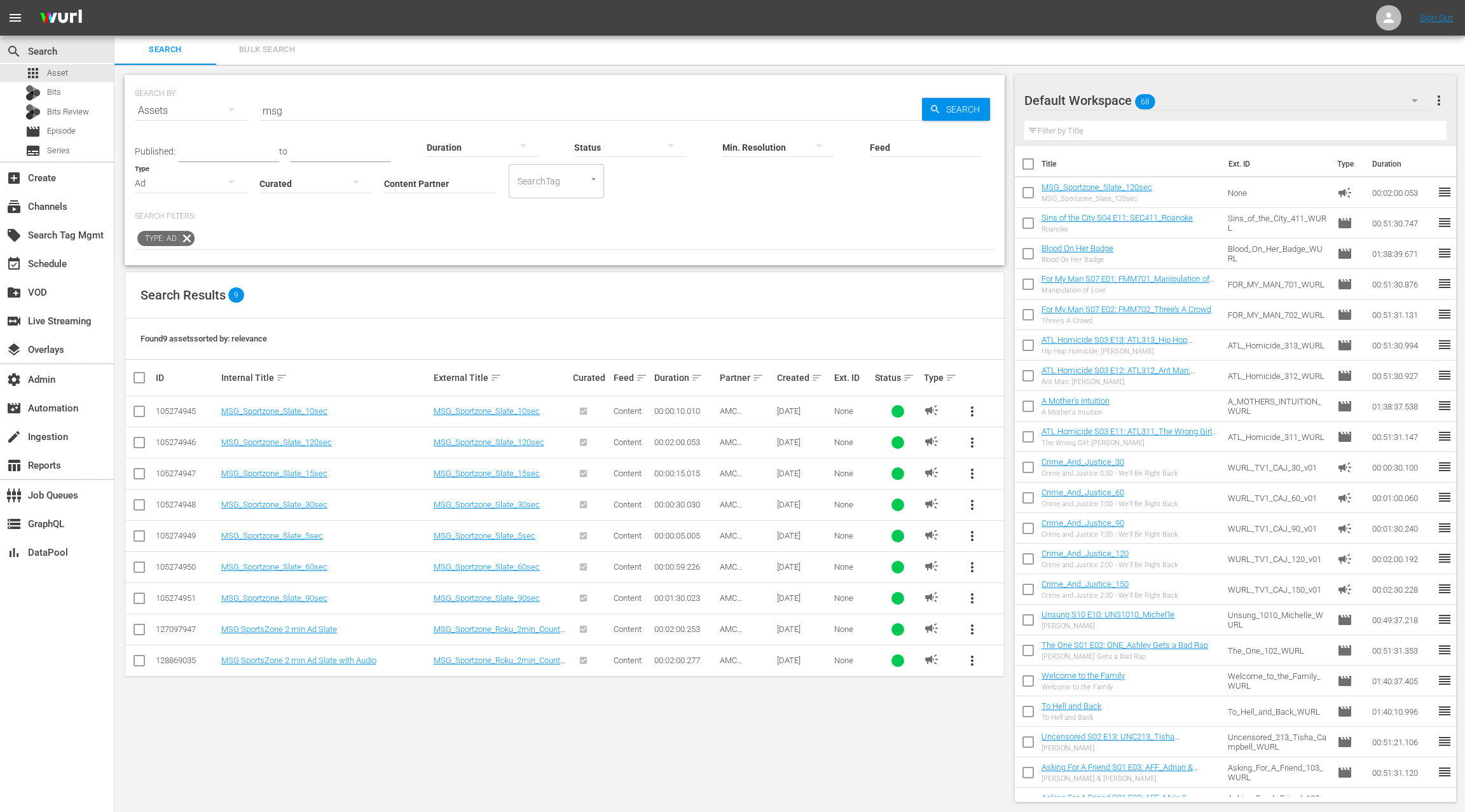
checkbox input "true"
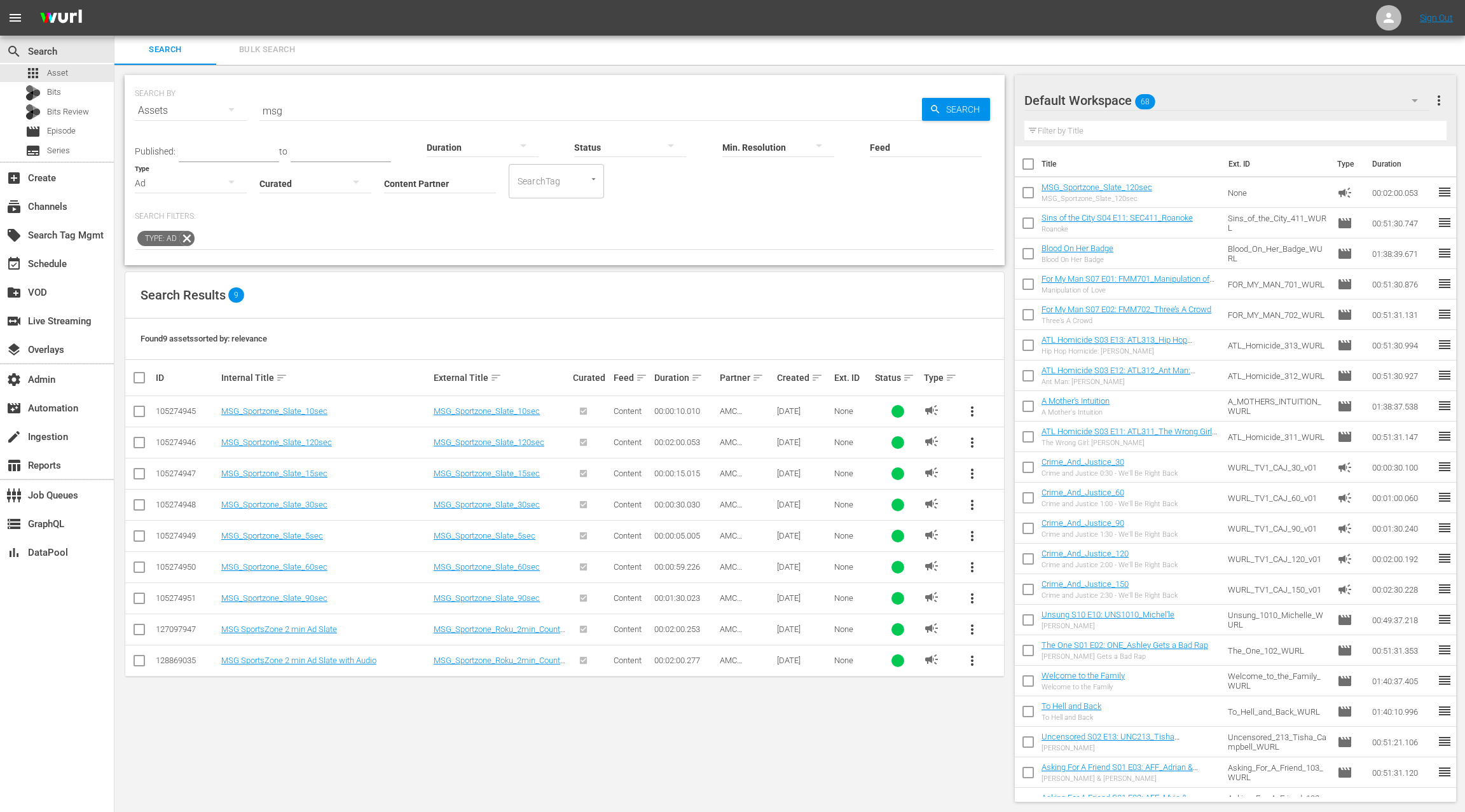
checkbox input "true"
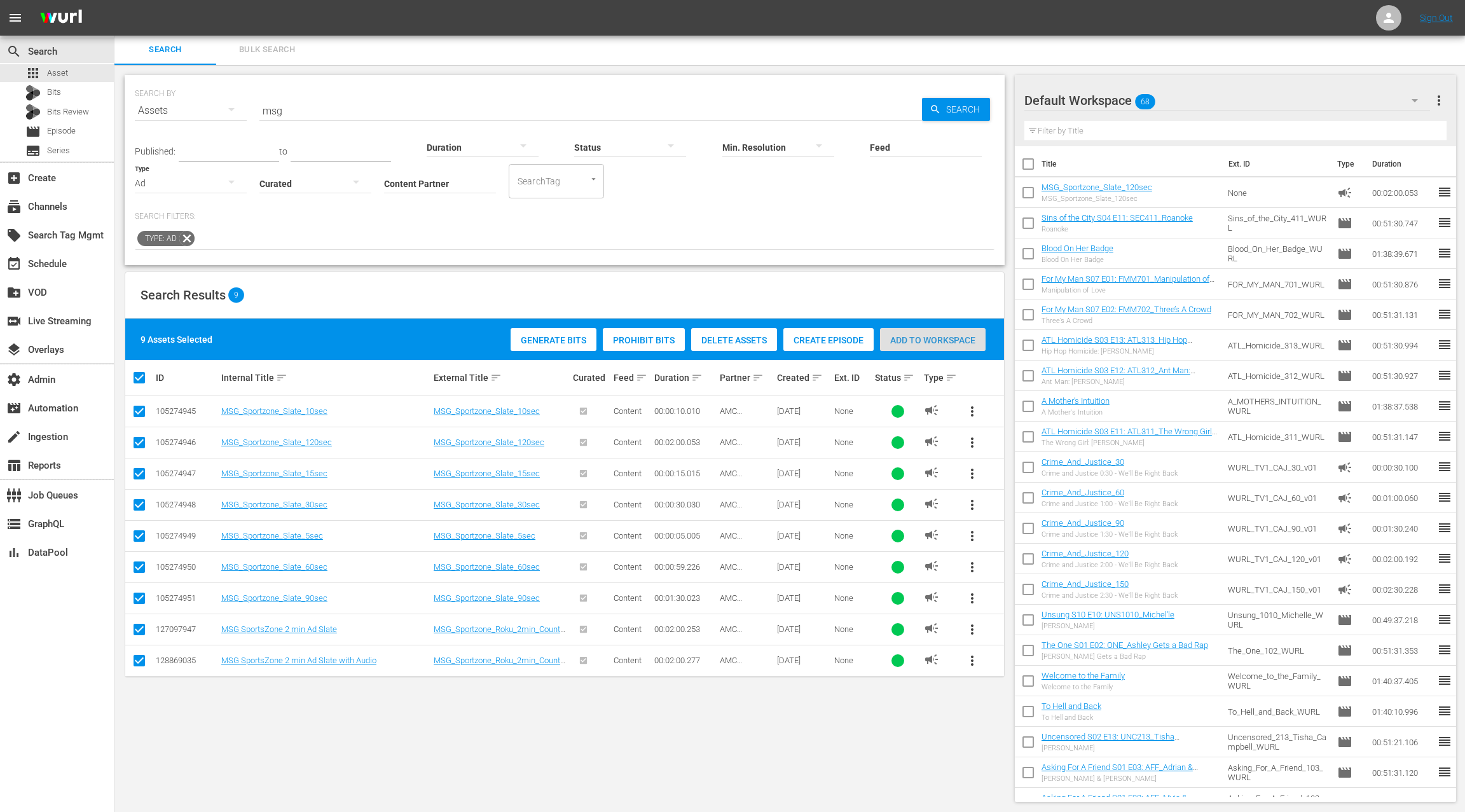
click at [923, 344] on span "Add to Workspace" at bounding box center [933, 340] width 106 height 10
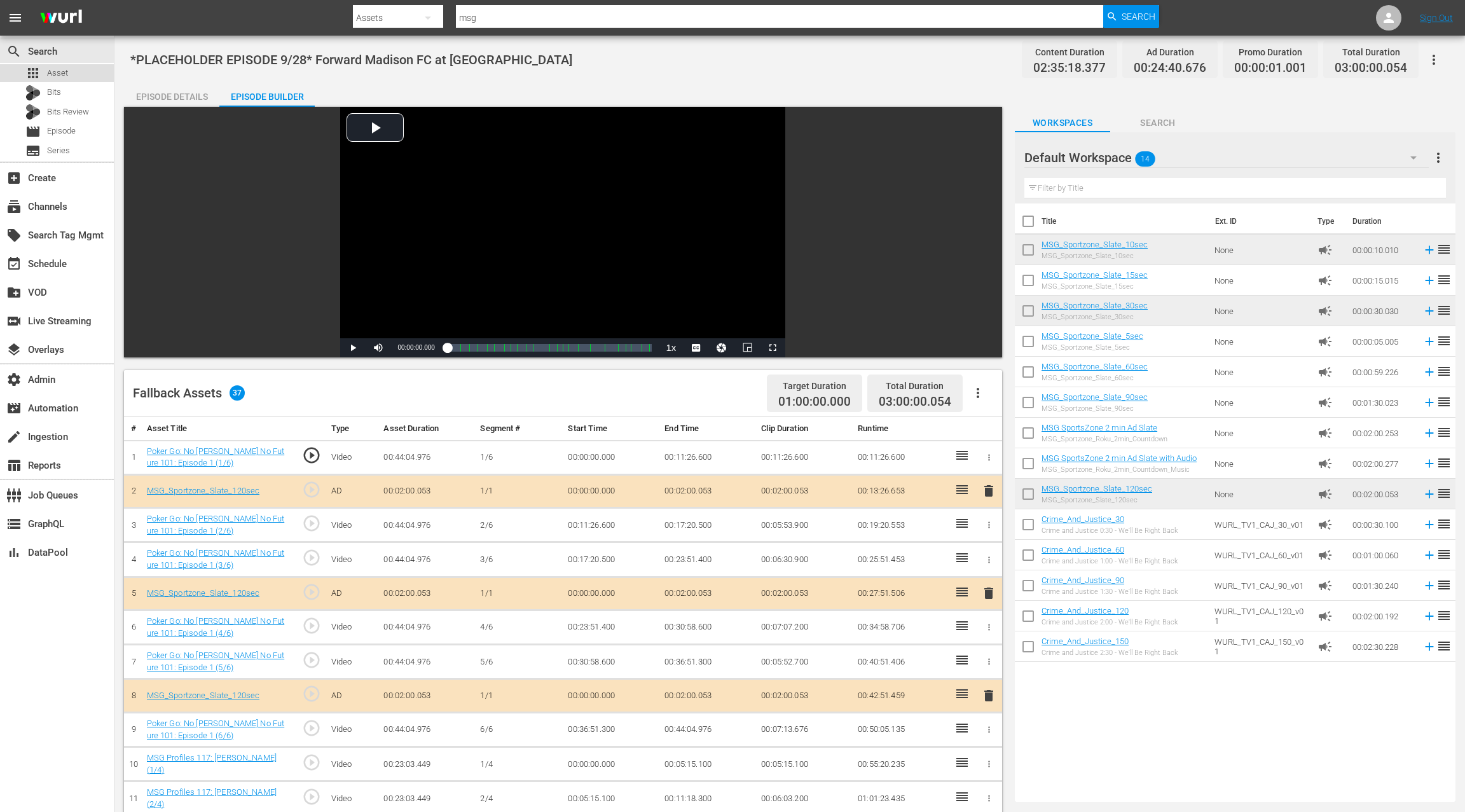
click at [78, 71] on div "apps Asset" at bounding box center [57, 72] width 114 height 18
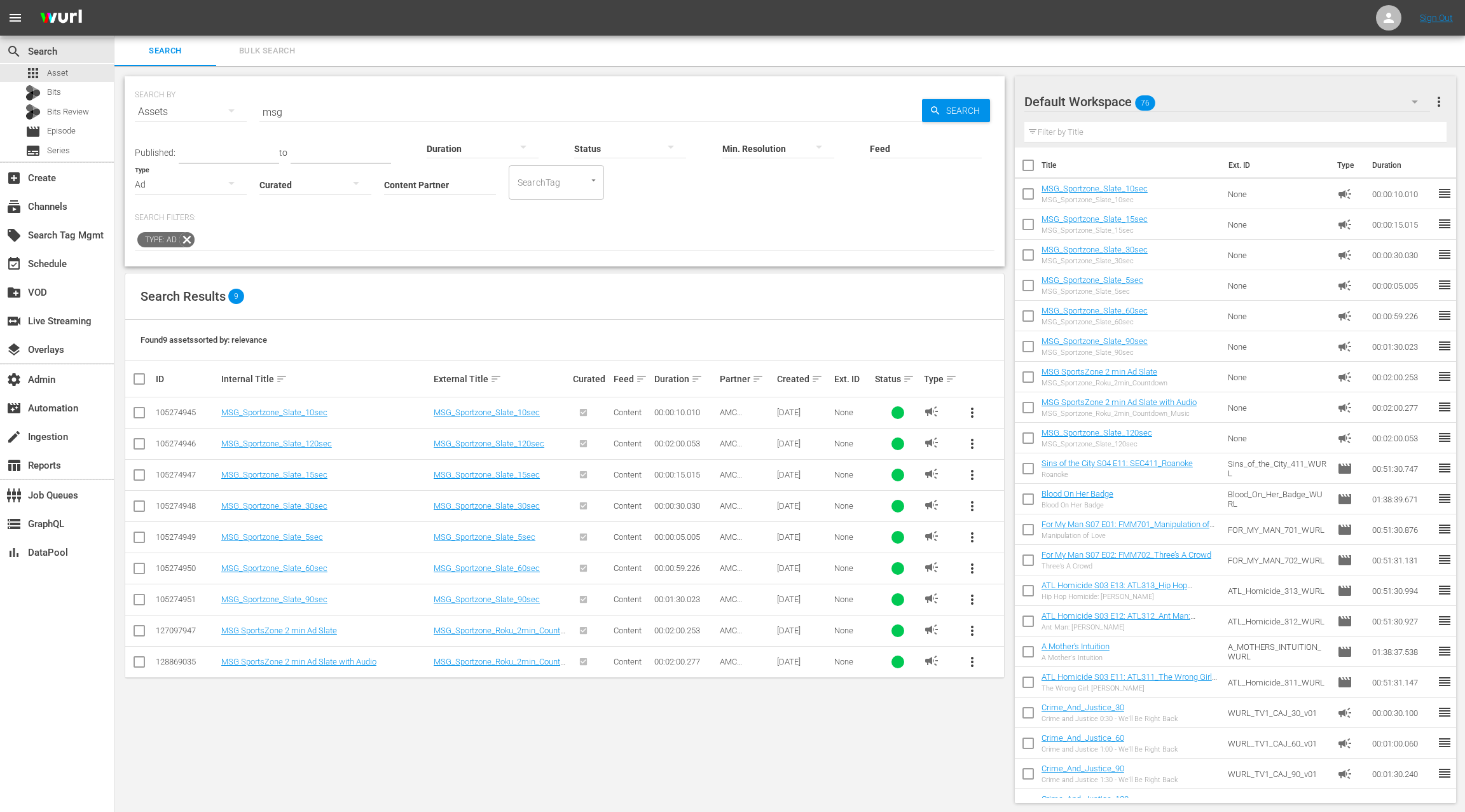
click at [185, 185] on div "Ad" at bounding box center [190, 185] width 112 height 36
click at [177, 265] on div "Promo" at bounding box center [190, 265] width 112 height 20
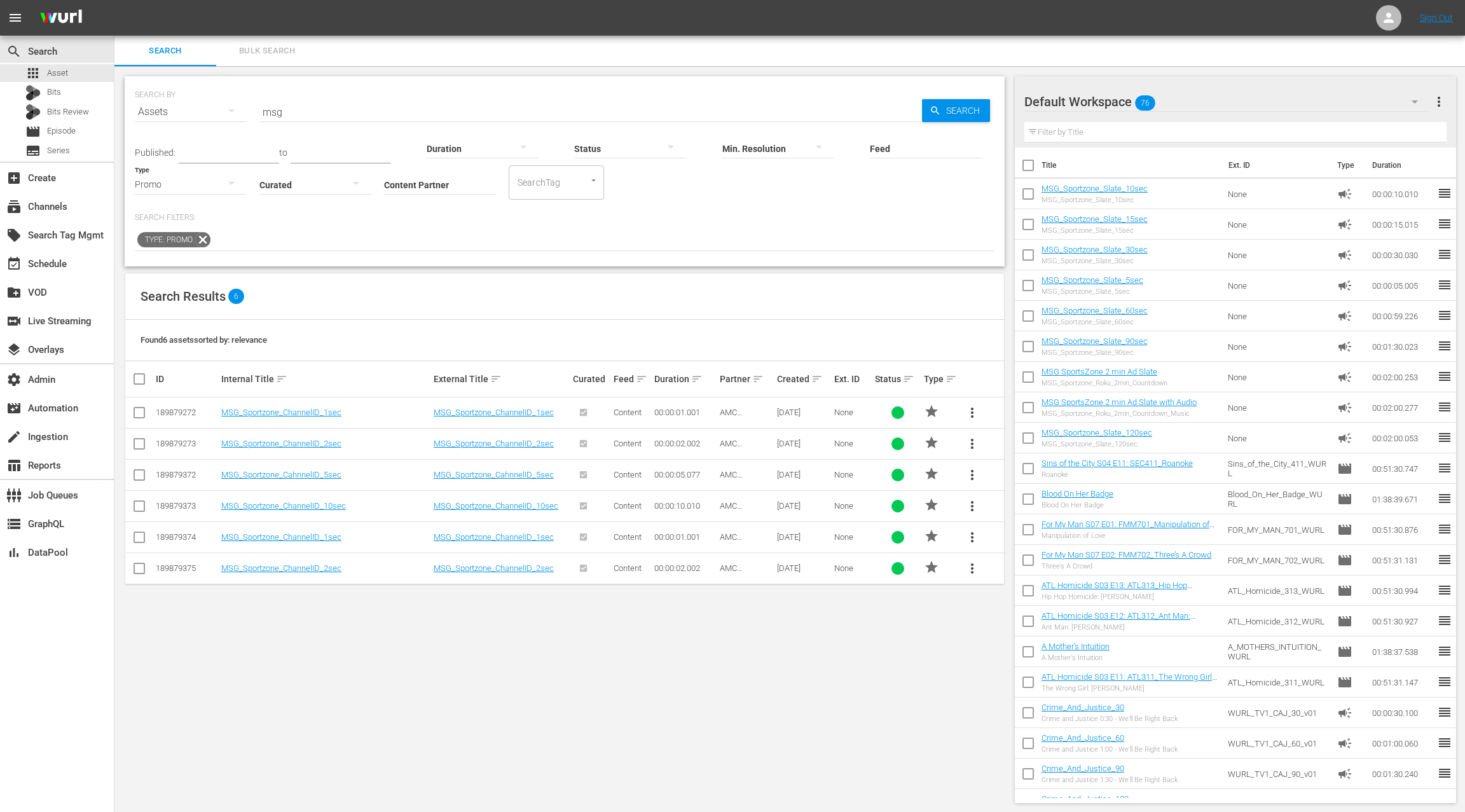
click at [140, 375] on input "checkbox" at bounding box center [145, 379] width 26 height 15
checkbox input "true"
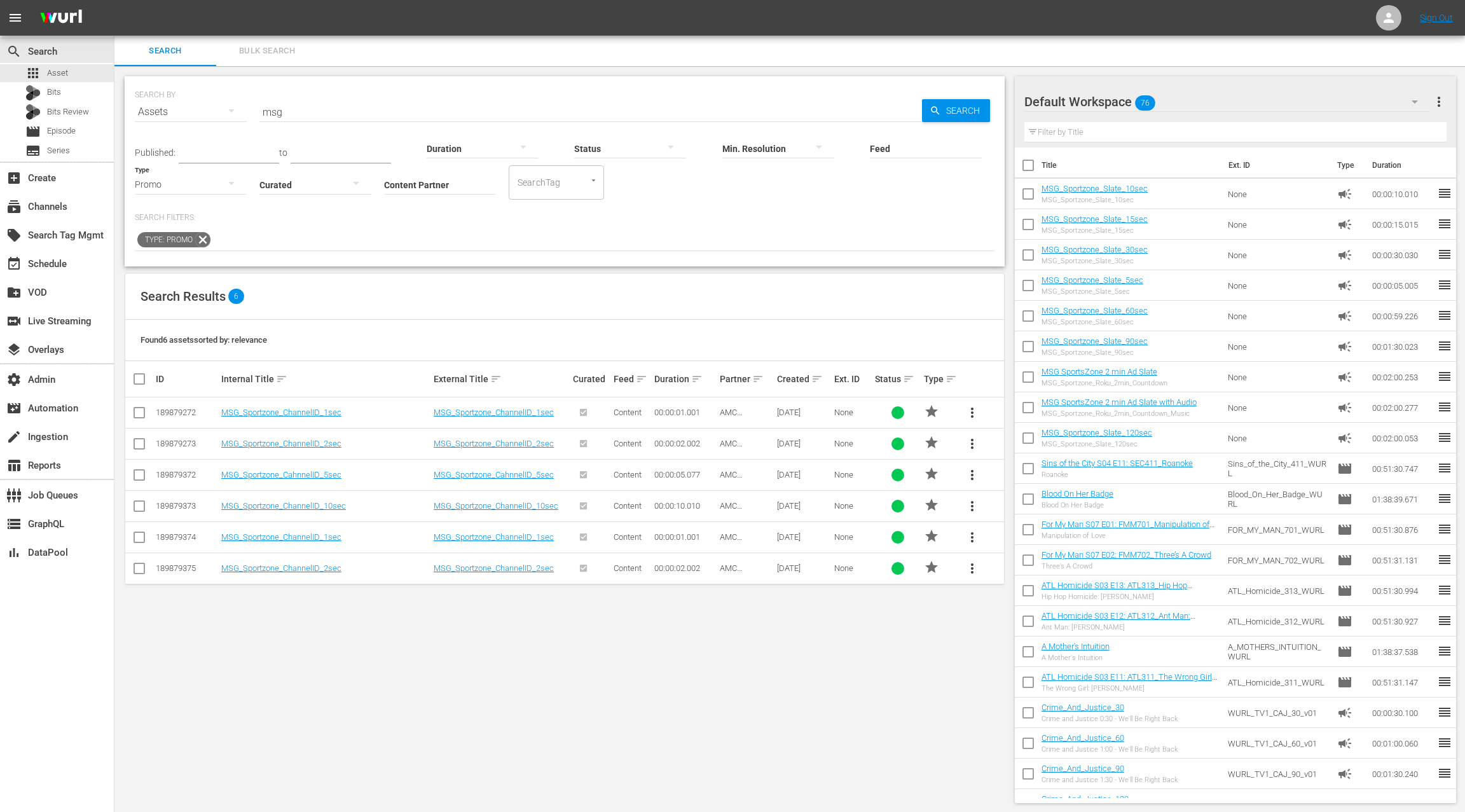
checkbox input "true"
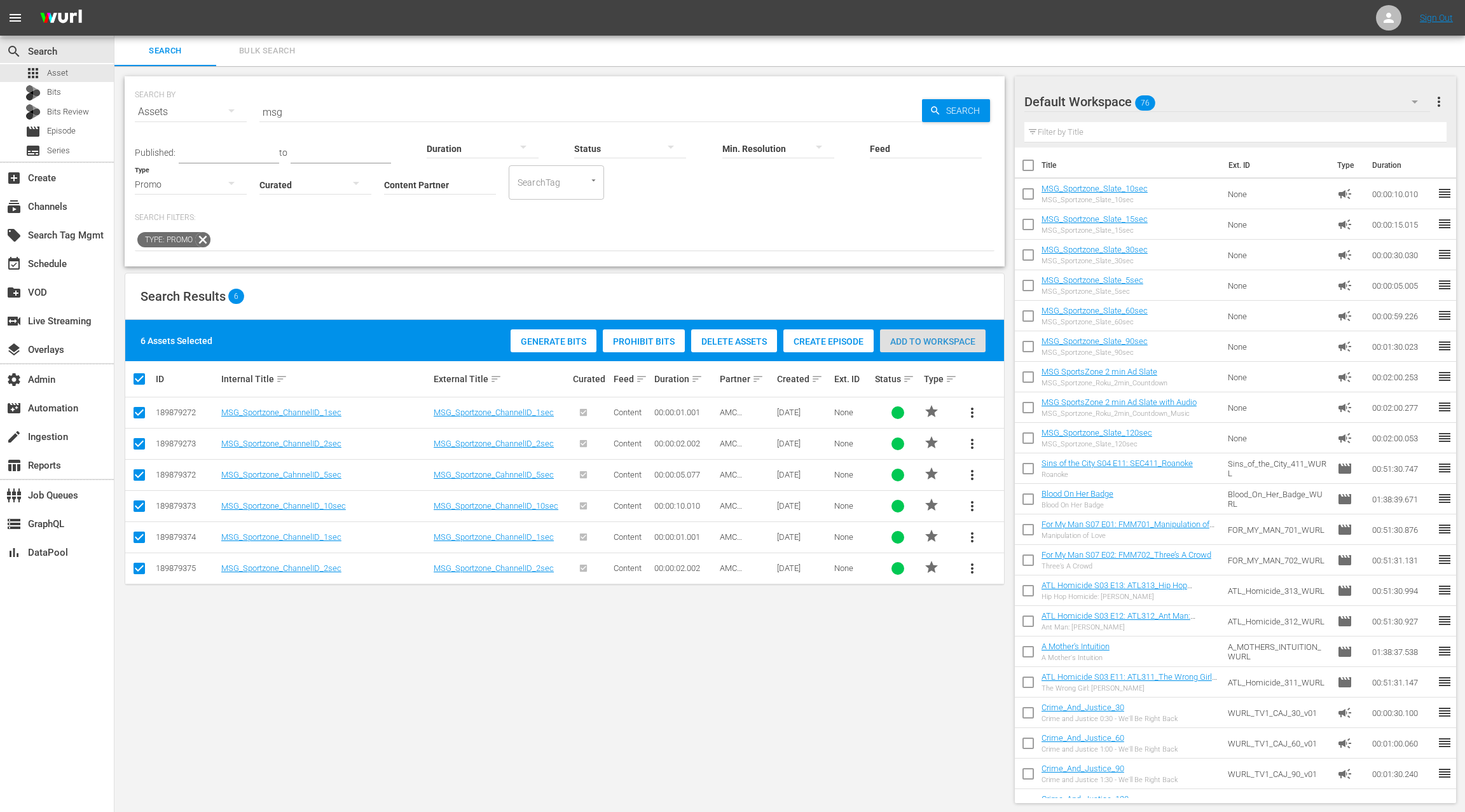
drag, startPoint x: 931, startPoint y: 340, endPoint x: 900, endPoint y: 332, distance: 32.0
click at [930, 340] on span "Add to Workspace" at bounding box center [933, 341] width 106 height 10
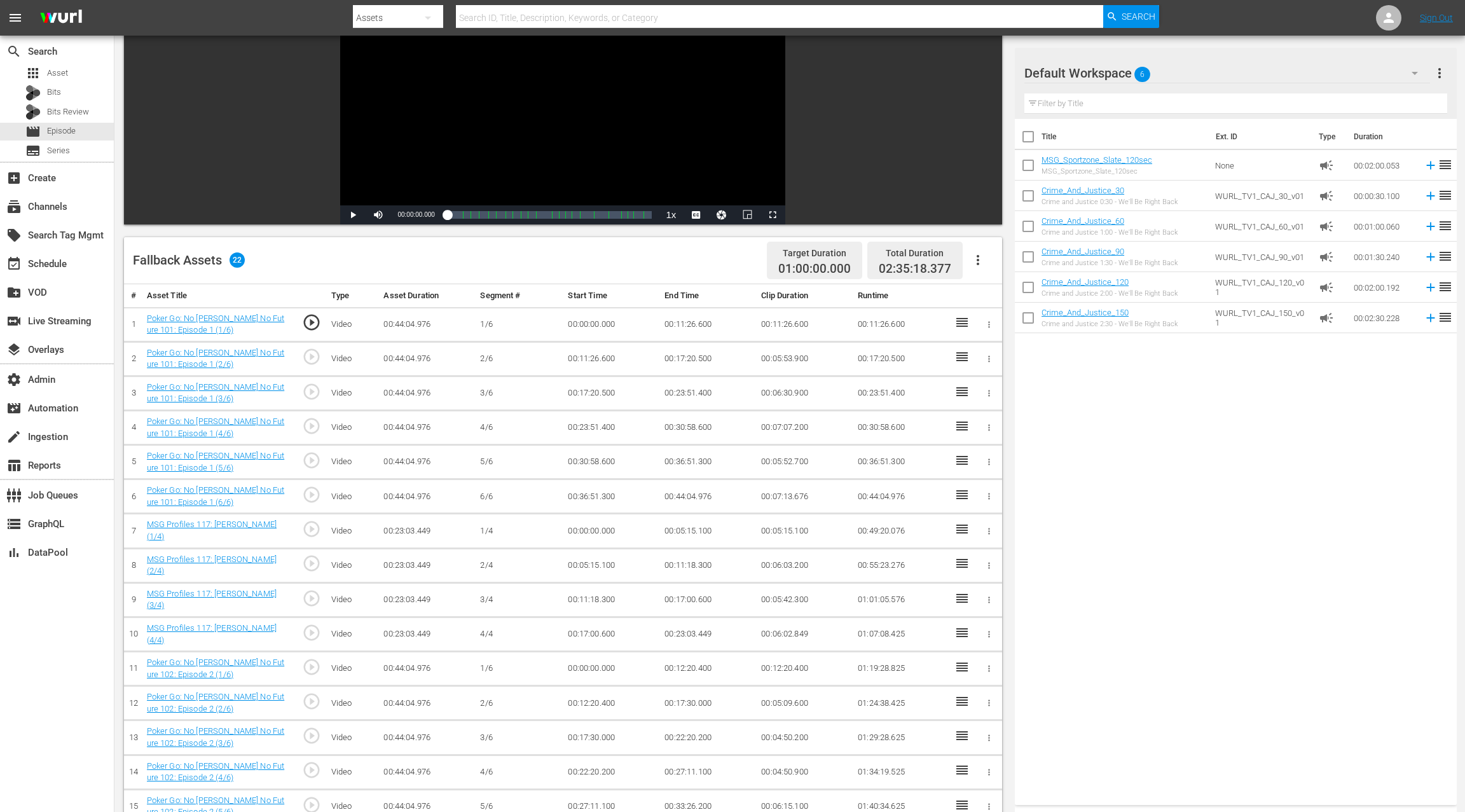
scroll to position [214, 0]
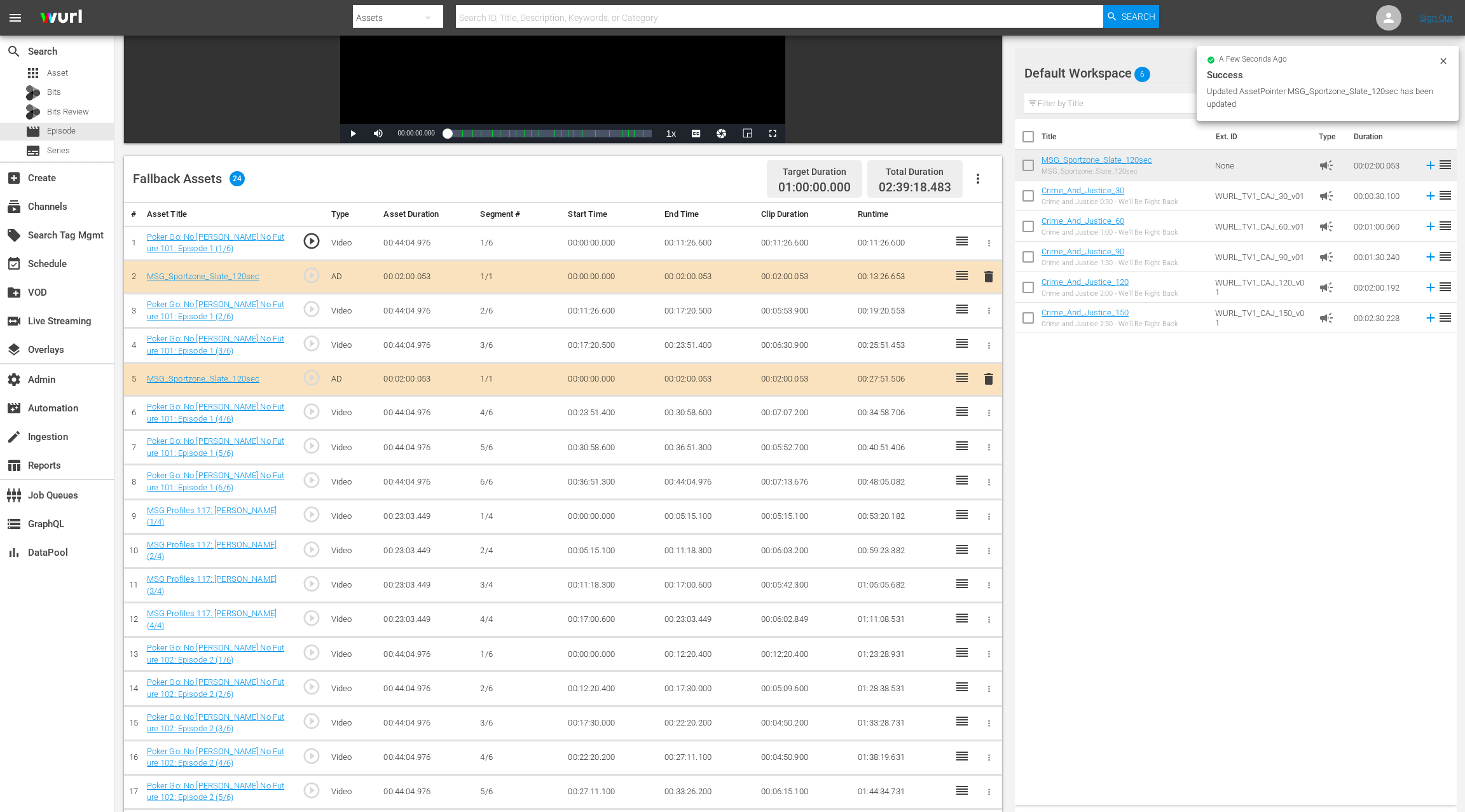
drag, startPoint x: 1070, startPoint y: 157, endPoint x: 999, endPoint y: 3, distance: 169.6
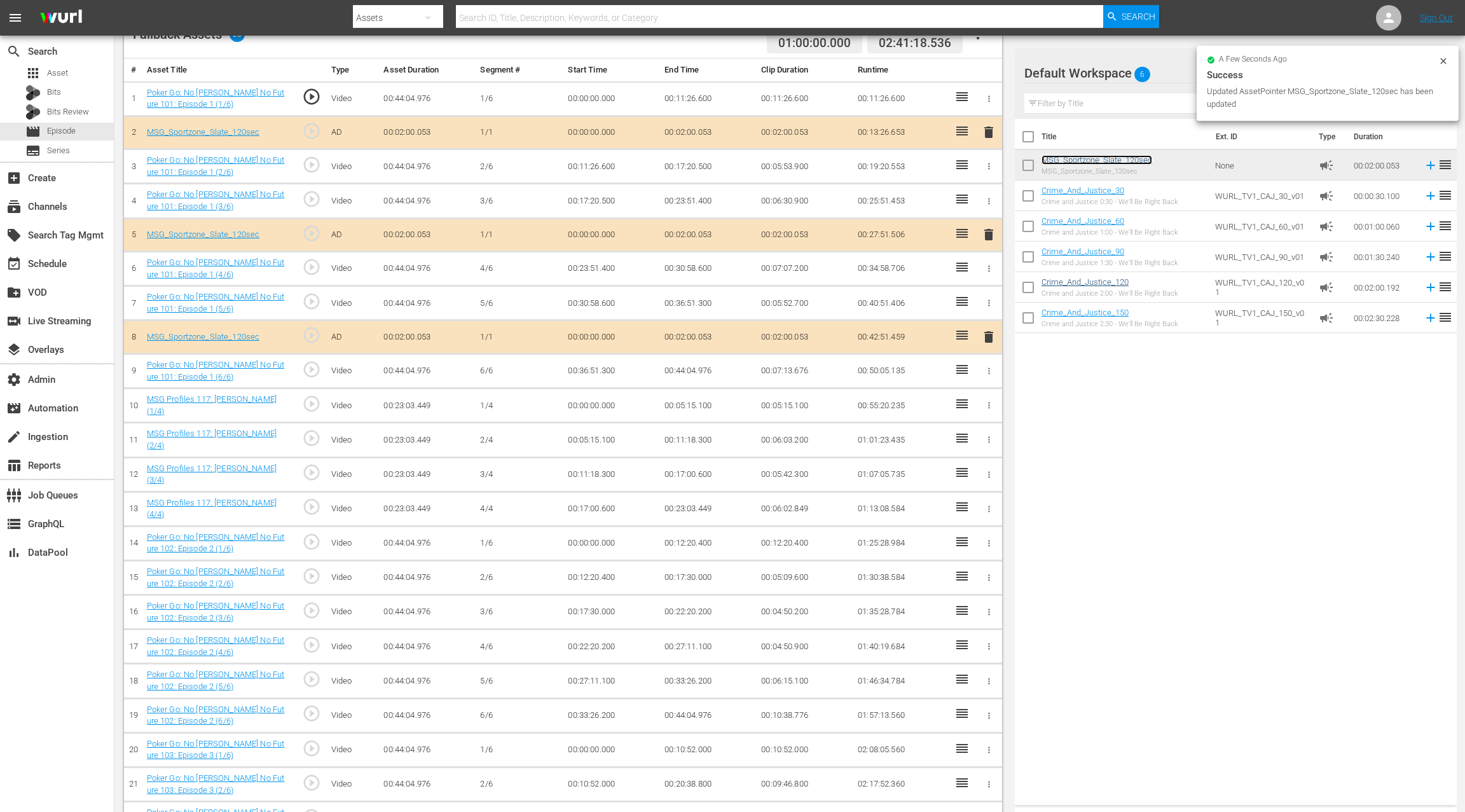
scroll to position [398, 0]
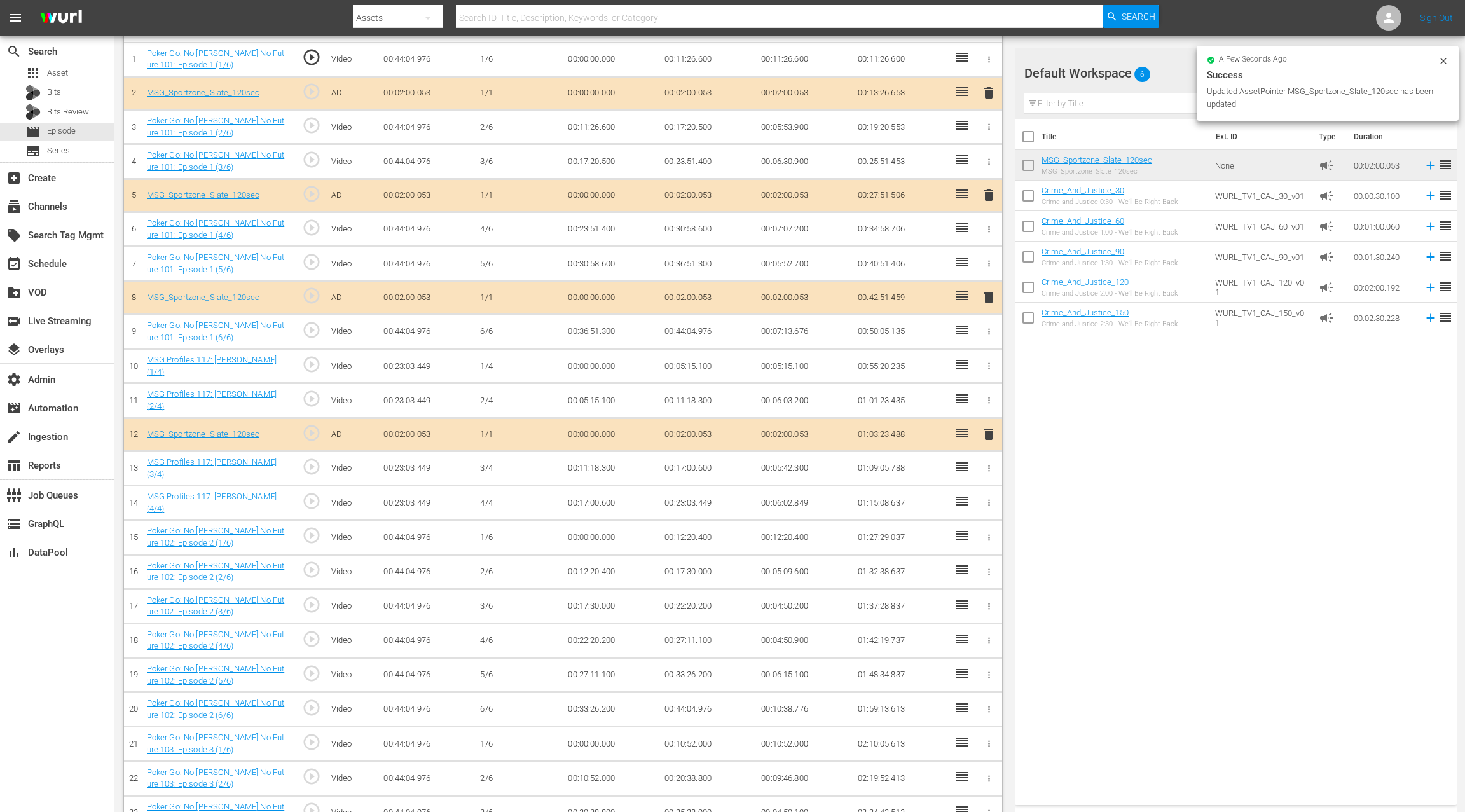
drag, startPoint x: 1052, startPoint y: 156, endPoint x: 891, endPoint y: 1, distance: 223.5
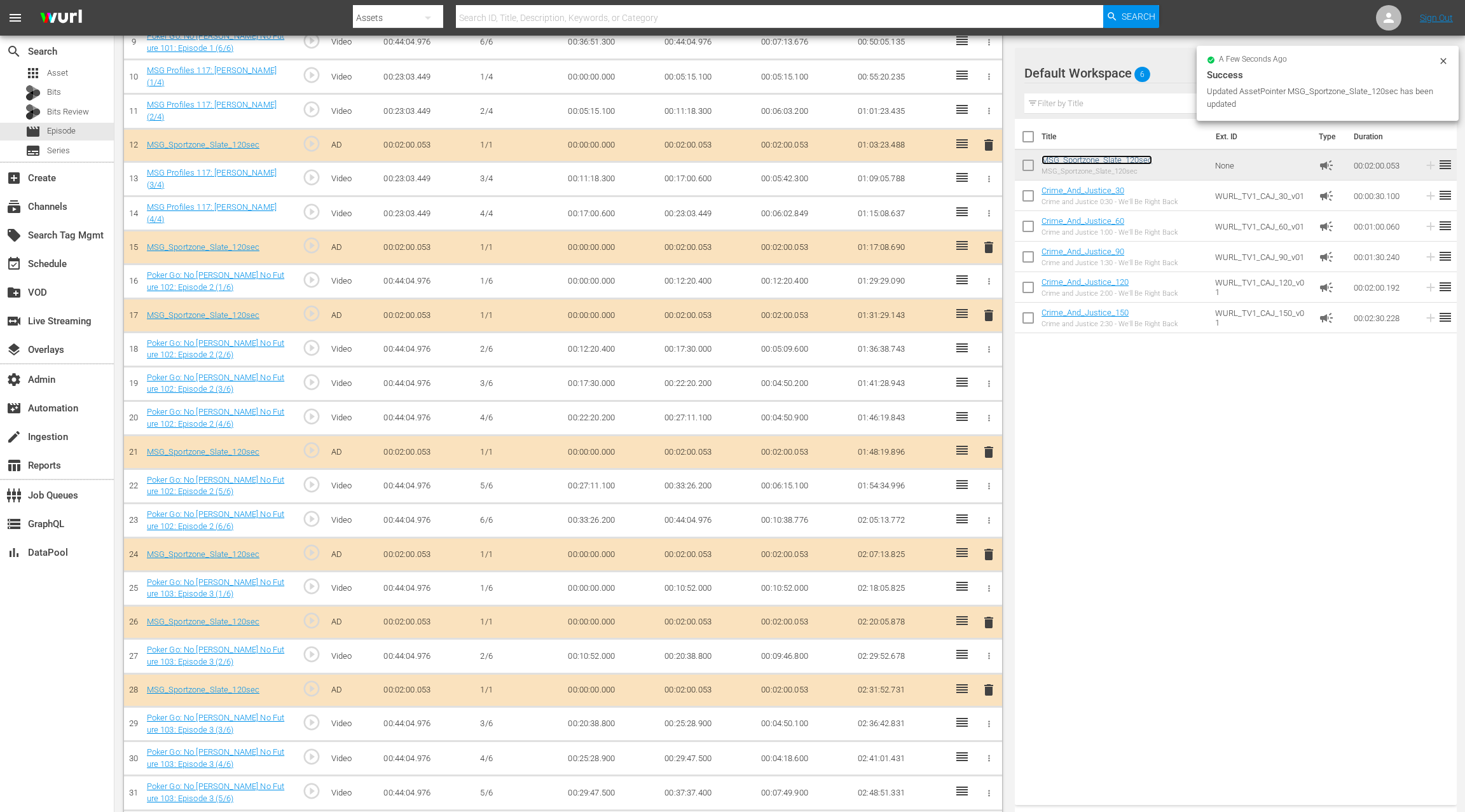
scroll to position [687, 0]
drag, startPoint x: 1056, startPoint y: 159, endPoint x: 796, endPoint y: 3, distance: 303.2
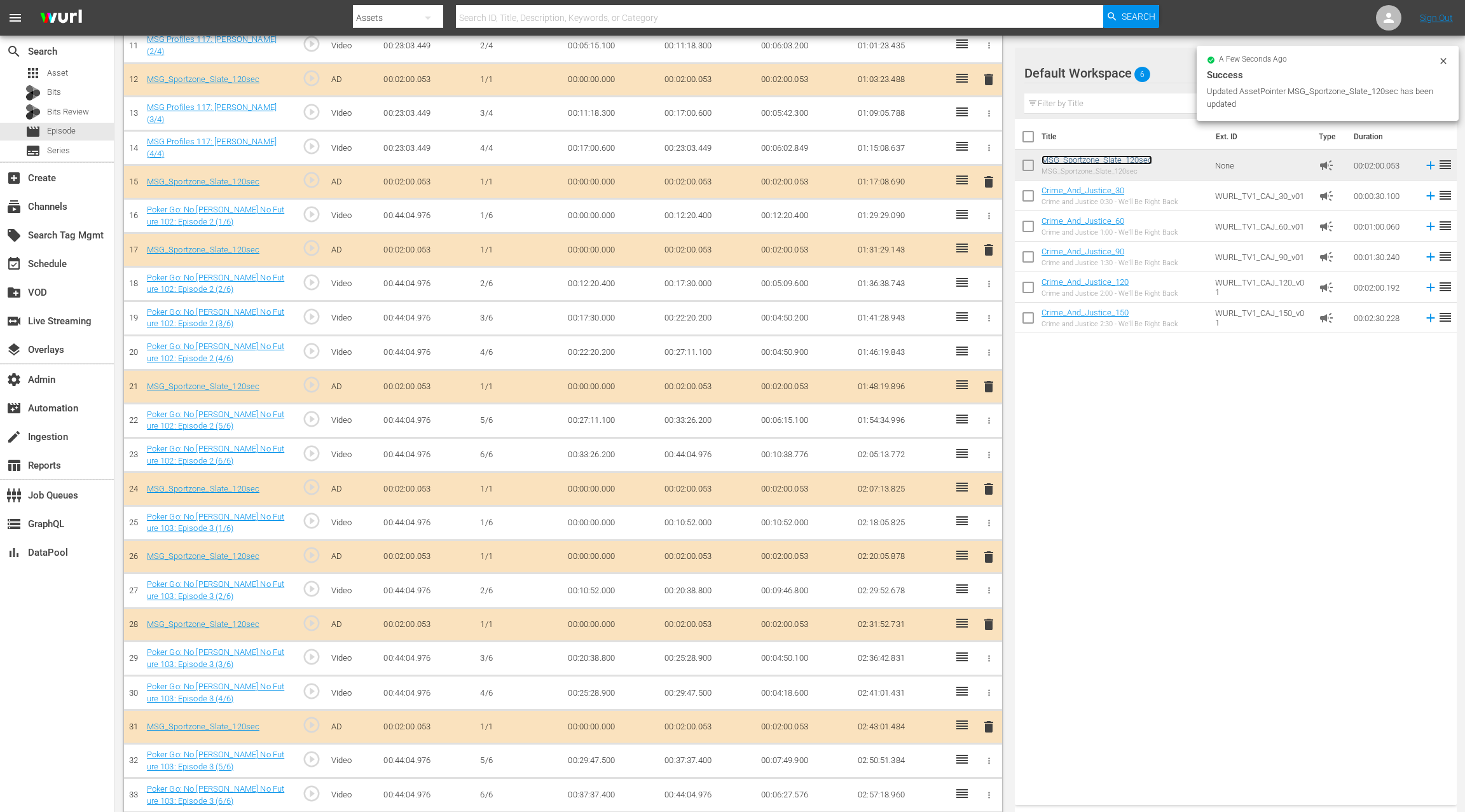
scroll to position [786, 0]
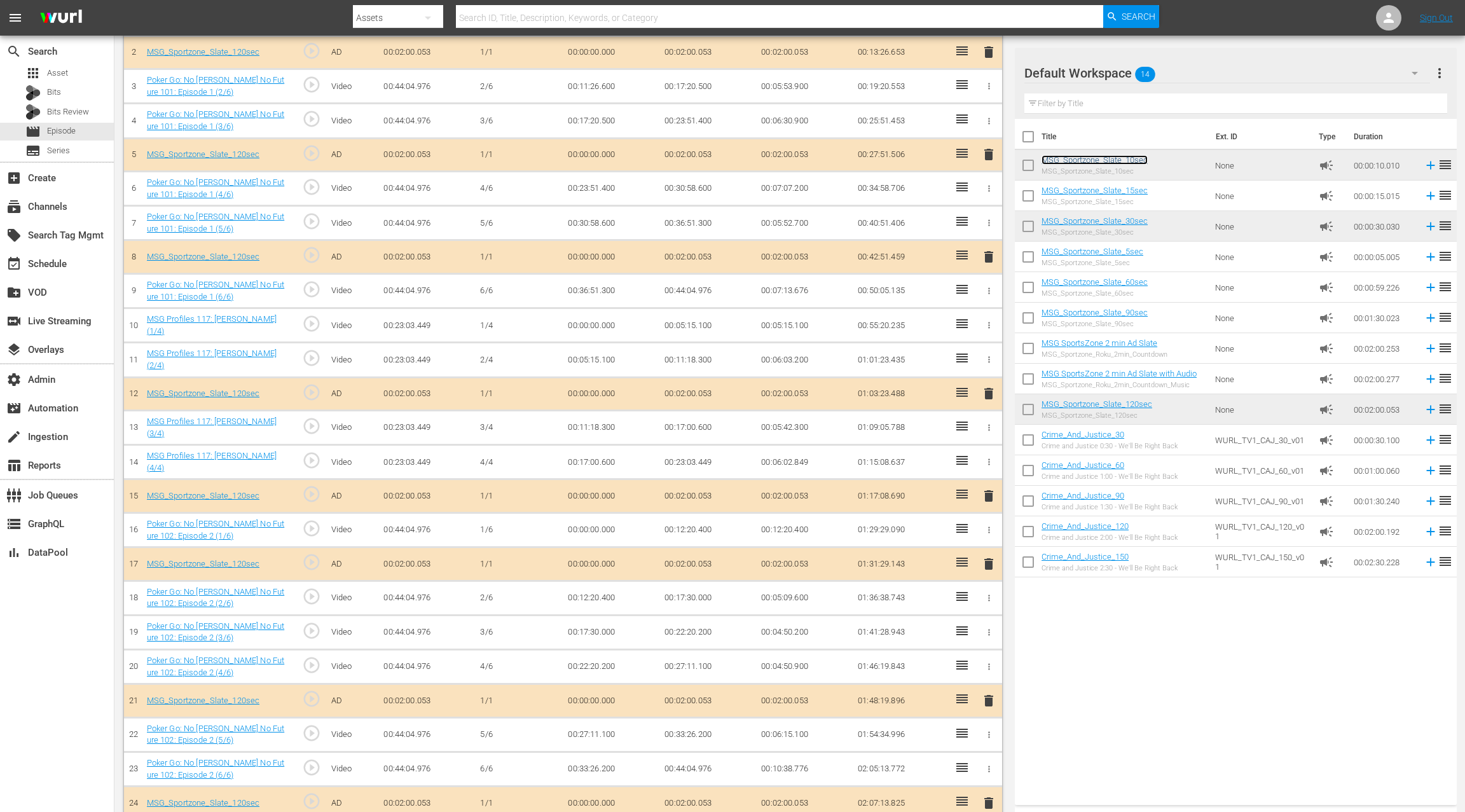
scroll to position [520, 0]
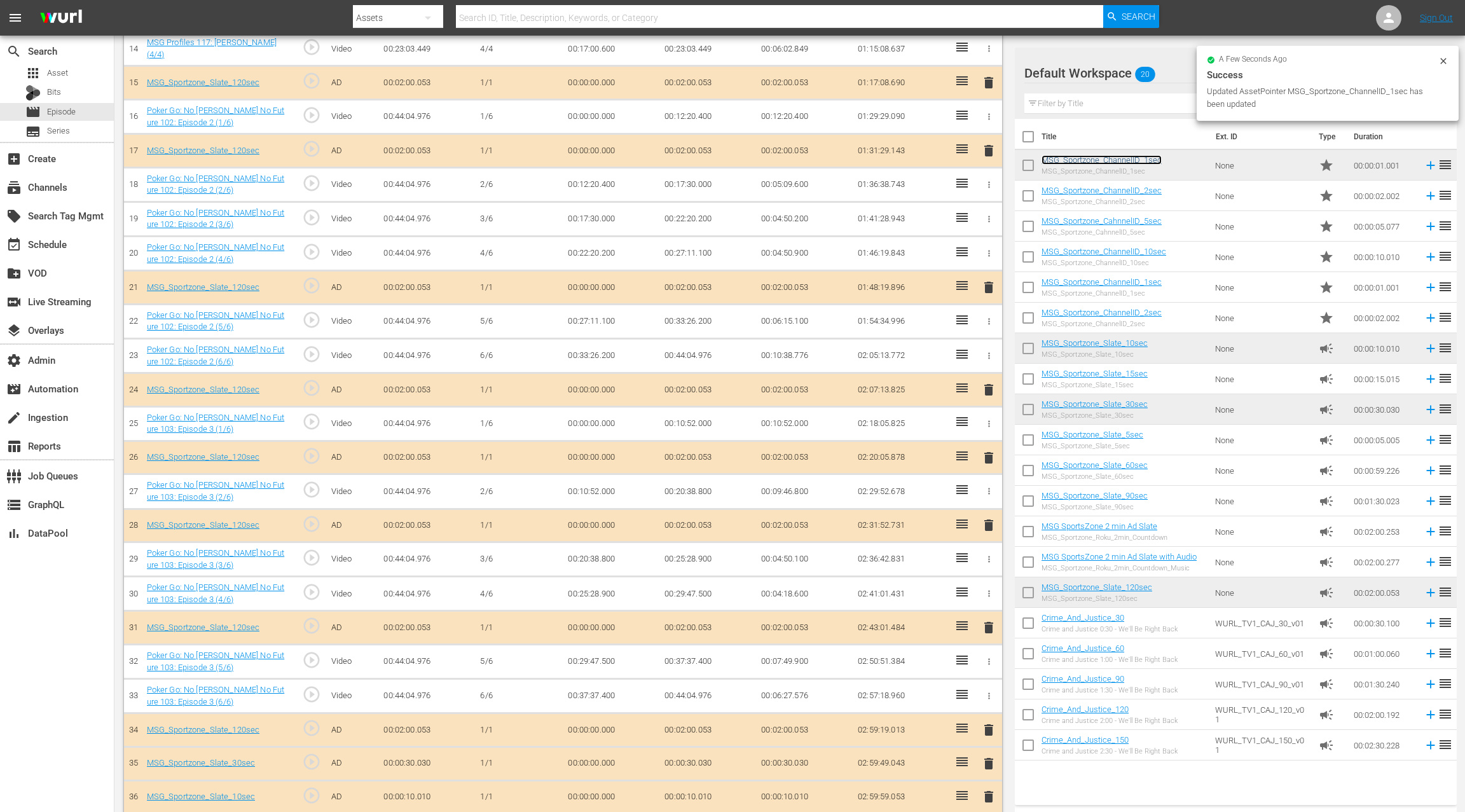
scroll to position [885, 0]
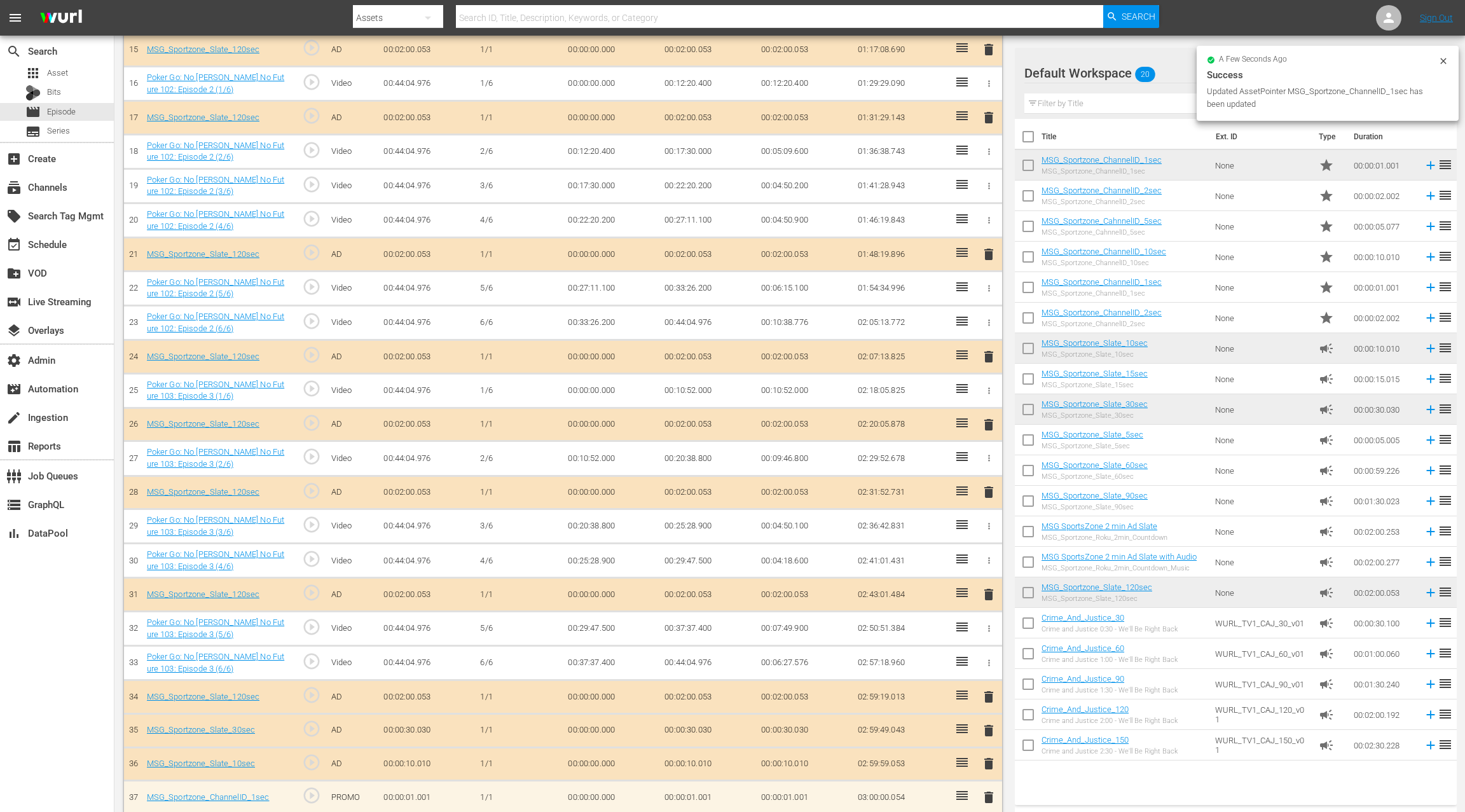
drag, startPoint x: 1059, startPoint y: 159, endPoint x: 937, endPoint y: 3, distance: 198.0
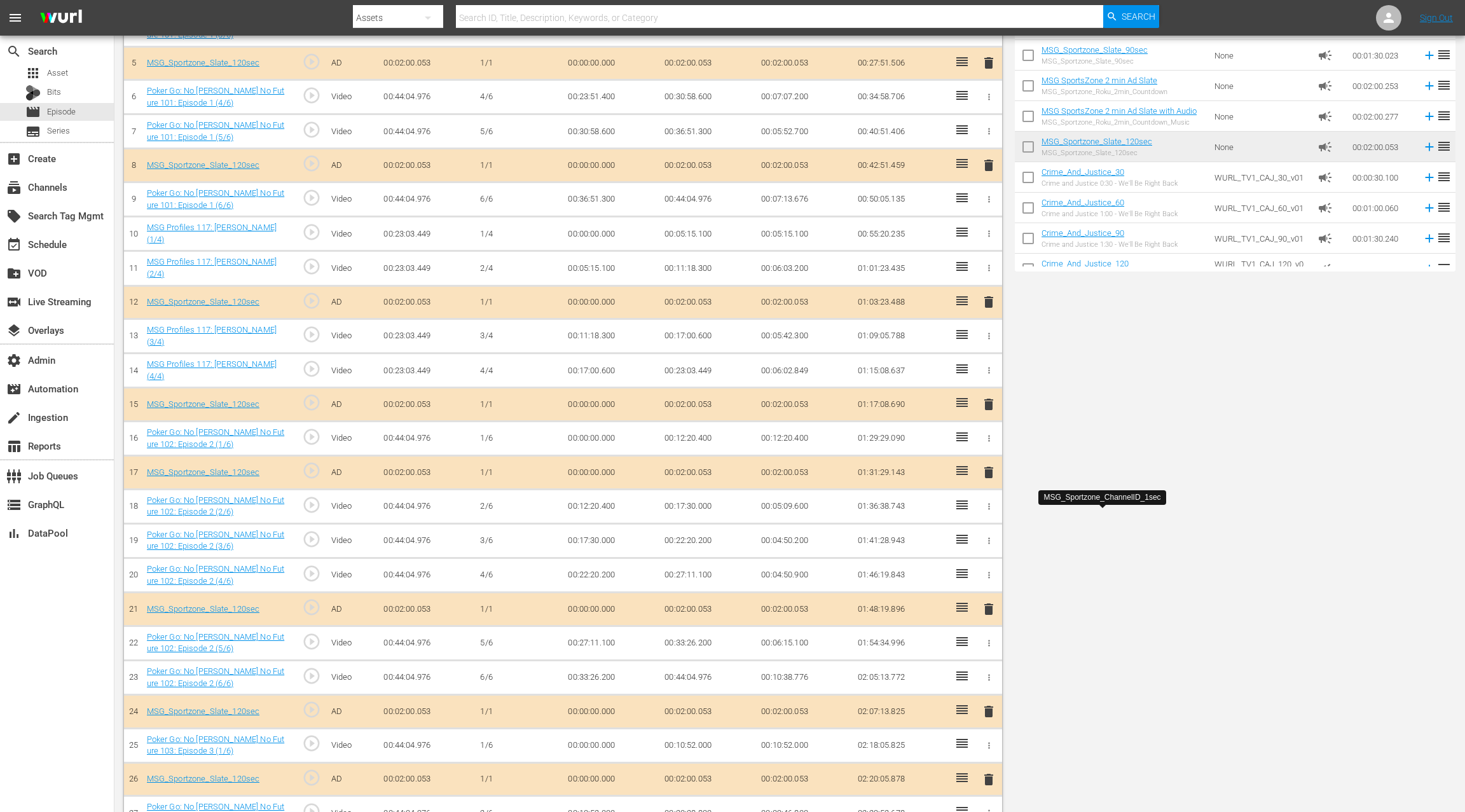
scroll to position [0, 0]
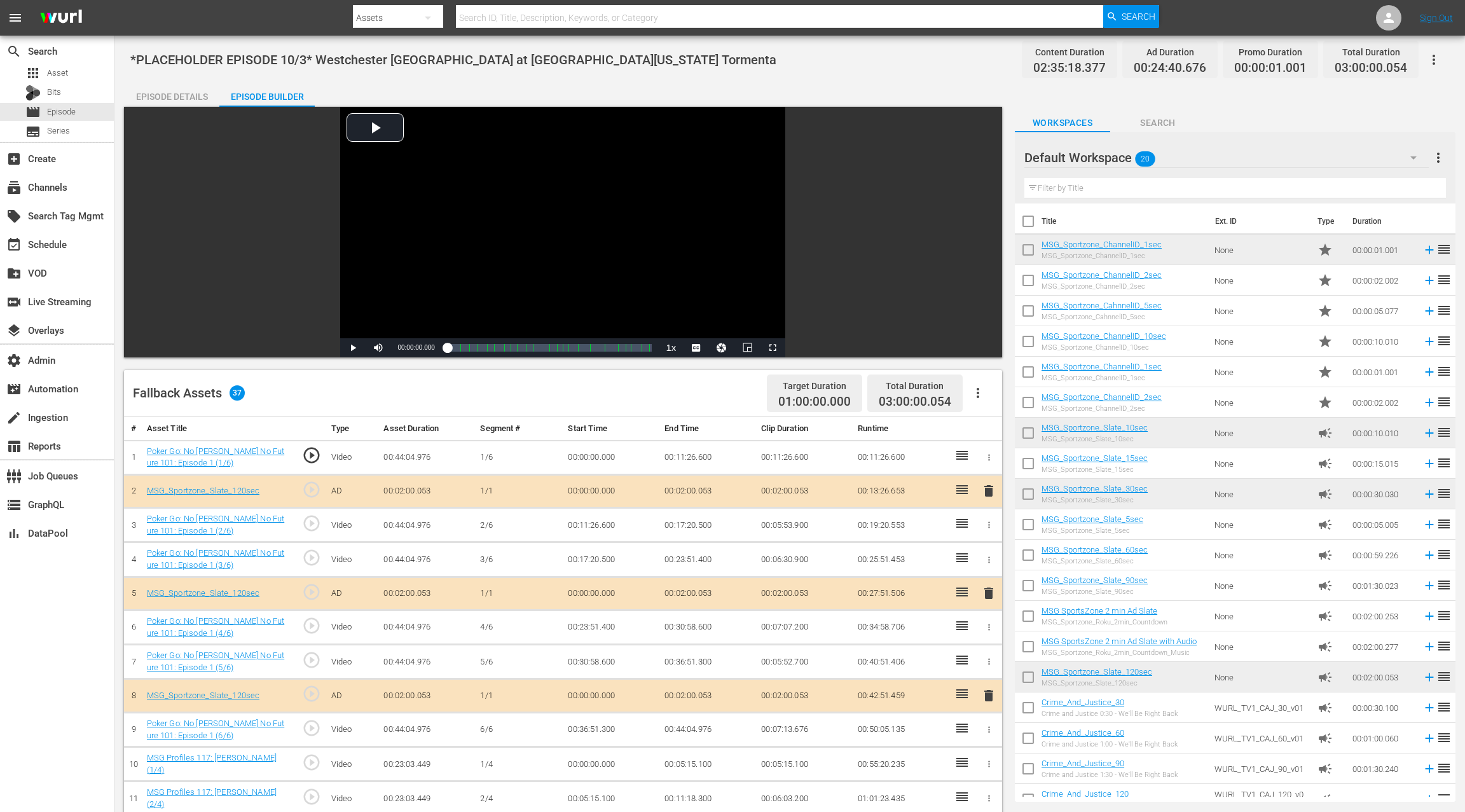
click at [146, 94] on div "Episode Details" at bounding box center [172, 97] width 95 height 31
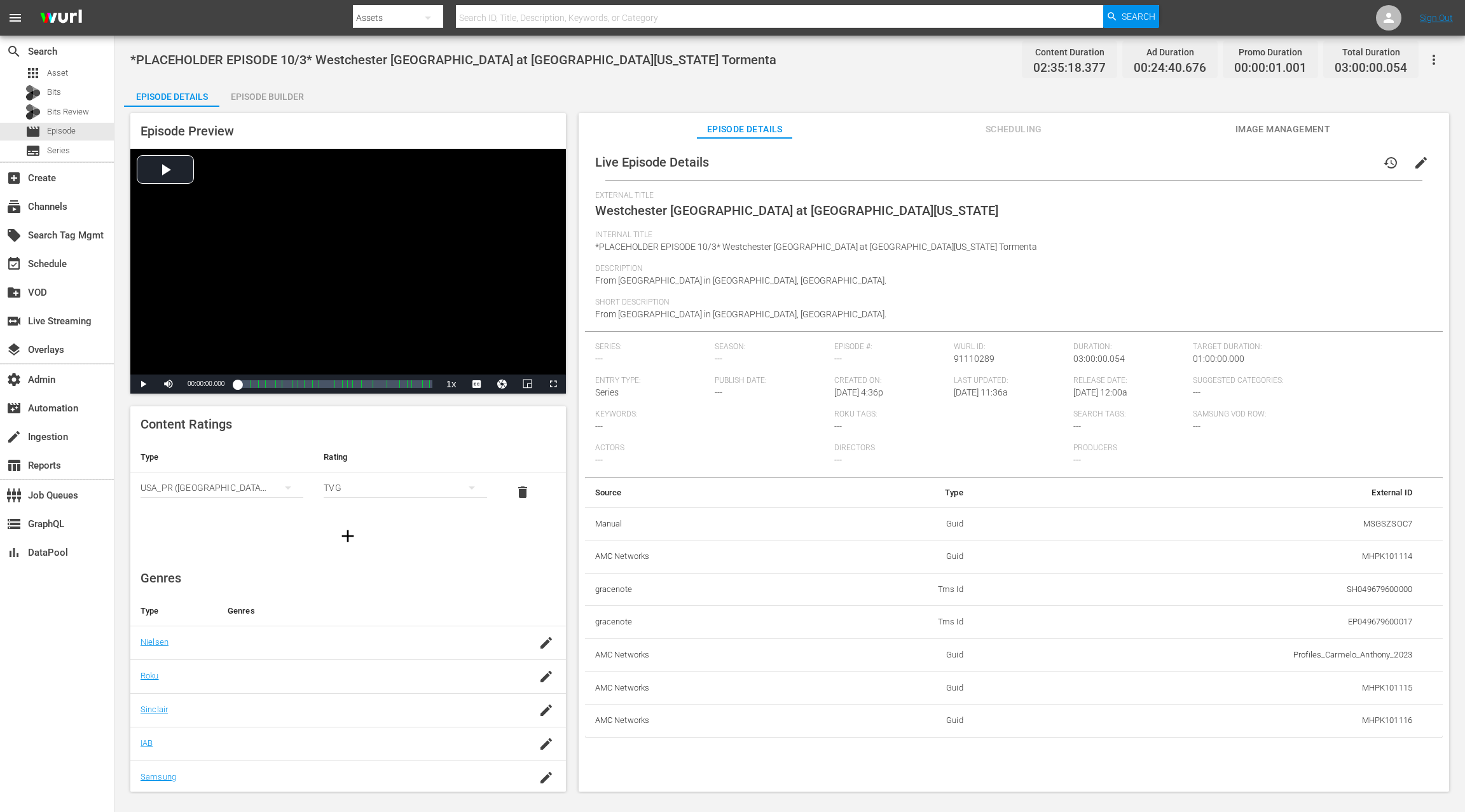
click at [1415, 164] on span "edit" at bounding box center [1422, 163] width 15 height 15
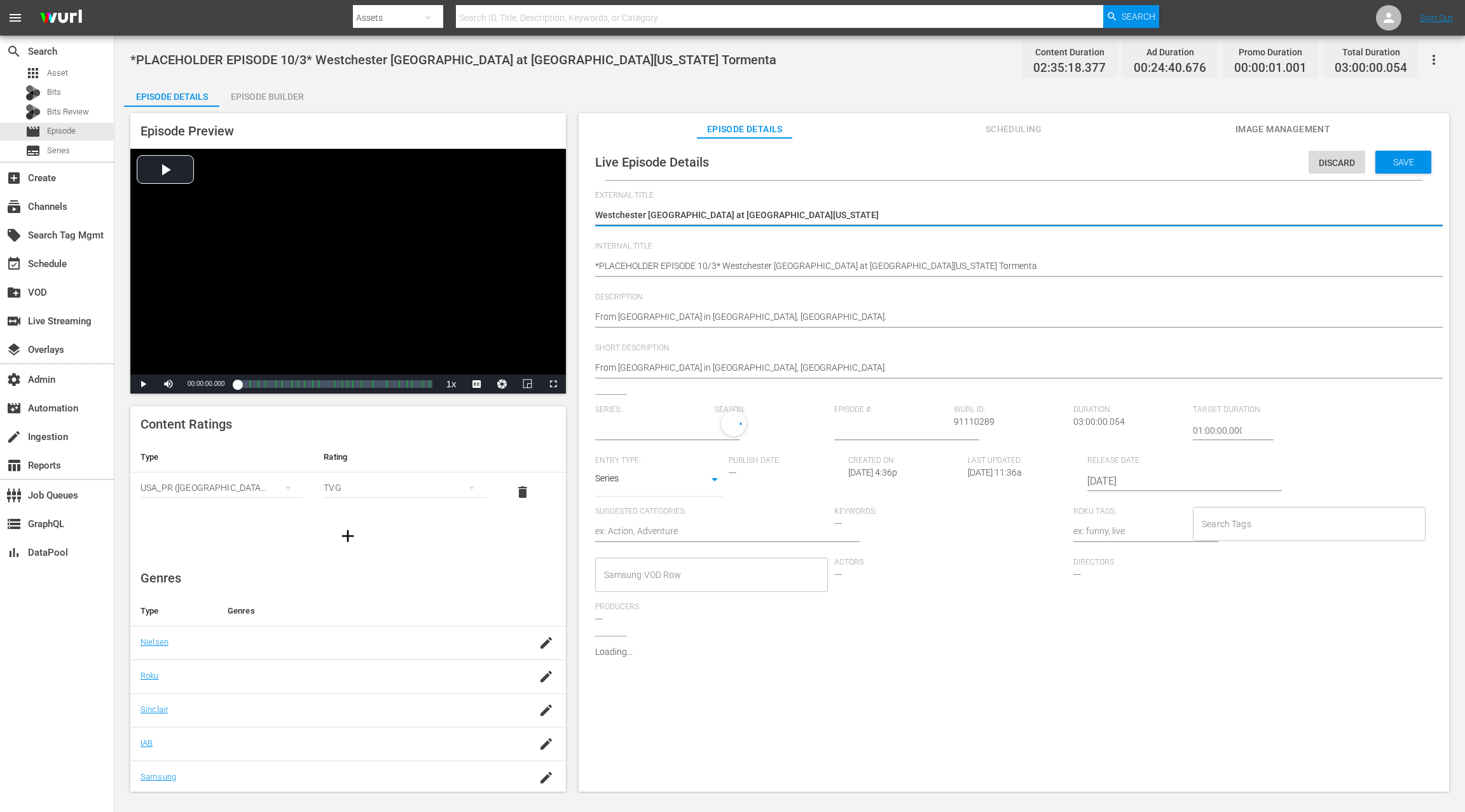
type input "No Series"
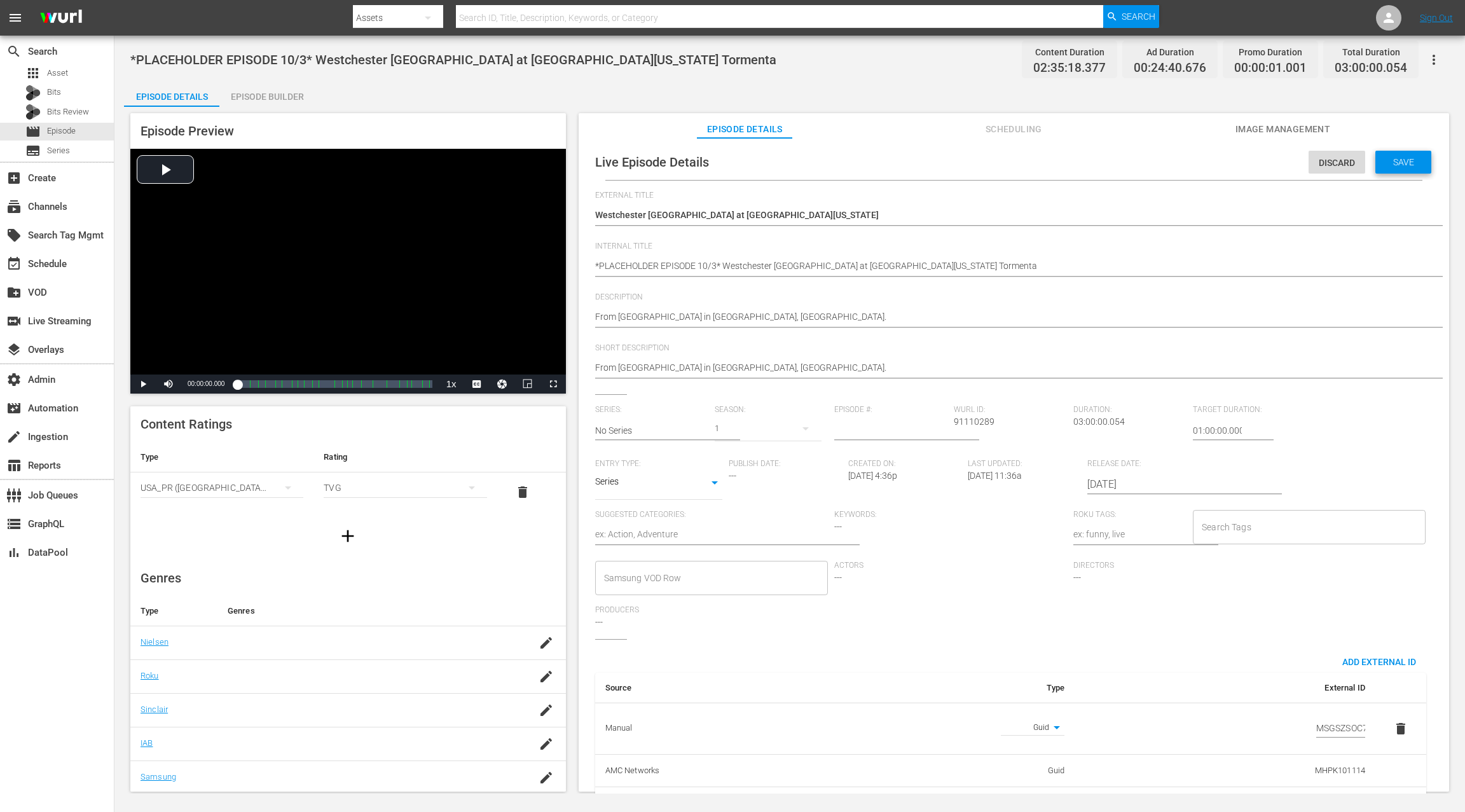
click at [1394, 163] on span "Save" at bounding box center [1404, 163] width 42 height 10
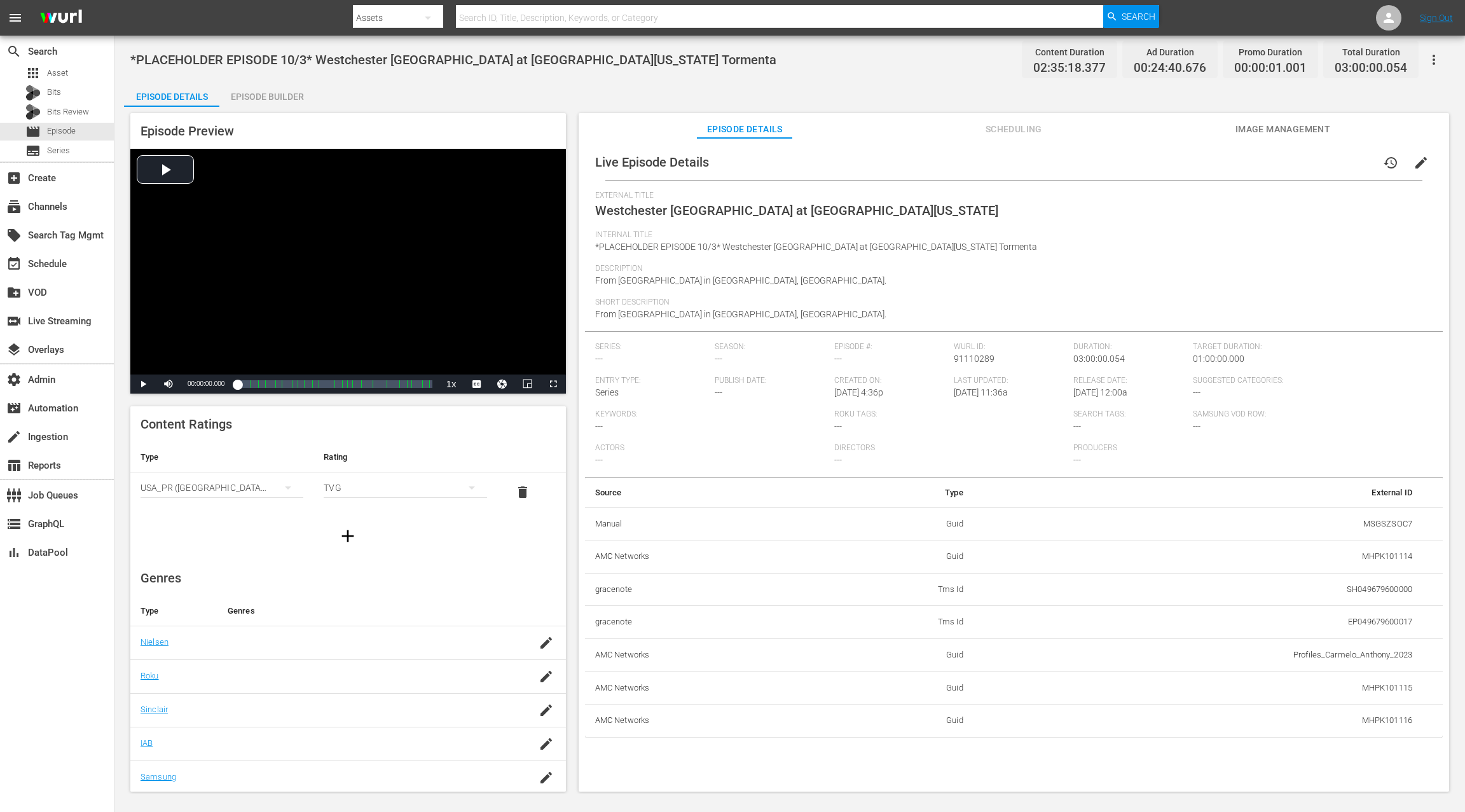
click at [992, 126] on span "Scheduling" at bounding box center [1014, 129] width 95 height 16
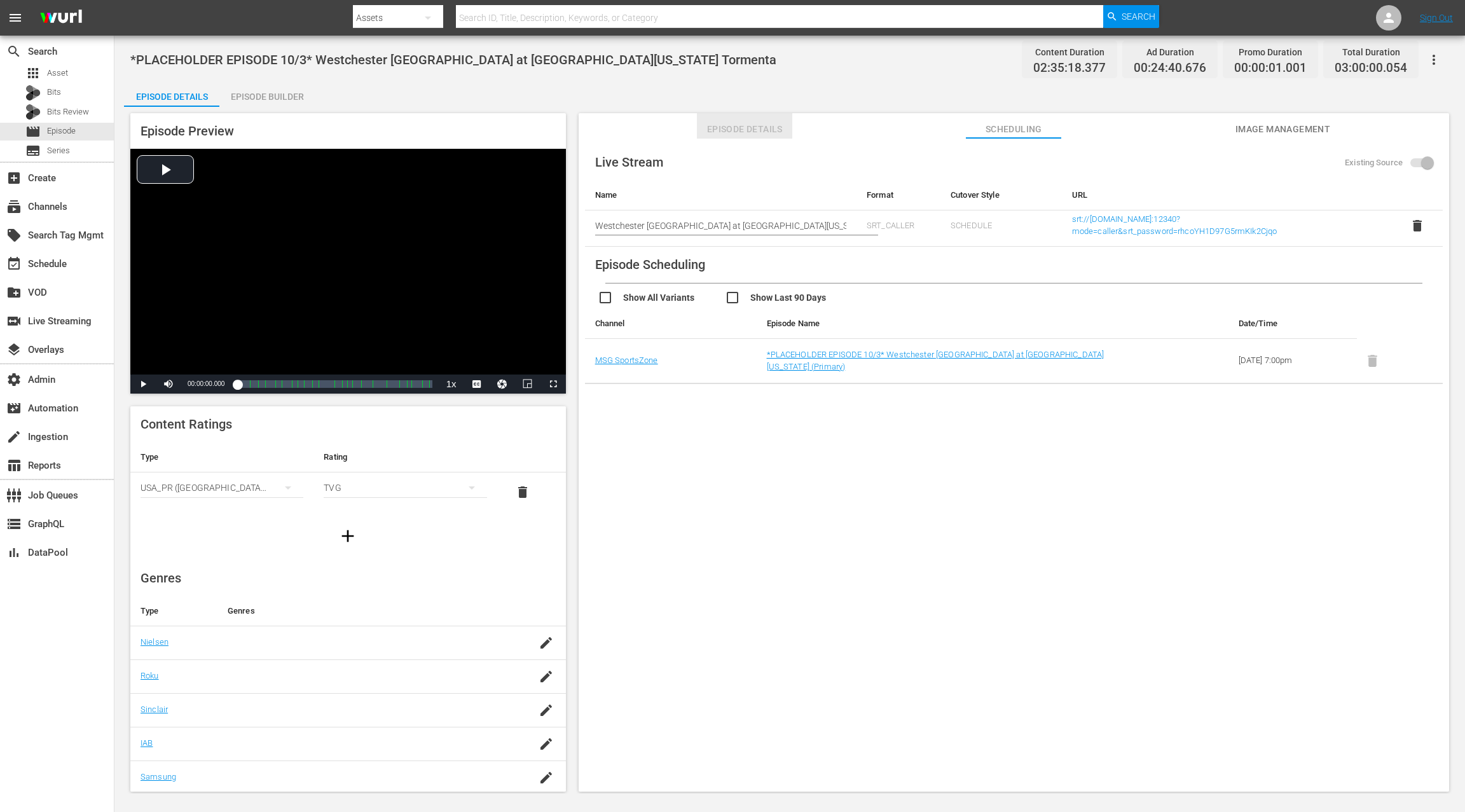
click at [753, 127] on span "Episode Details" at bounding box center [745, 129] width 95 height 16
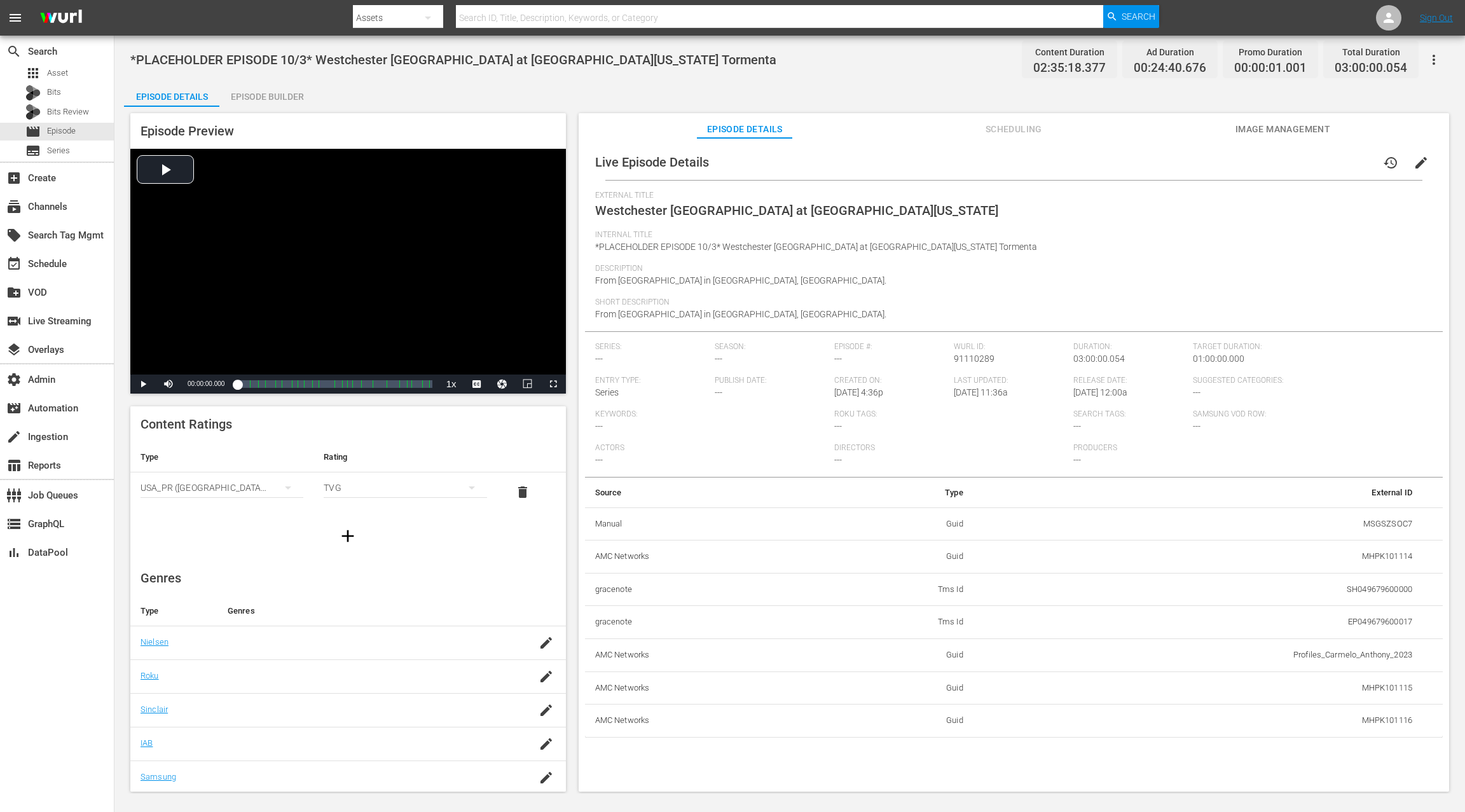
click at [1006, 126] on span "Scheduling" at bounding box center [1014, 129] width 95 height 16
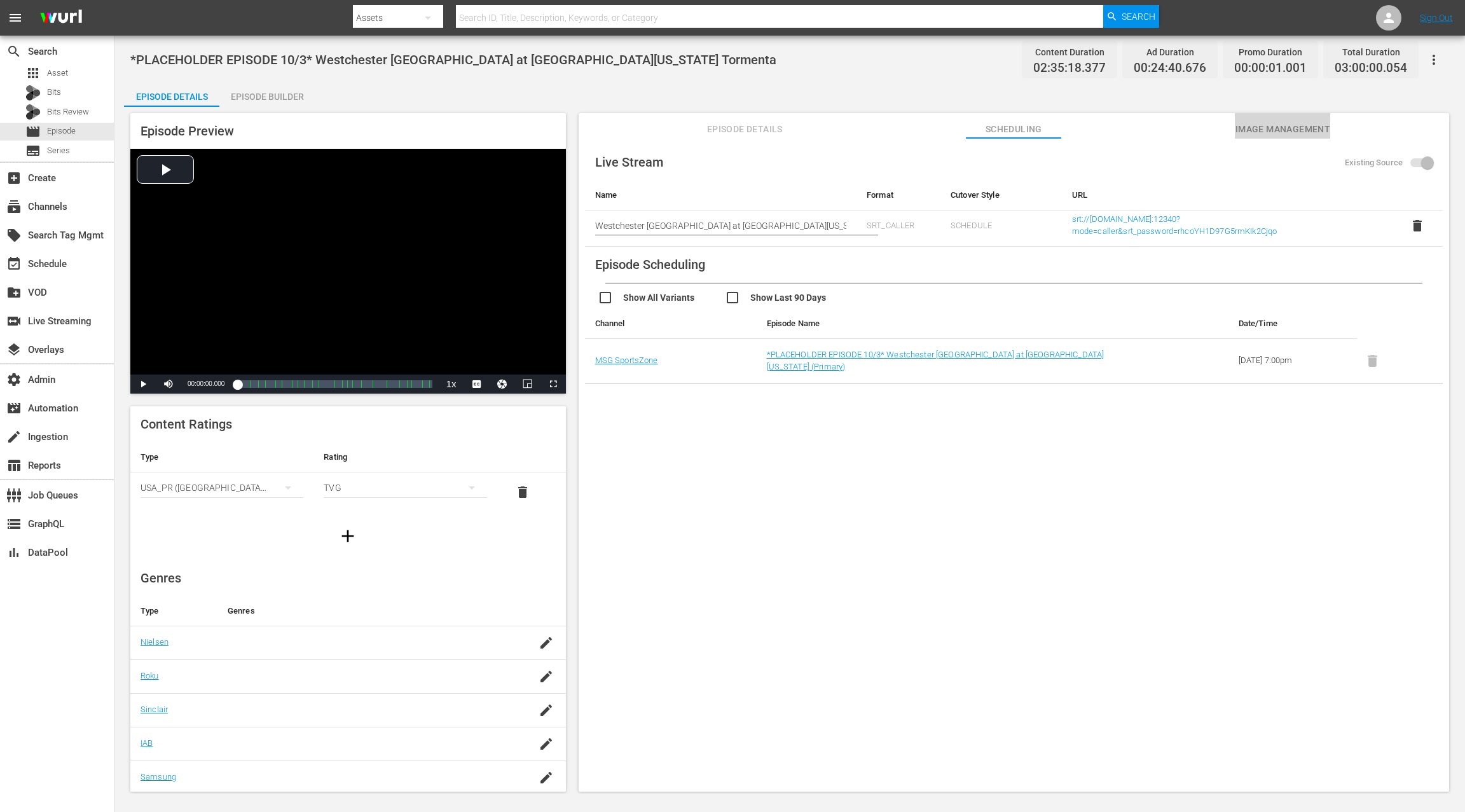
click at [1273, 129] on span "Image Management" at bounding box center [1283, 129] width 95 height 16
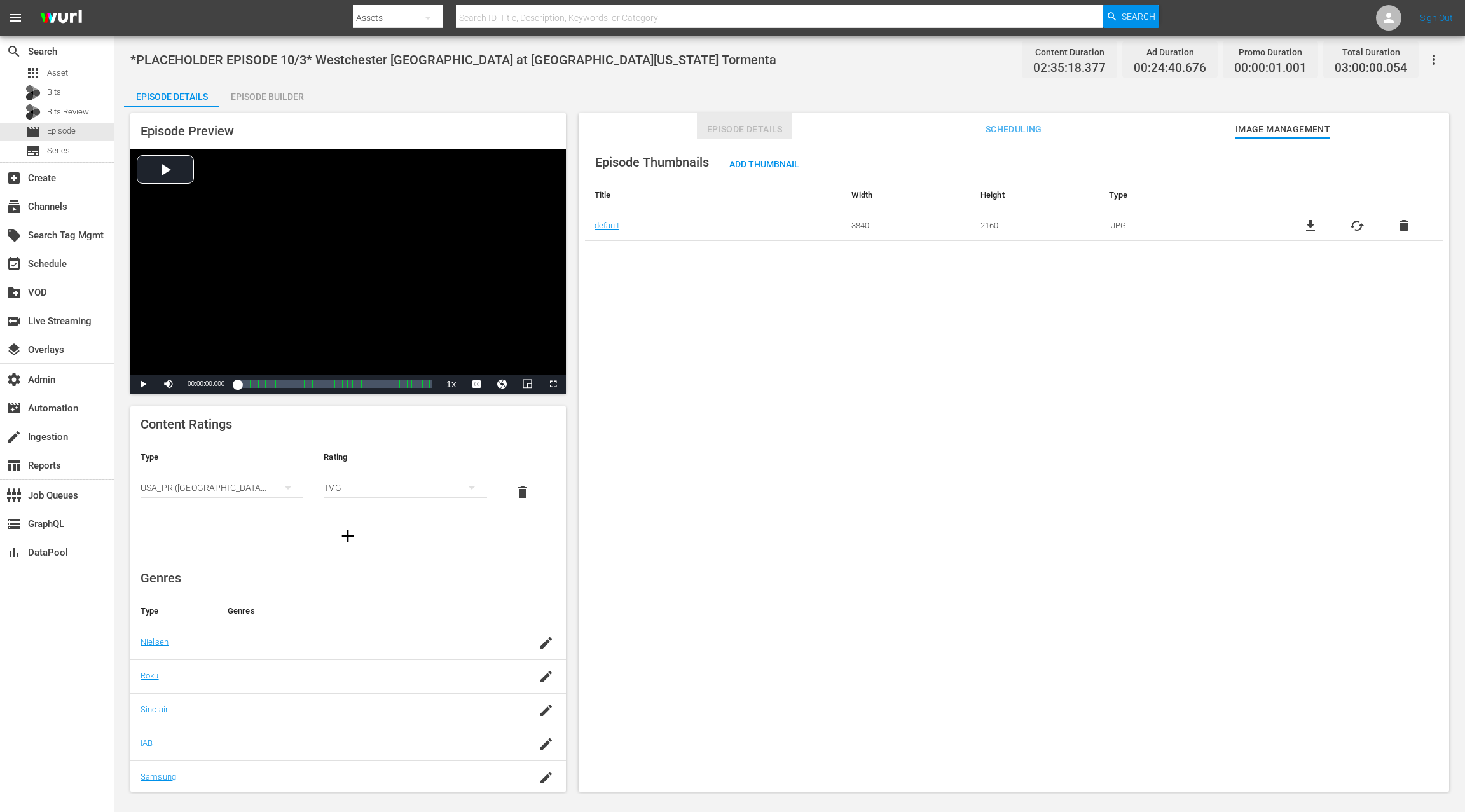
click at [754, 123] on span "Episode Details" at bounding box center [745, 129] width 95 height 16
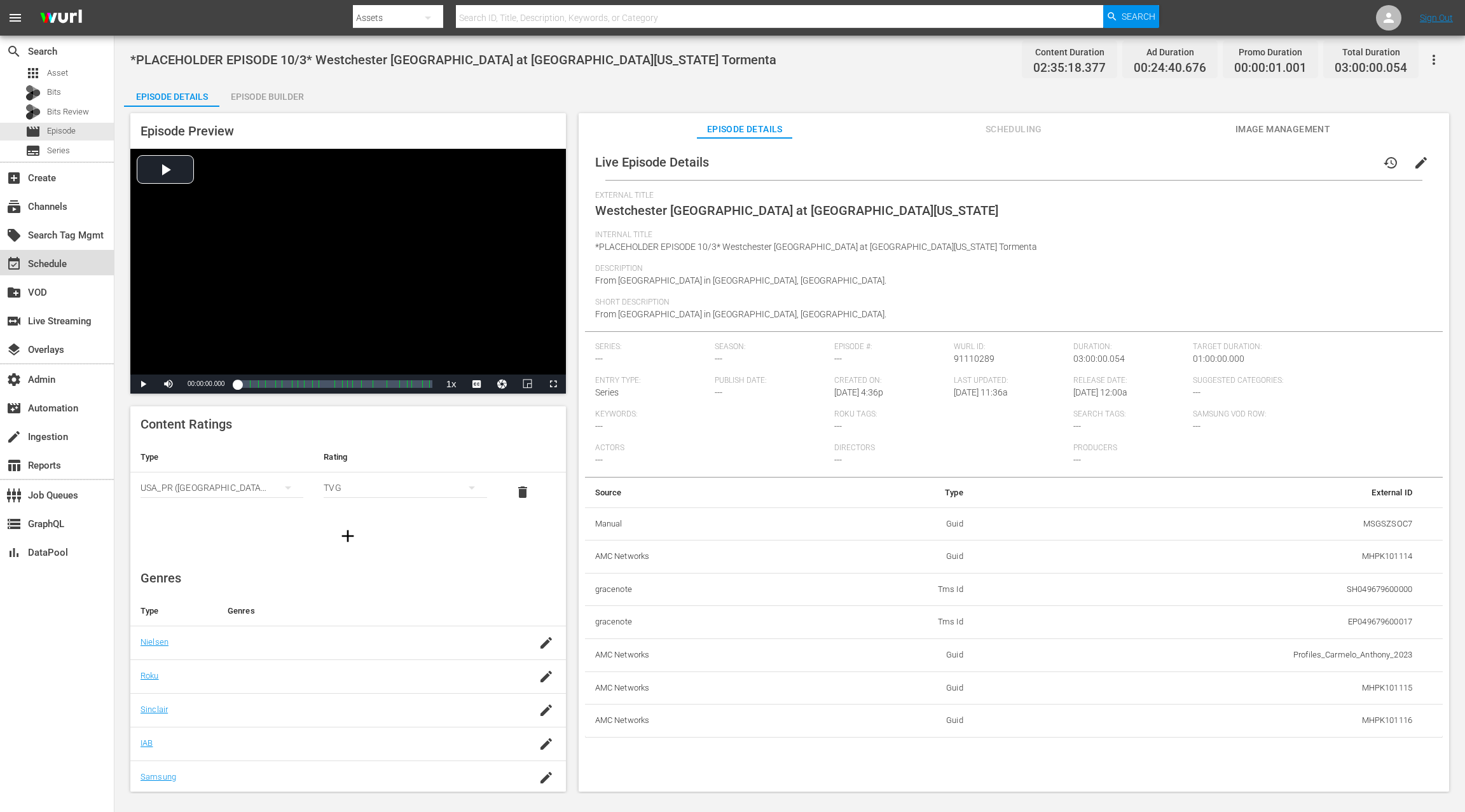
click at [67, 260] on div "event_available Schedule" at bounding box center [36, 261] width 72 height 11
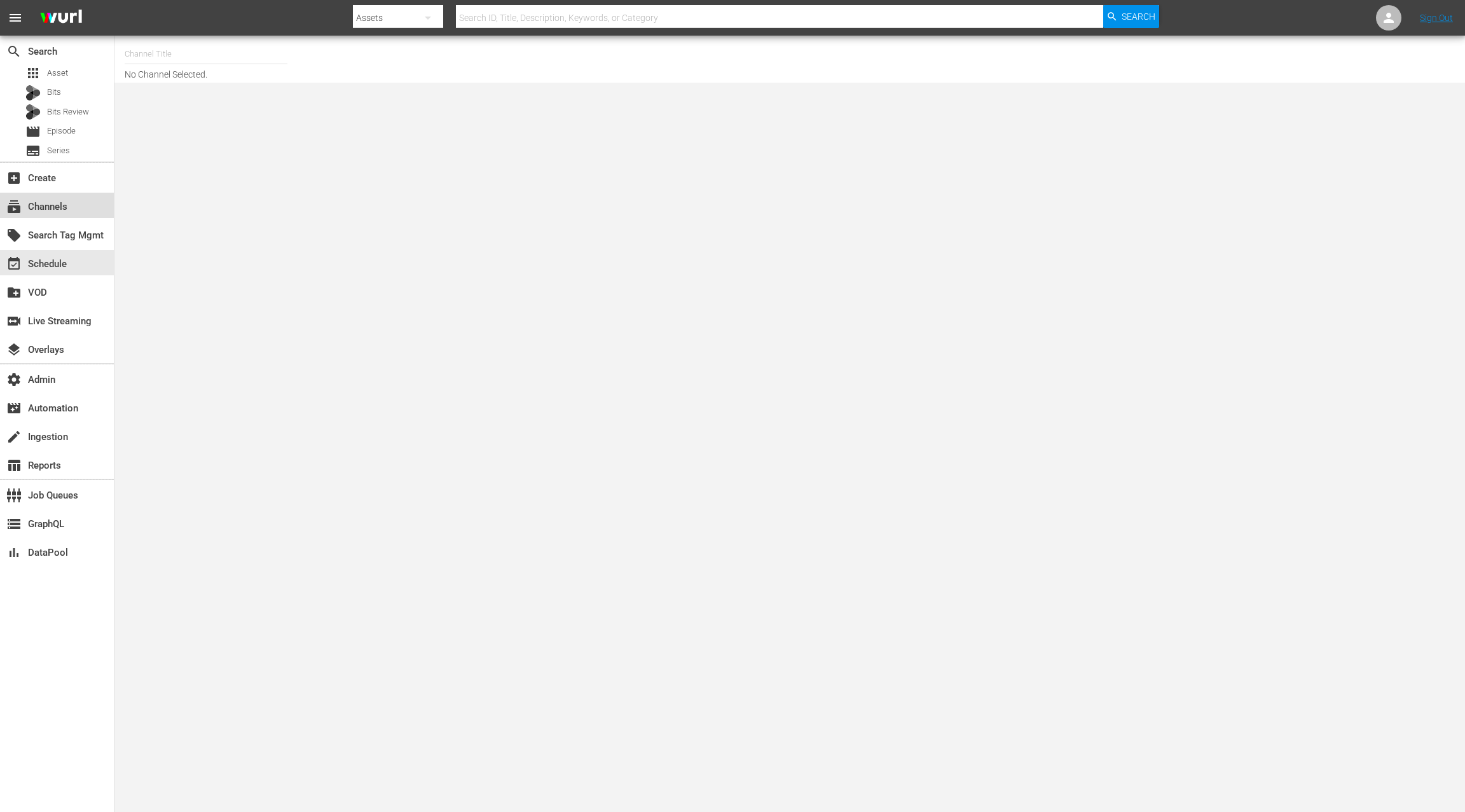
click at [77, 205] on div "subscriptions Channels" at bounding box center [57, 205] width 114 height 26
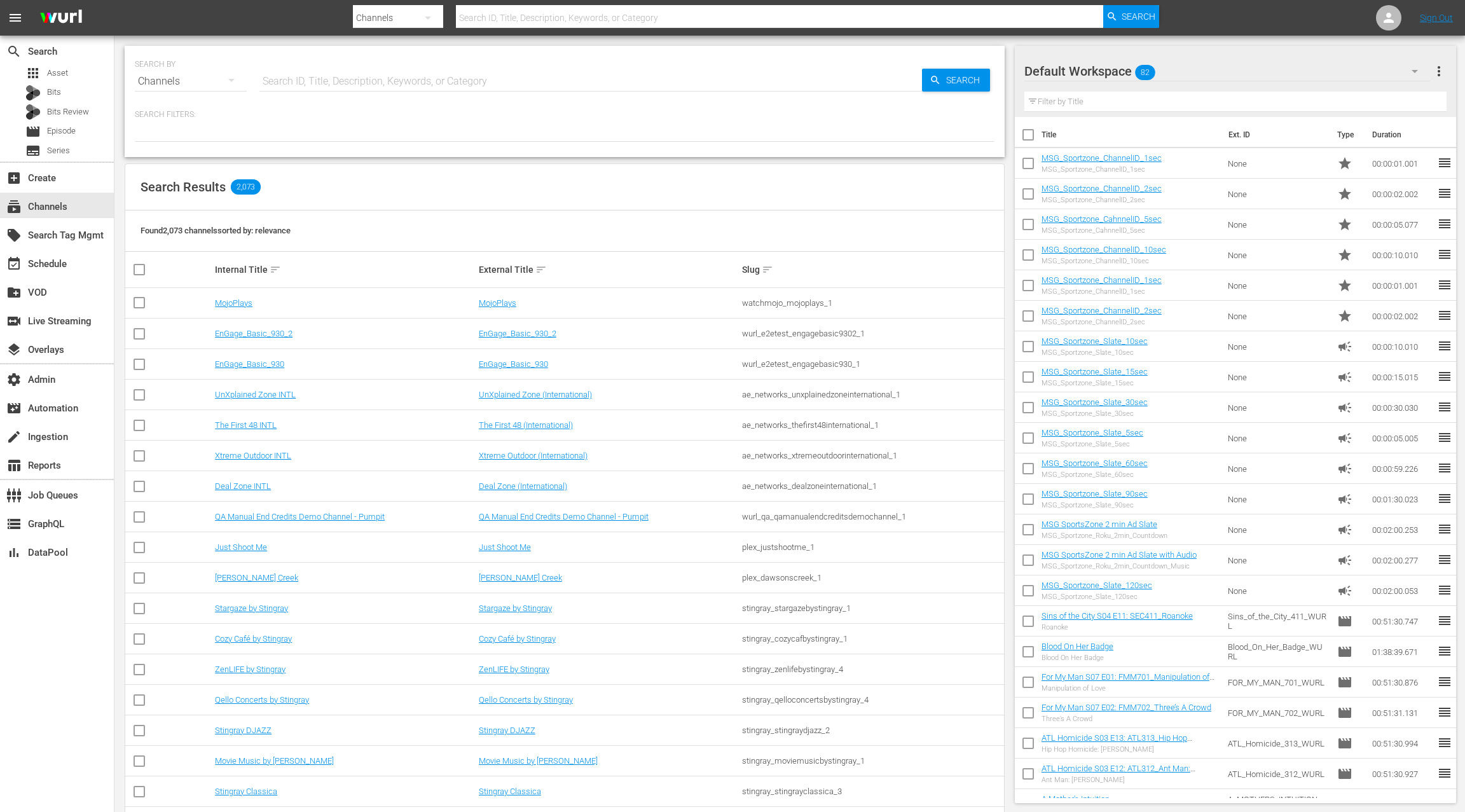
click at [294, 79] on input "text" at bounding box center [591, 82] width 662 height 31
type input "msg"
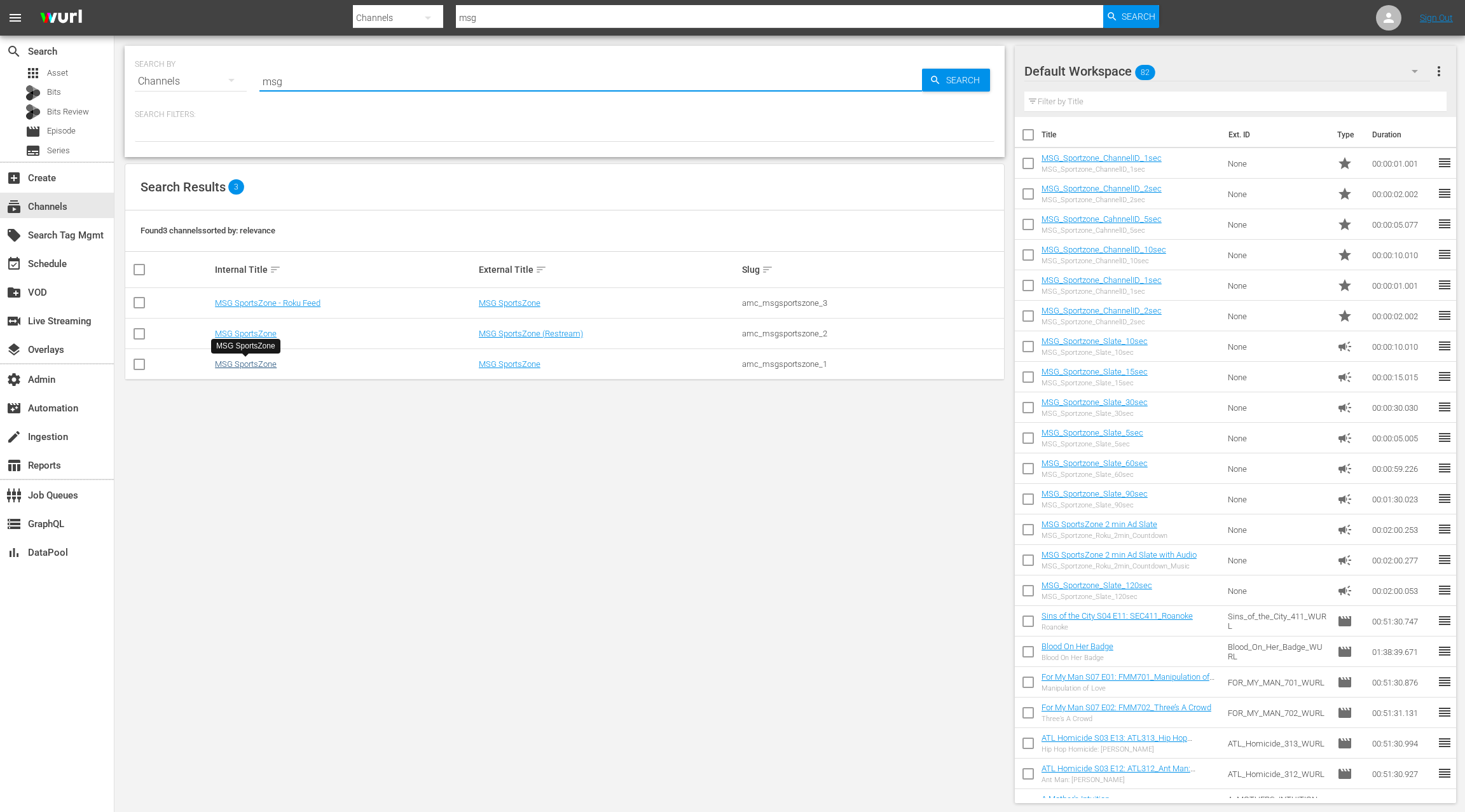
type input "msg"
click at [265, 360] on link "MSG SportsZone" at bounding box center [245, 363] width 61 height 9
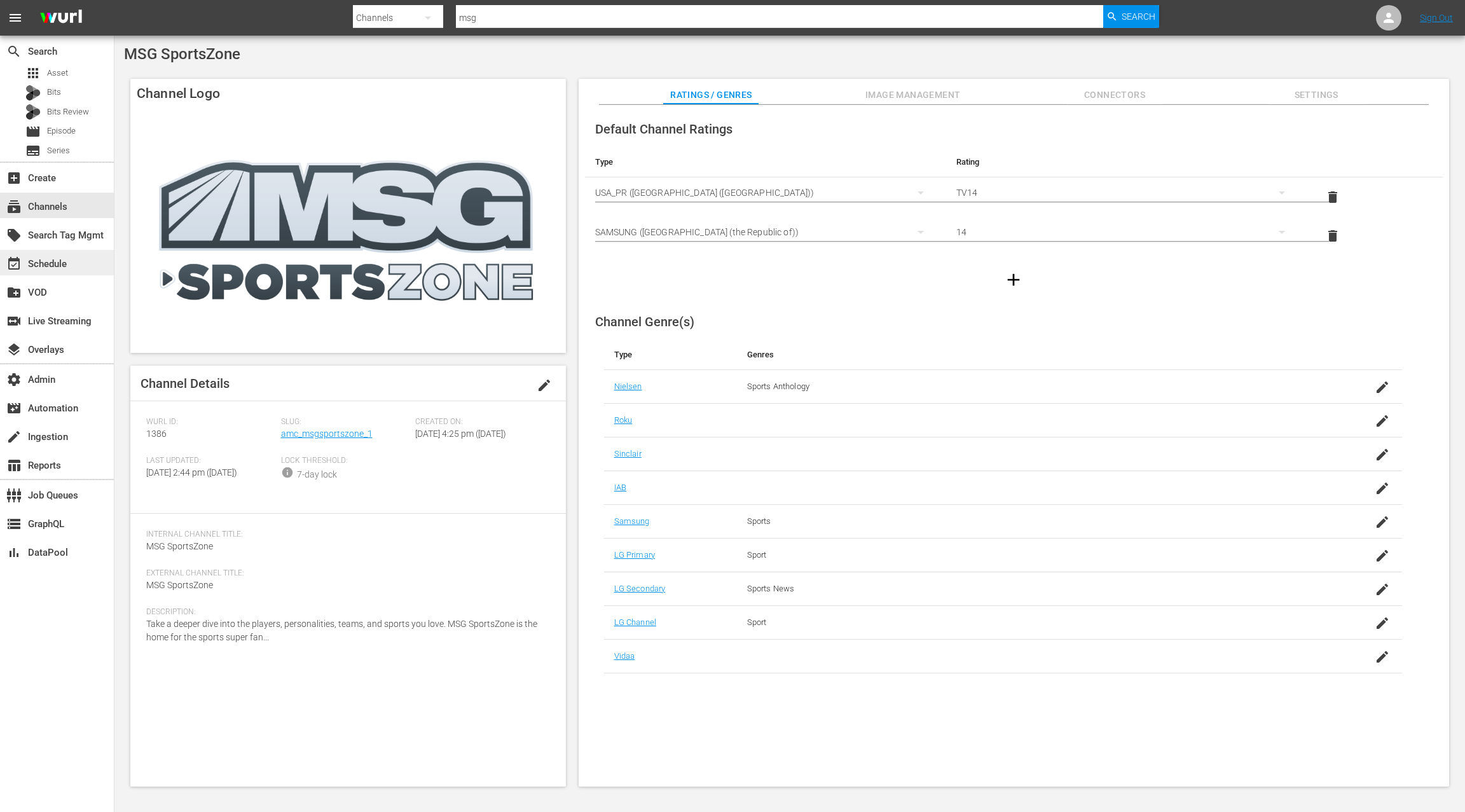
click at [76, 274] on div "event_available Schedule" at bounding box center [57, 263] width 114 height 26
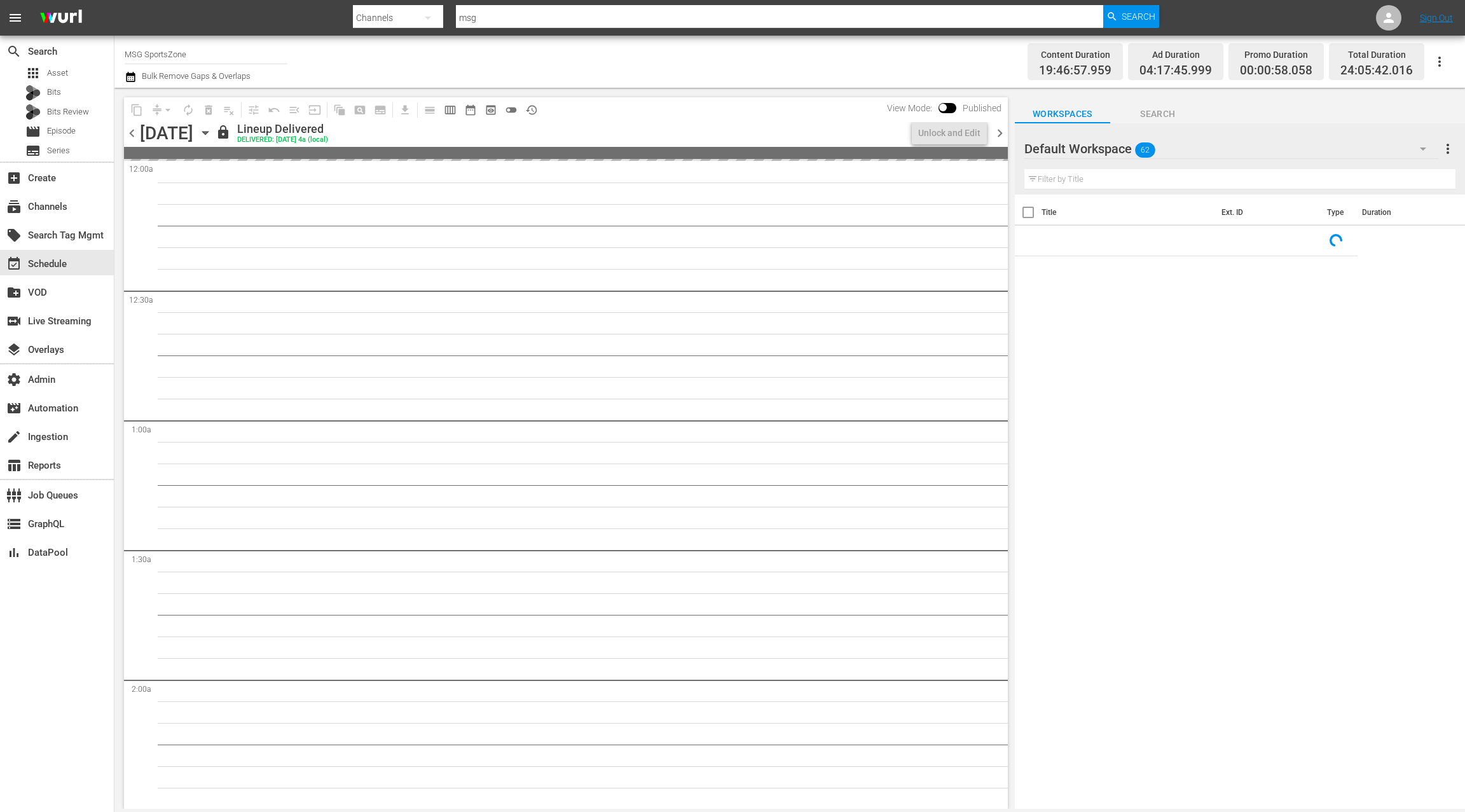
click at [212, 134] on icon "button" at bounding box center [205, 133] width 14 height 14
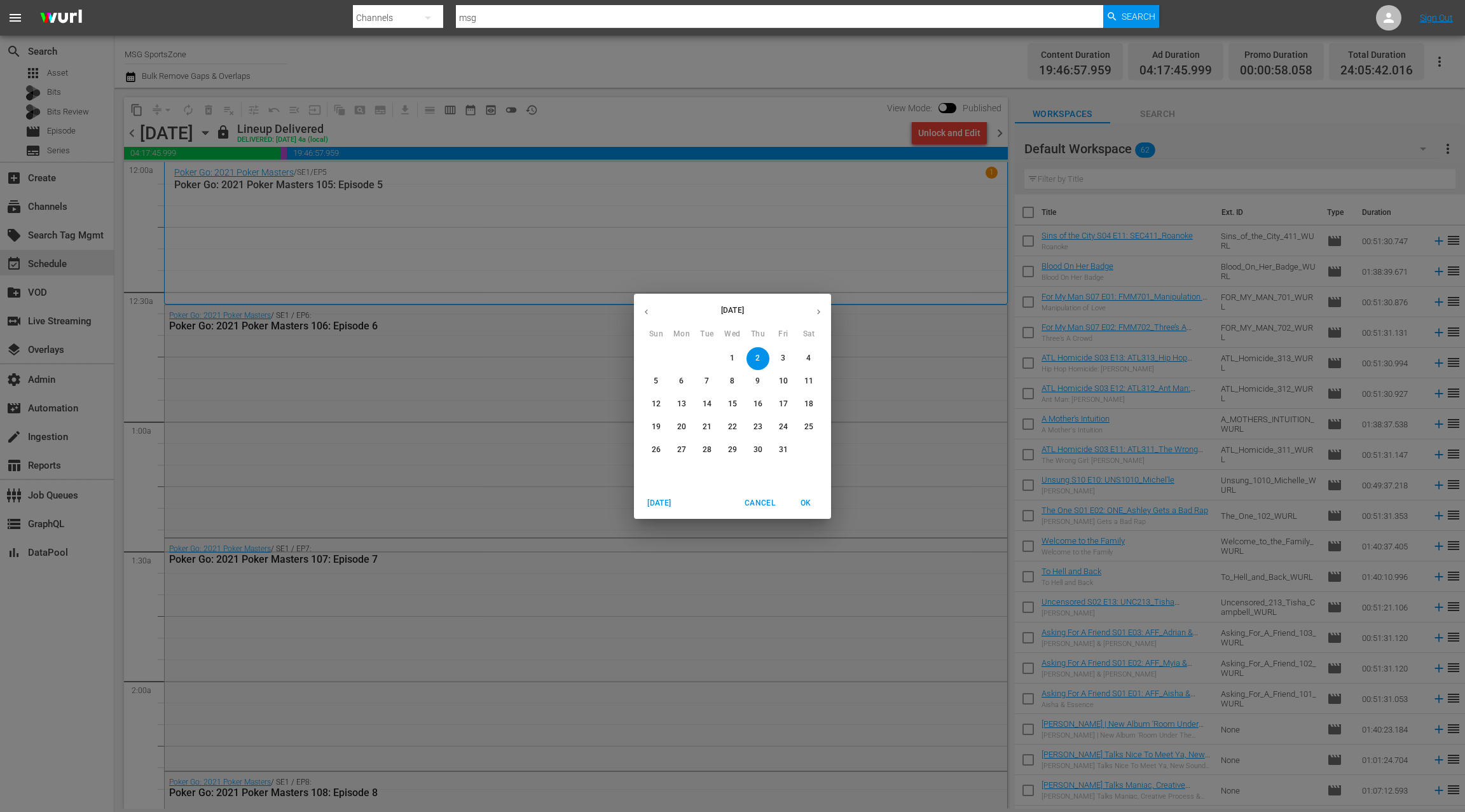
click at [783, 358] on p "3" at bounding box center [782, 358] width 4 height 11
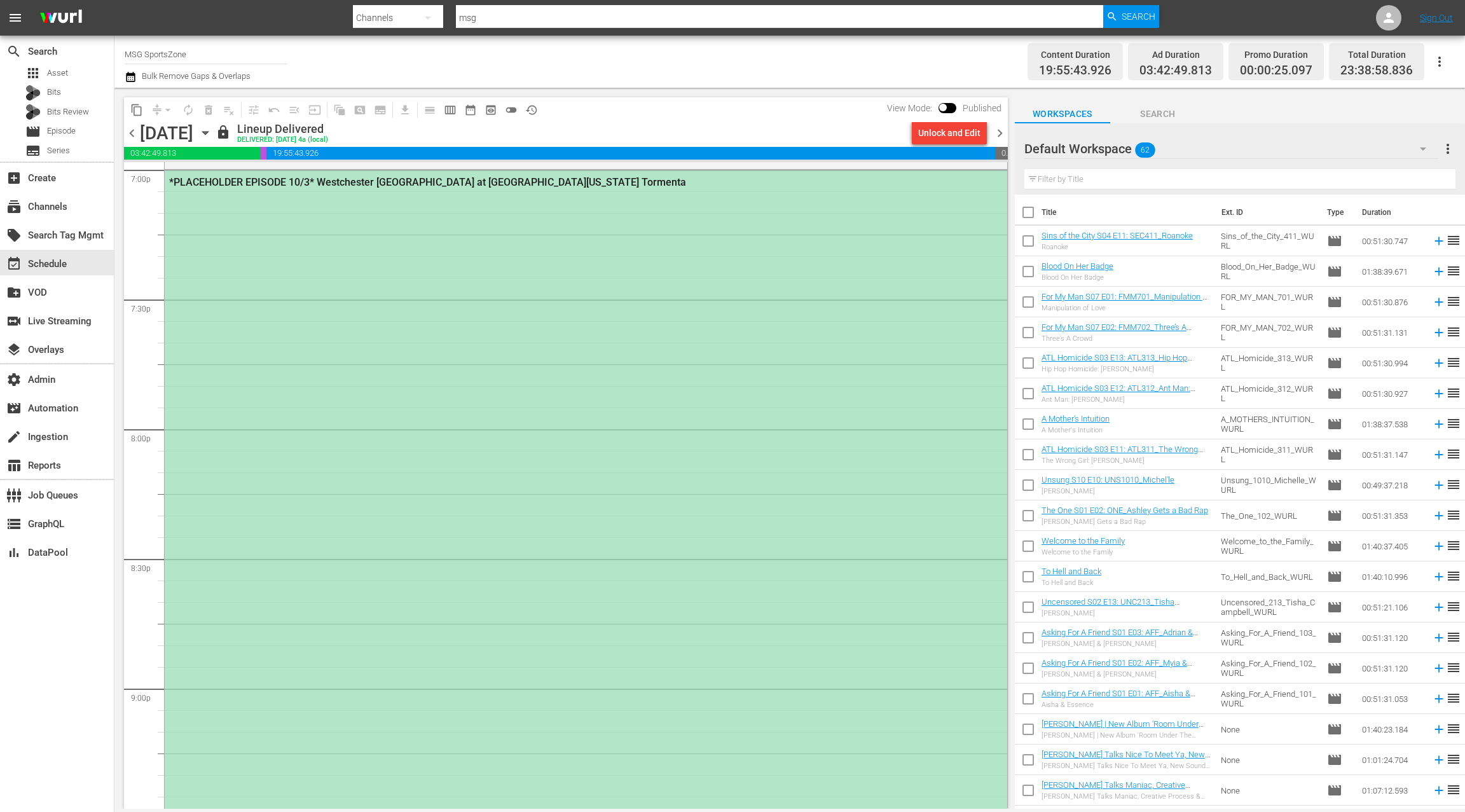
scroll to position [4884, 0]
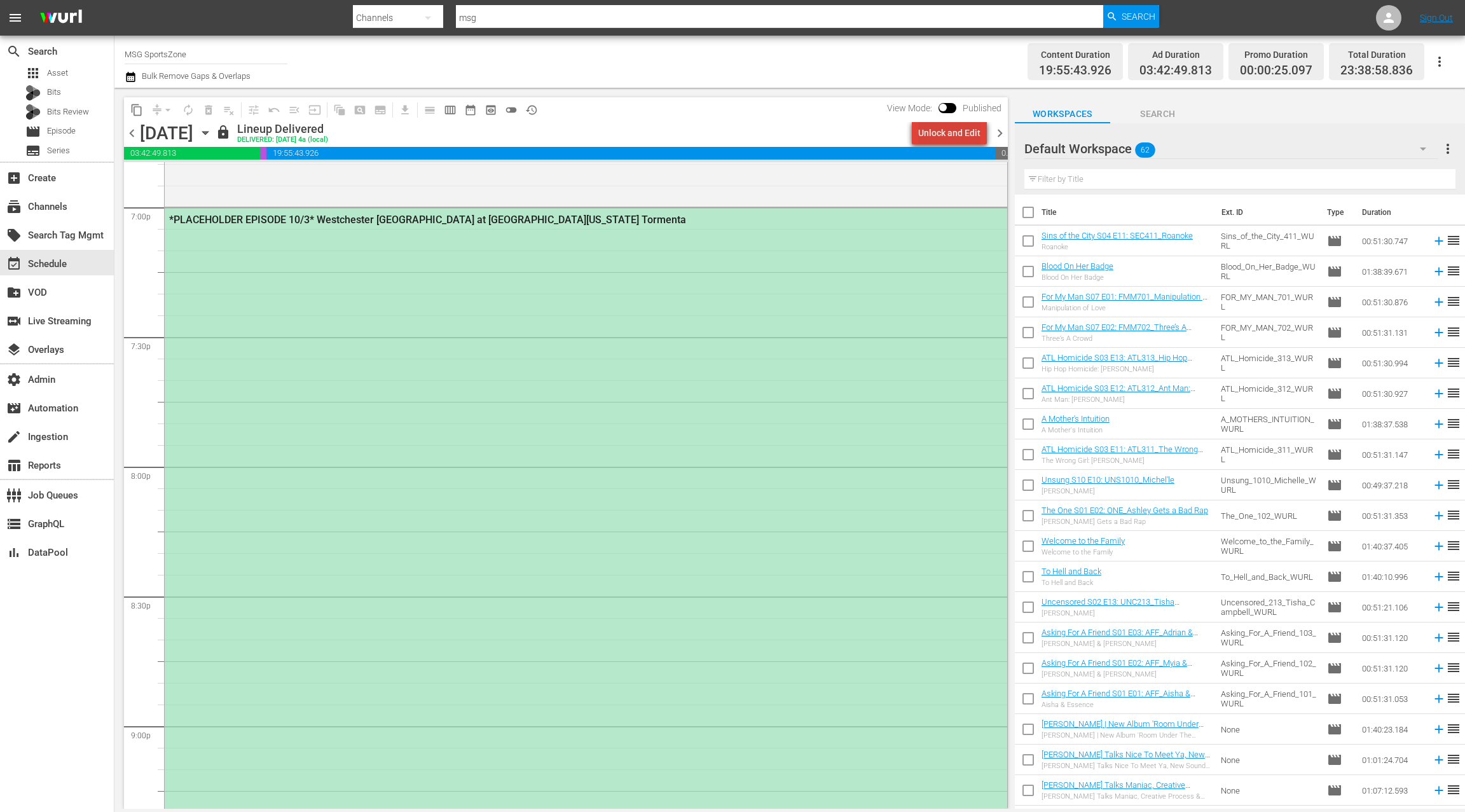
click at [959, 134] on div "Unlock and Edit" at bounding box center [949, 133] width 62 height 23
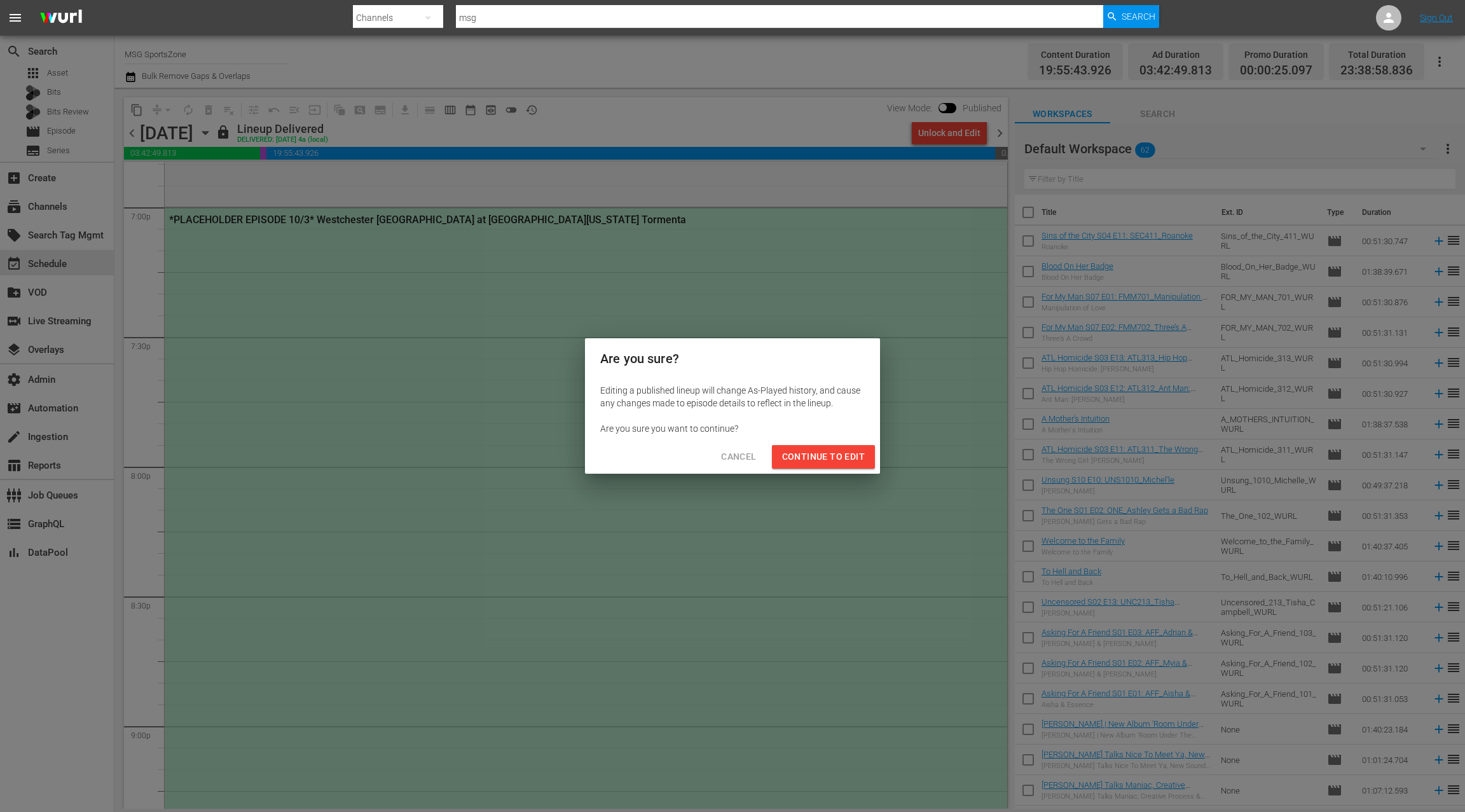
click at [808, 458] on span "Continue to Edit" at bounding box center [823, 456] width 83 height 16
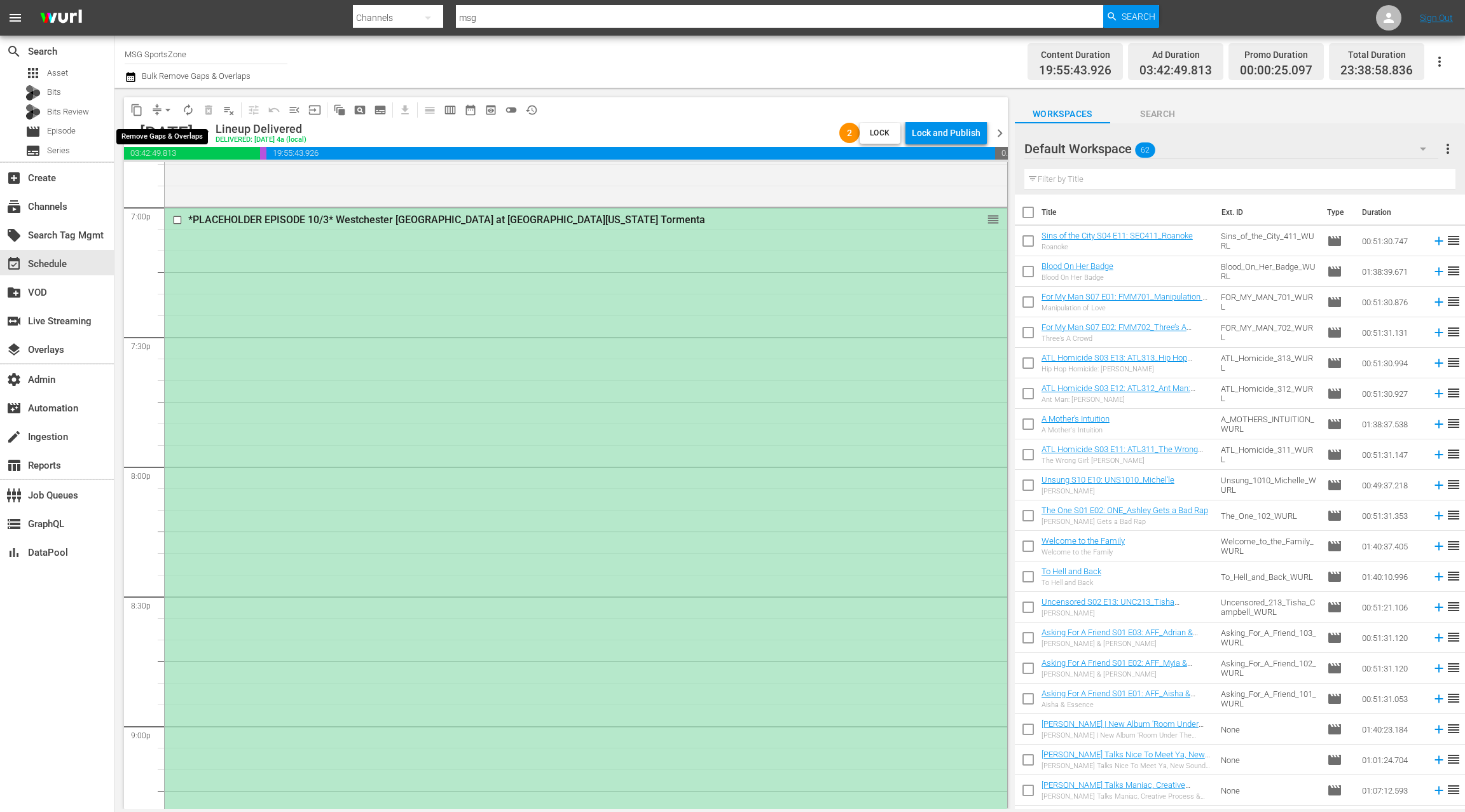
click at [162, 109] on span "arrow_drop_down" at bounding box center [168, 110] width 13 height 13
click at [182, 178] on li "Align to End of Previous Day" at bounding box center [169, 177] width 134 height 21
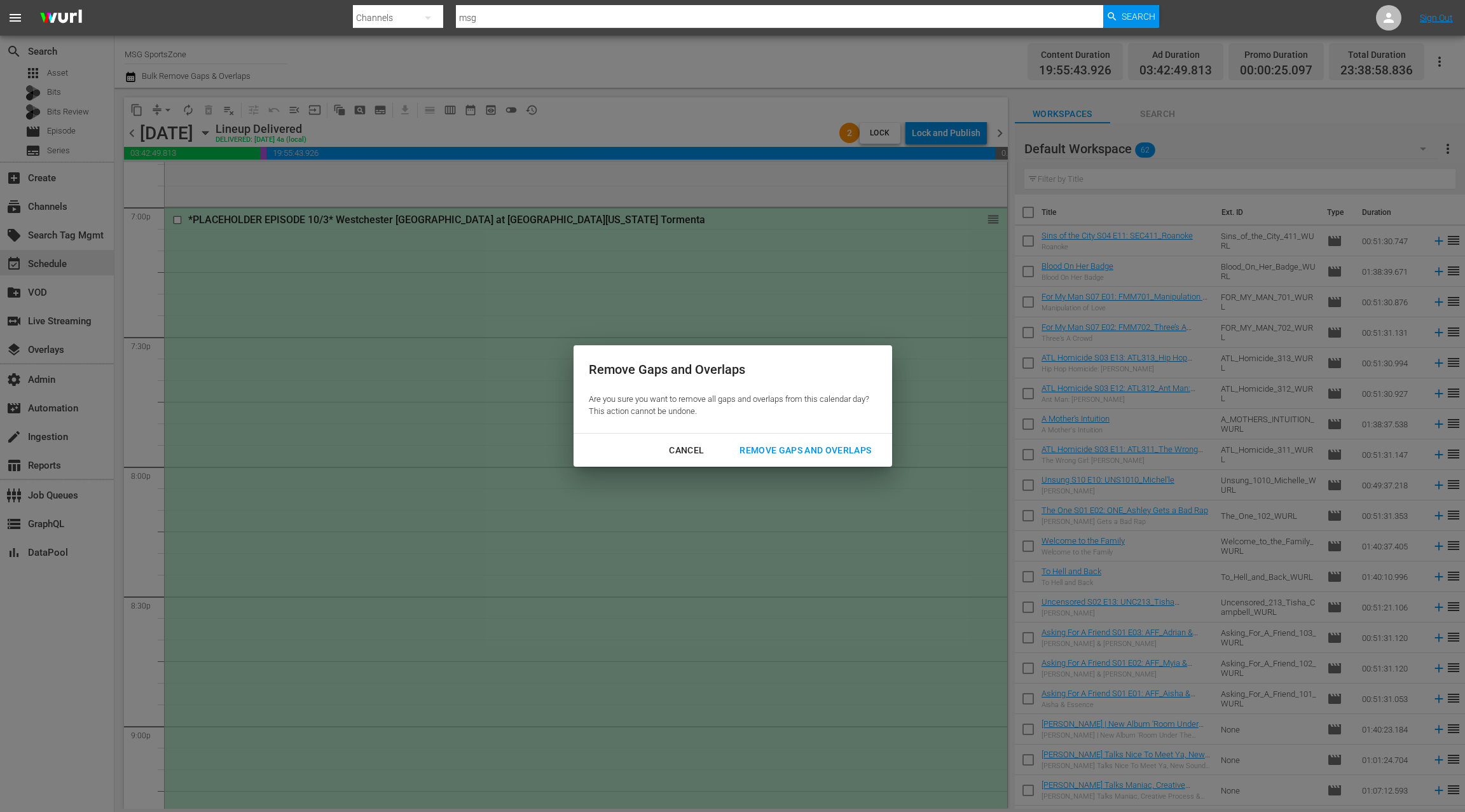
click at [778, 451] on div "Remove Gaps and Overlaps" at bounding box center [805, 450] width 152 height 16
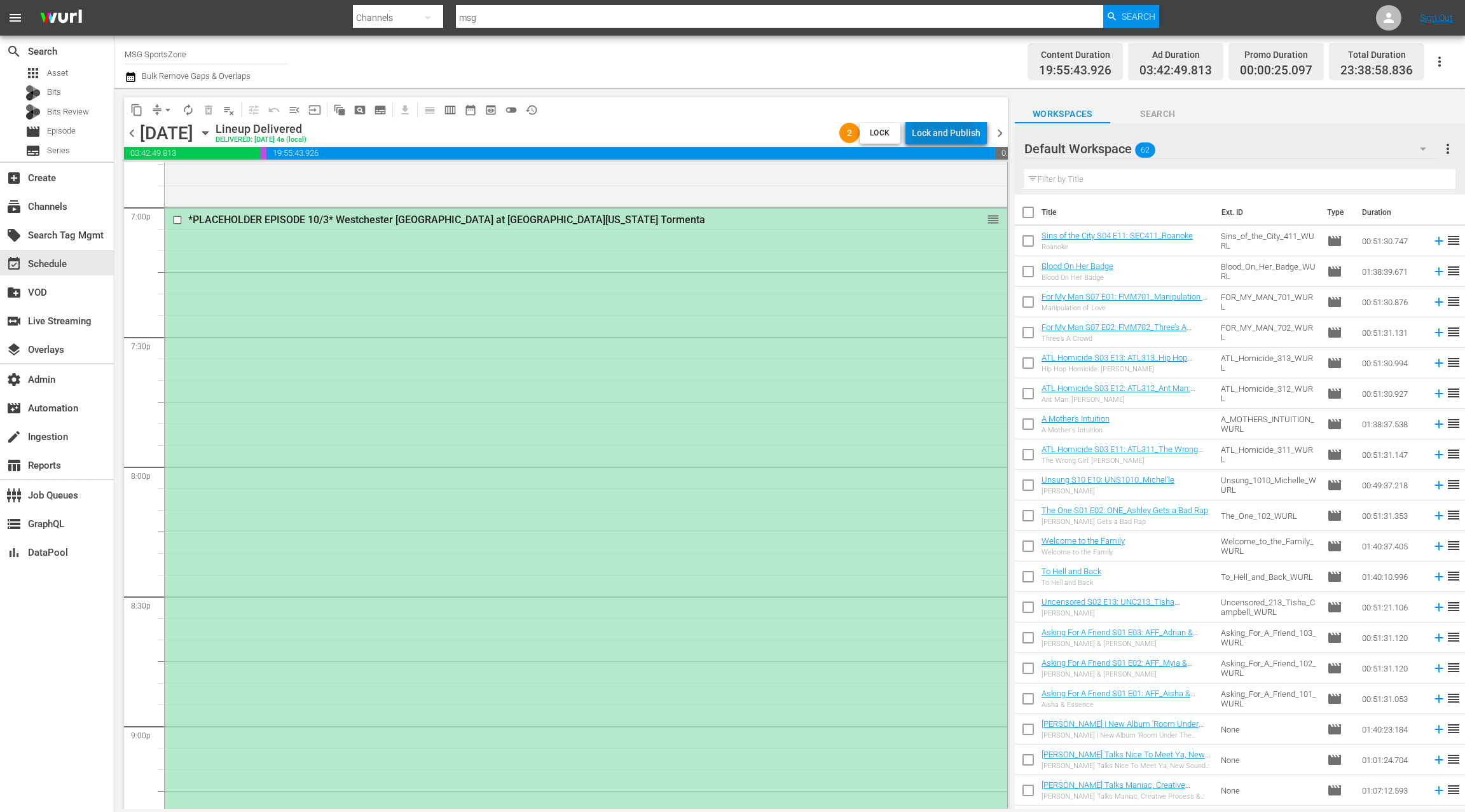
click at [934, 132] on div "Lock and Publish" at bounding box center [946, 133] width 69 height 23
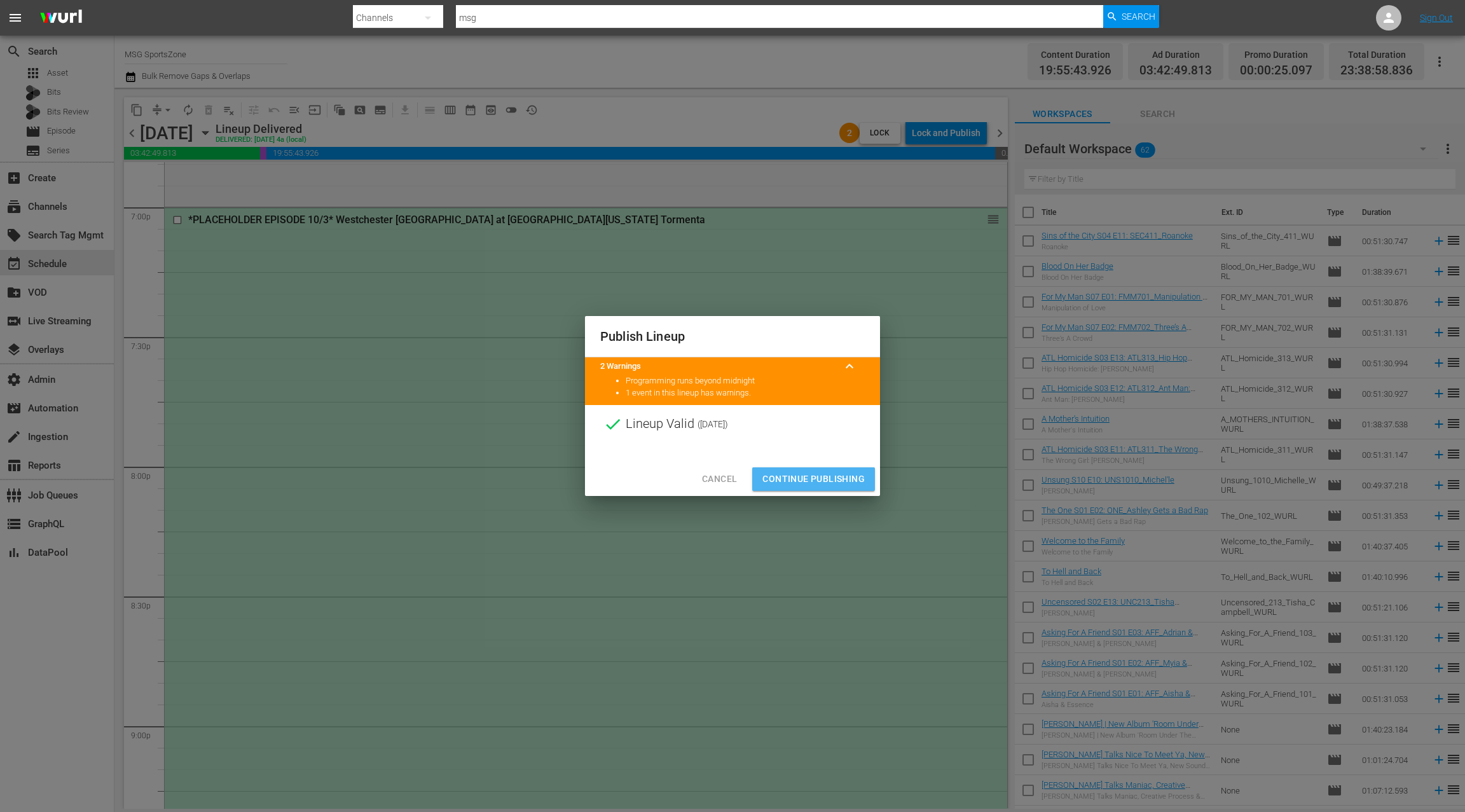
click at [787, 476] on span "Continue Publishing" at bounding box center [814, 479] width 102 height 16
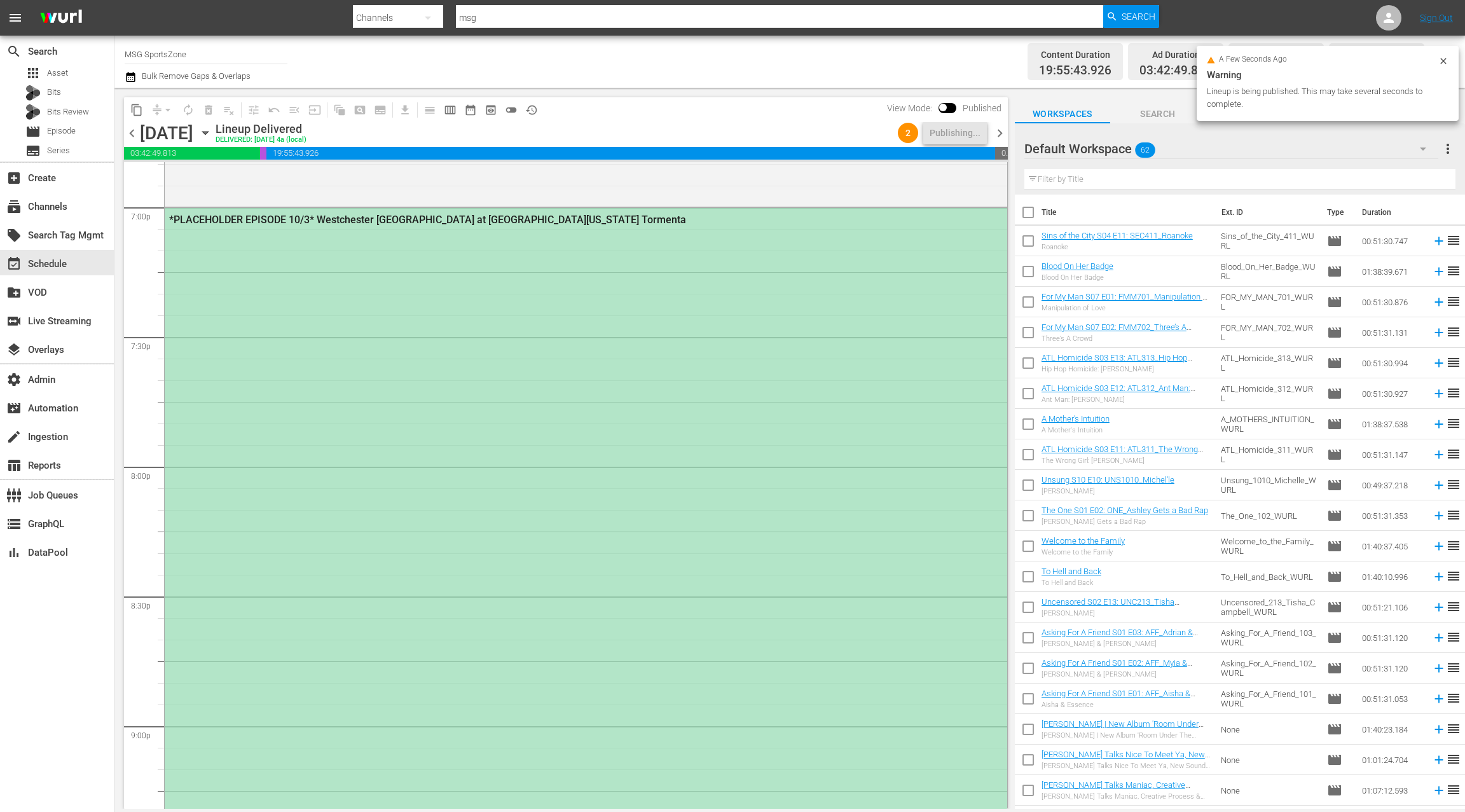
click at [714, 374] on div "*PLACEHOLDER EPISODE 10/3* Westchester SC at South Georgia Tormenta" at bounding box center [586, 595] width 843 height 775
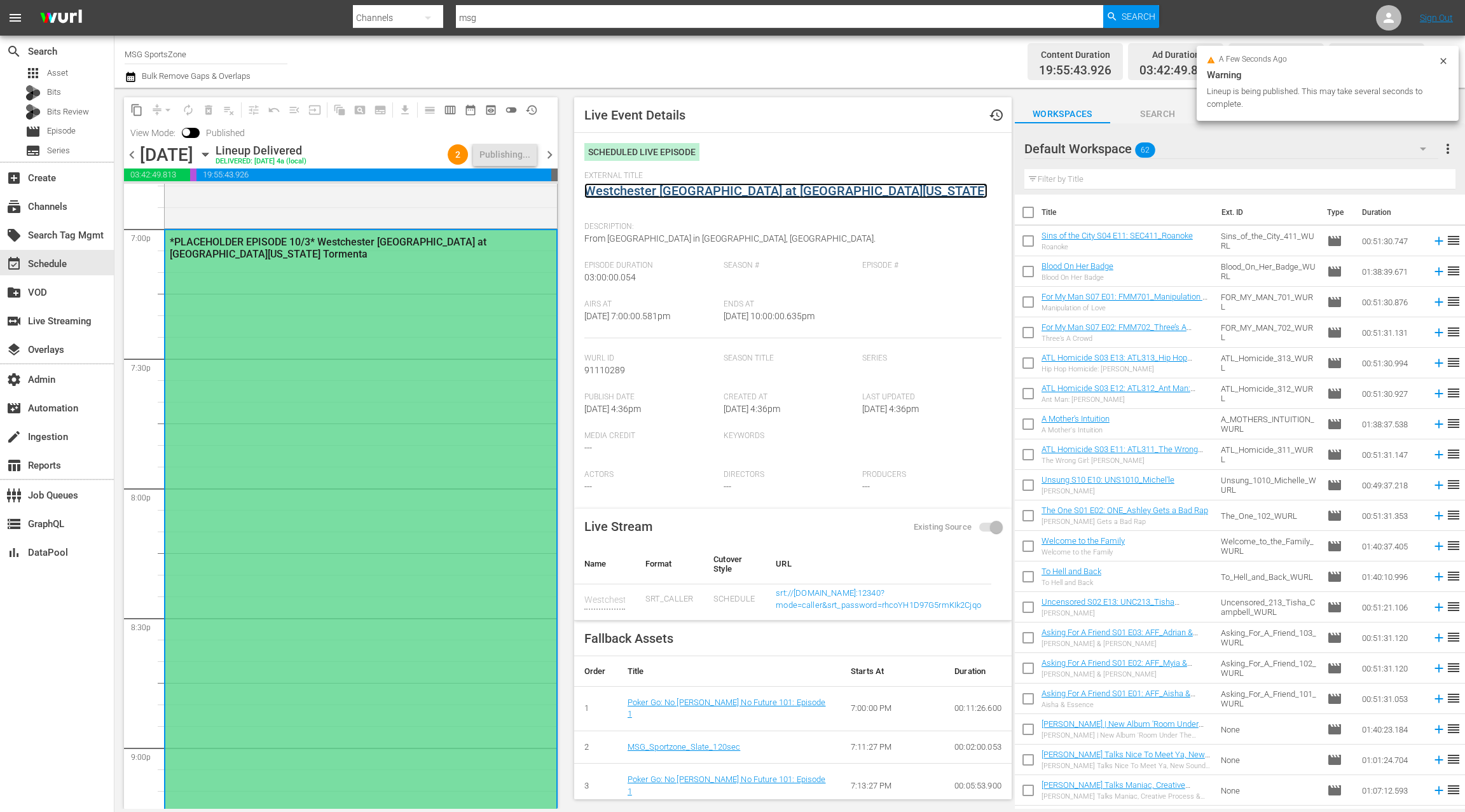
click at [705, 195] on link "Westchester [GEOGRAPHIC_DATA] at [GEOGRAPHIC_DATA][US_STATE]" at bounding box center [786, 191] width 403 height 15
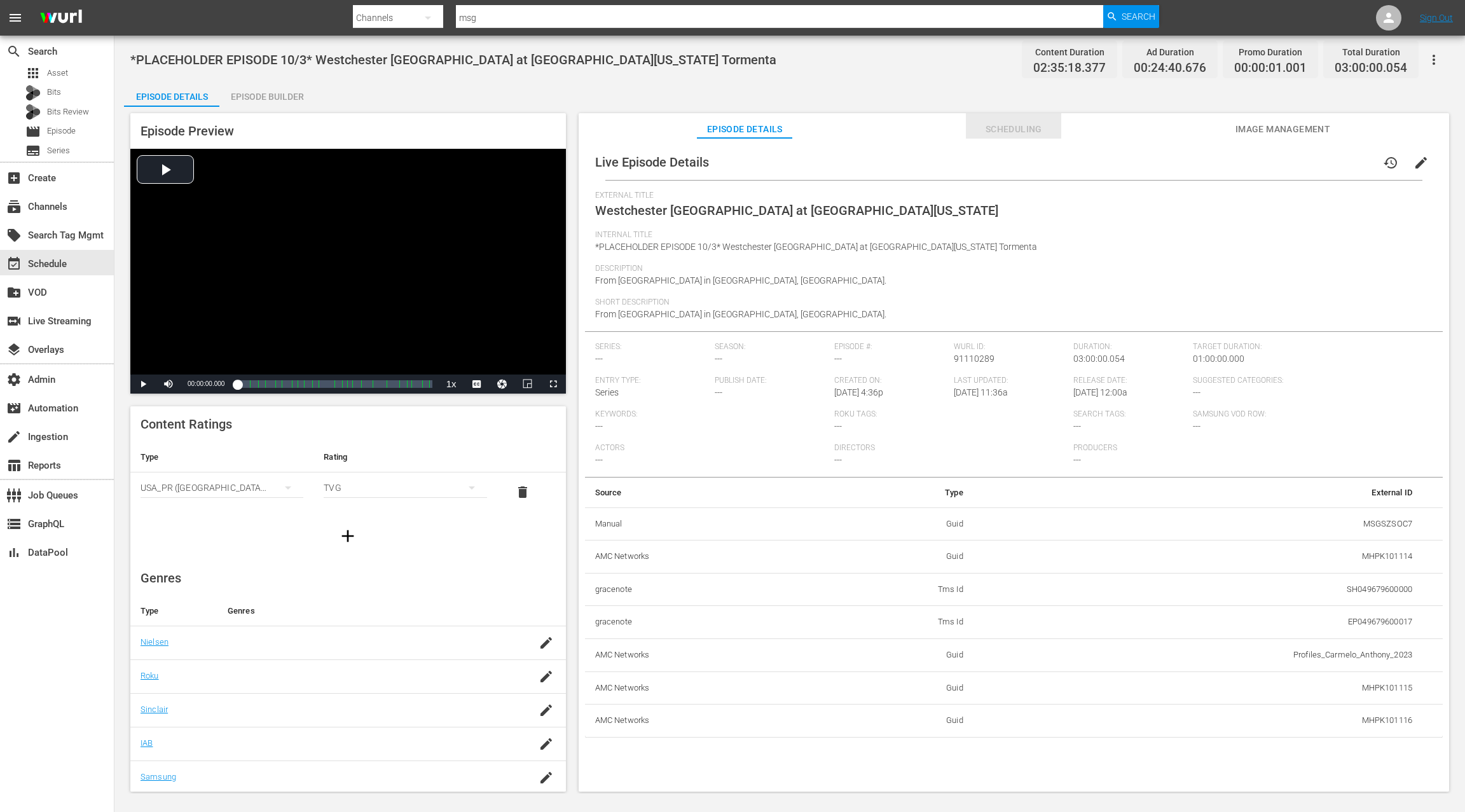
click at [1011, 131] on span "Scheduling" at bounding box center [1014, 129] width 95 height 16
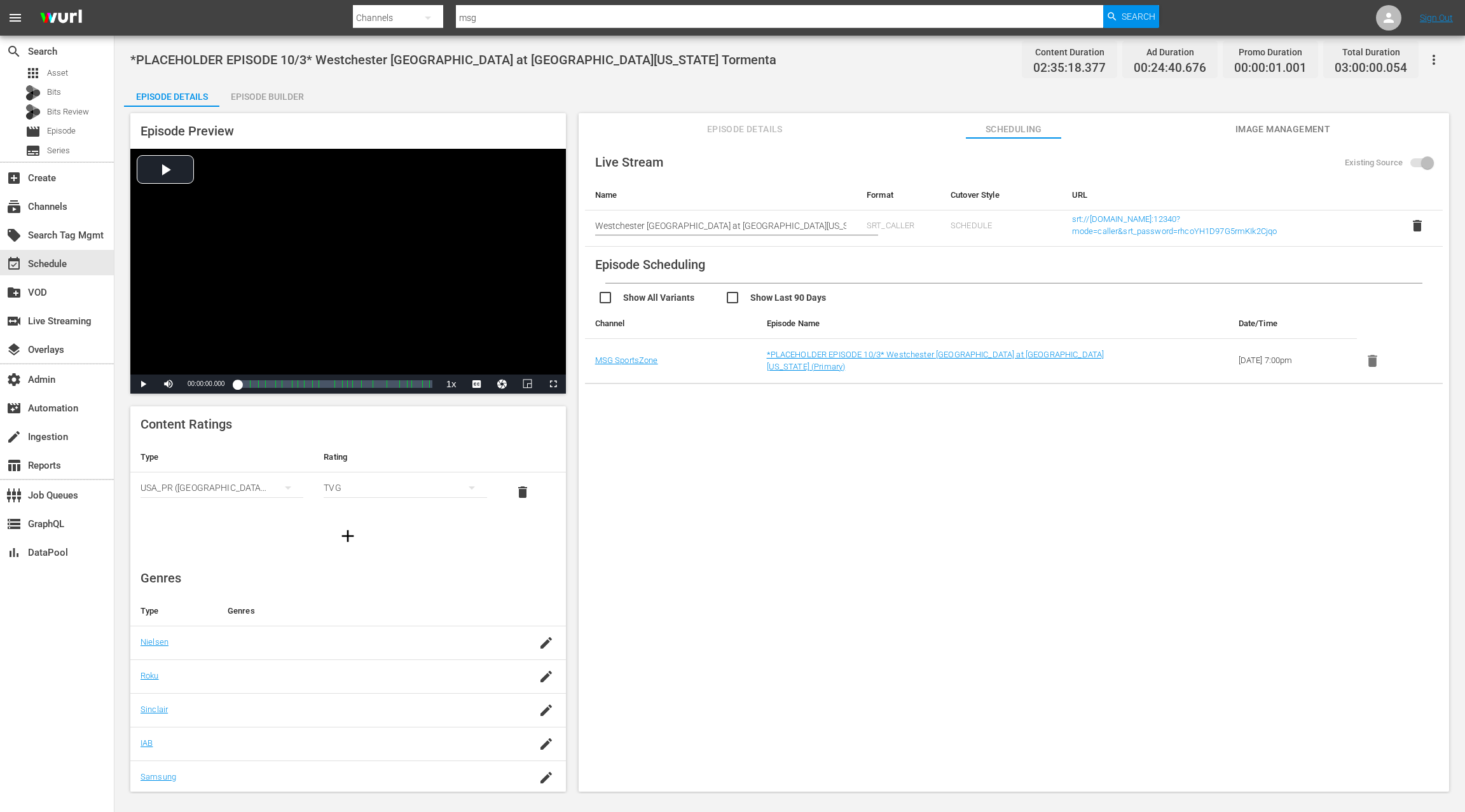
click at [1241, 132] on span "Image Management" at bounding box center [1283, 129] width 95 height 16
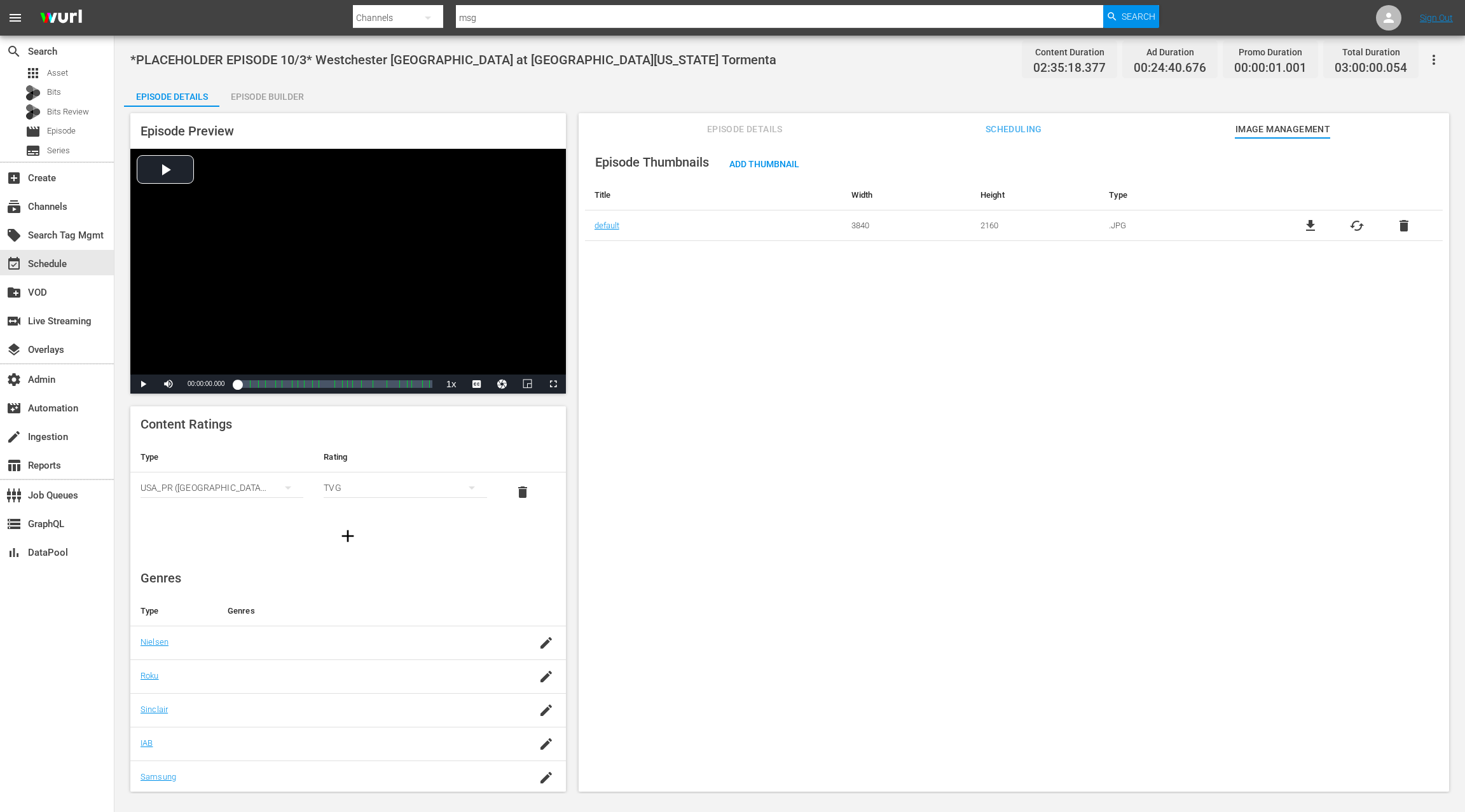
click at [753, 129] on span "Episode Details" at bounding box center [745, 129] width 95 height 16
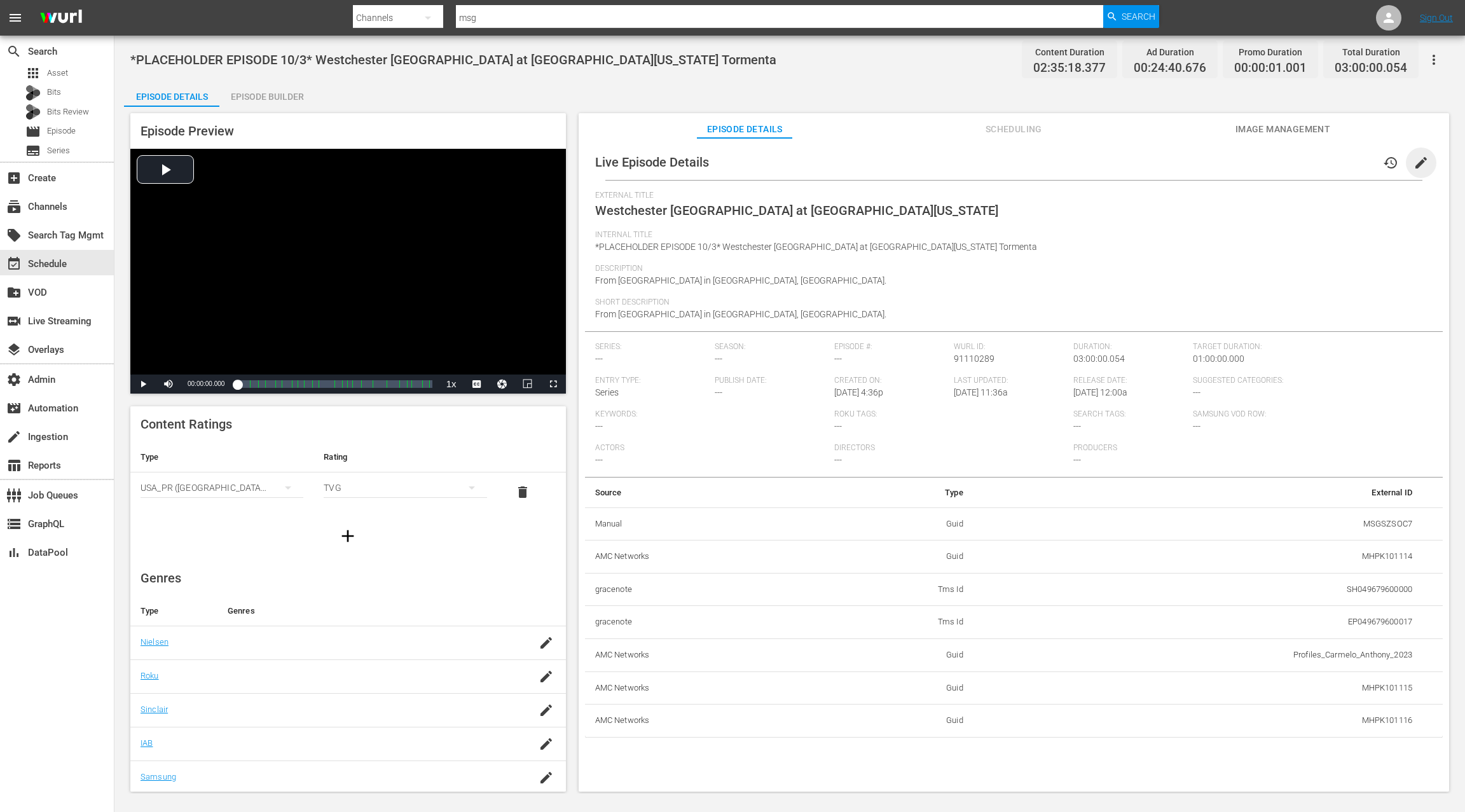
click at [1414, 164] on span "edit" at bounding box center [1422, 163] width 15 height 15
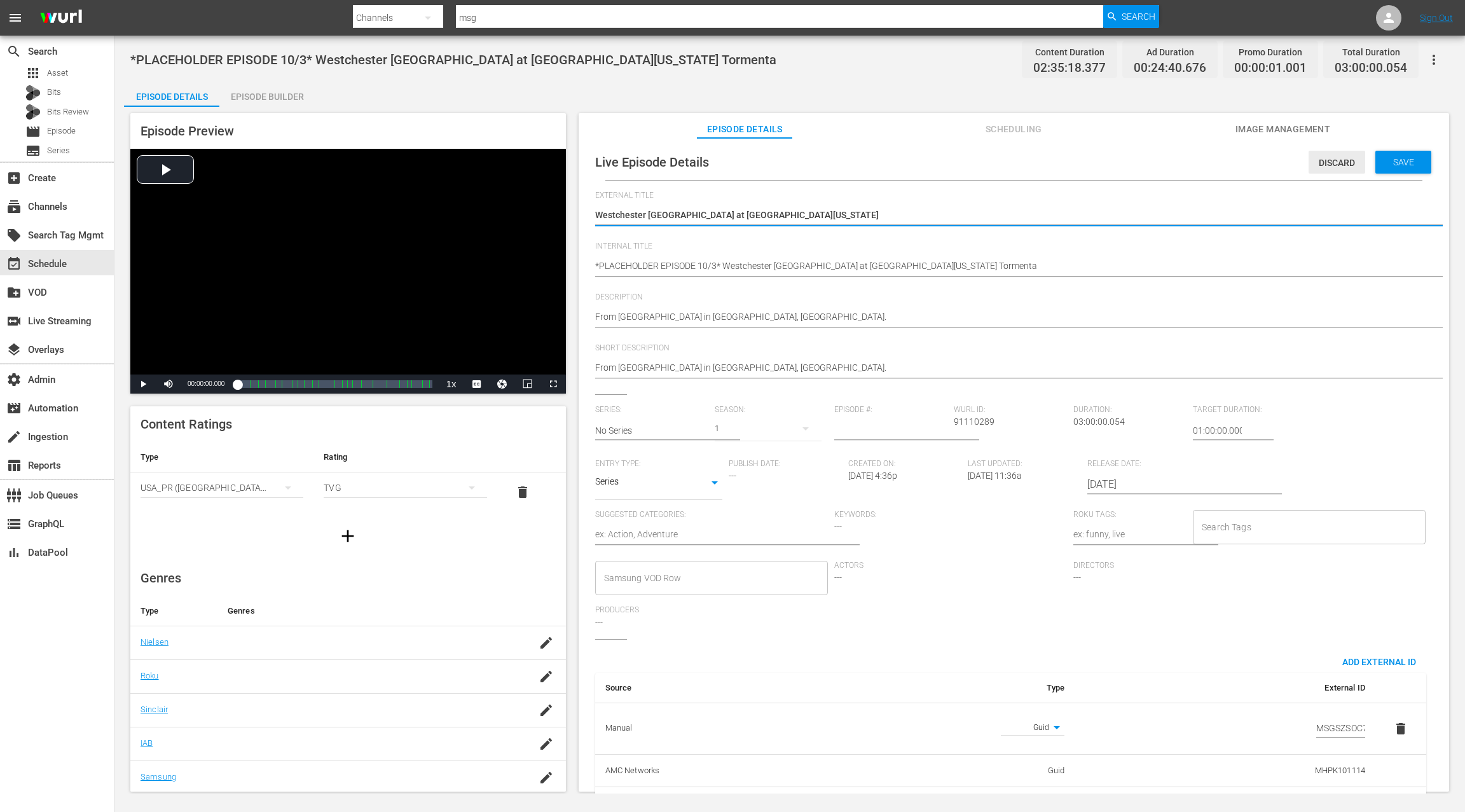
click at [1325, 163] on span "Discard" at bounding box center [1336, 163] width 56 height 10
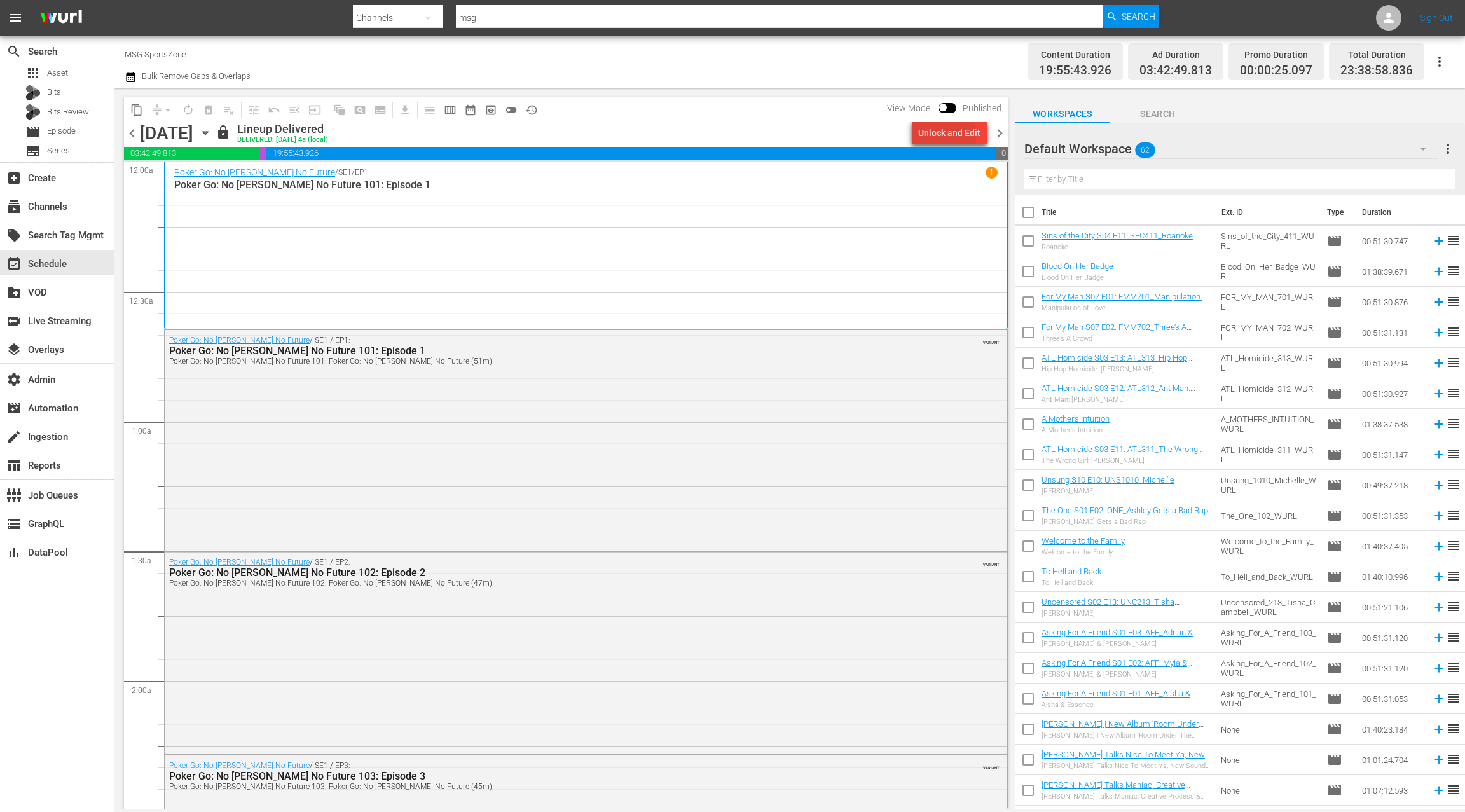
click at [929, 137] on div "Unlock and Edit" at bounding box center [949, 133] width 62 height 23
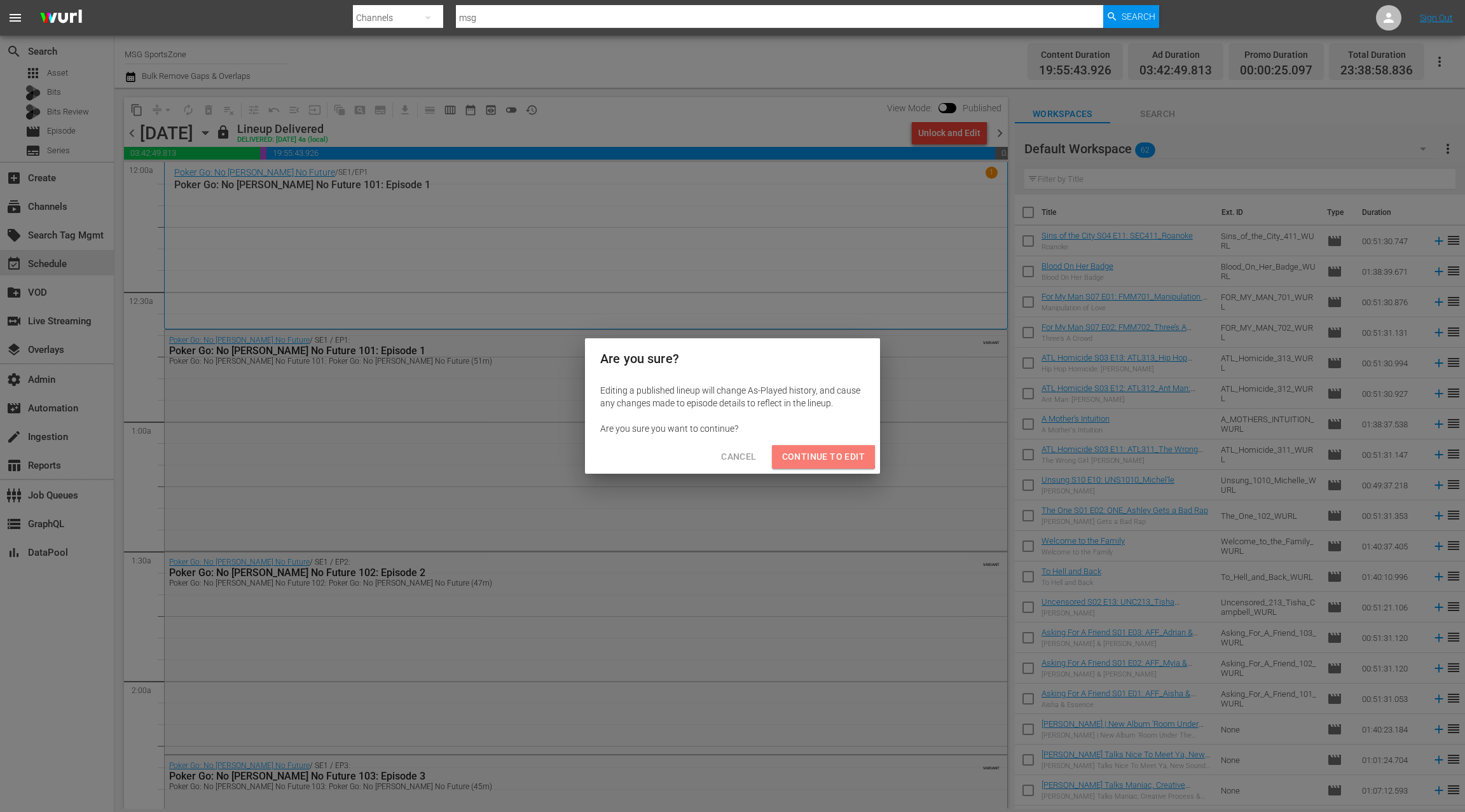
click at [823, 456] on span "Continue to Edit" at bounding box center [823, 456] width 83 height 16
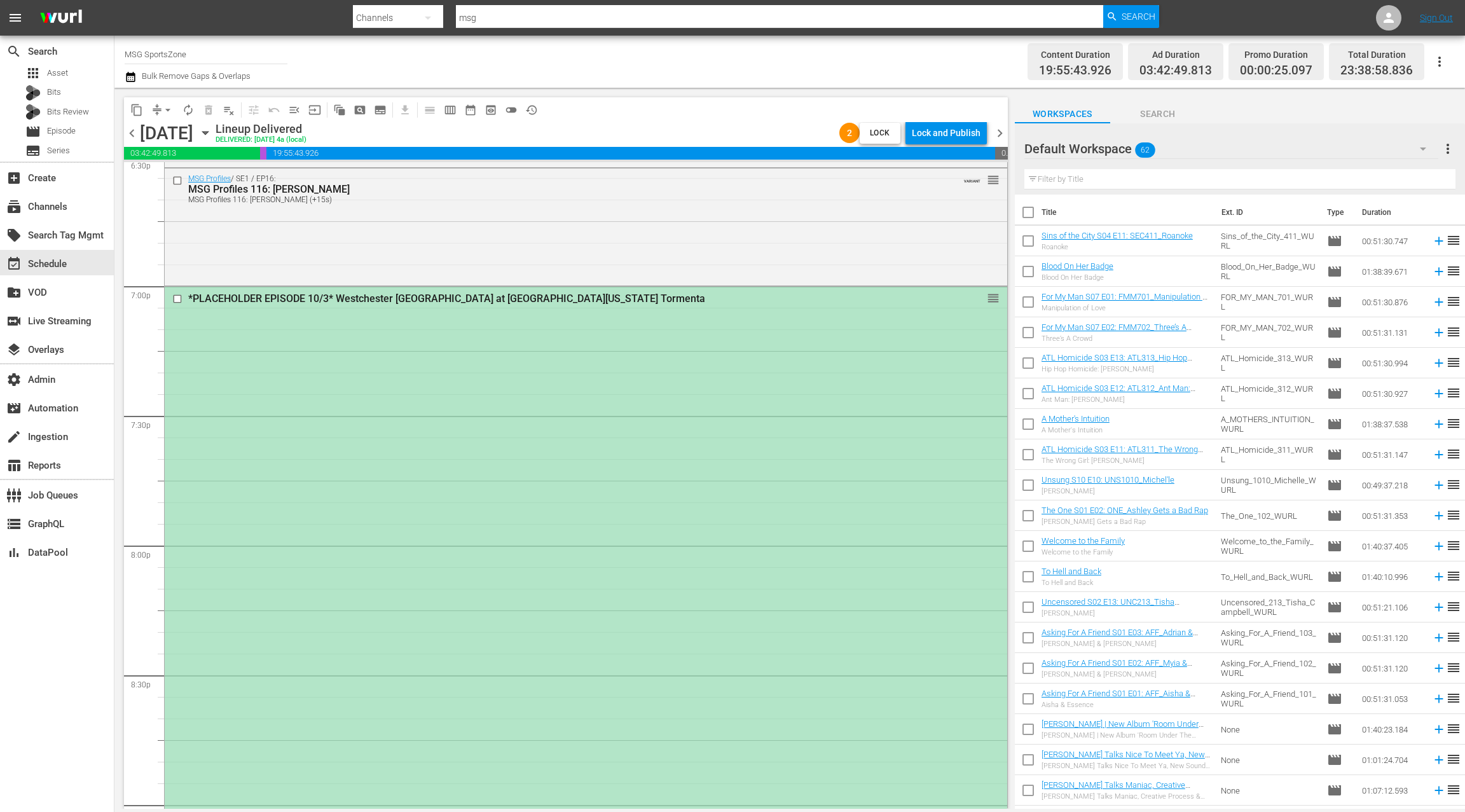
scroll to position [4865, 0]
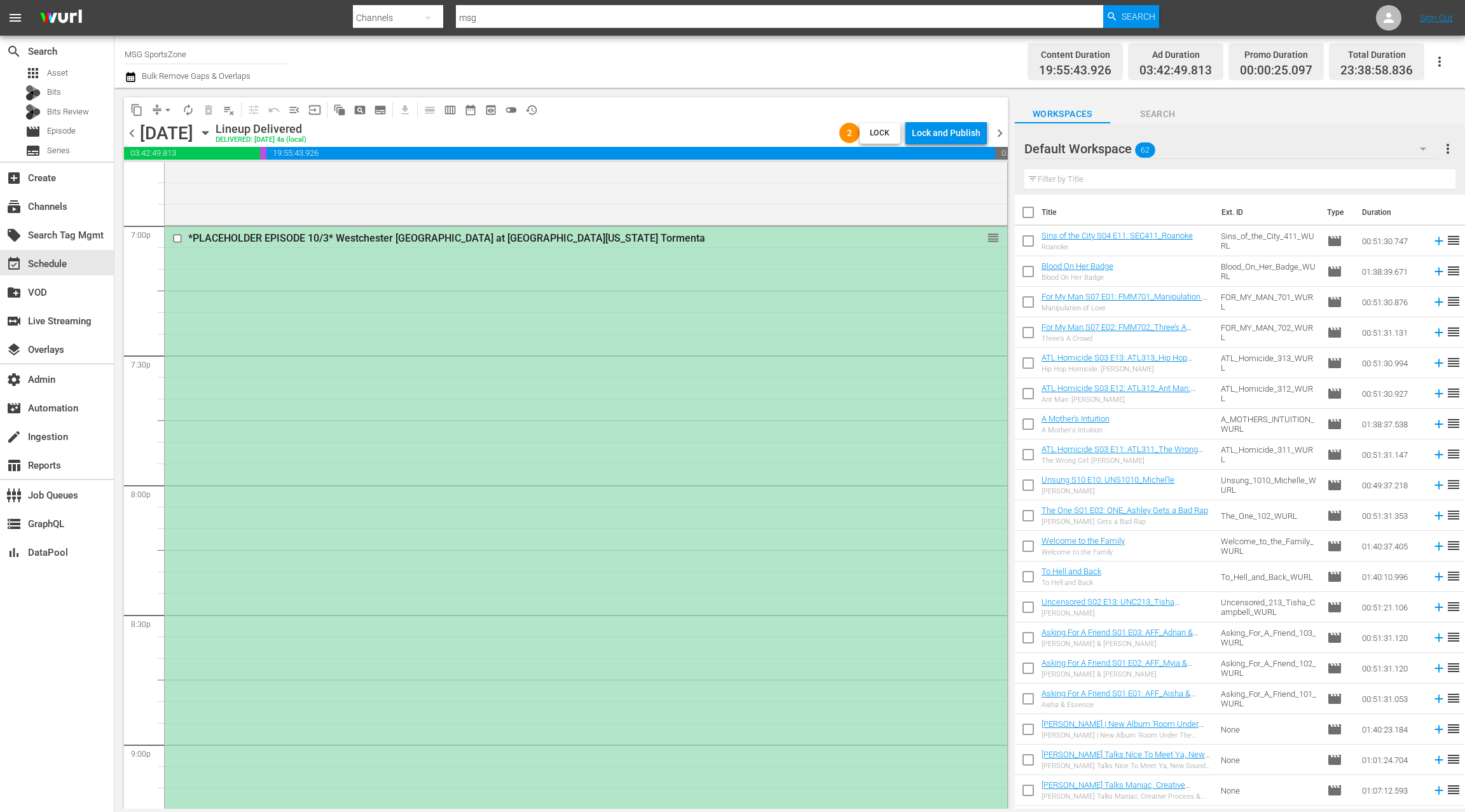
click at [455, 362] on div "*PLACEHOLDER EPISODE 10/3* Westchester SC at South Georgia Tormenta reorder" at bounding box center [586, 614] width 843 height 775
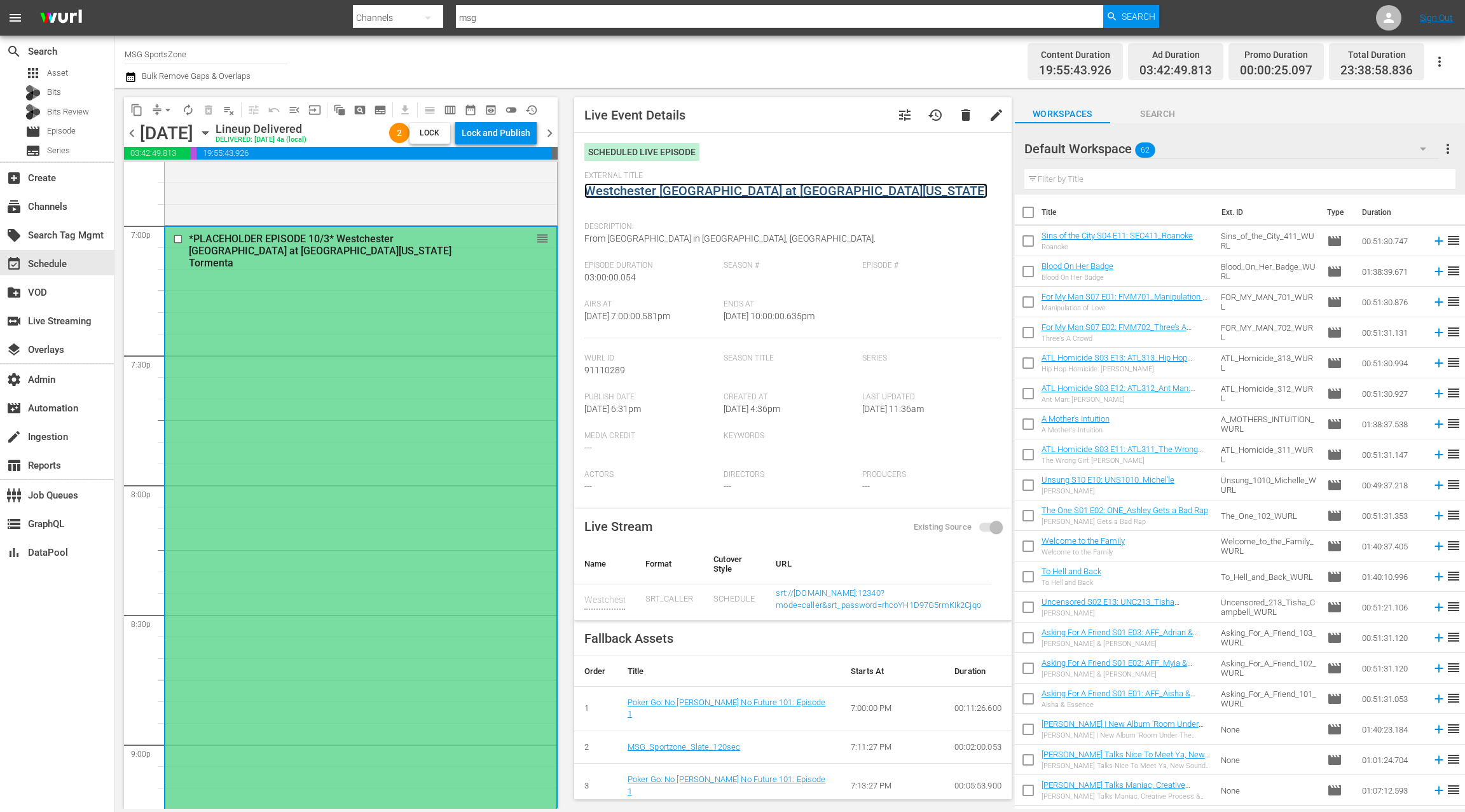
click at [737, 195] on link "Westchester [GEOGRAPHIC_DATA] at [GEOGRAPHIC_DATA][US_STATE]" at bounding box center [786, 191] width 403 height 15
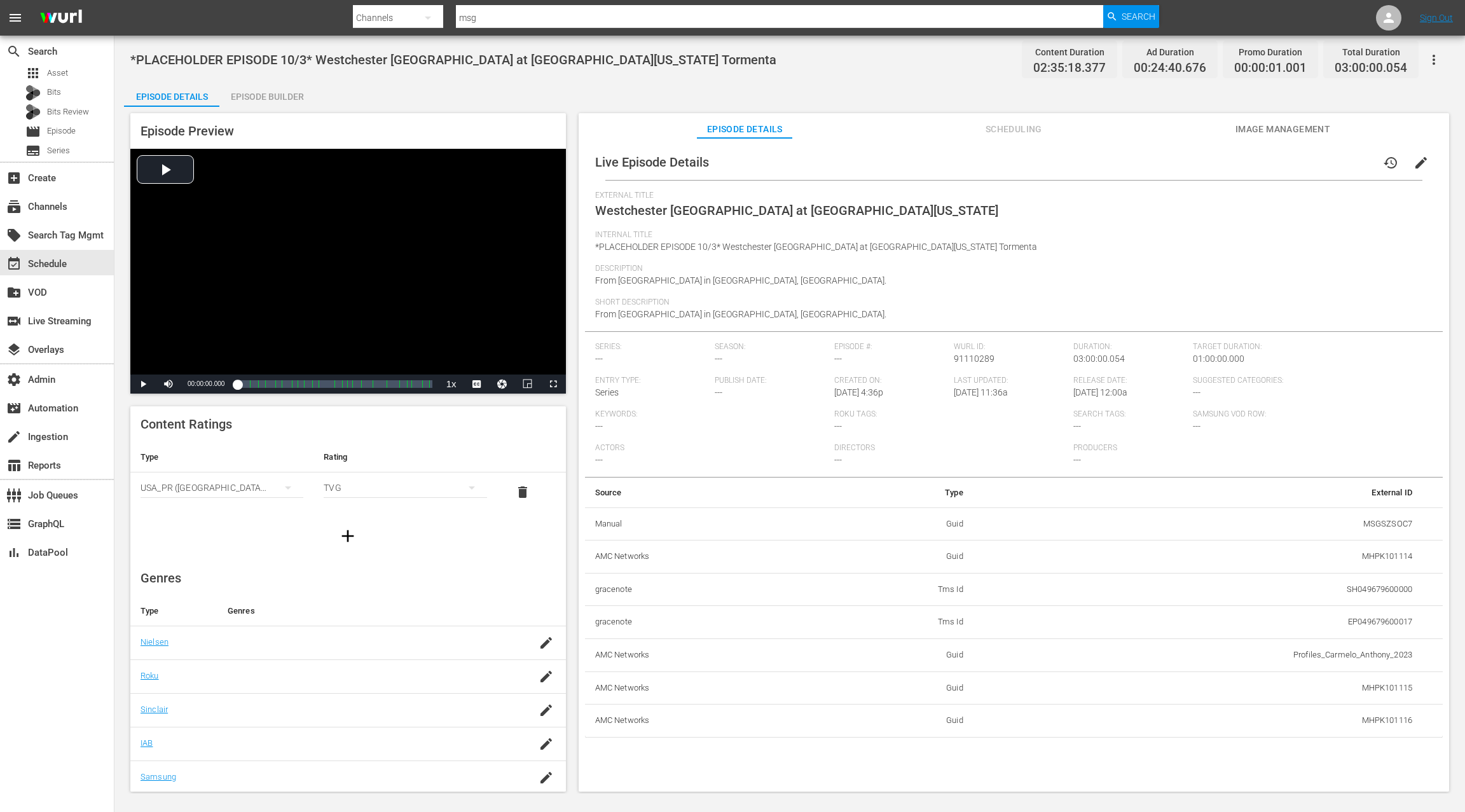
click at [1016, 129] on span "Scheduling" at bounding box center [1014, 129] width 95 height 16
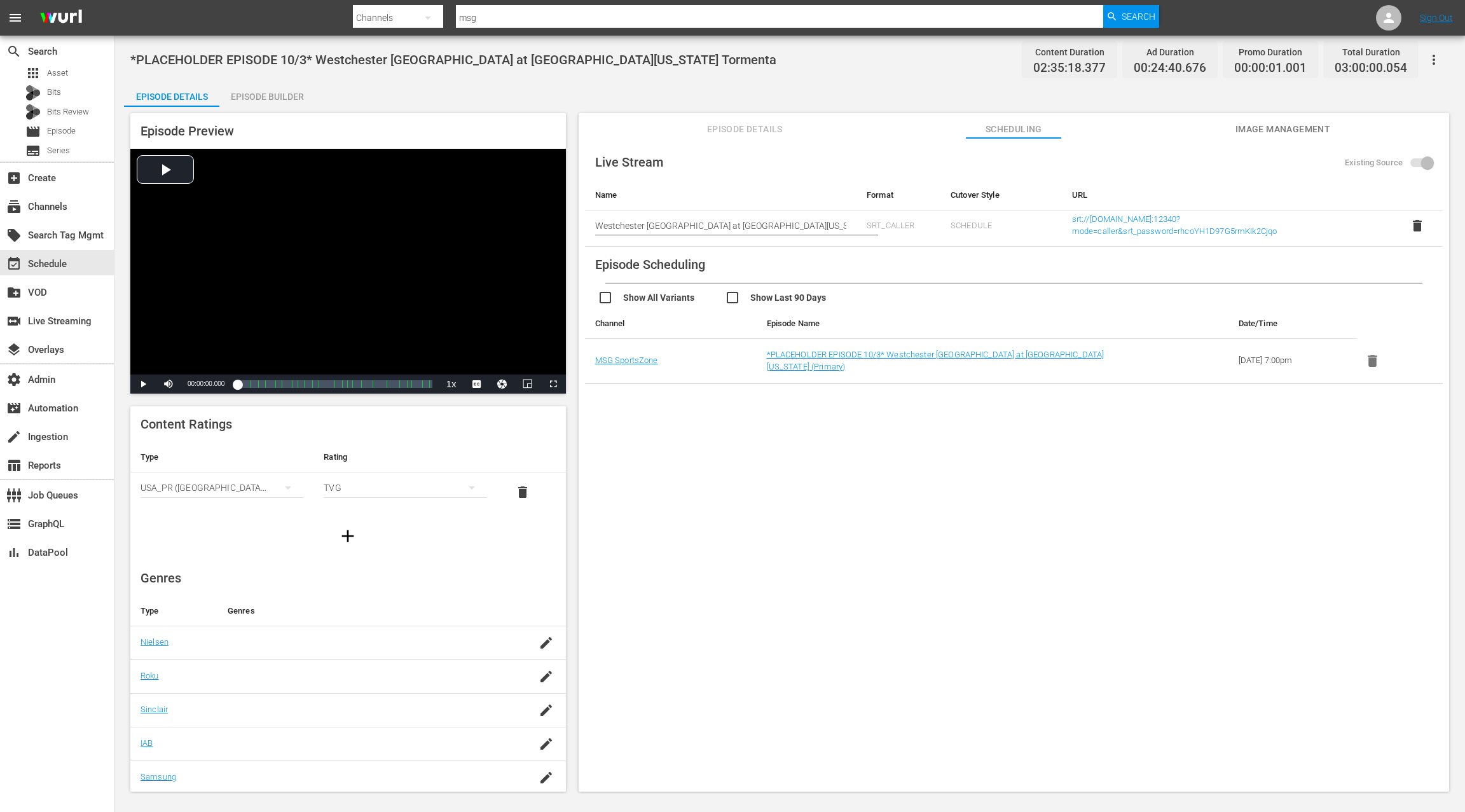
click at [758, 133] on span "Episode Details" at bounding box center [745, 129] width 95 height 16
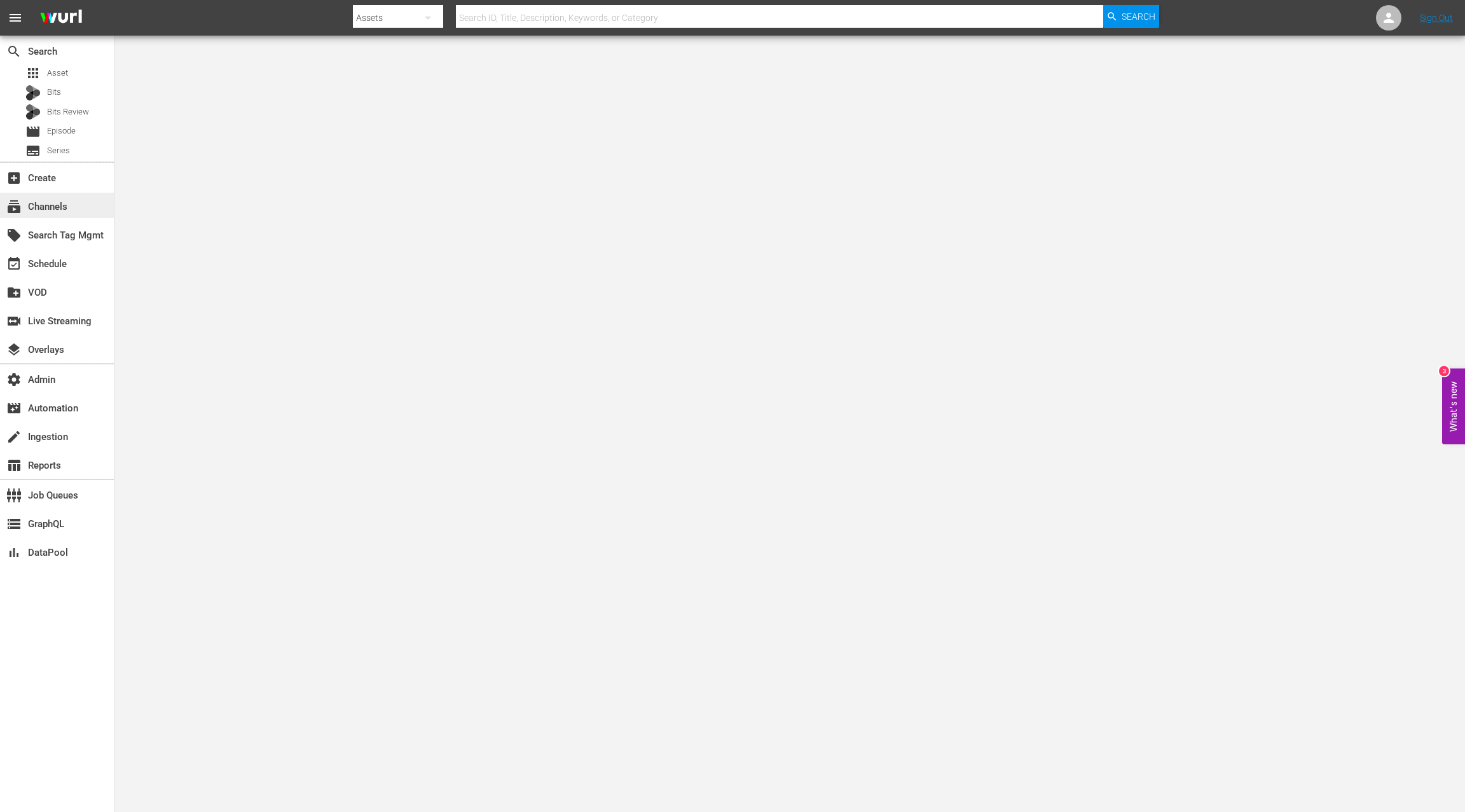
click at [69, 204] on div "subscriptions Channels" at bounding box center [36, 204] width 72 height 11
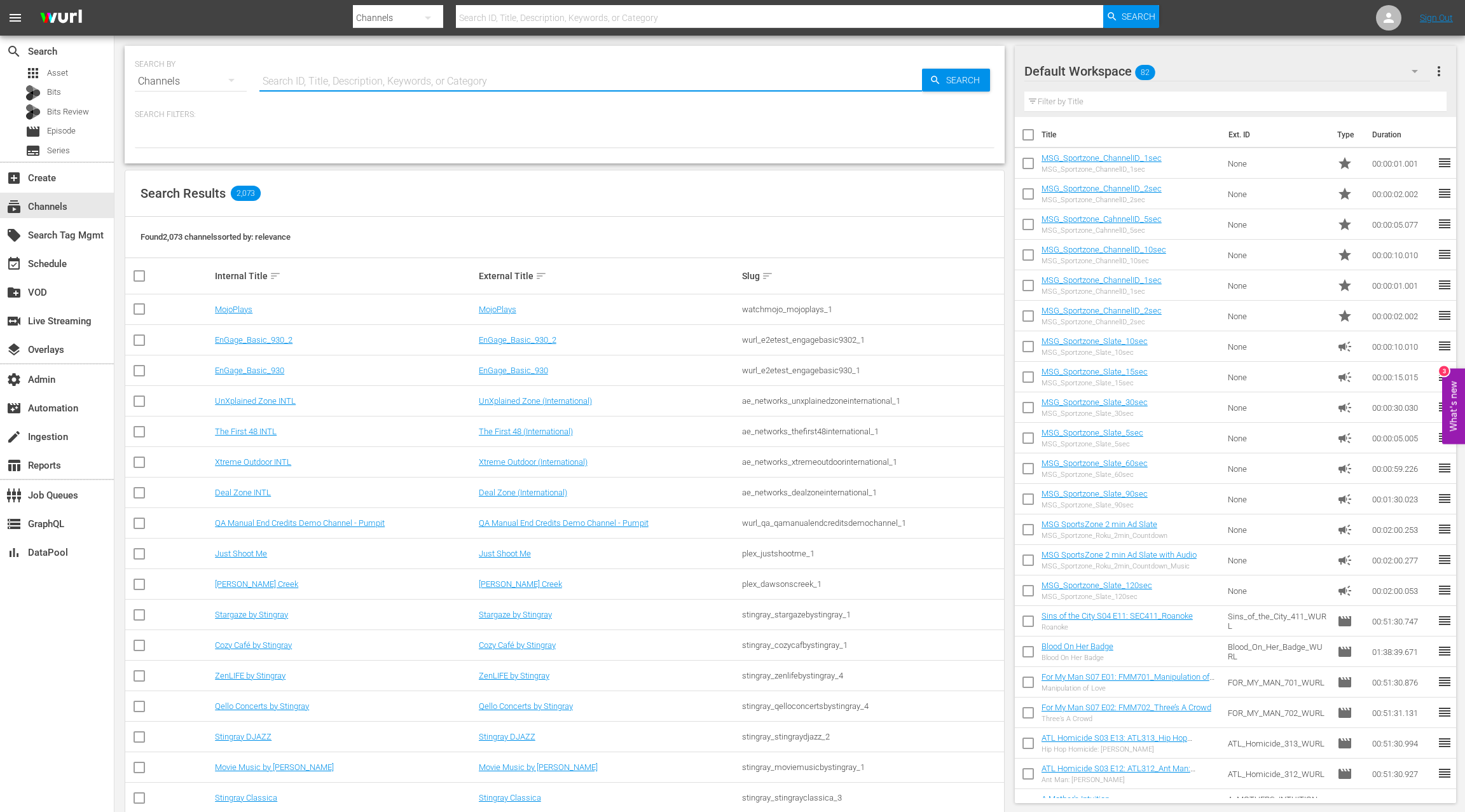
click at [320, 85] on input "text" at bounding box center [591, 82] width 662 height 31
type input "msg"
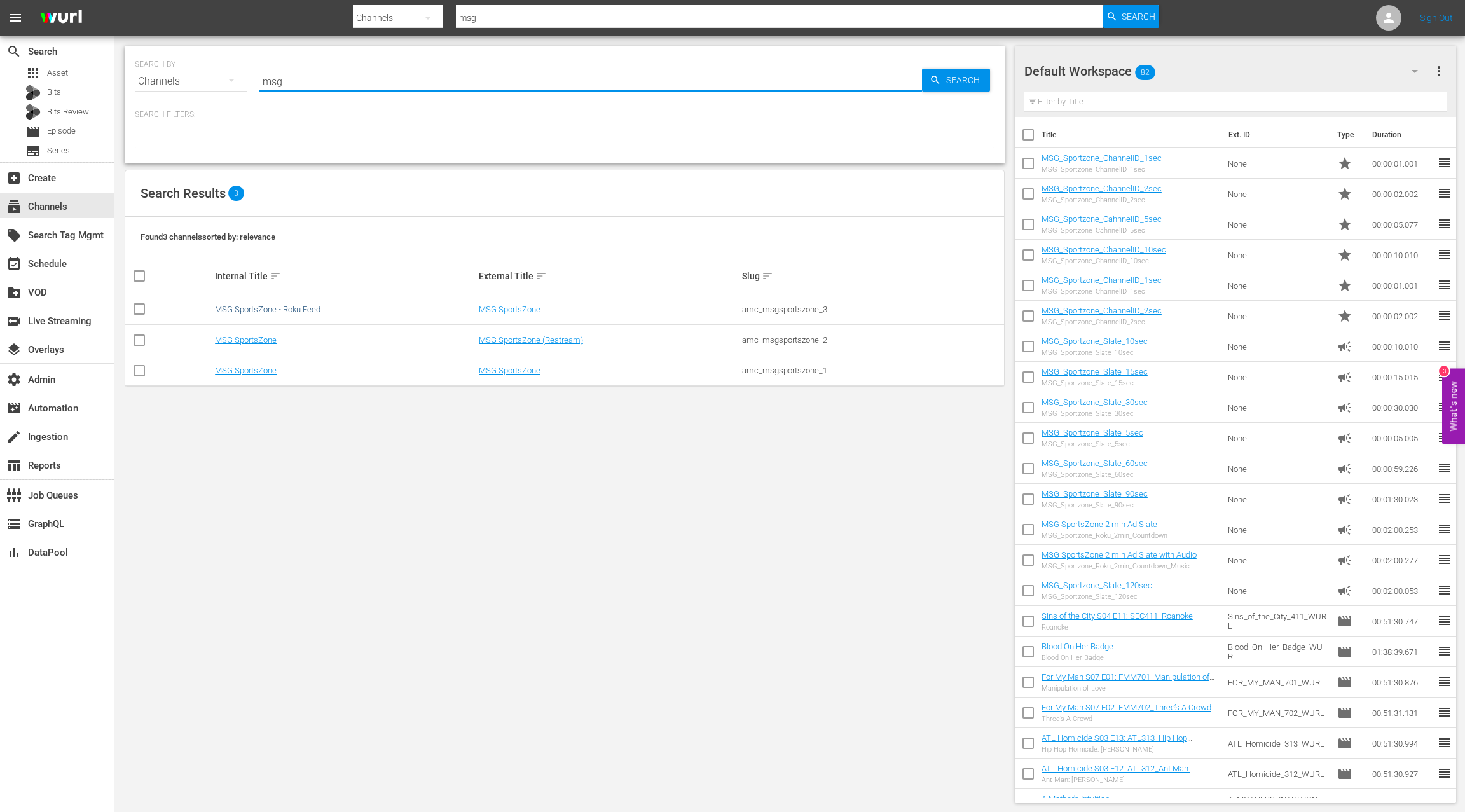
type input "msg"
click at [302, 308] on link "MSG SportsZone - Roku Feed" at bounding box center [267, 309] width 106 height 9
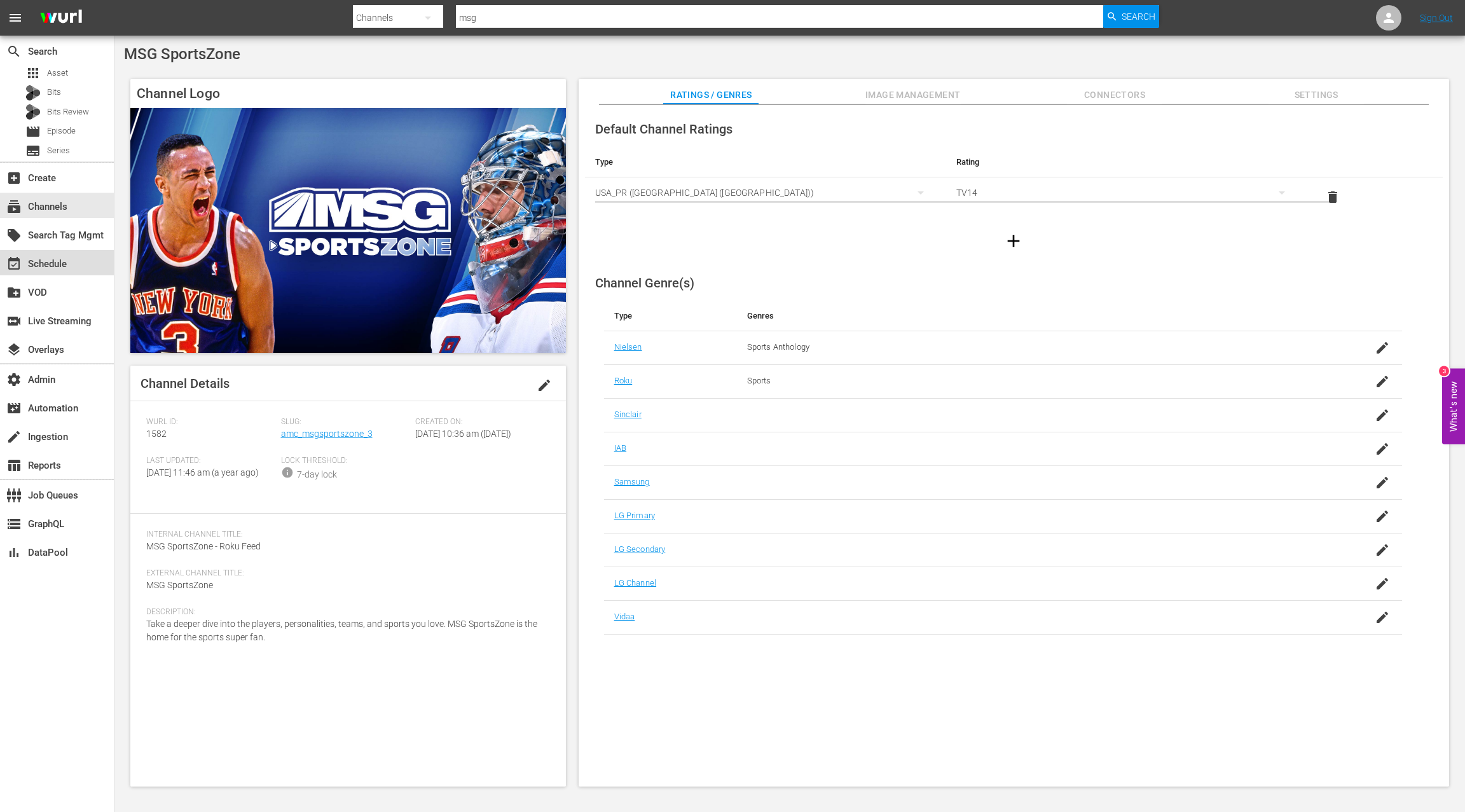
click at [87, 266] on div "event_available Schedule" at bounding box center [57, 263] width 114 height 26
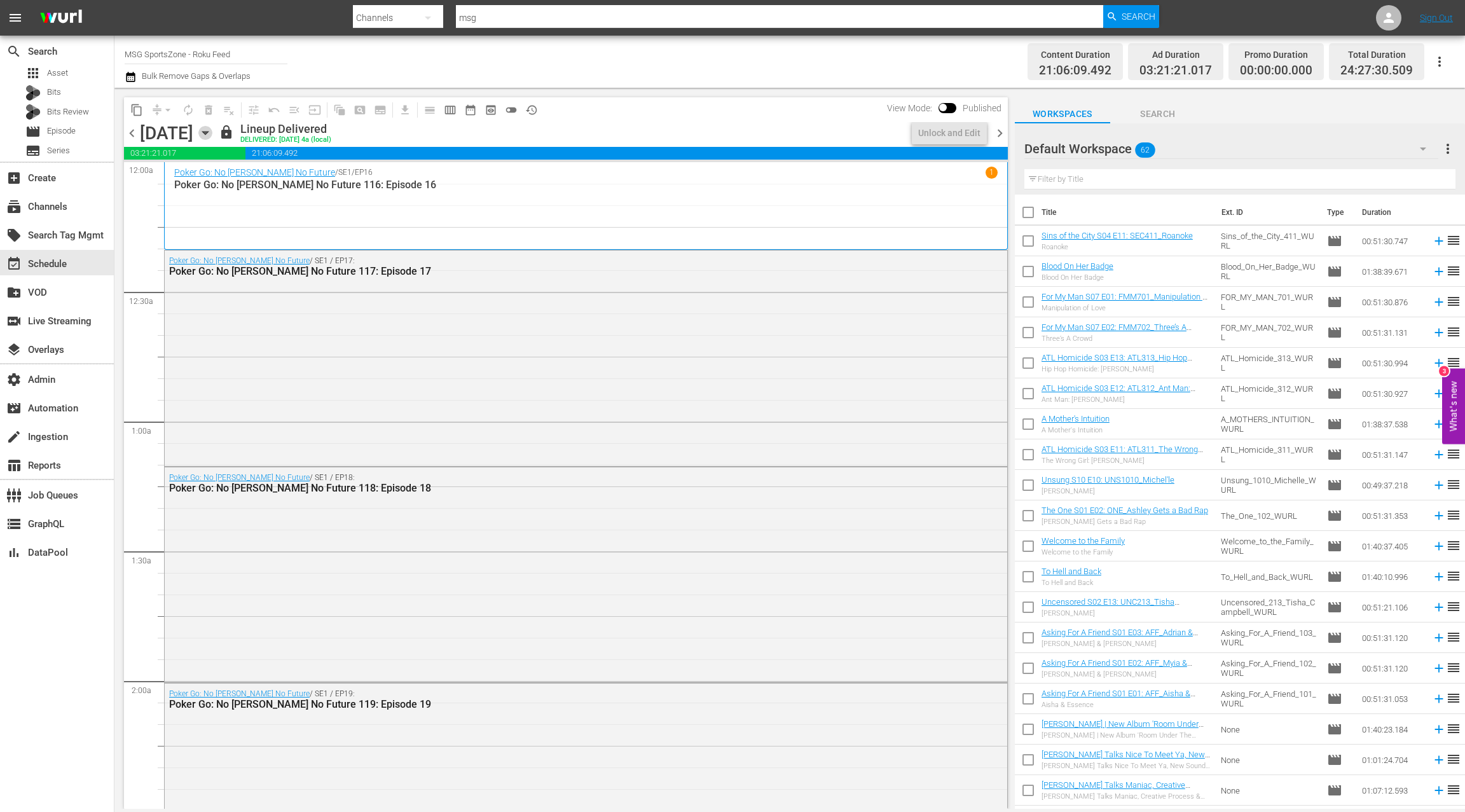
click at [212, 134] on icon "button" at bounding box center [205, 133] width 14 height 14
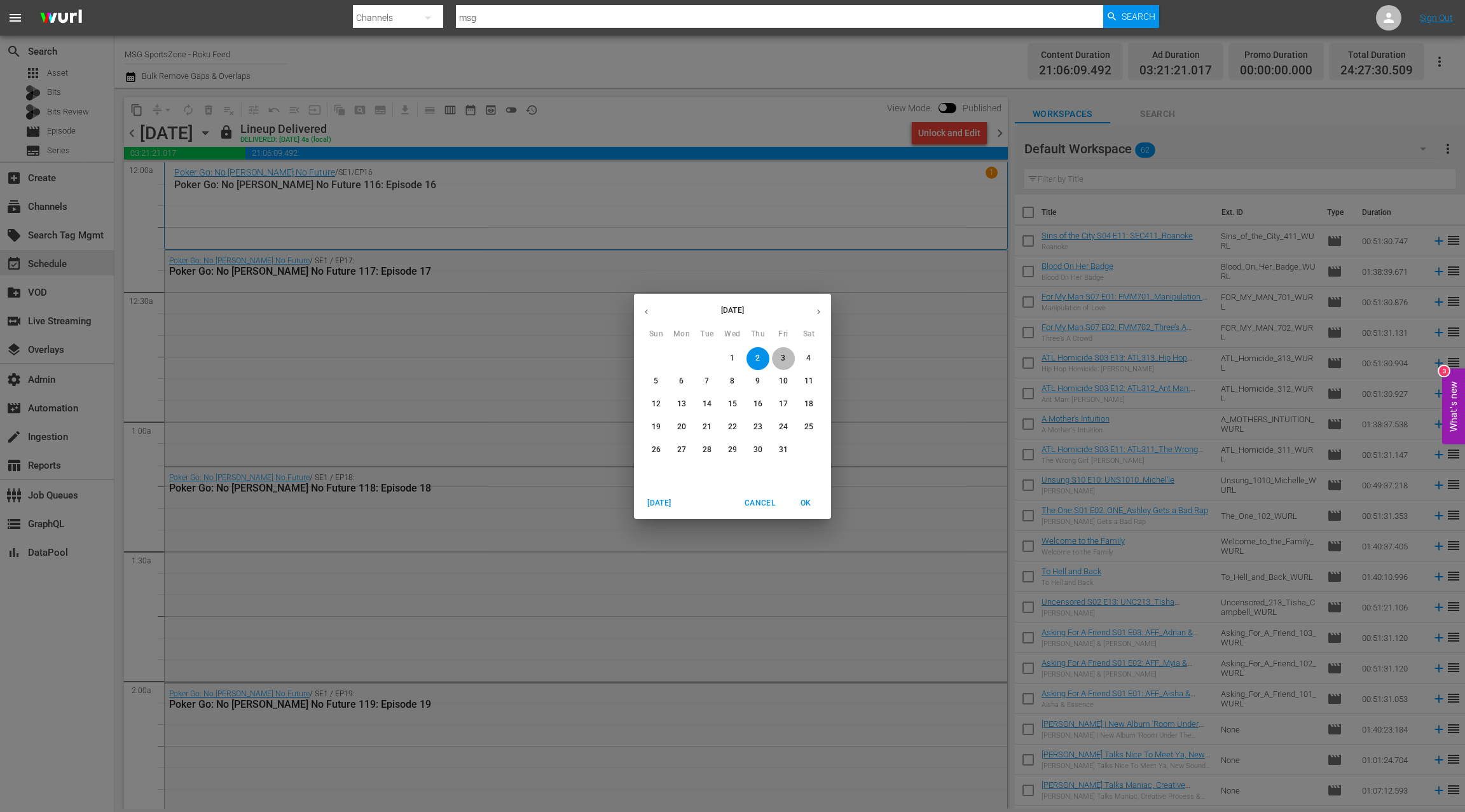
click at [785, 356] on span "3" at bounding box center [783, 358] width 23 height 11
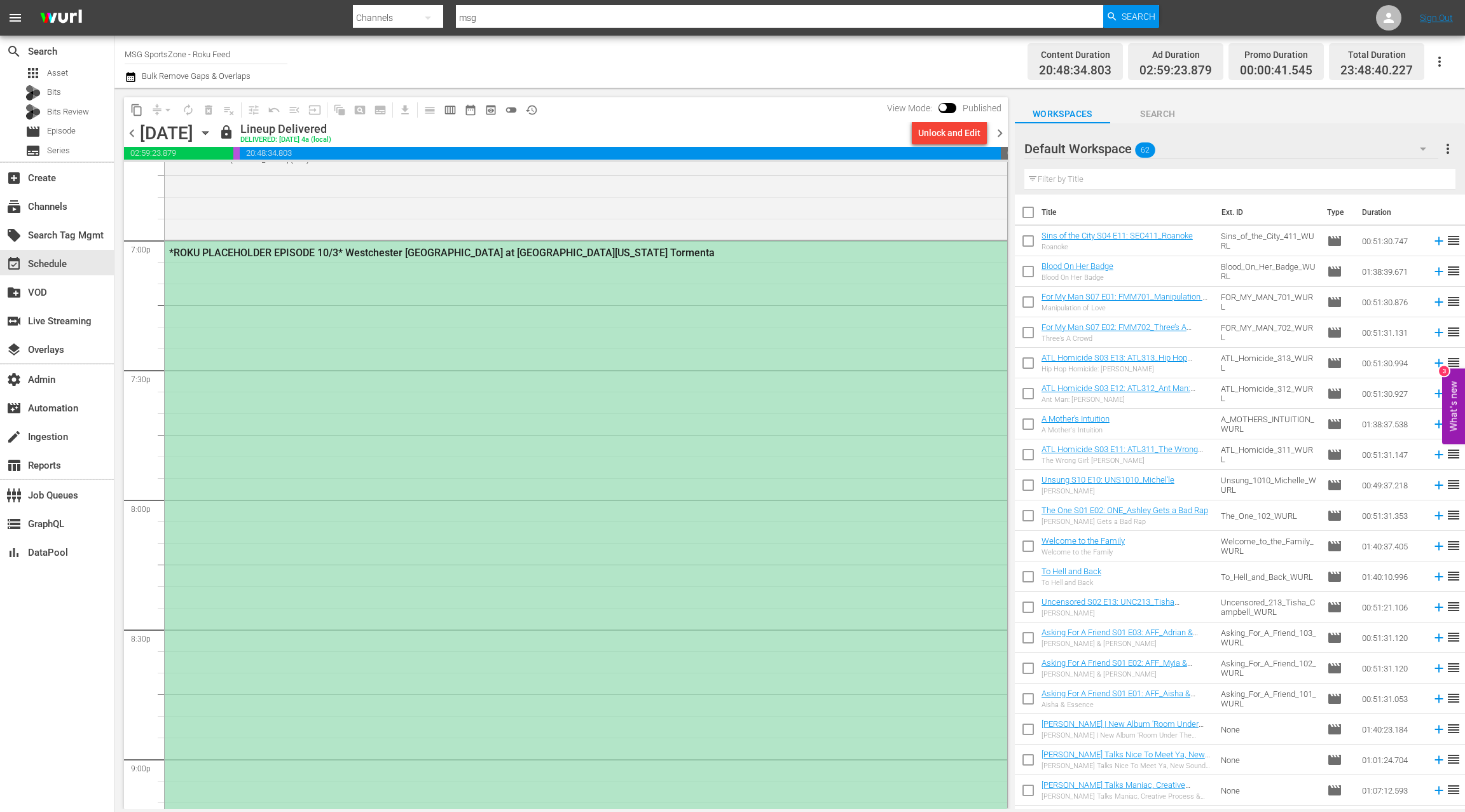
scroll to position [4866, 0]
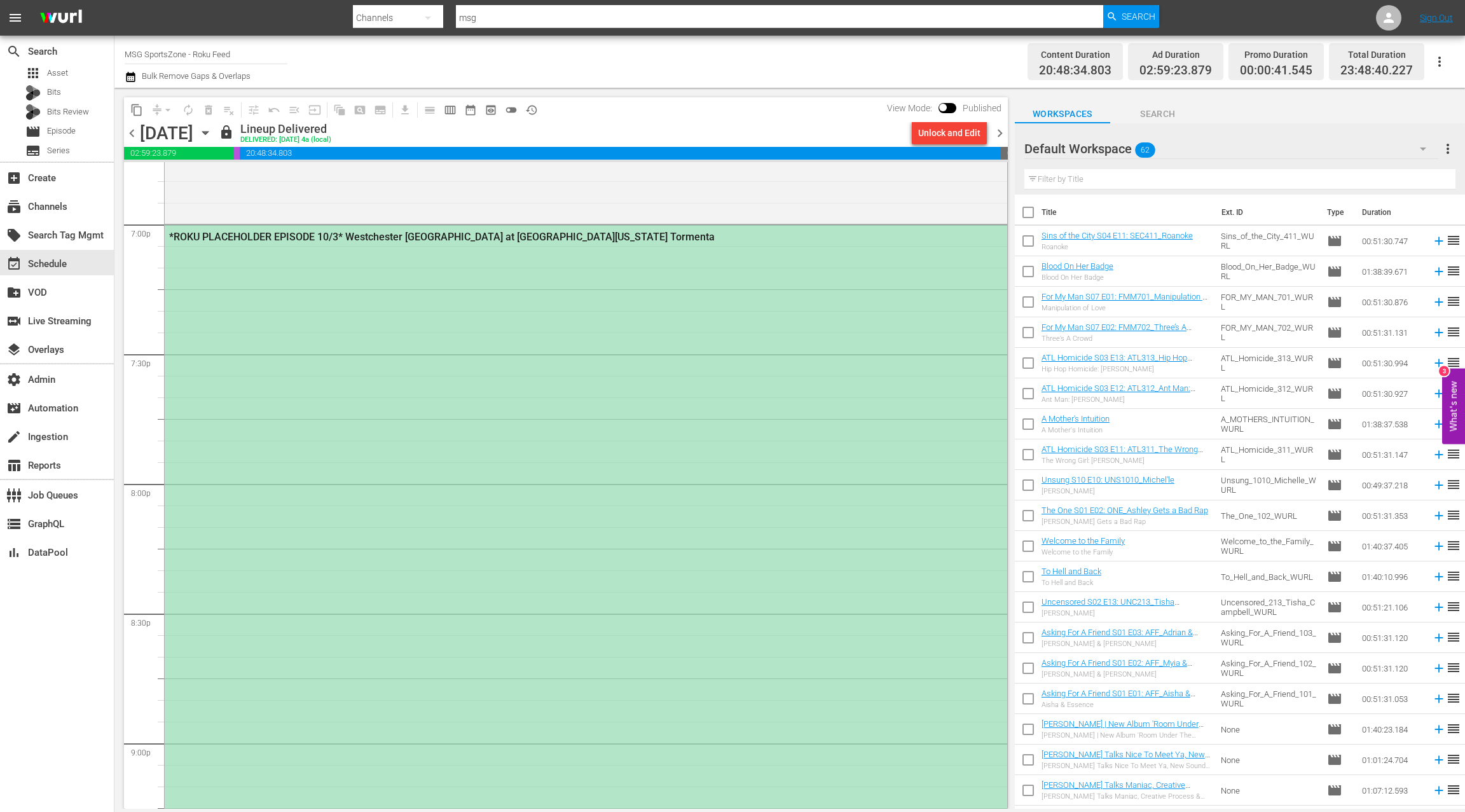
click at [653, 375] on div "*ROKU PLACEHOLDER EPISODE 10/3* Westchester [GEOGRAPHIC_DATA] at [GEOGRAPHIC_DA…" at bounding box center [586, 612] width 843 height 775
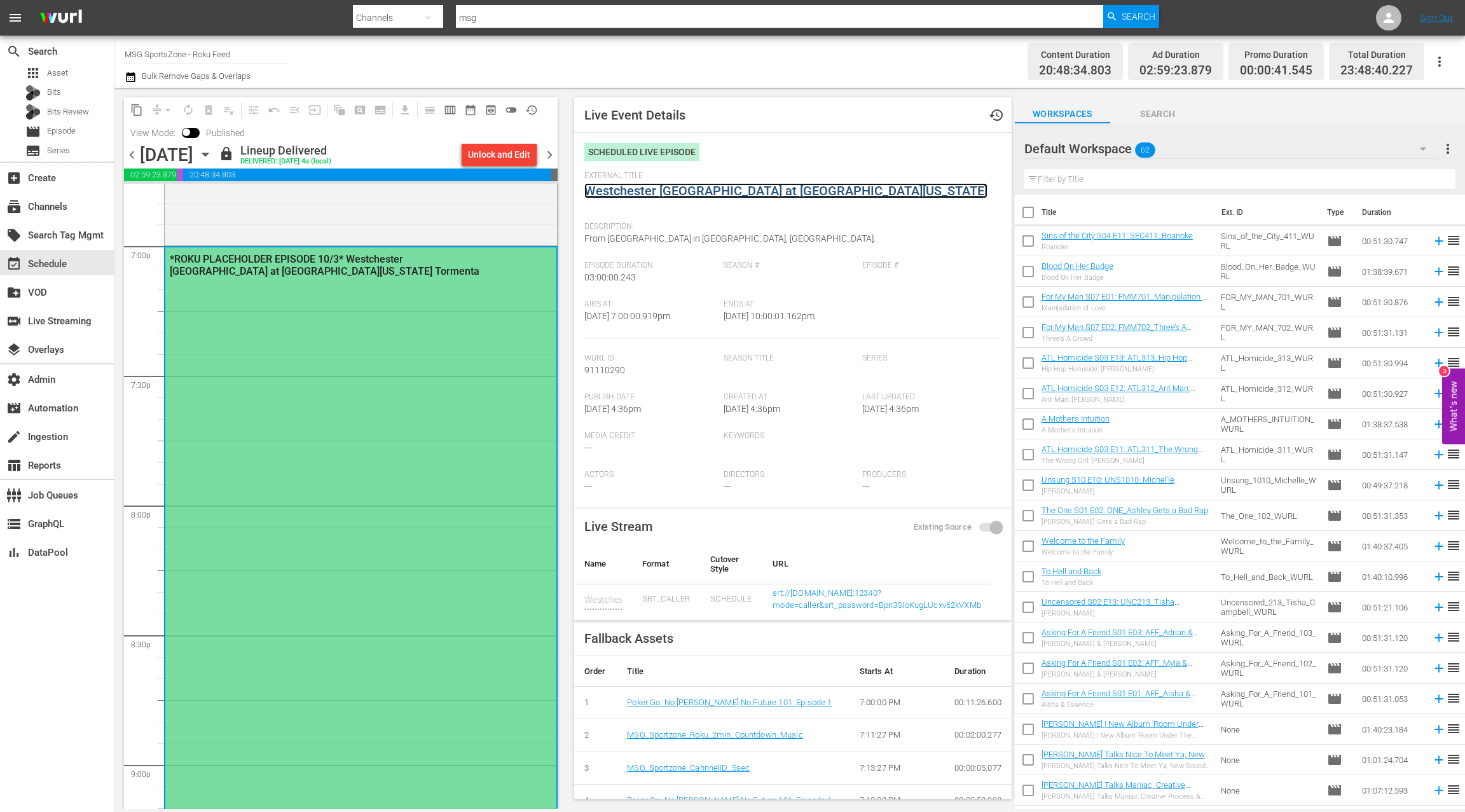
click at [747, 188] on link "Westchester [GEOGRAPHIC_DATA] at [GEOGRAPHIC_DATA][US_STATE]" at bounding box center [786, 191] width 403 height 15
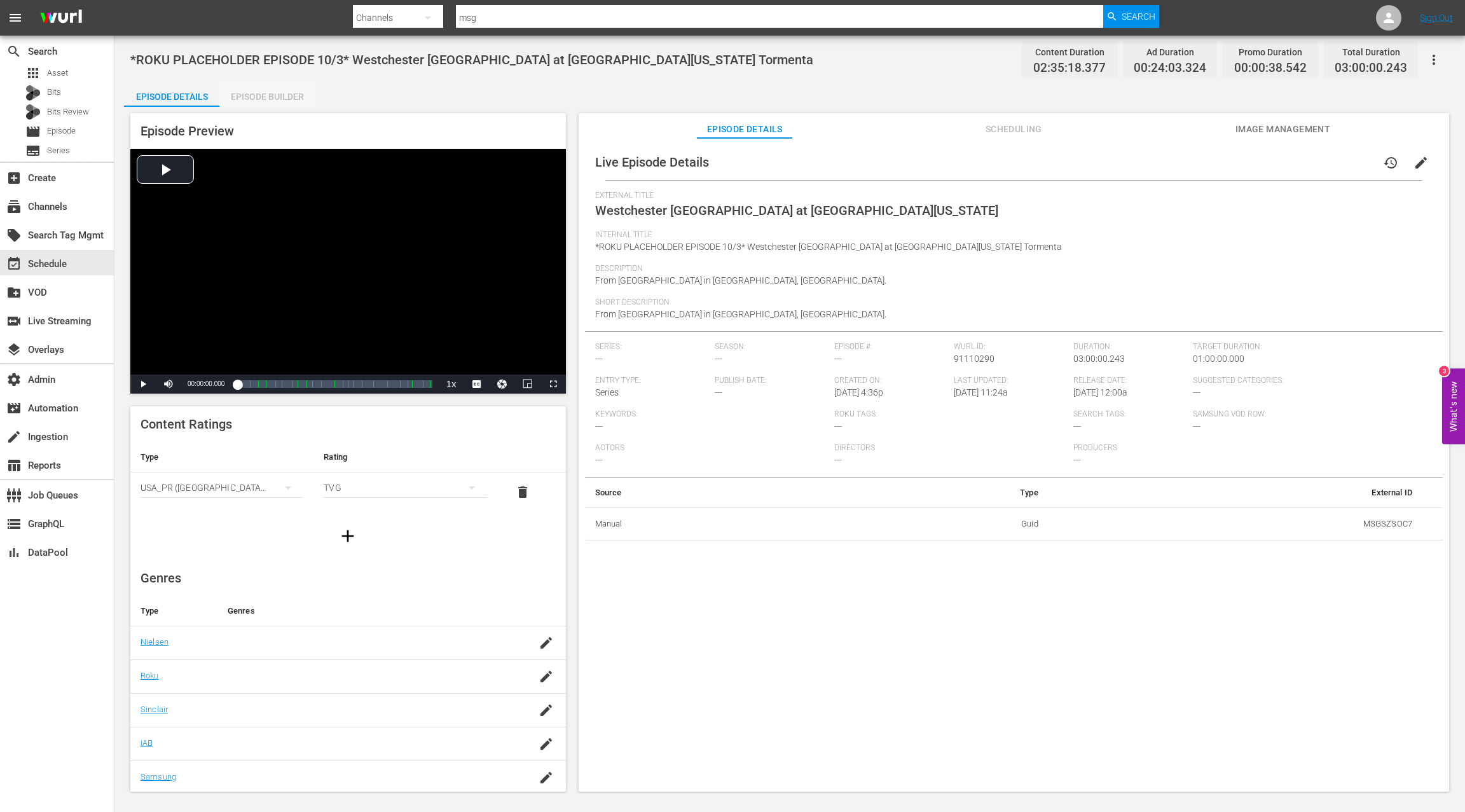
click at [278, 98] on div "Episode Builder" at bounding box center [267, 97] width 95 height 31
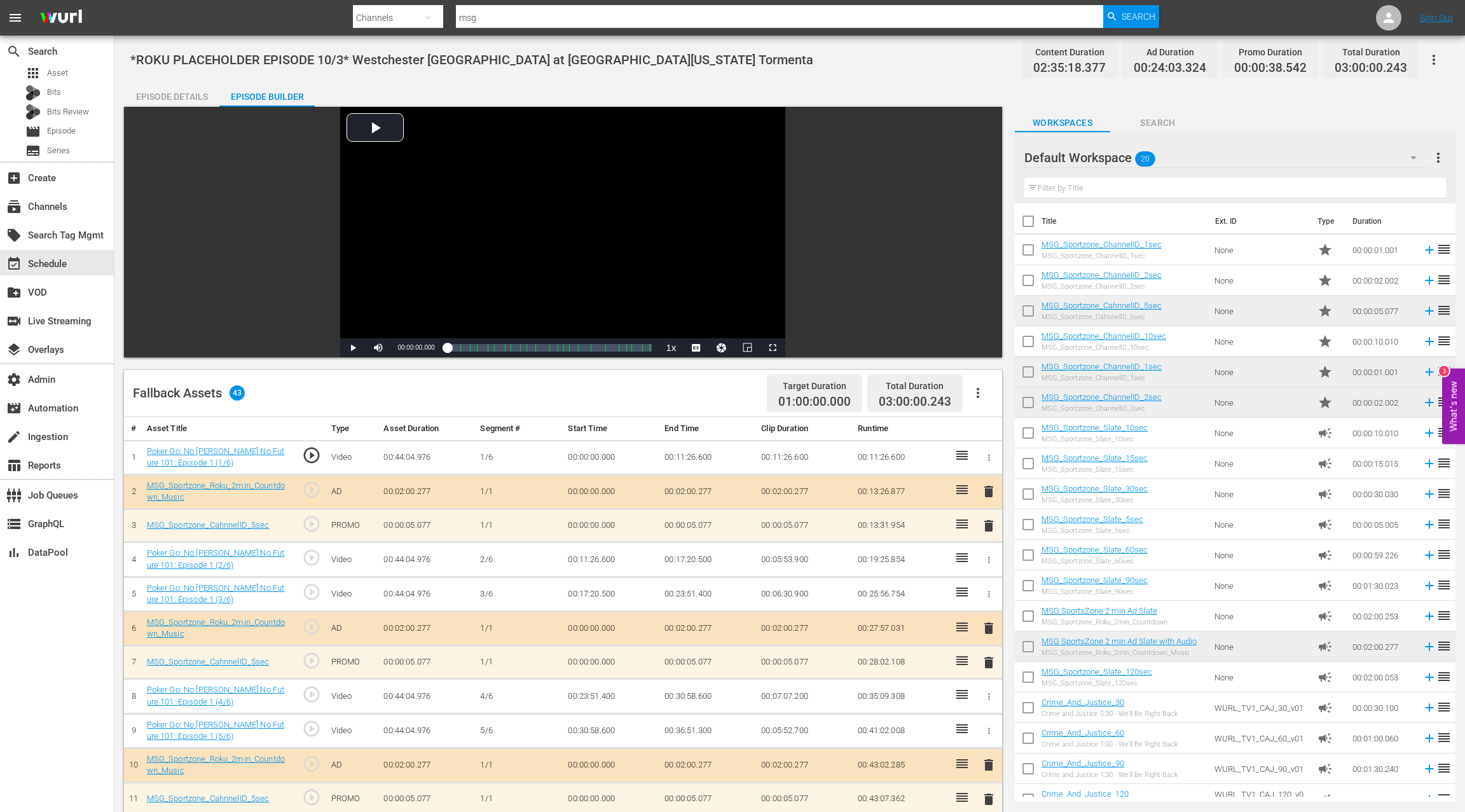
click at [180, 95] on div "Episode Details" at bounding box center [172, 97] width 95 height 31
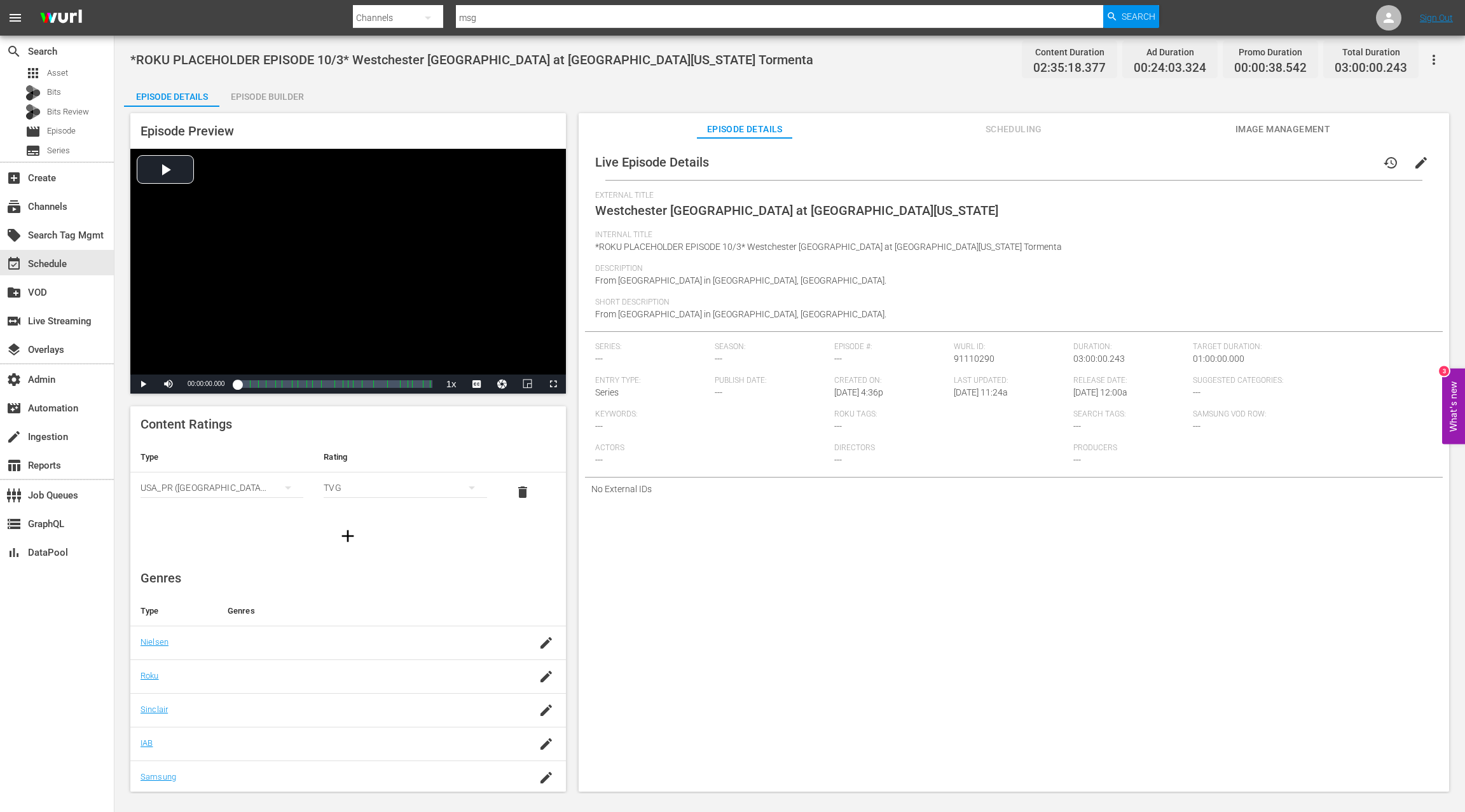
click at [1021, 129] on span "Scheduling" at bounding box center [1014, 129] width 95 height 16
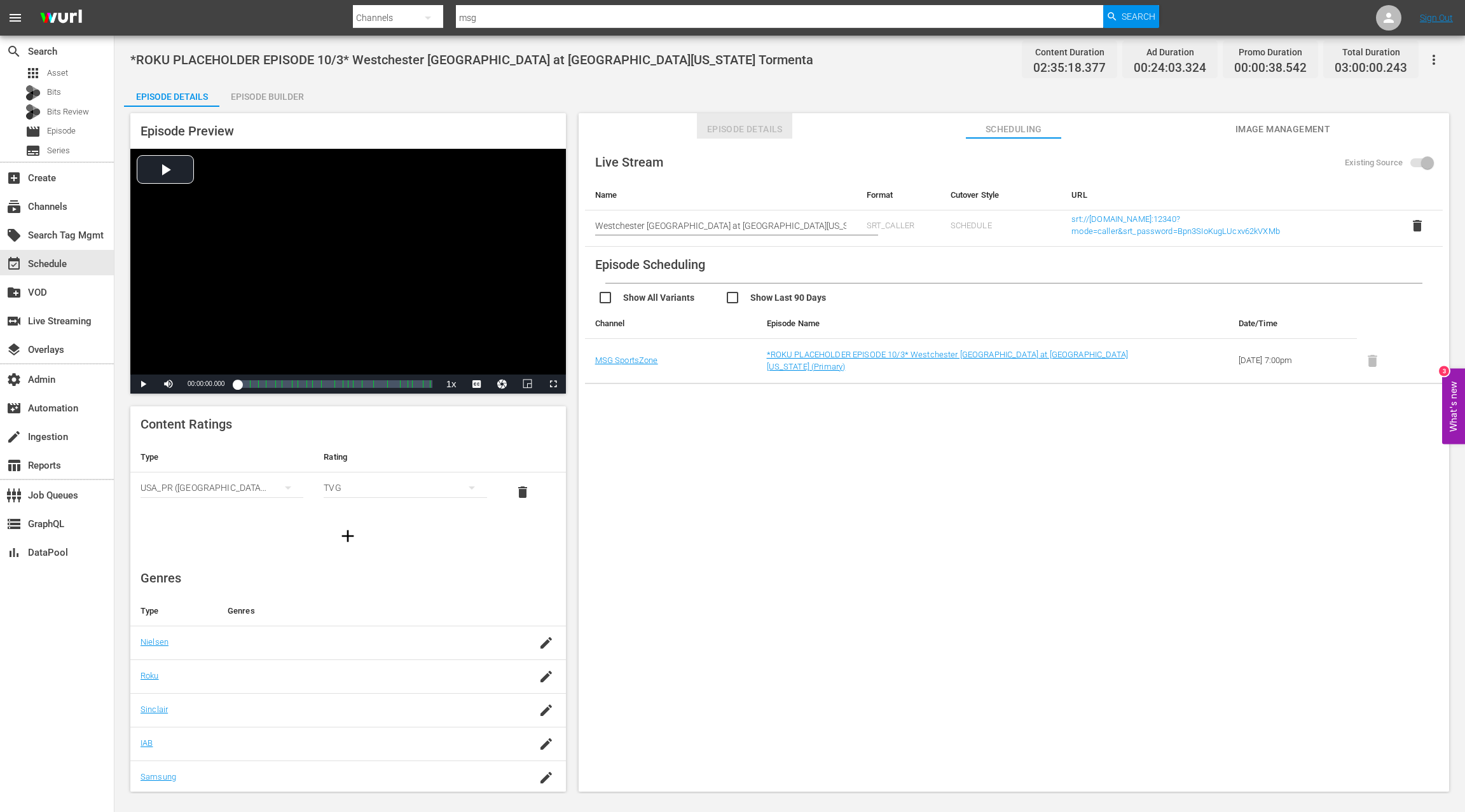
click at [729, 125] on span "Episode Details" at bounding box center [745, 129] width 95 height 16
